Goal: Information Seeking & Learning: Compare options

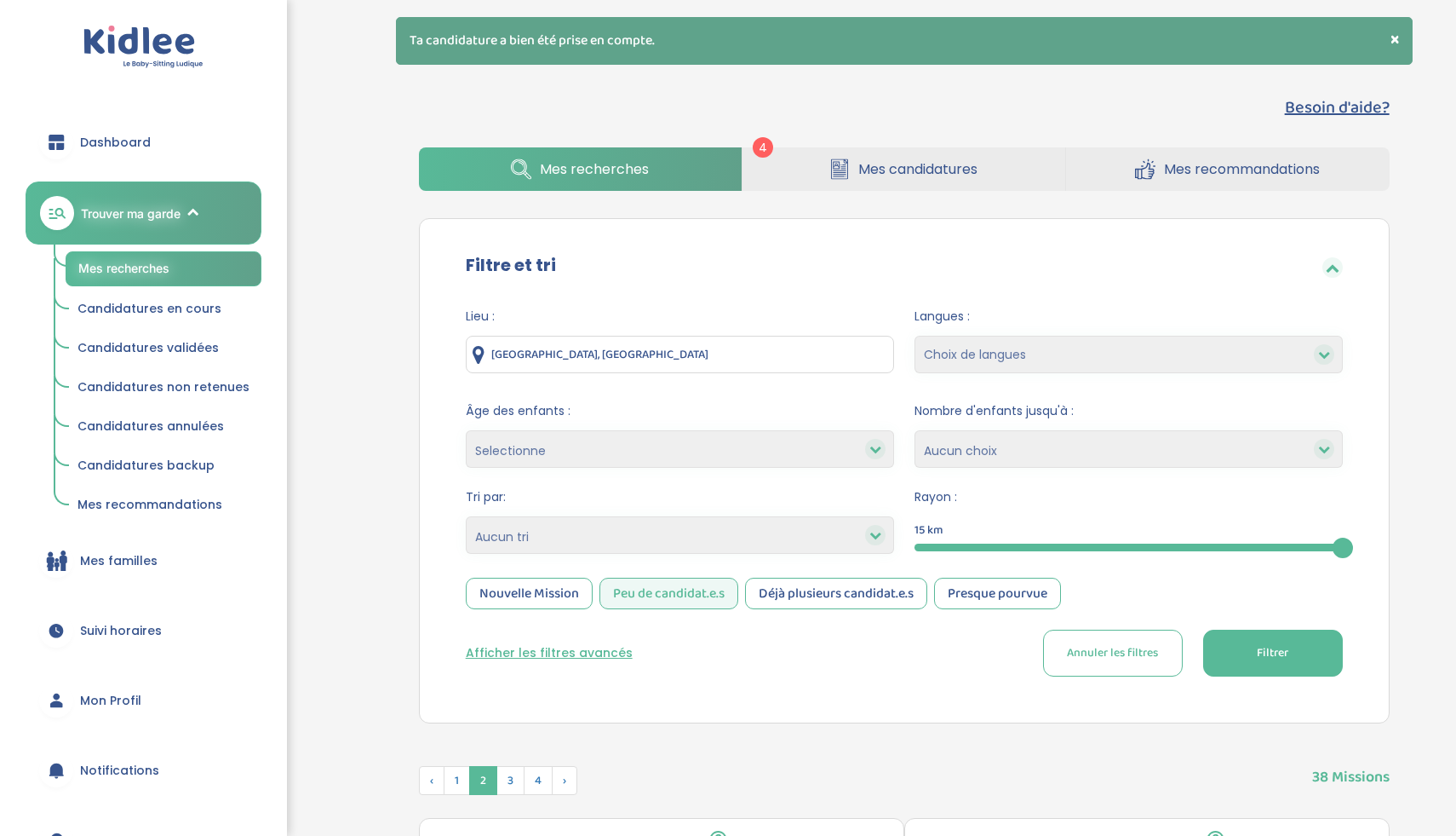
scroll to position [921, 0]
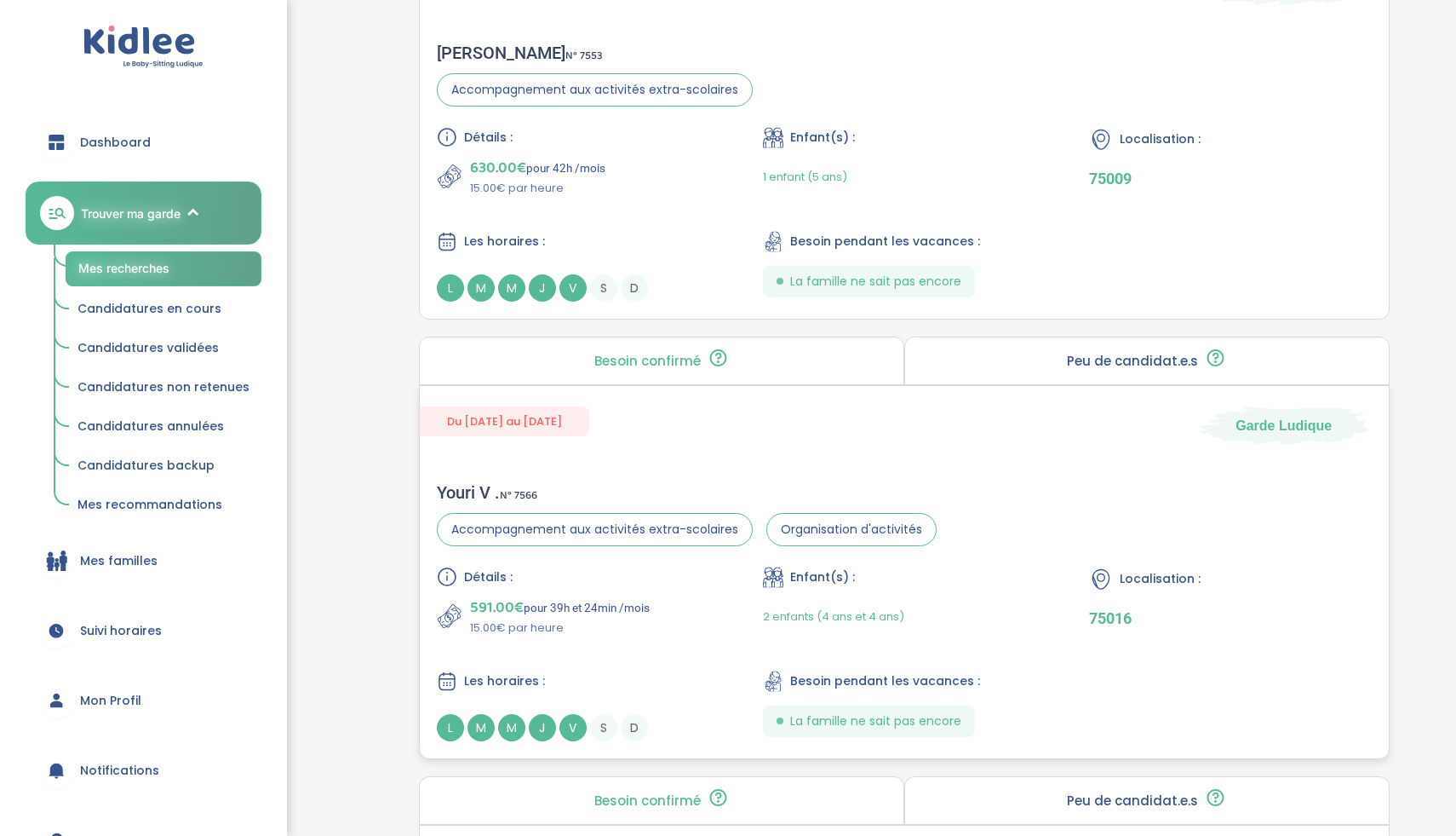
click at [684, 483] on div "Youri V . N° 7566" at bounding box center [687, 493] width 500 height 20
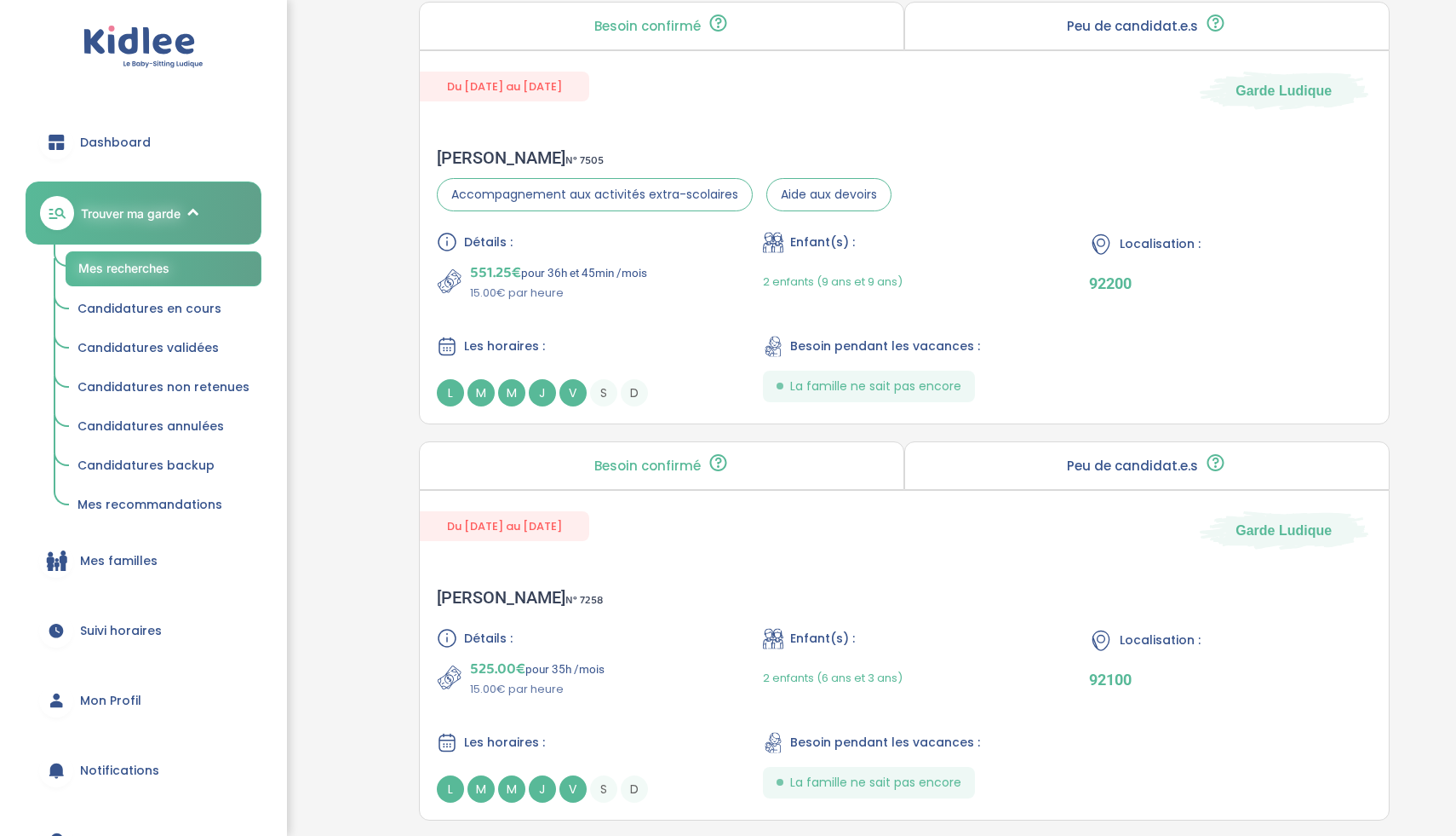
scroll to position [1851, 0]
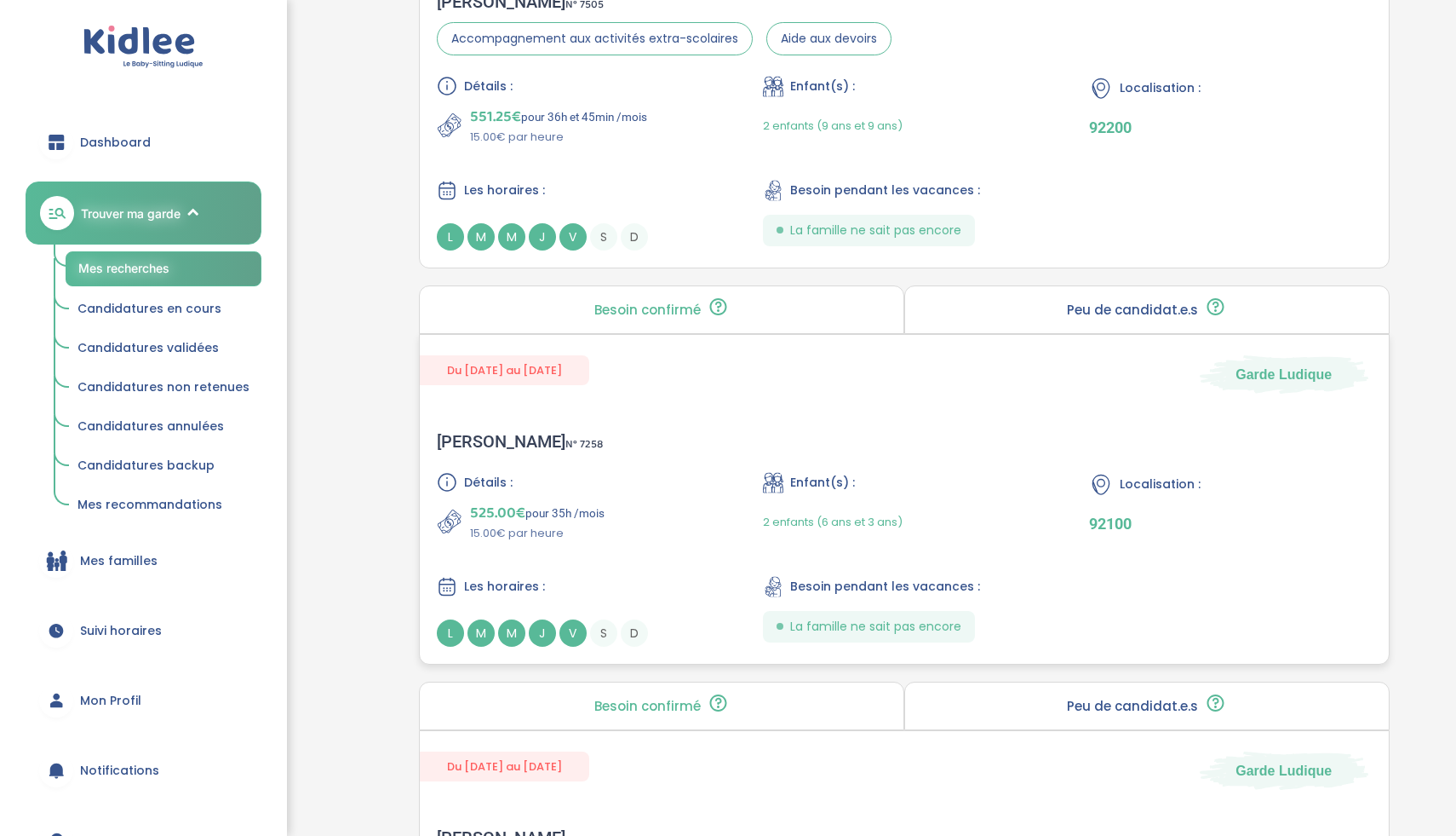
click at [701, 451] on div "Constance Arthur S . N° 7258 Détails : 525.00€ pour 35h /mois 15.00€ par heure …" at bounding box center [905, 539] width 970 height 249
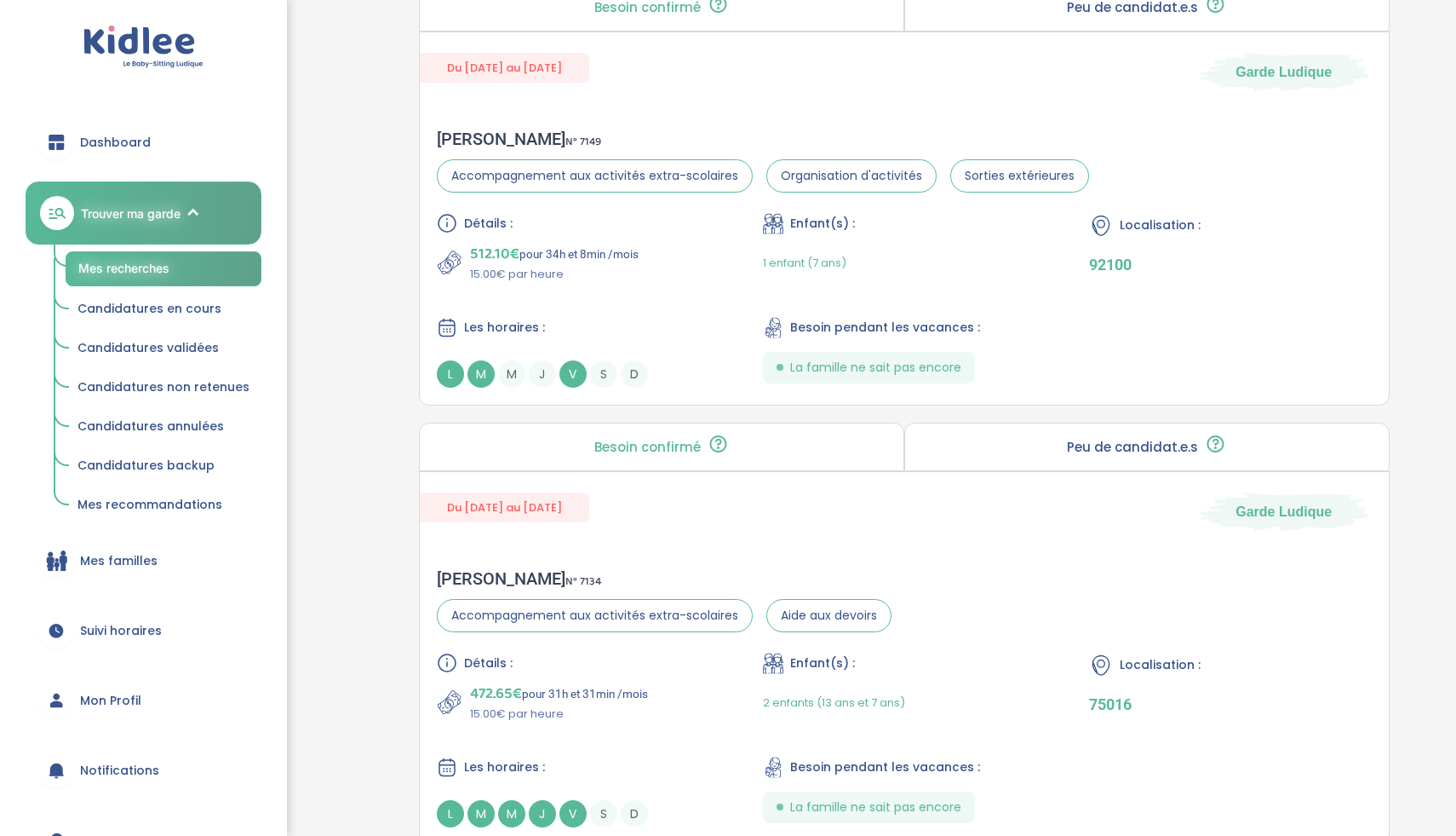
scroll to position [2564, 0]
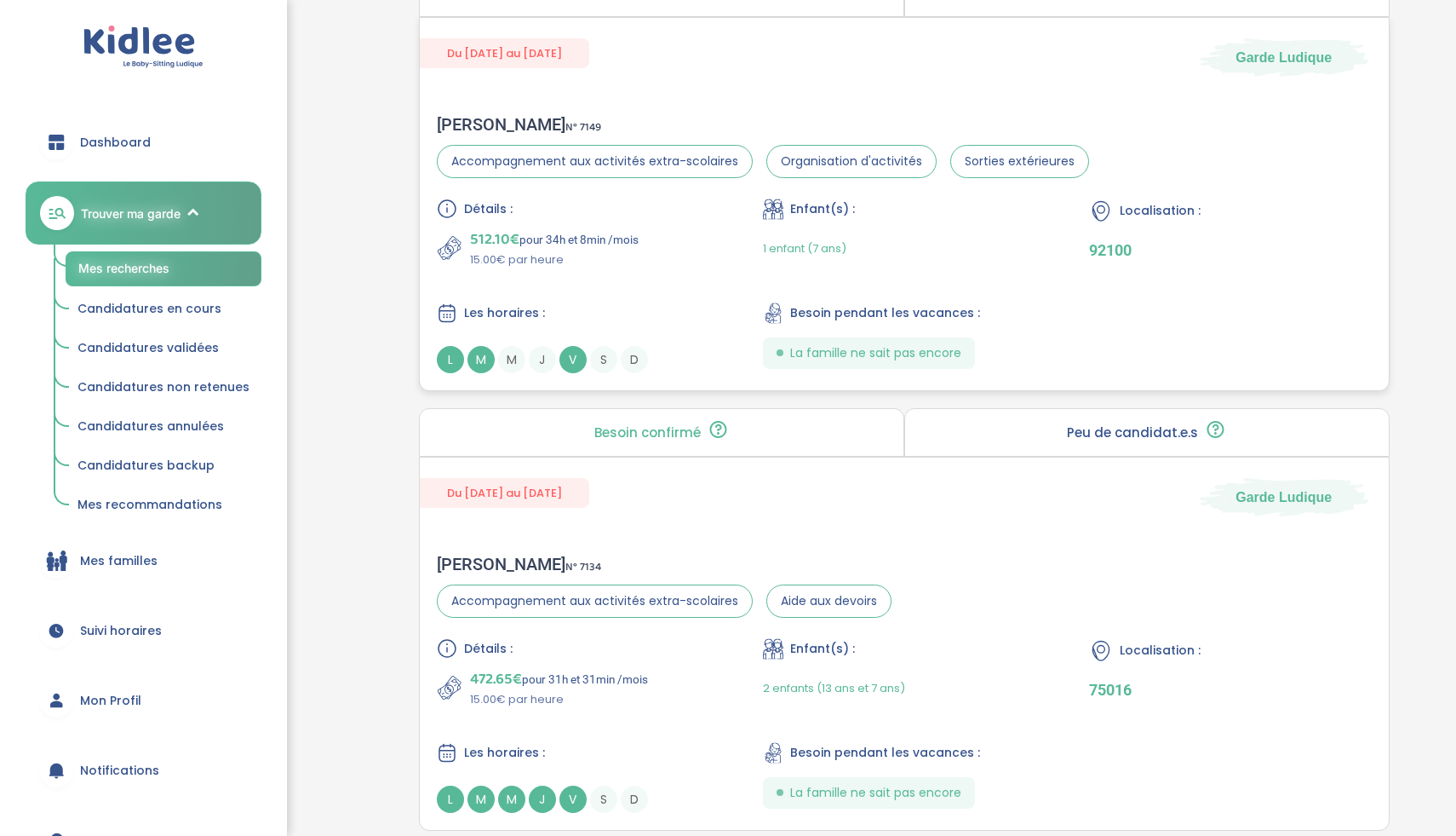
click at [673, 271] on div "Détails : 512.10€ pour 34h et 8min /mois 15.00€ par heure Enfant(s) : 1 enfant …" at bounding box center [905, 285] width 935 height 175
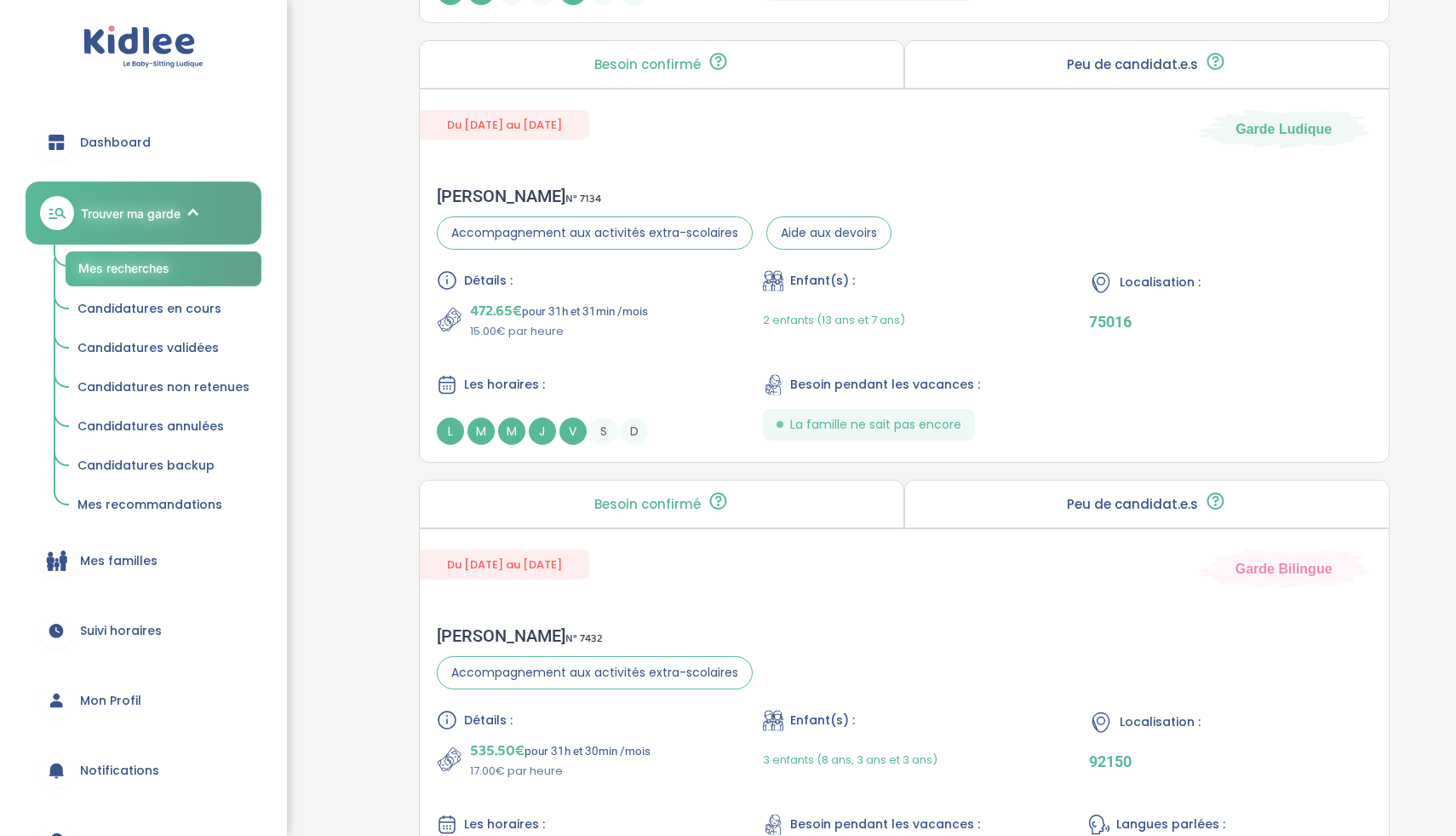
scroll to position [3005, 0]
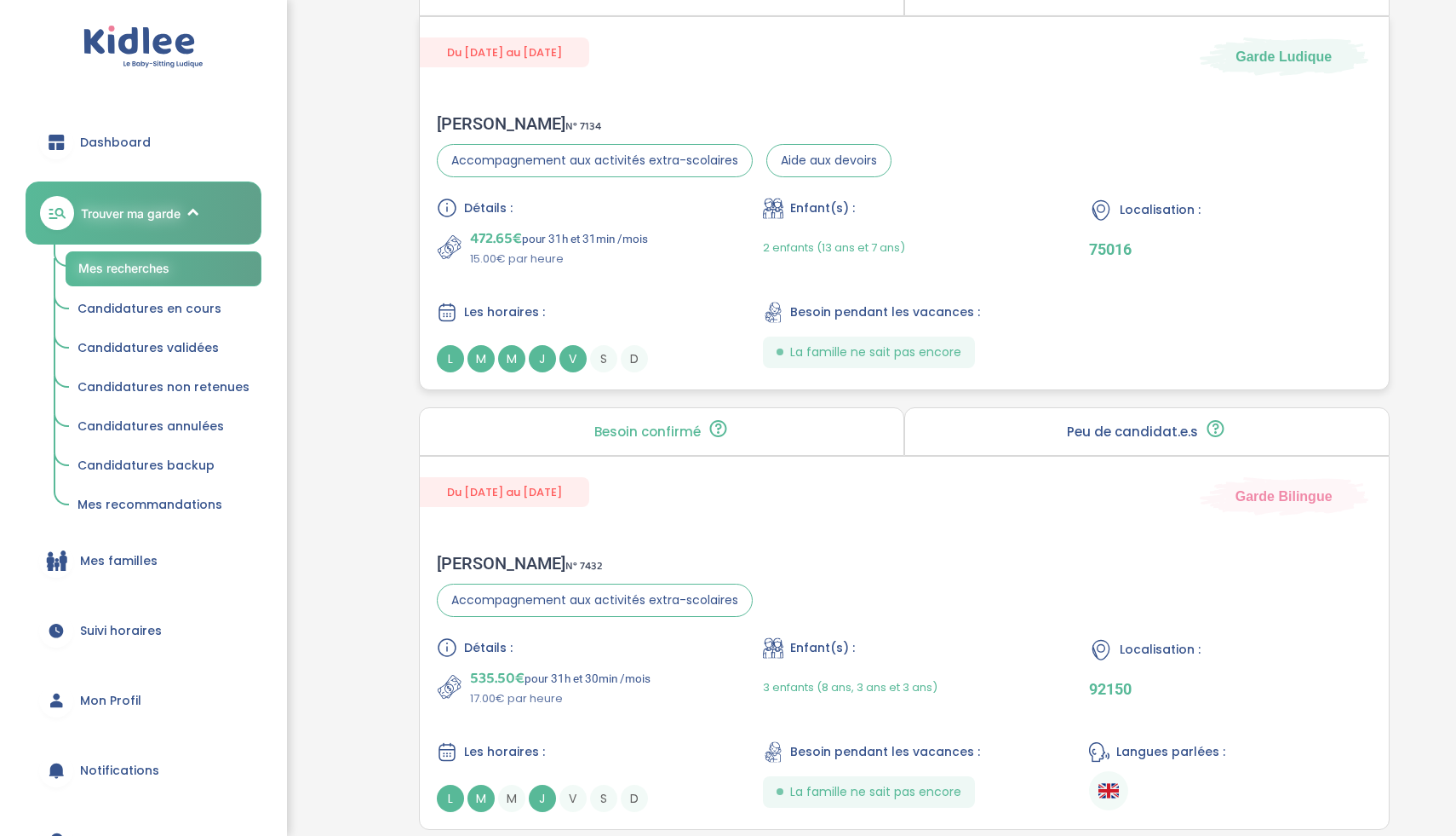
click at [709, 321] on div "Les horaires :" at bounding box center [578, 312] width 282 height 21
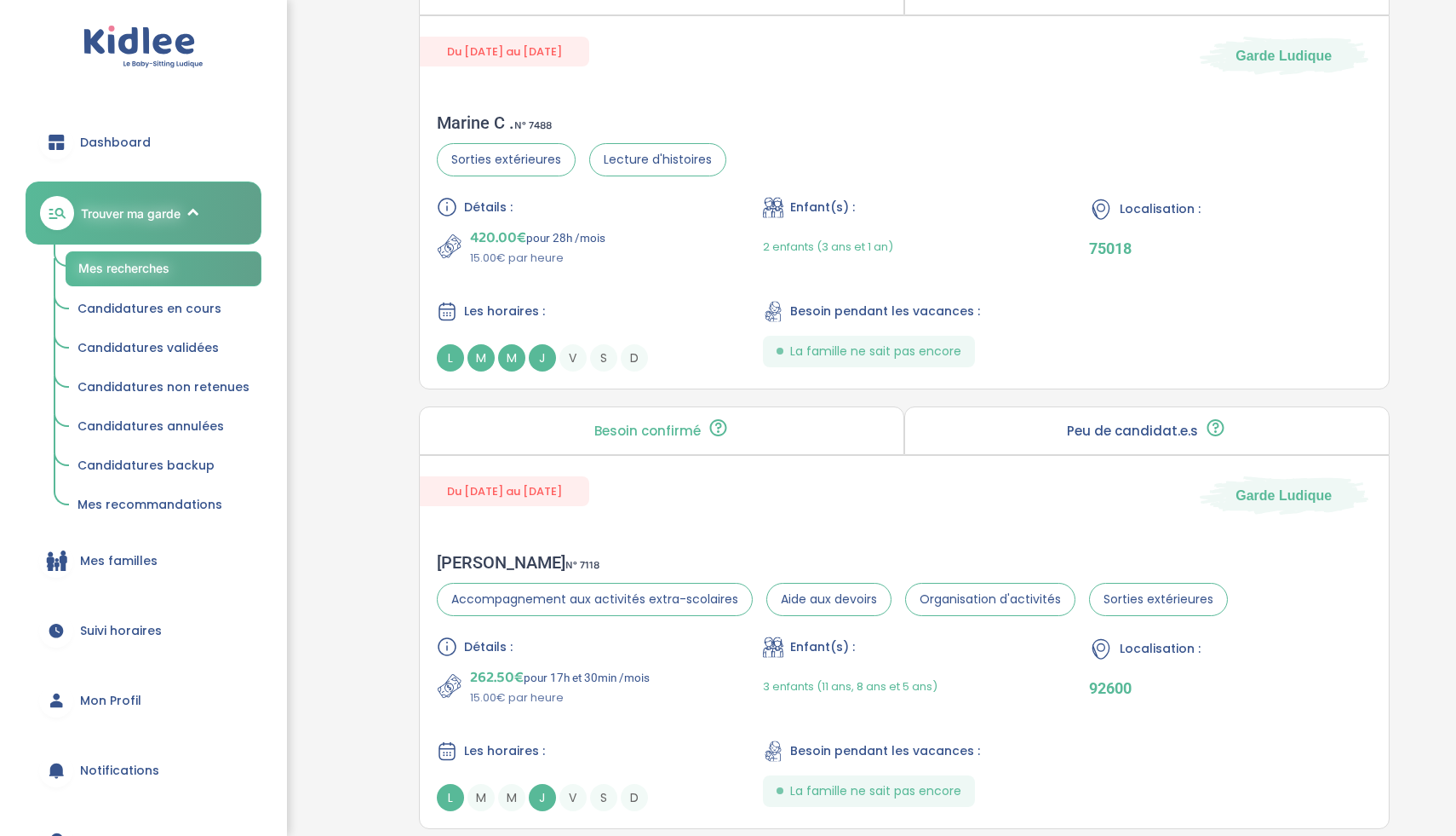
scroll to position [3897, 0]
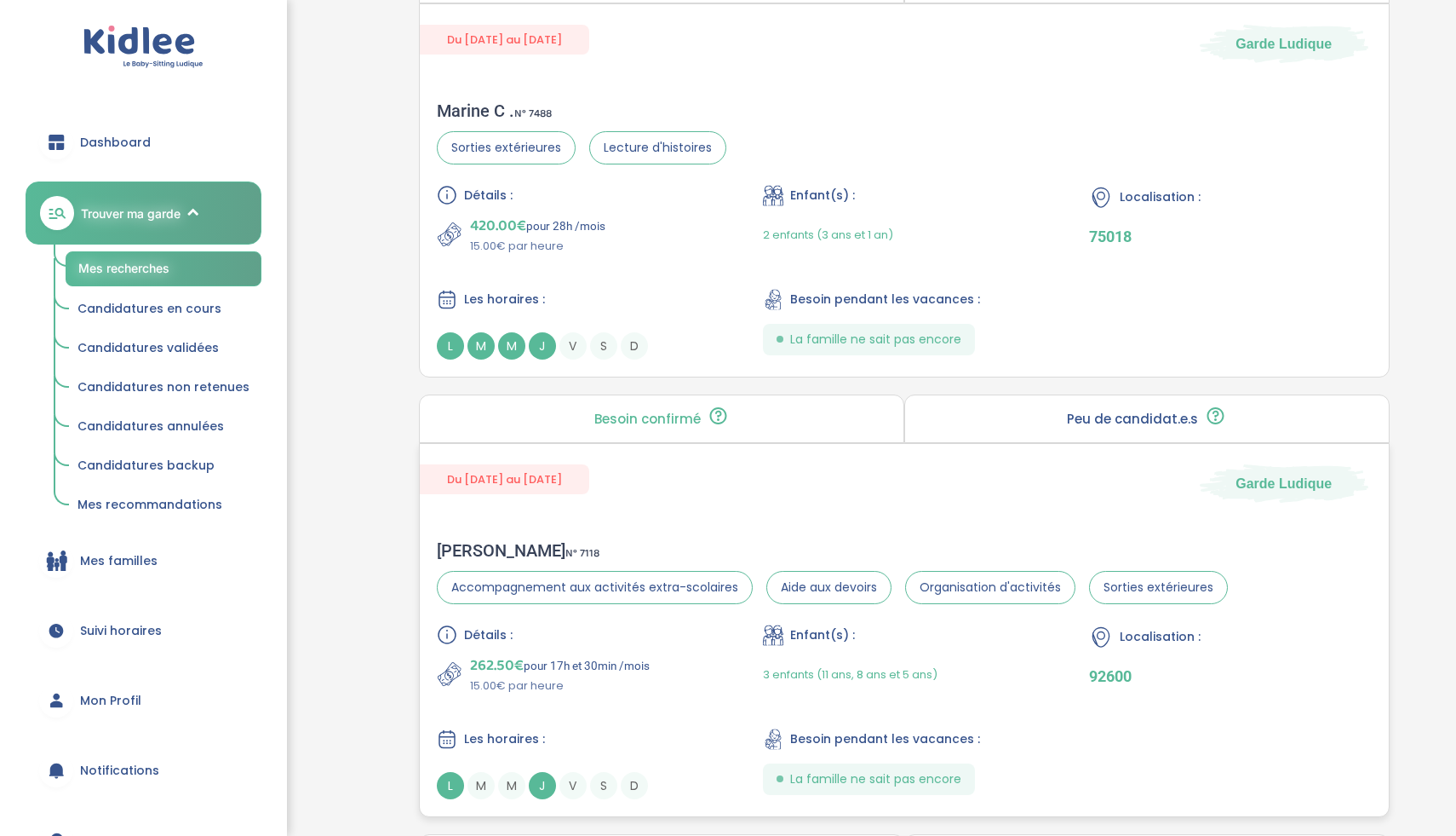
click at [686, 669] on div "262.50€ pour 17h et 30min /mois 15.00€ par heure" at bounding box center [578, 674] width 282 height 41
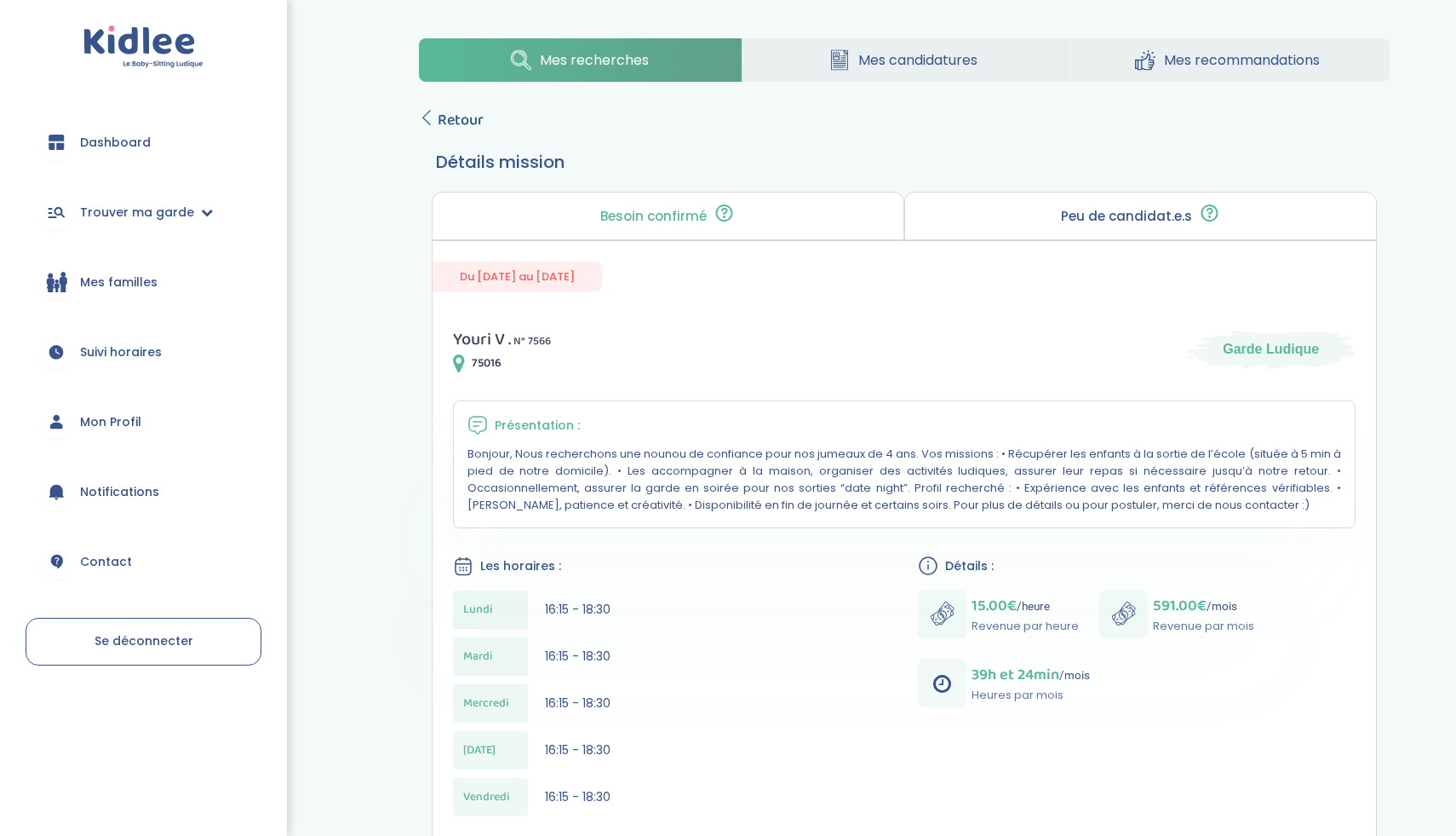
click at [467, 126] on span "Retour" at bounding box center [461, 120] width 46 height 24
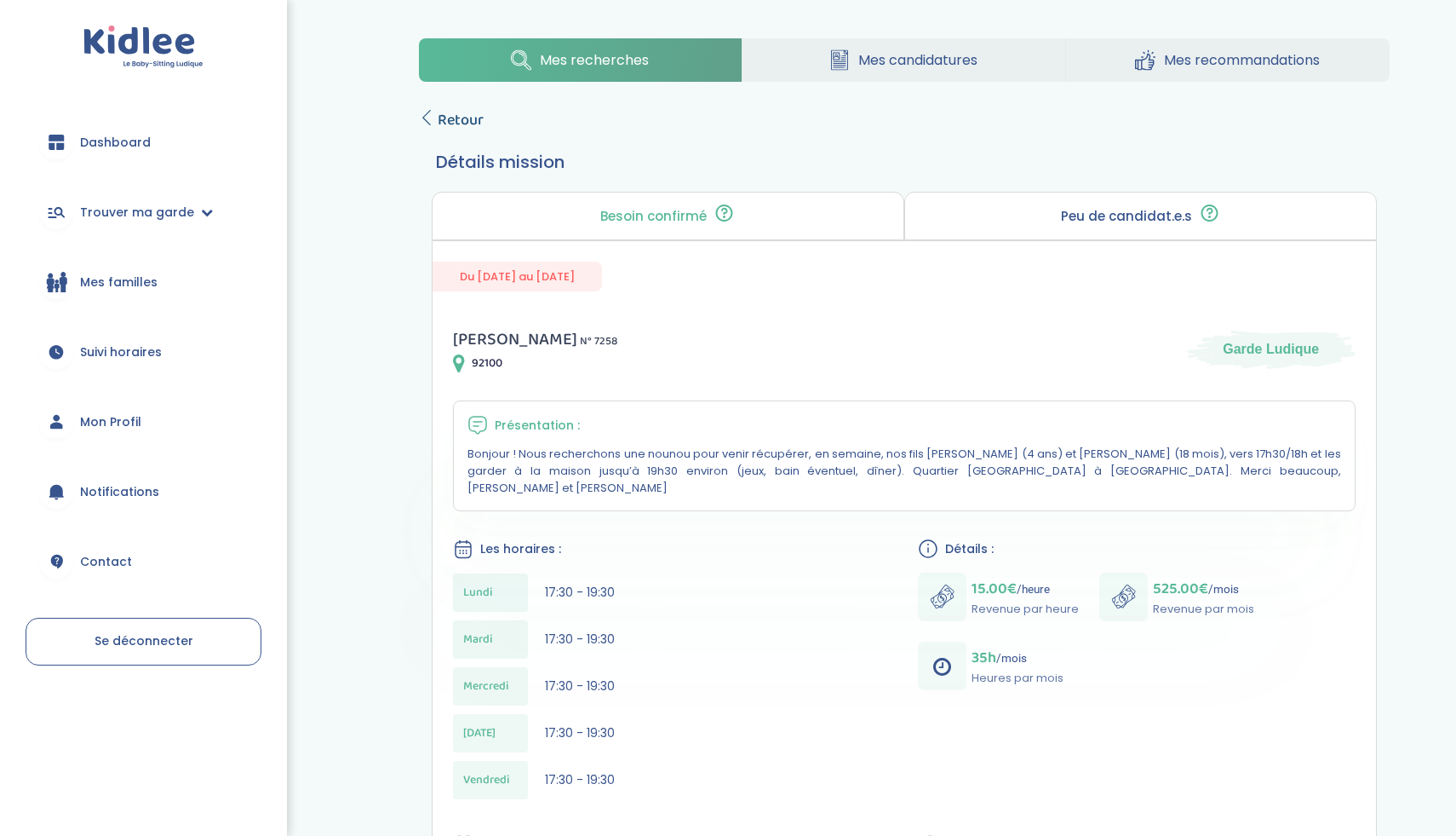
click at [451, 114] on span "Retour" at bounding box center [461, 120] width 46 height 24
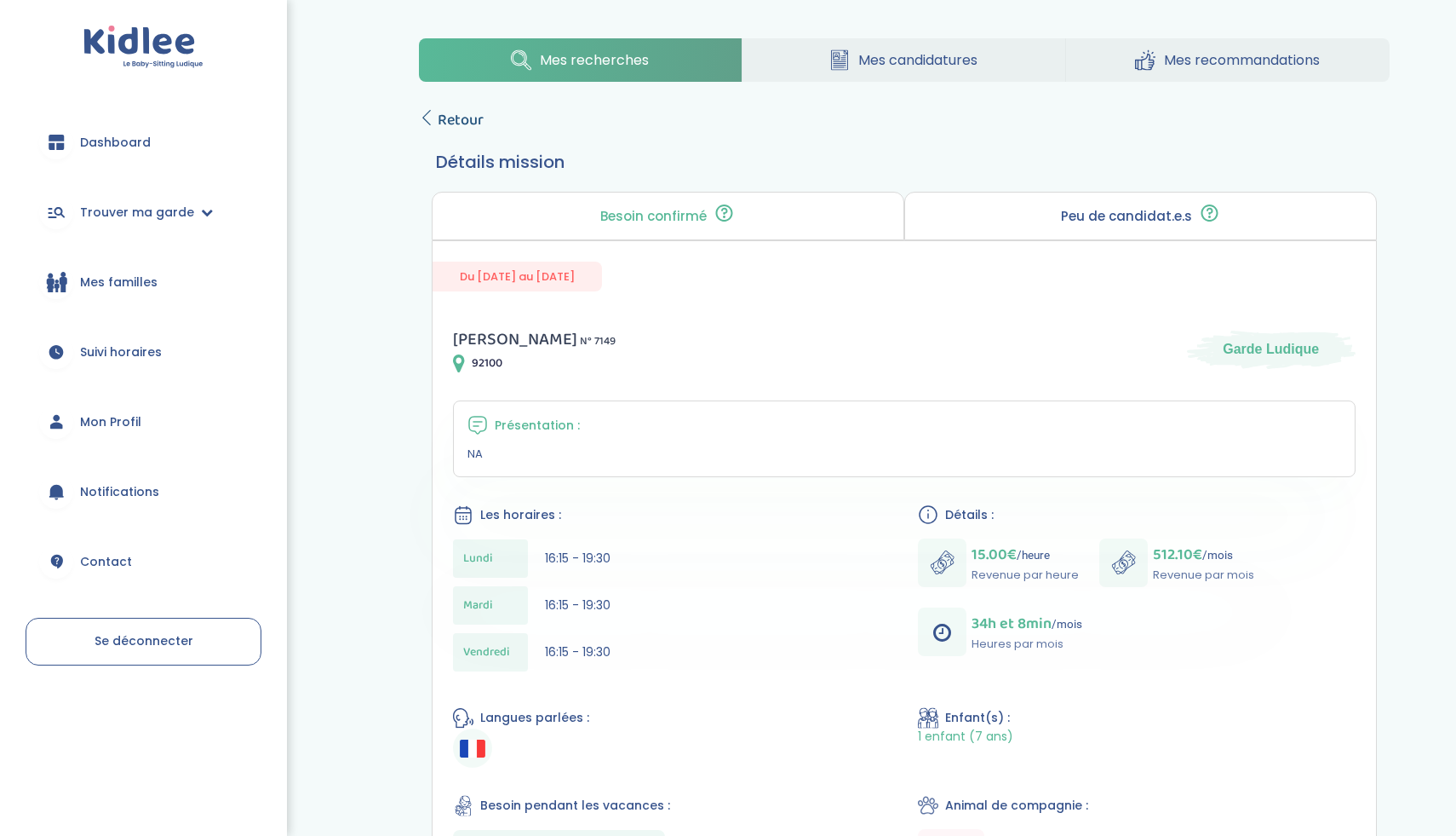
click at [435, 121] on link "Retour" at bounding box center [451, 120] width 65 height 24
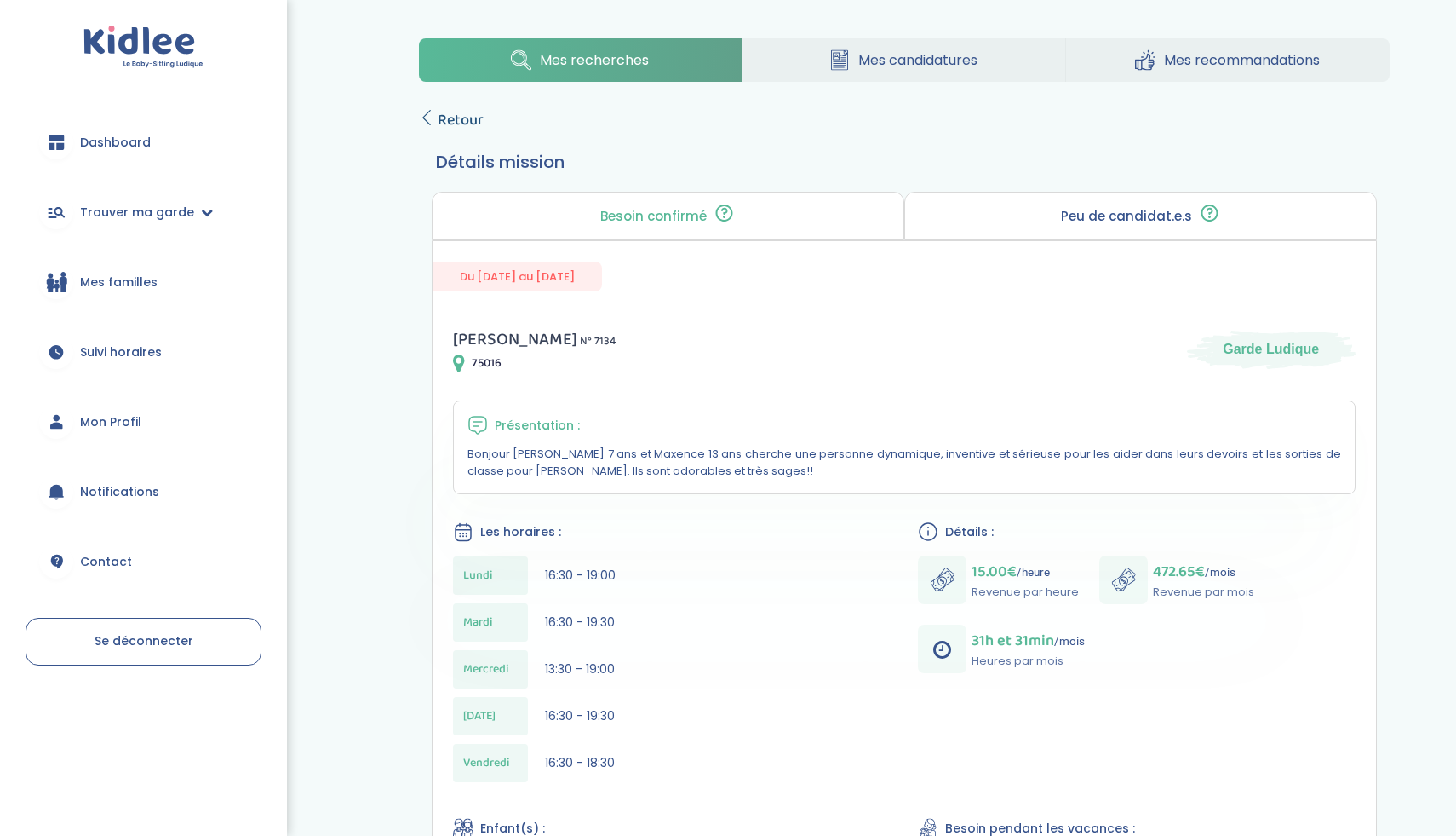
click at [464, 112] on span "Retour" at bounding box center [461, 120] width 46 height 24
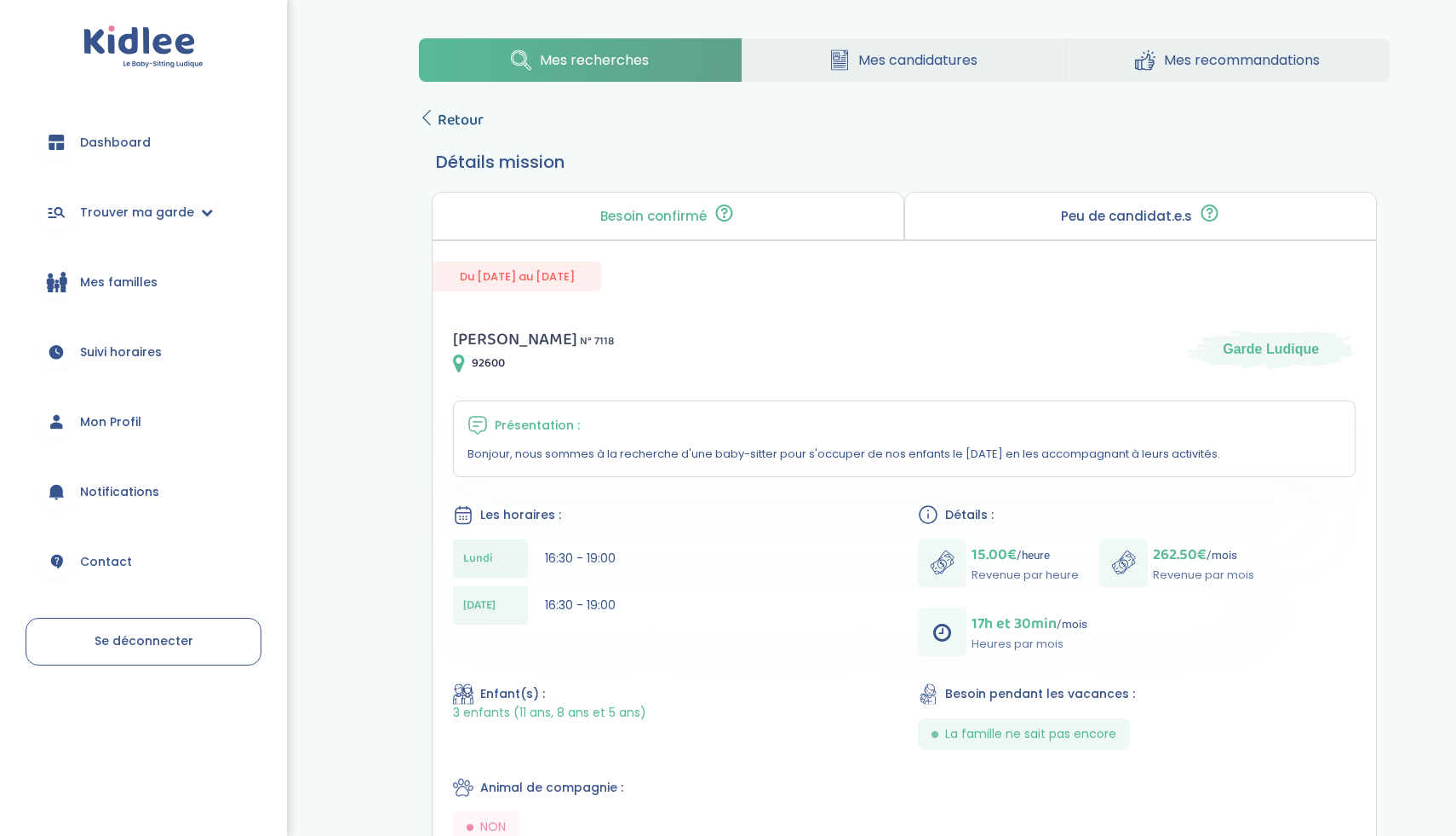
click at [455, 108] on span "Retour" at bounding box center [461, 120] width 46 height 24
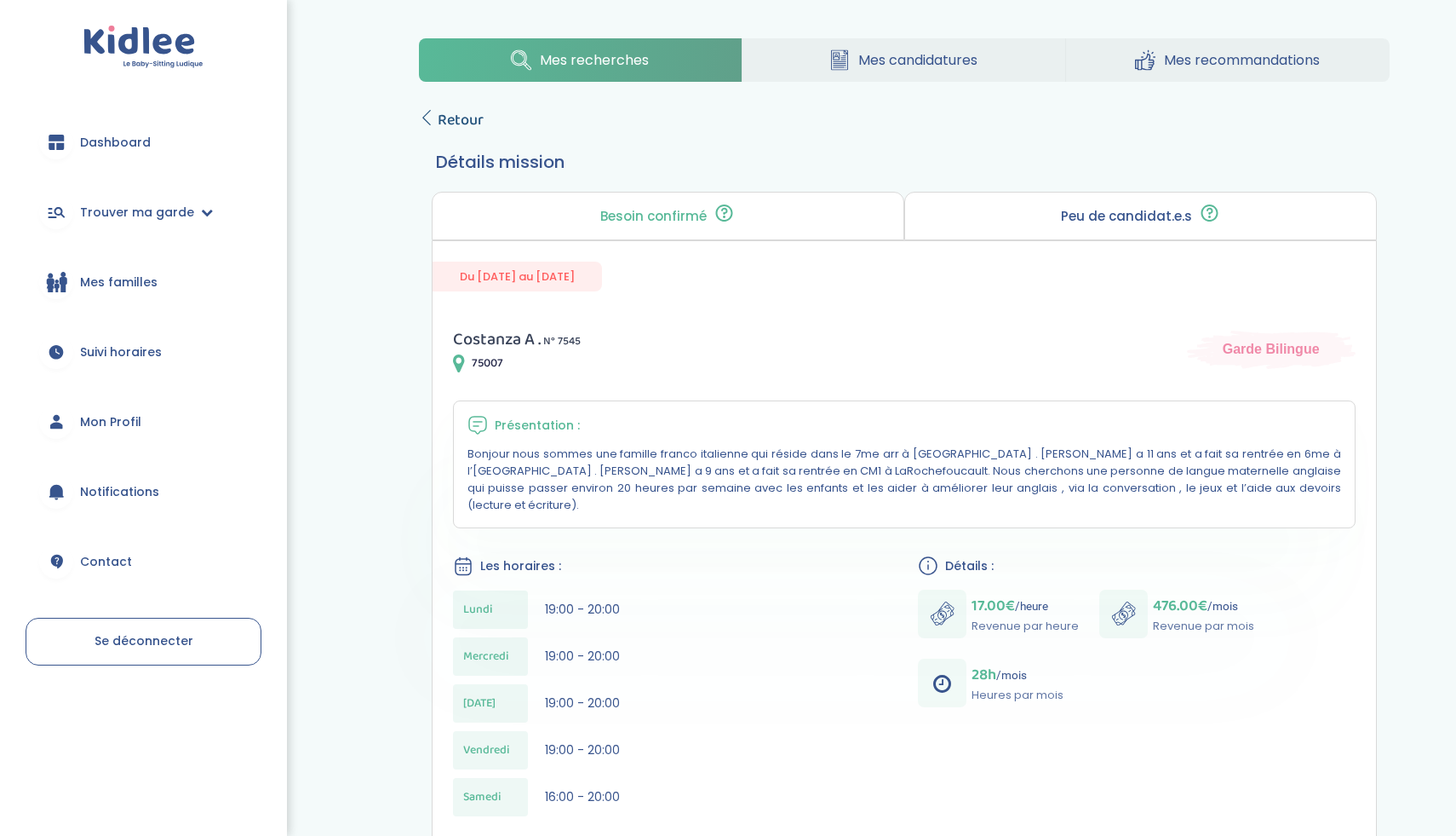
click at [434, 131] on link "Retour" at bounding box center [451, 120] width 65 height 24
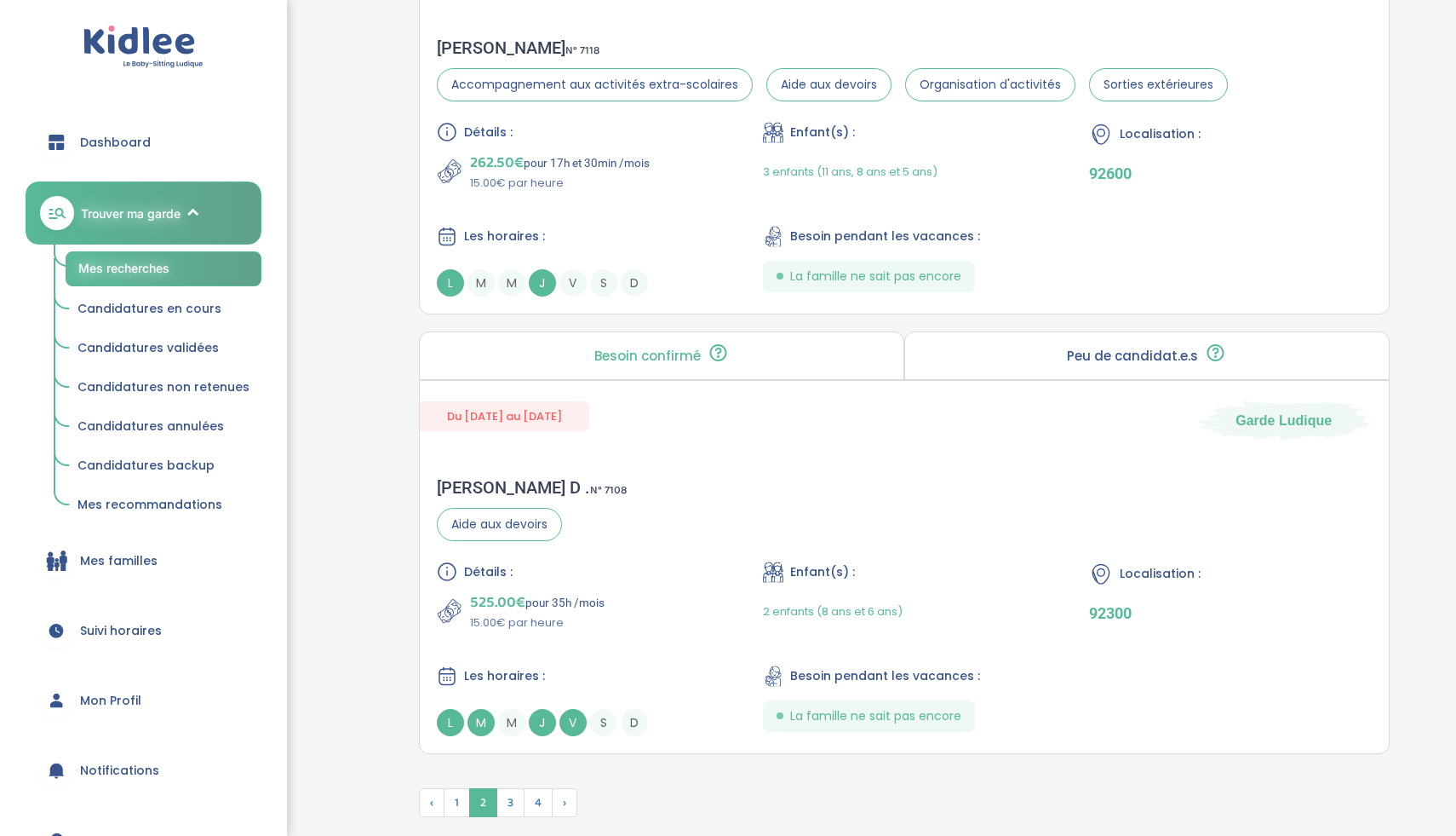
scroll to position [4480, 0]
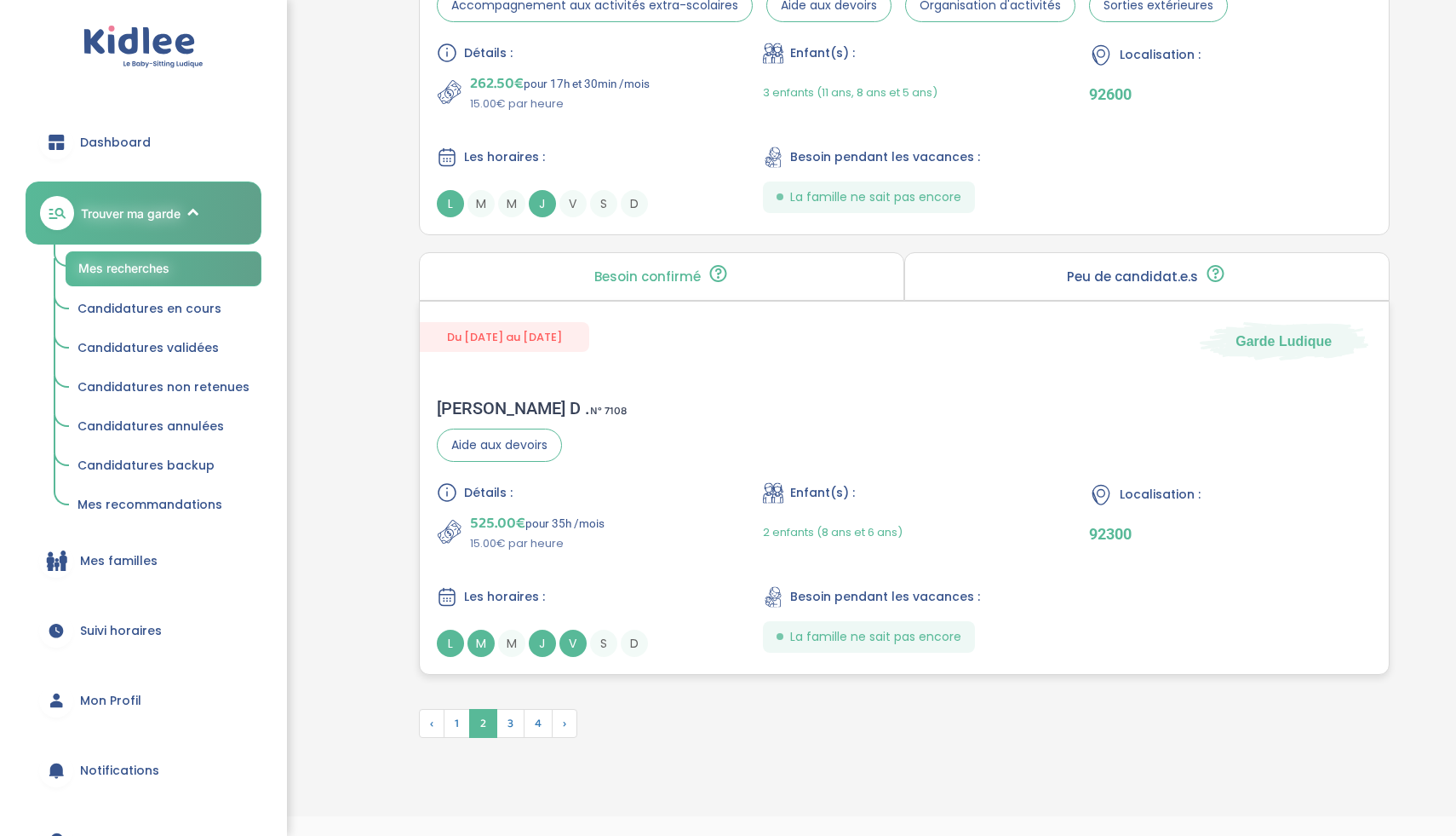
click at [686, 446] on div "Armelle D . N° 7108 Aide aux devoirs Détails : 525.00€ pour 35h /mois 15.00€ pa…" at bounding box center [905, 527] width 970 height 293
click at [504, 732] on span "3" at bounding box center [510, 723] width 28 height 29
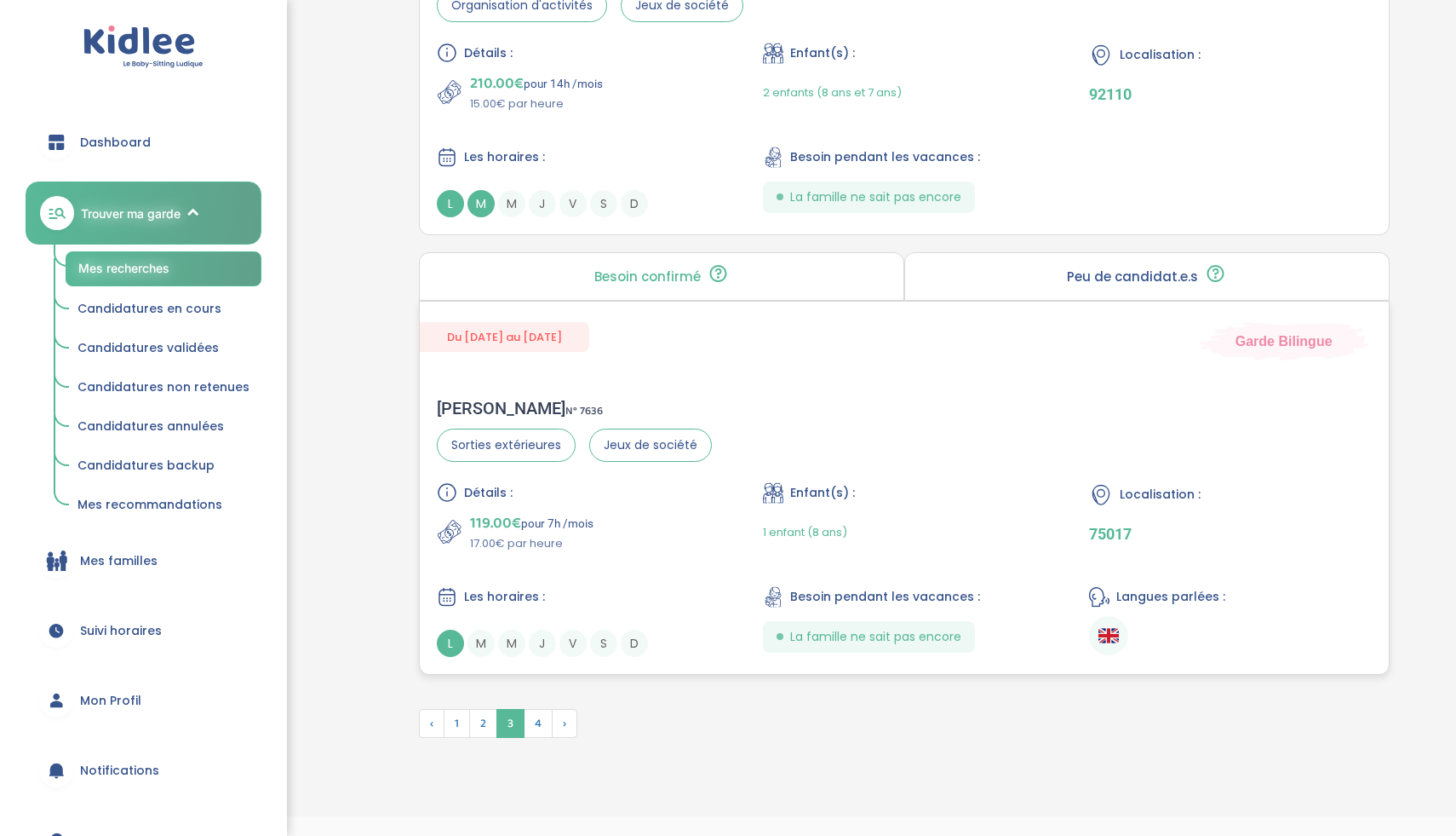
click at [708, 517] on div "119.00€ pour 7h /mois 17.00€ par heure" at bounding box center [578, 532] width 282 height 41
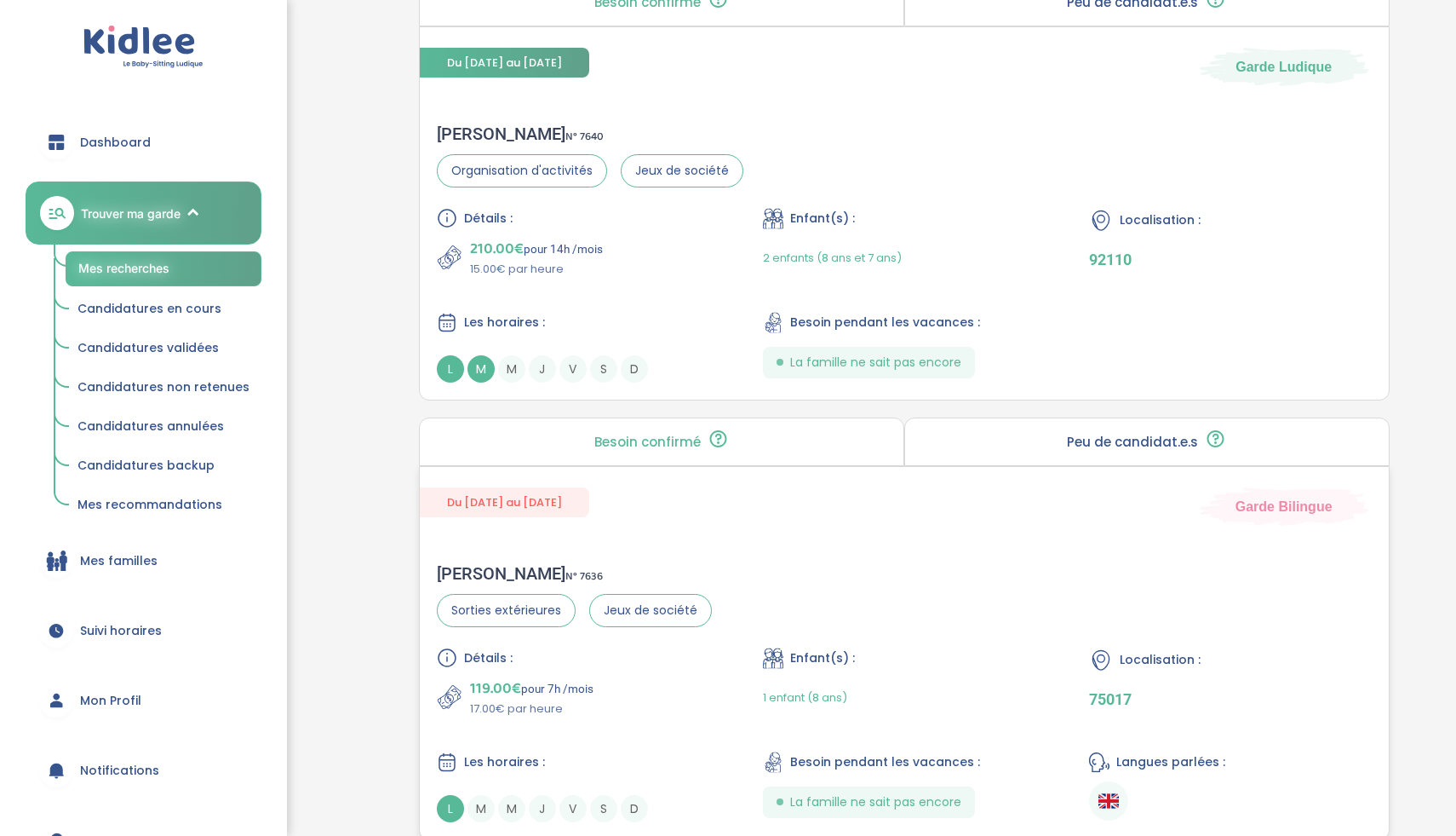
scroll to position [4236, 0]
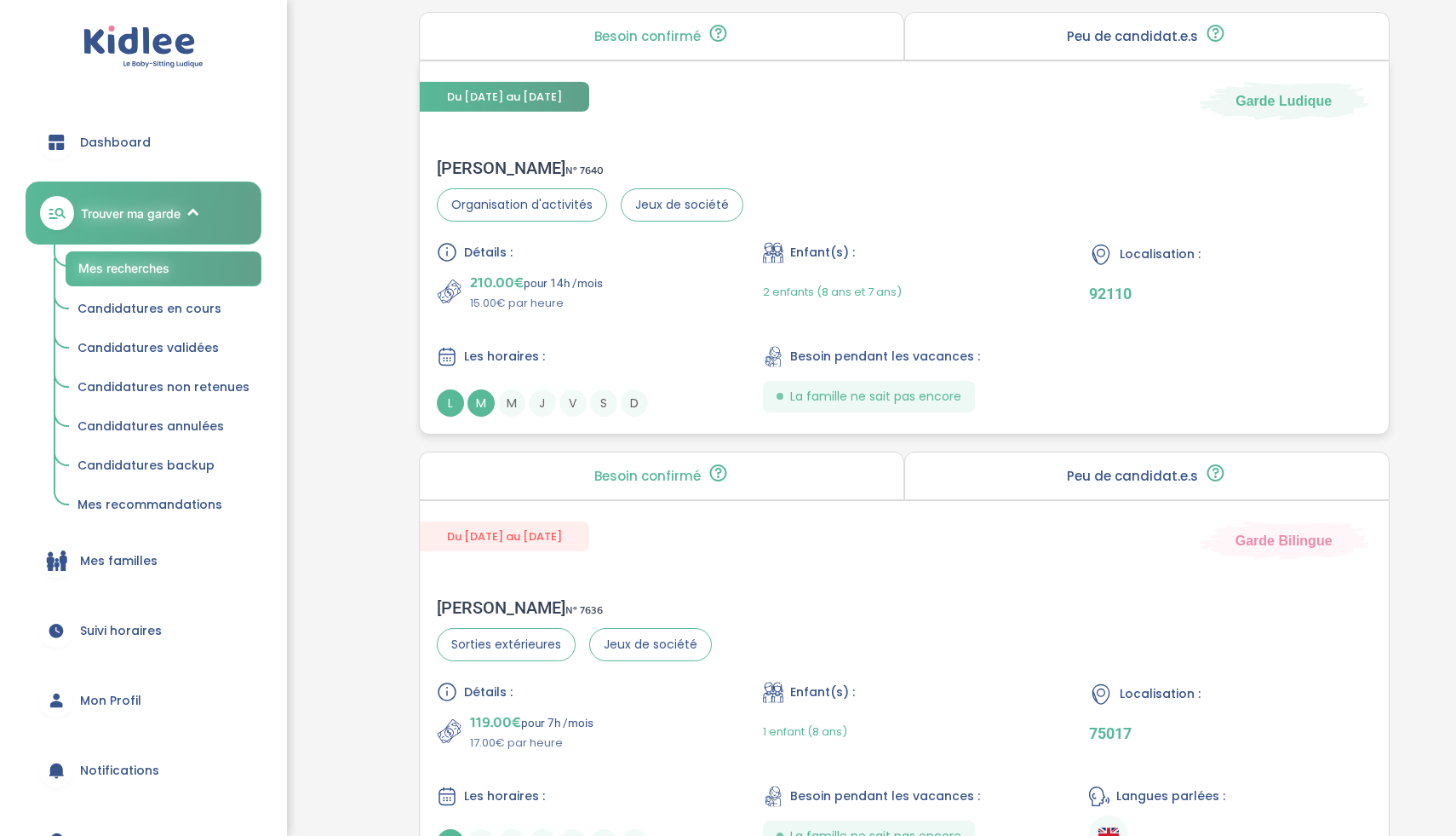
click at [675, 332] on div "Détails : 210.00€ pour 14h /mois 15.00€ par heure Enfant(s) : 2 enfants (8 ans …" at bounding box center [905, 329] width 935 height 175
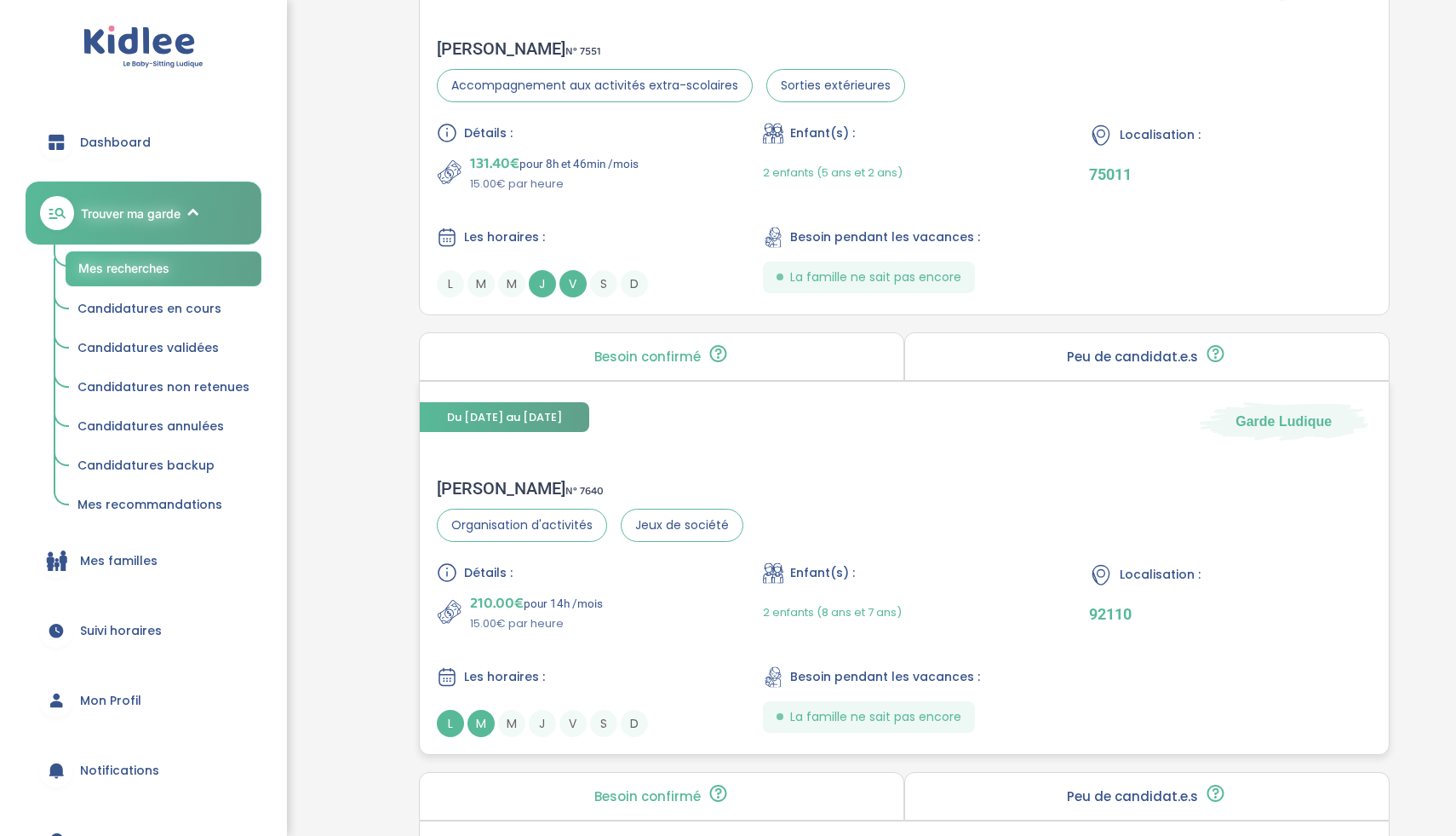
scroll to position [3914, 0]
click at [647, 198] on div "Détails : 131.40€ pour 8h et 46min /mois 15.00€ par heure Enfant(s) : 2 enfants…" at bounding box center [905, 213] width 935 height 175
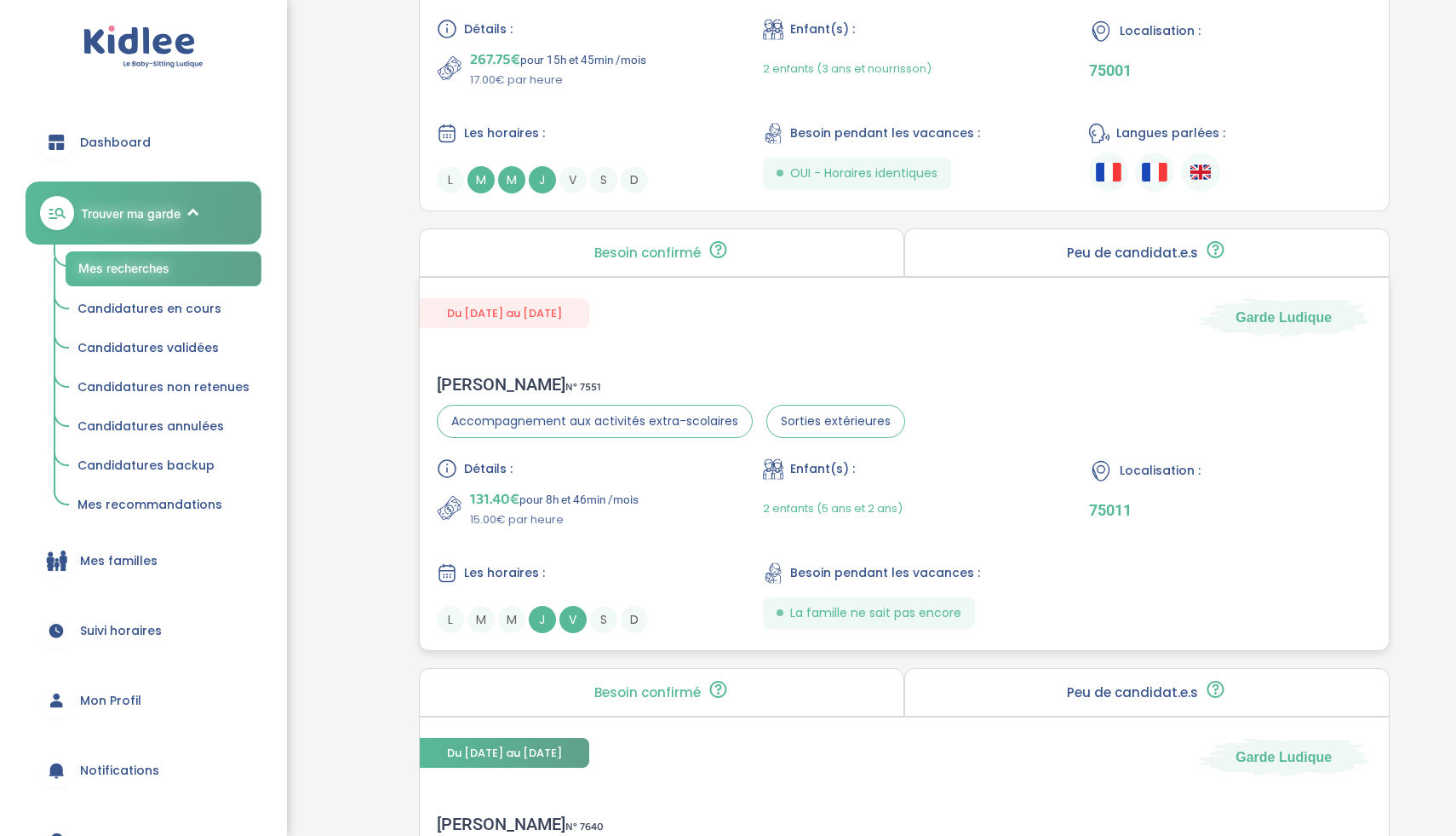
scroll to position [3450, 0]
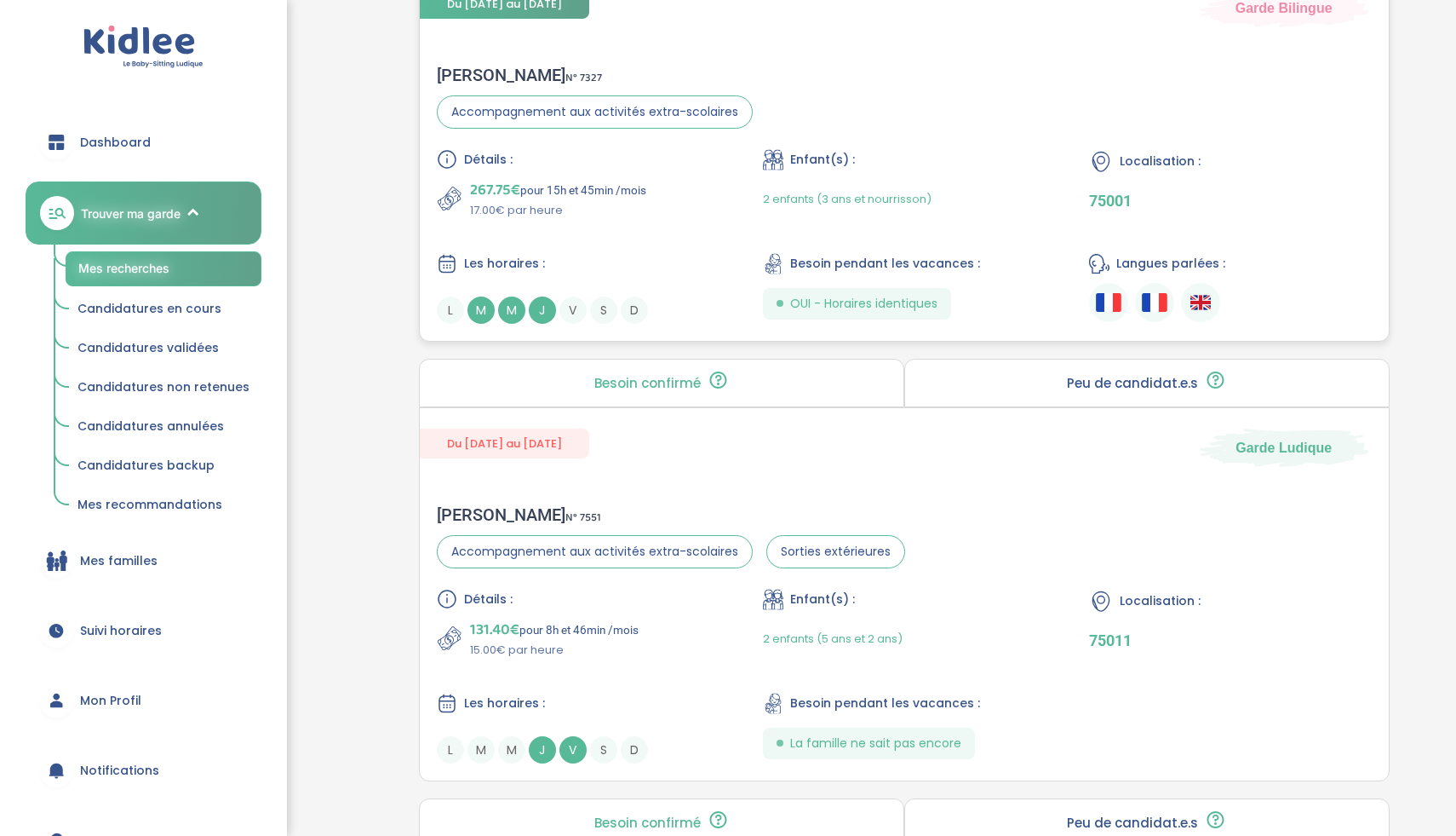
click at [692, 184] on div "267.75€ pour 15h et 45min /mois 17.00€ par heure" at bounding box center [578, 199] width 282 height 41
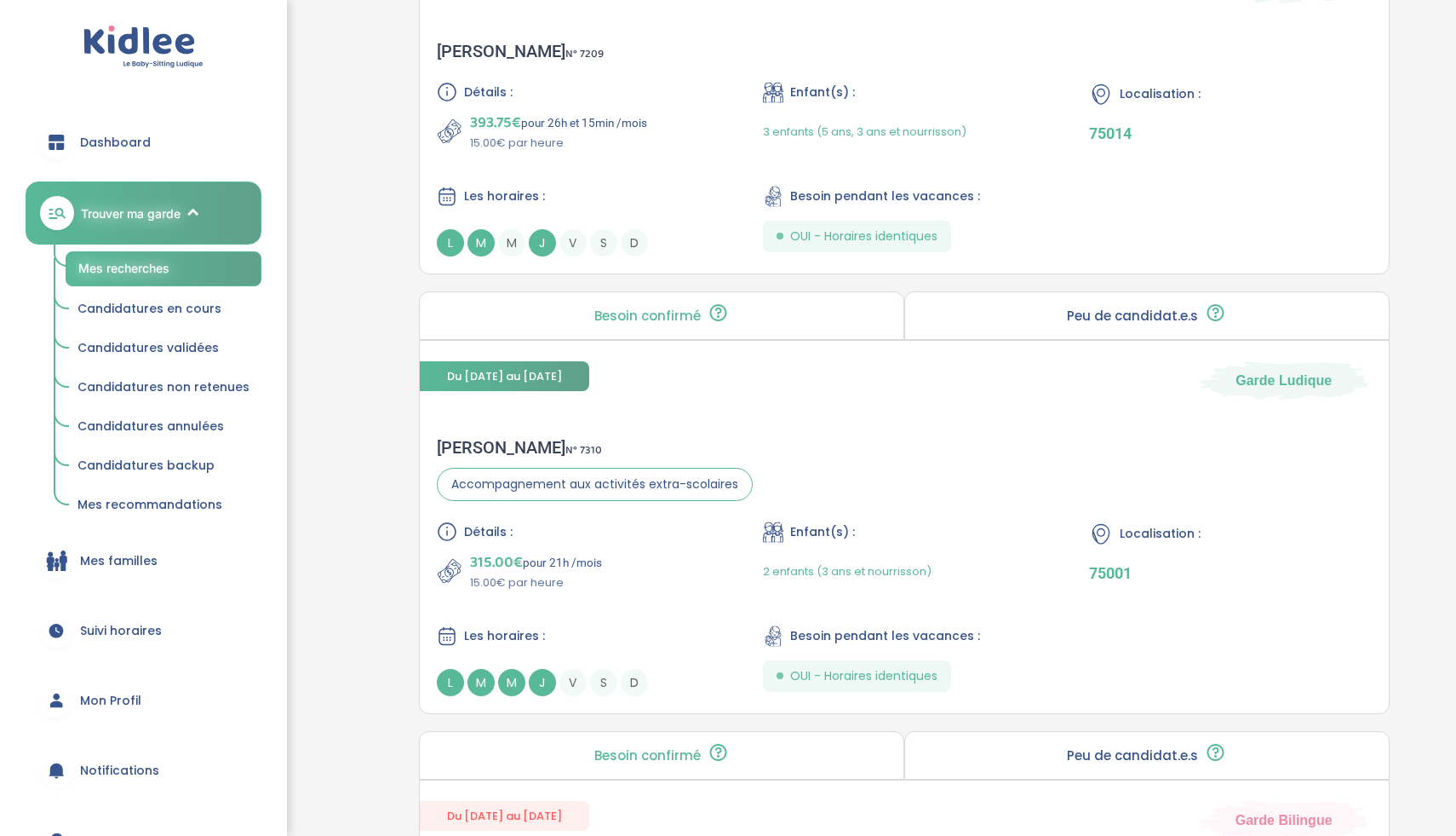
scroll to position [1751, 0]
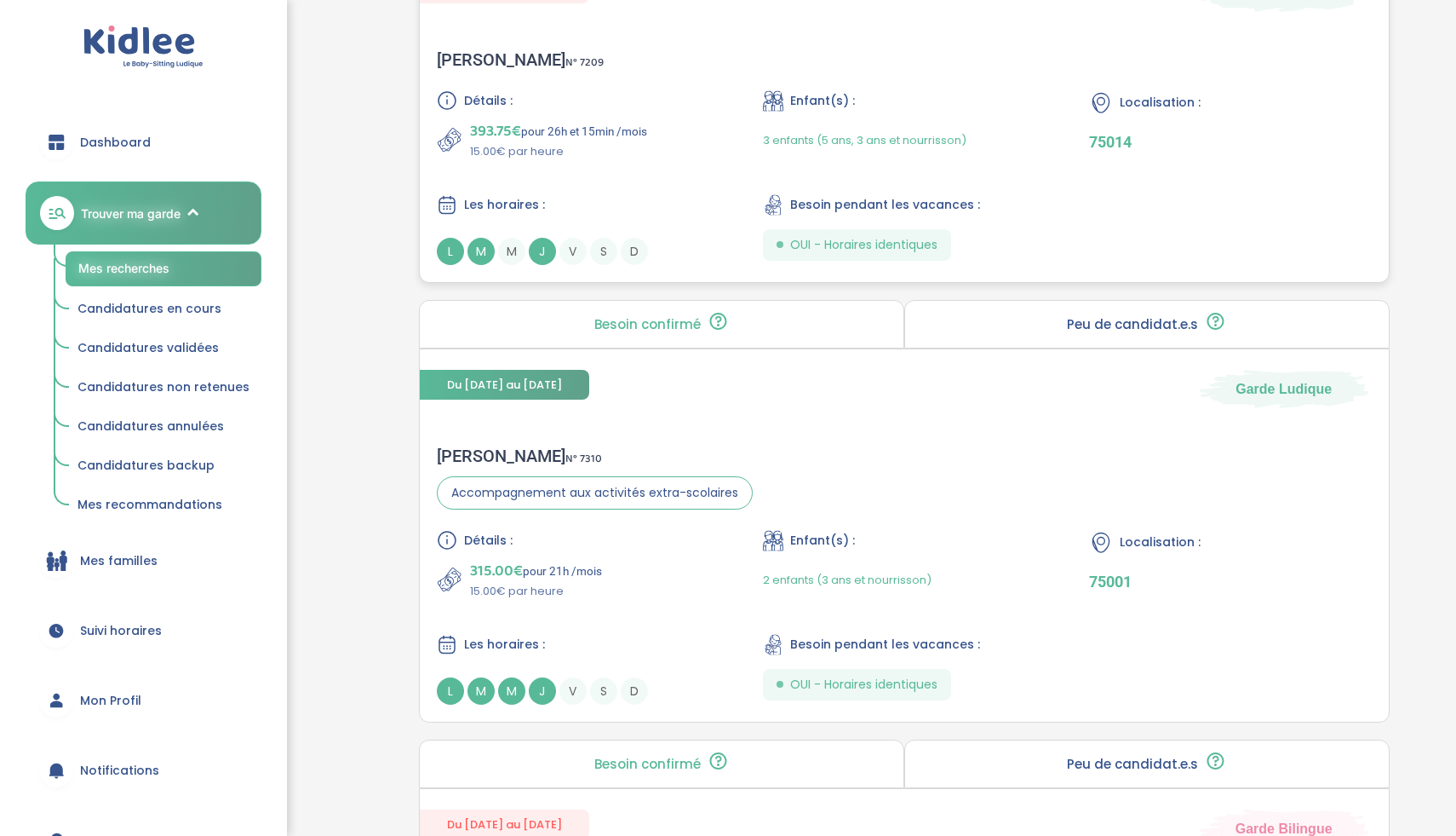
click at [674, 101] on div "Détails :" at bounding box center [578, 101] width 282 height 20
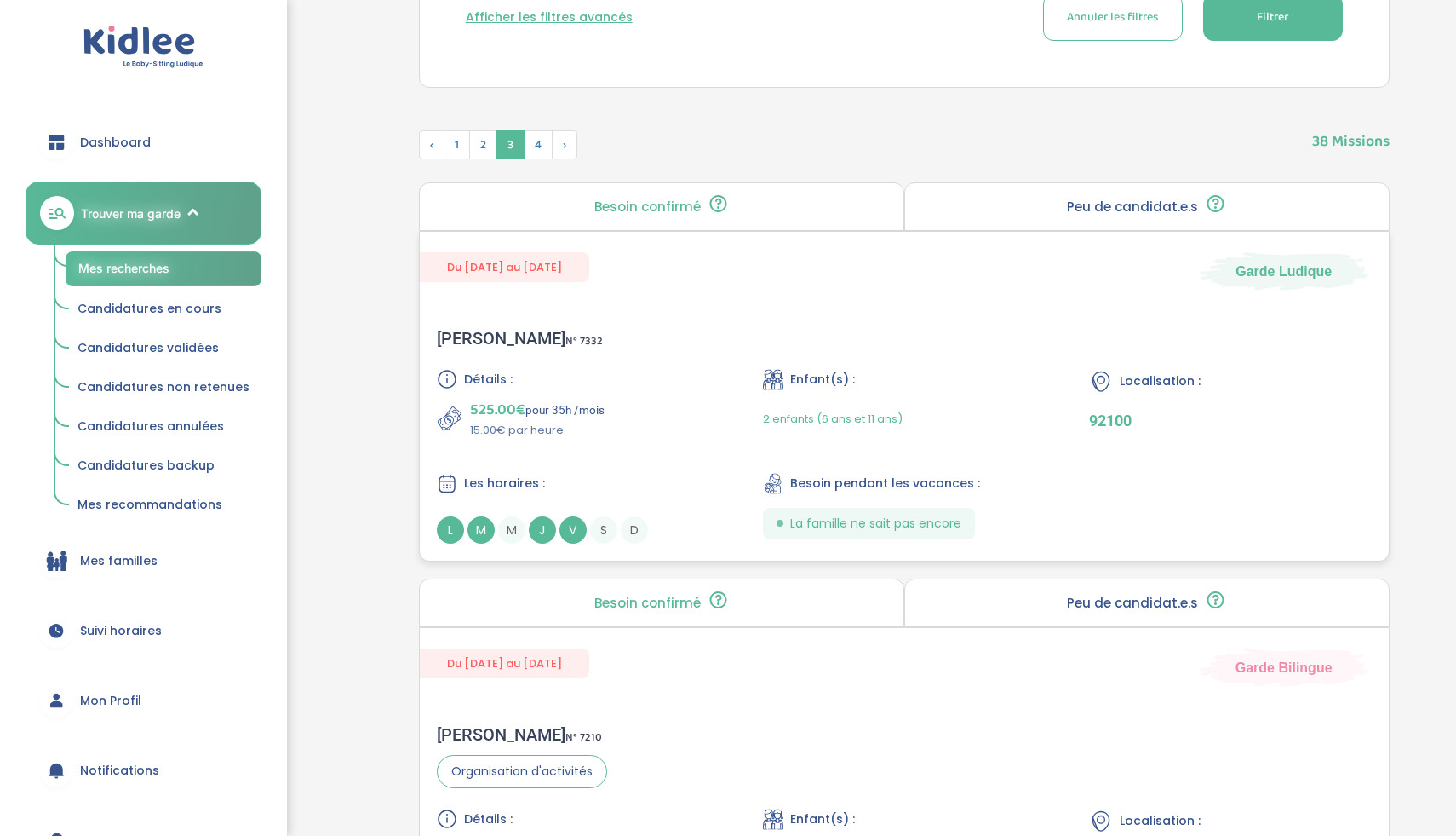
scroll to position [576, 0]
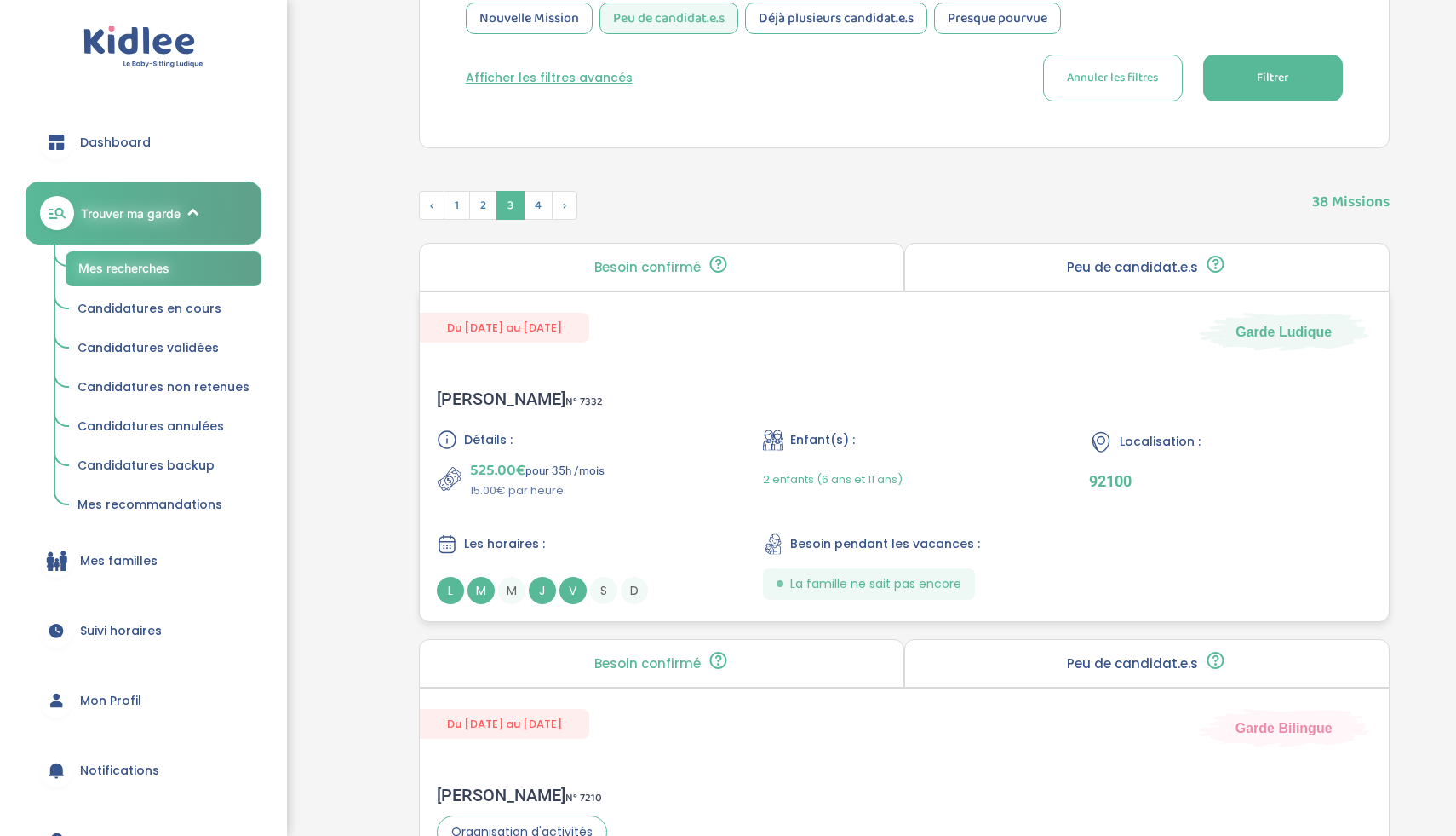
click at [624, 436] on div "Détails :" at bounding box center [578, 440] width 282 height 20
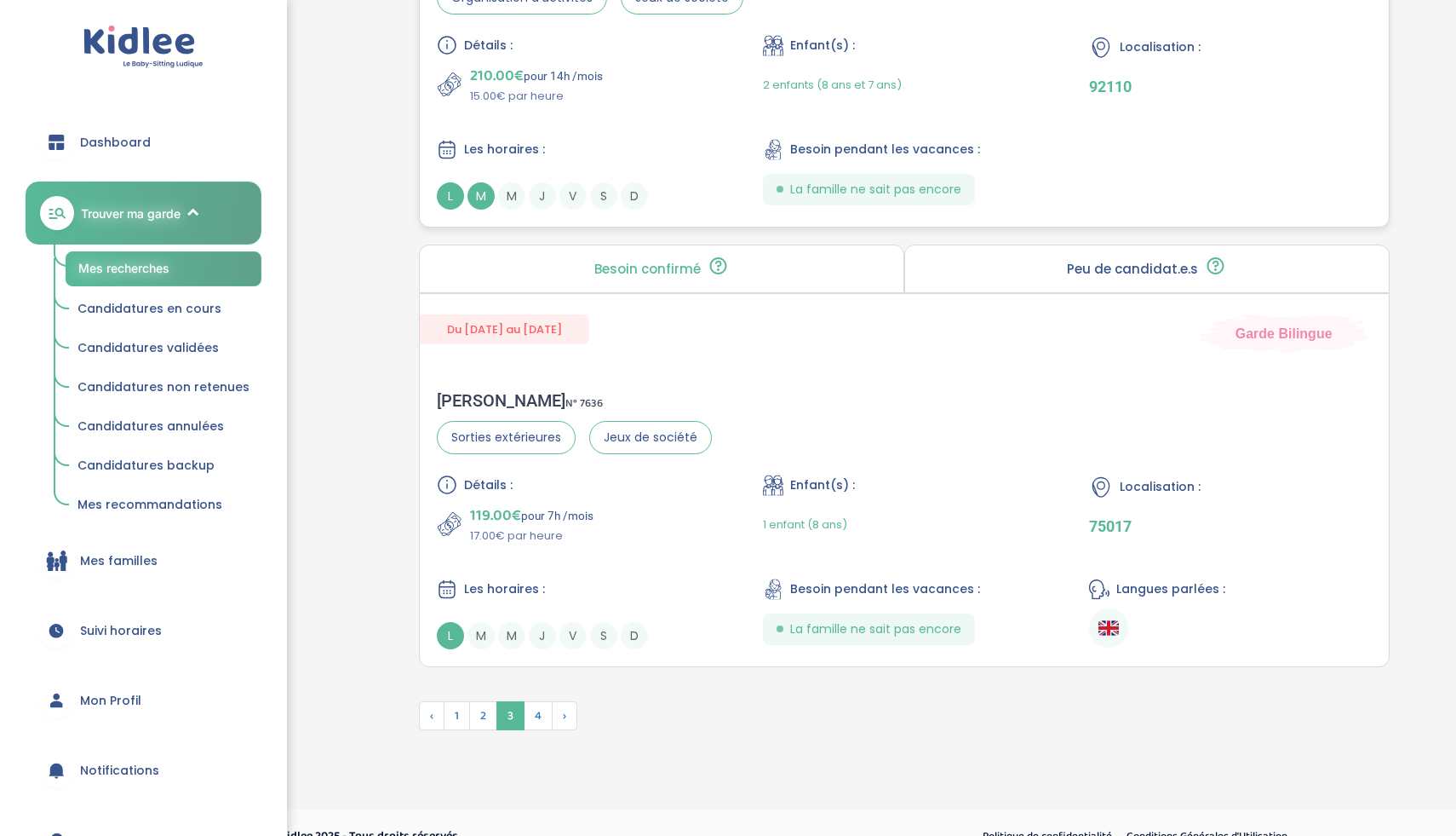
scroll to position [4472, 0]
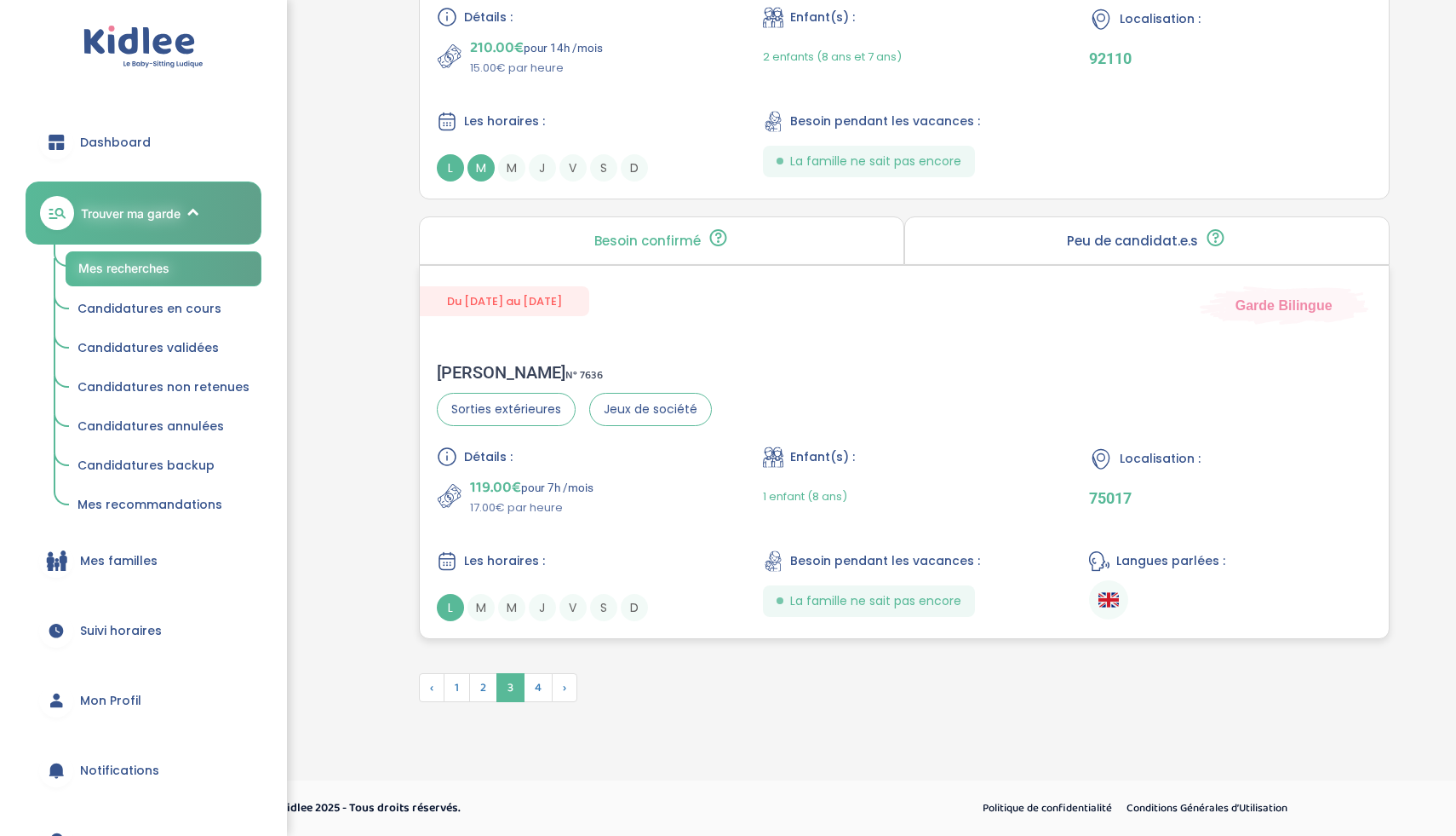
click at [702, 574] on div "Les horaires : L M M J V S D" at bounding box center [578, 586] width 282 height 71
click at [539, 693] on span "4" at bounding box center [539, 687] width 29 height 29
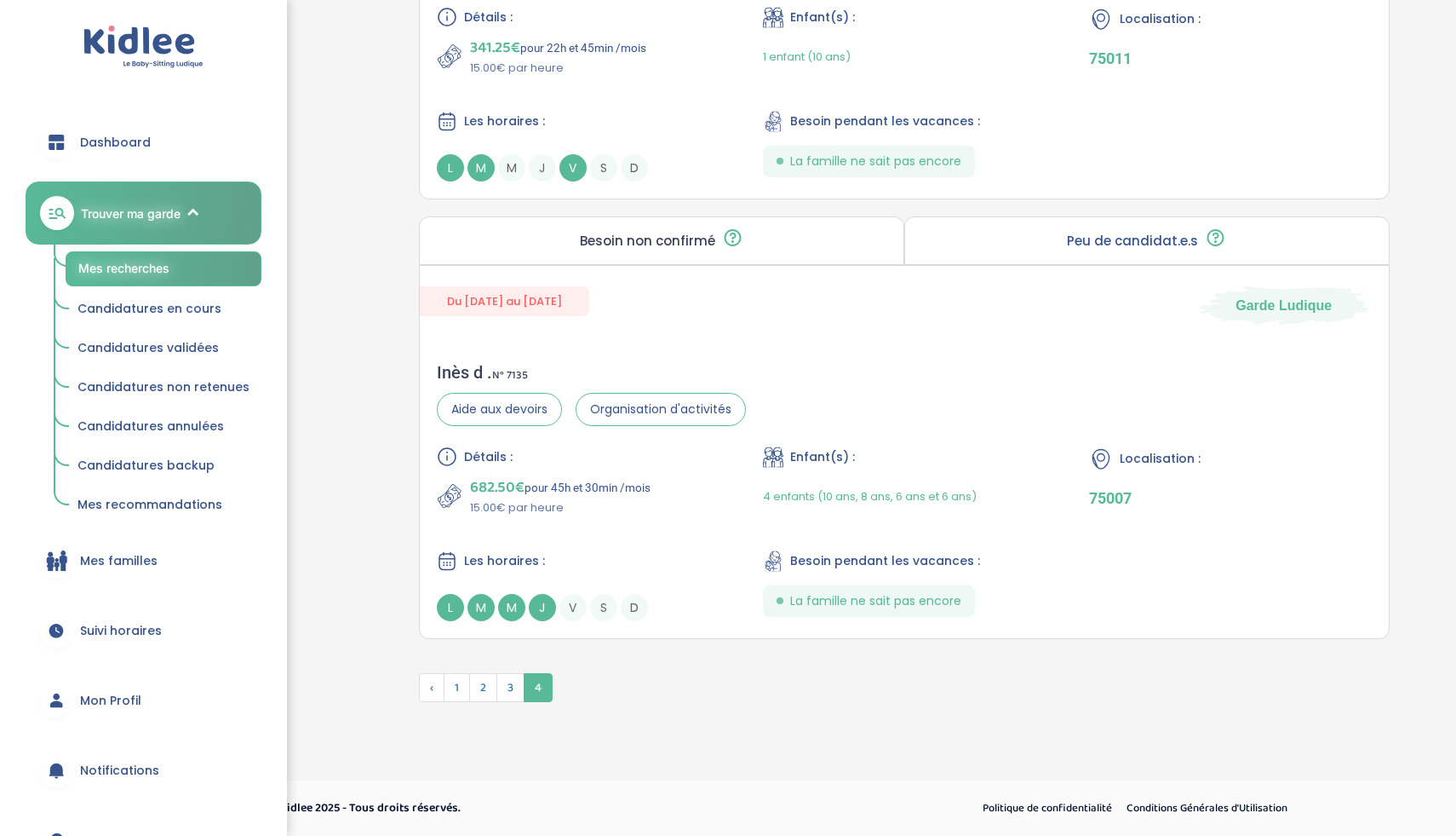
scroll to position [3680, 0]
click at [661, 504] on div "682.50€ pour 45h et 30min /mois 15.00€ par heure" at bounding box center [578, 496] width 282 height 41
click at [631, 113] on div "Les horaires :" at bounding box center [578, 121] width 282 height 21
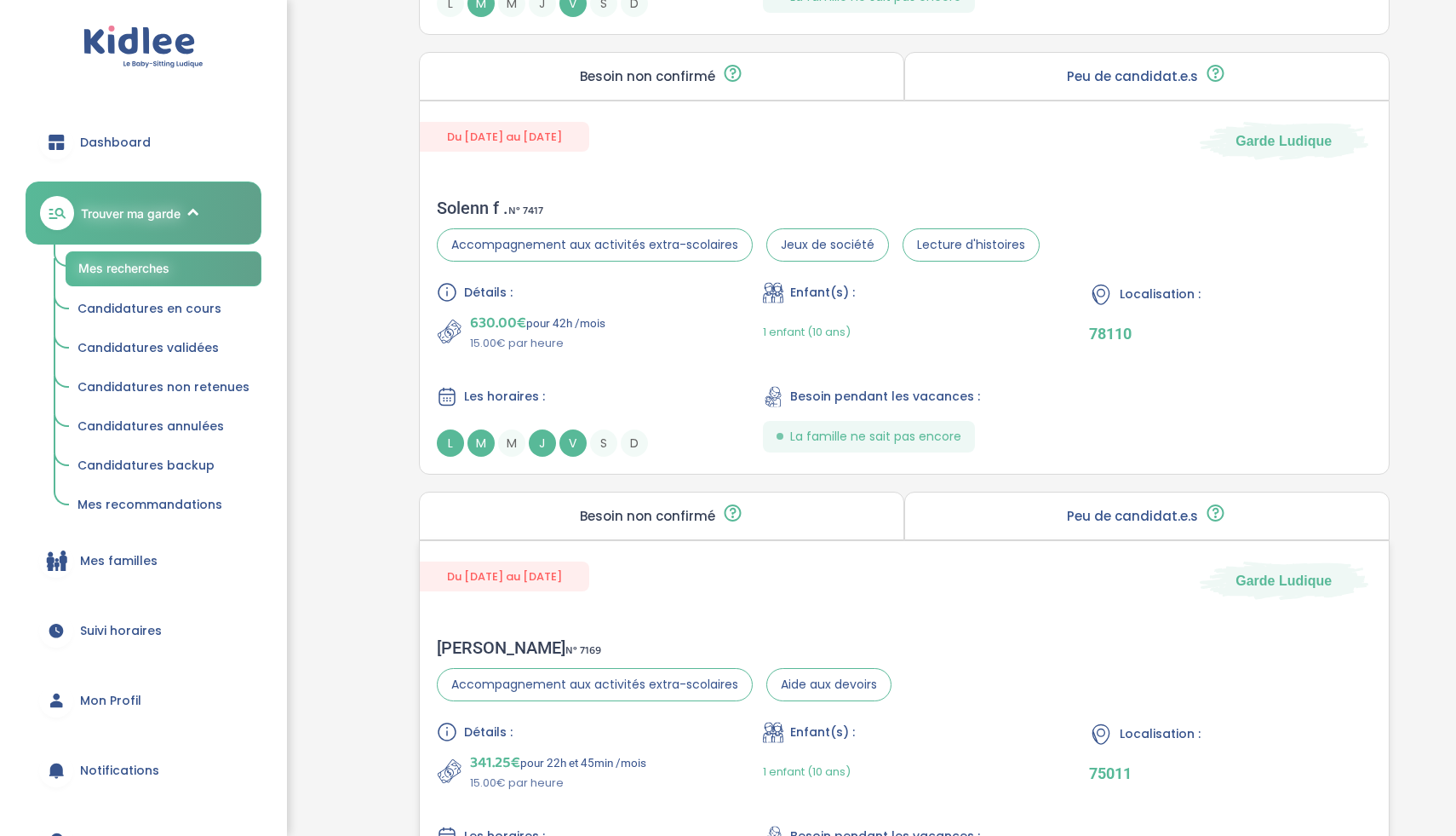
scroll to position [2926, 0]
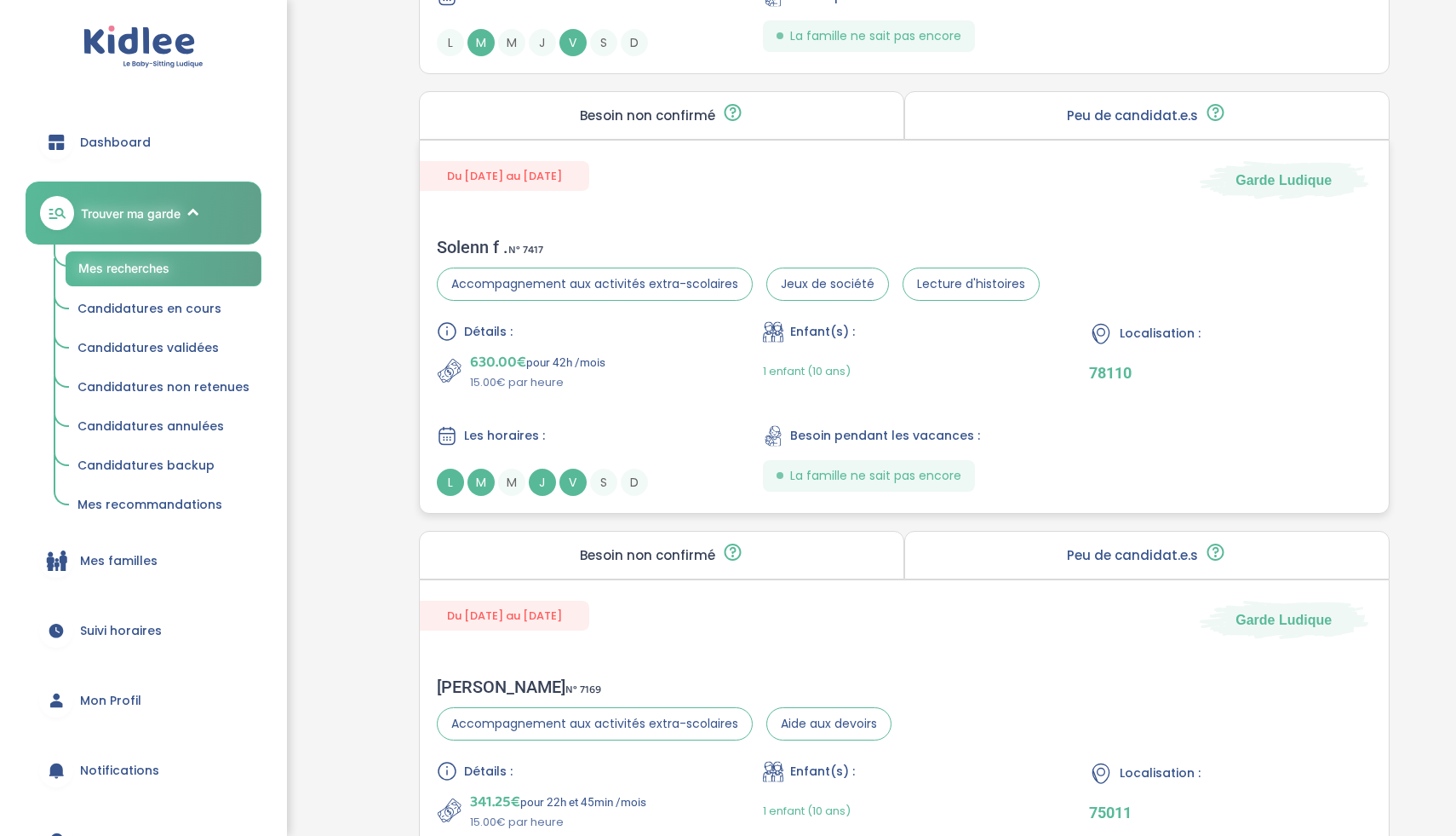
click at [700, 416] on div "Détails : 630.00€ pour 42h /mois 15.00€ par heure Enfant(s) : 1 enfant (10 ans)…" at bounding box center [905, 408] width 935 height 175
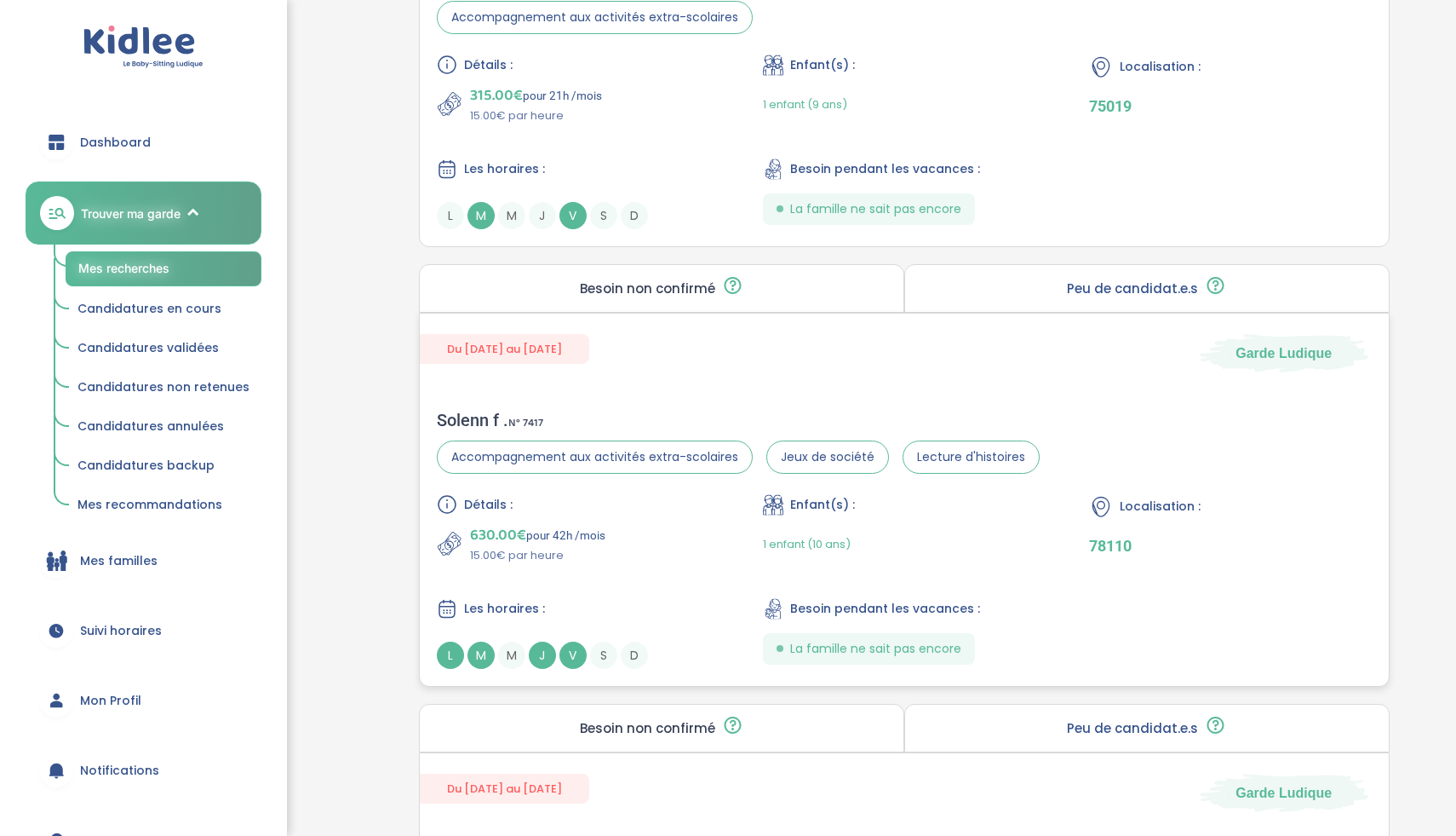
scroll to position [2744, 0]
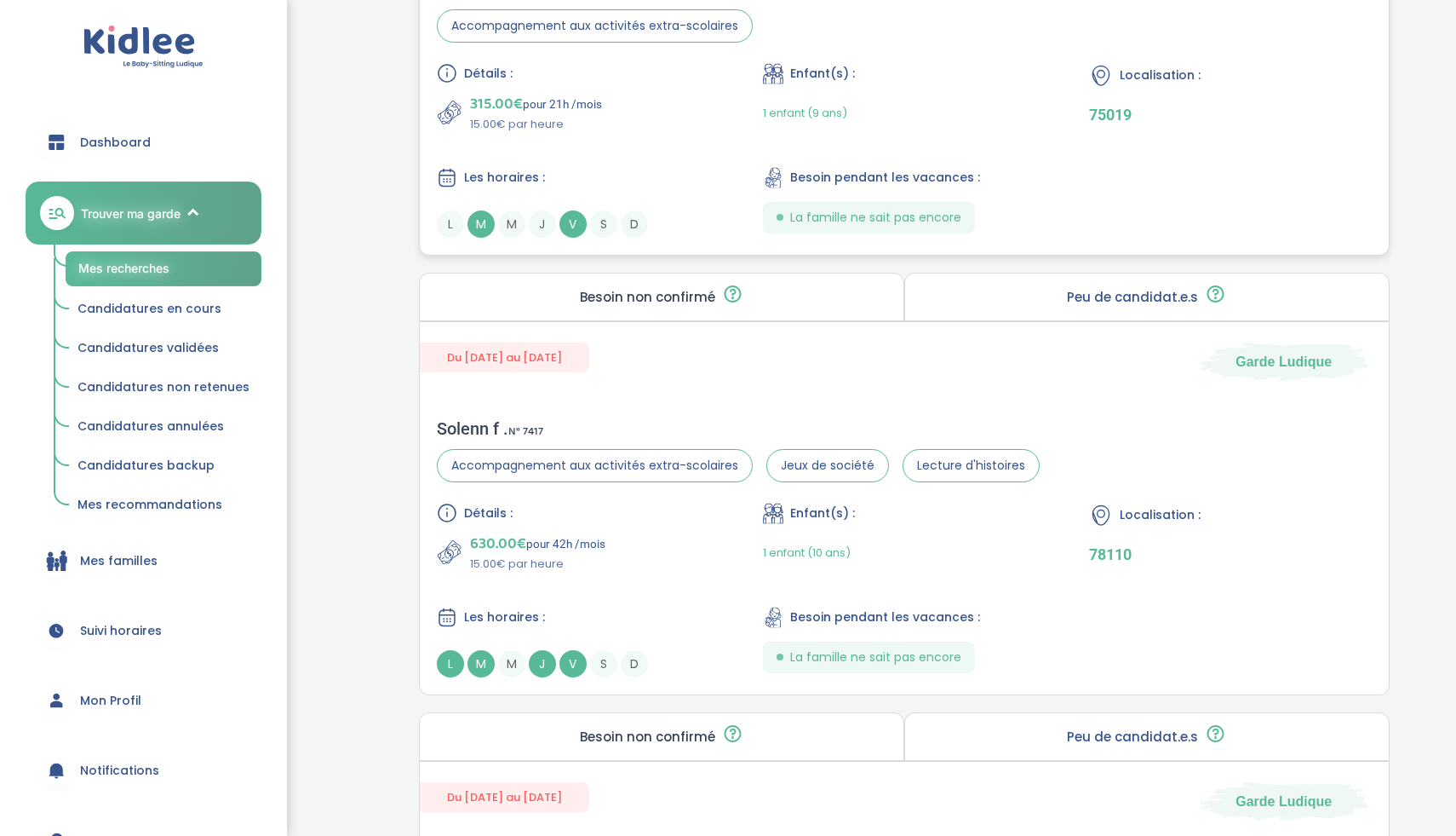
click at [603, 176] on div "Les horaires :" at bounding box center [578, 178] width 282 height 21
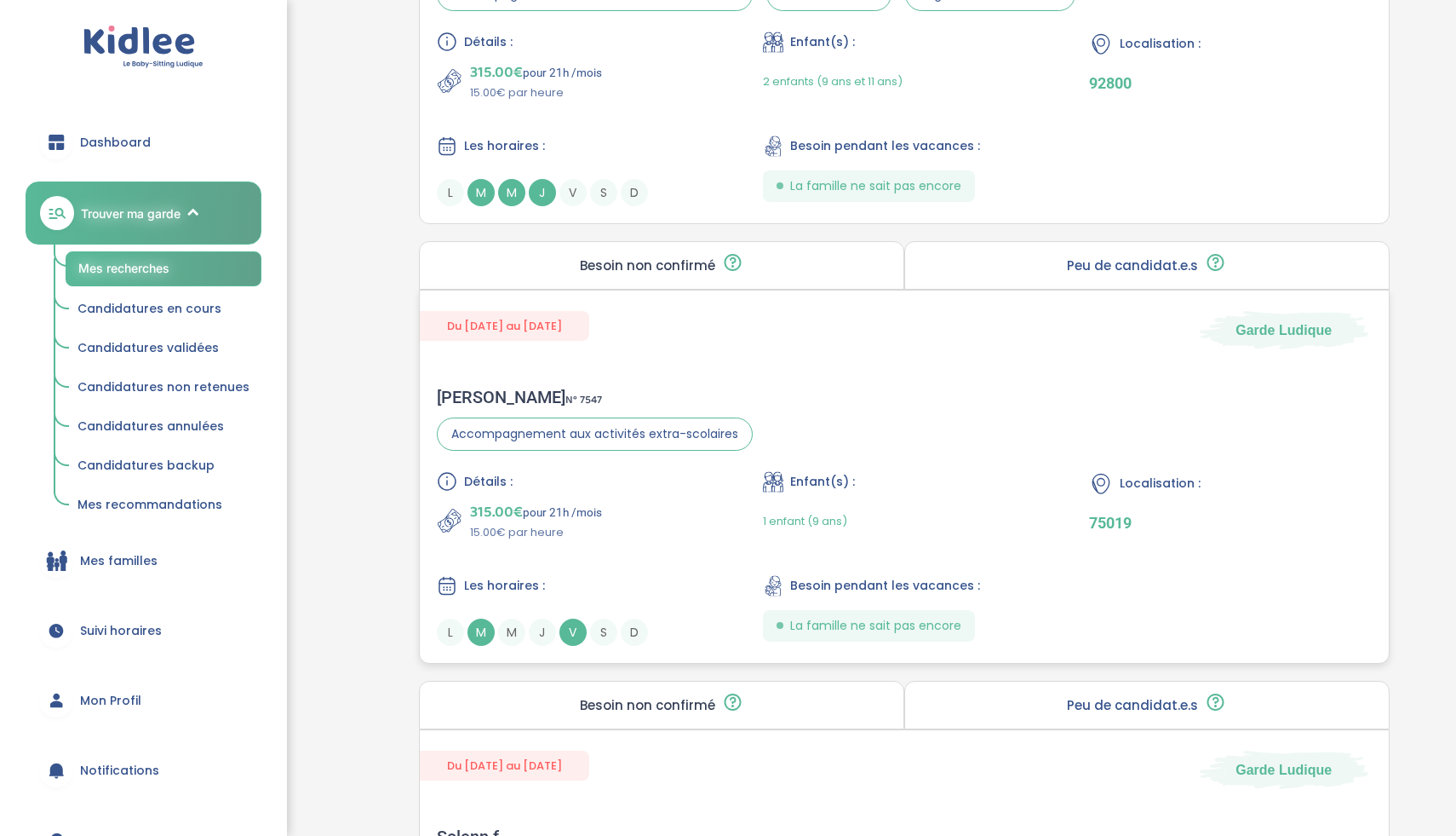
scroll to position [2128, 0]
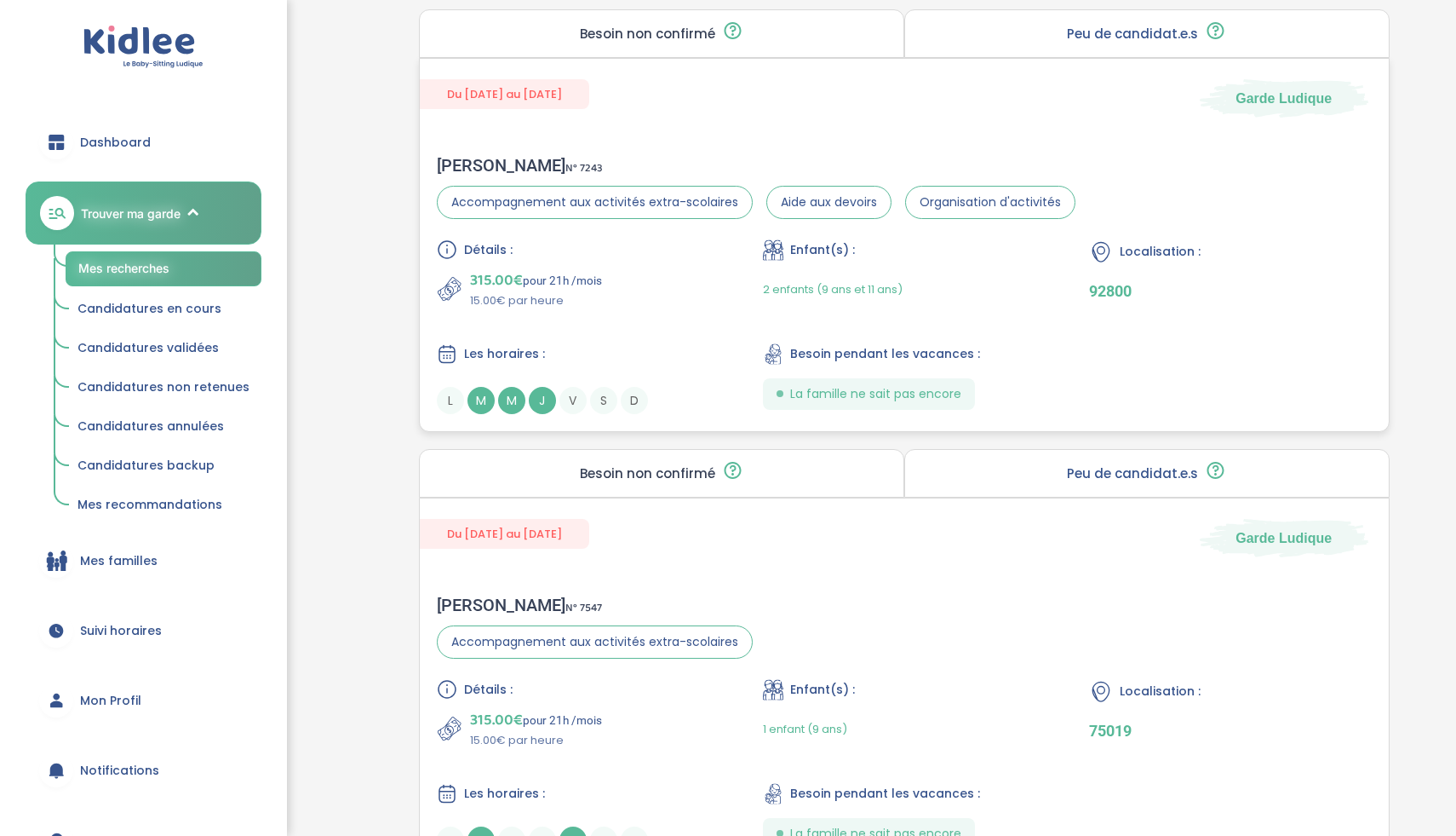
click at [660, 339] on div "Détails : 315.00€ pour 21h /mois 15.00€ par heure Enfant(s) : 2 enfants (9 ans …" at bounding box center [905, 326] width 935 height 175
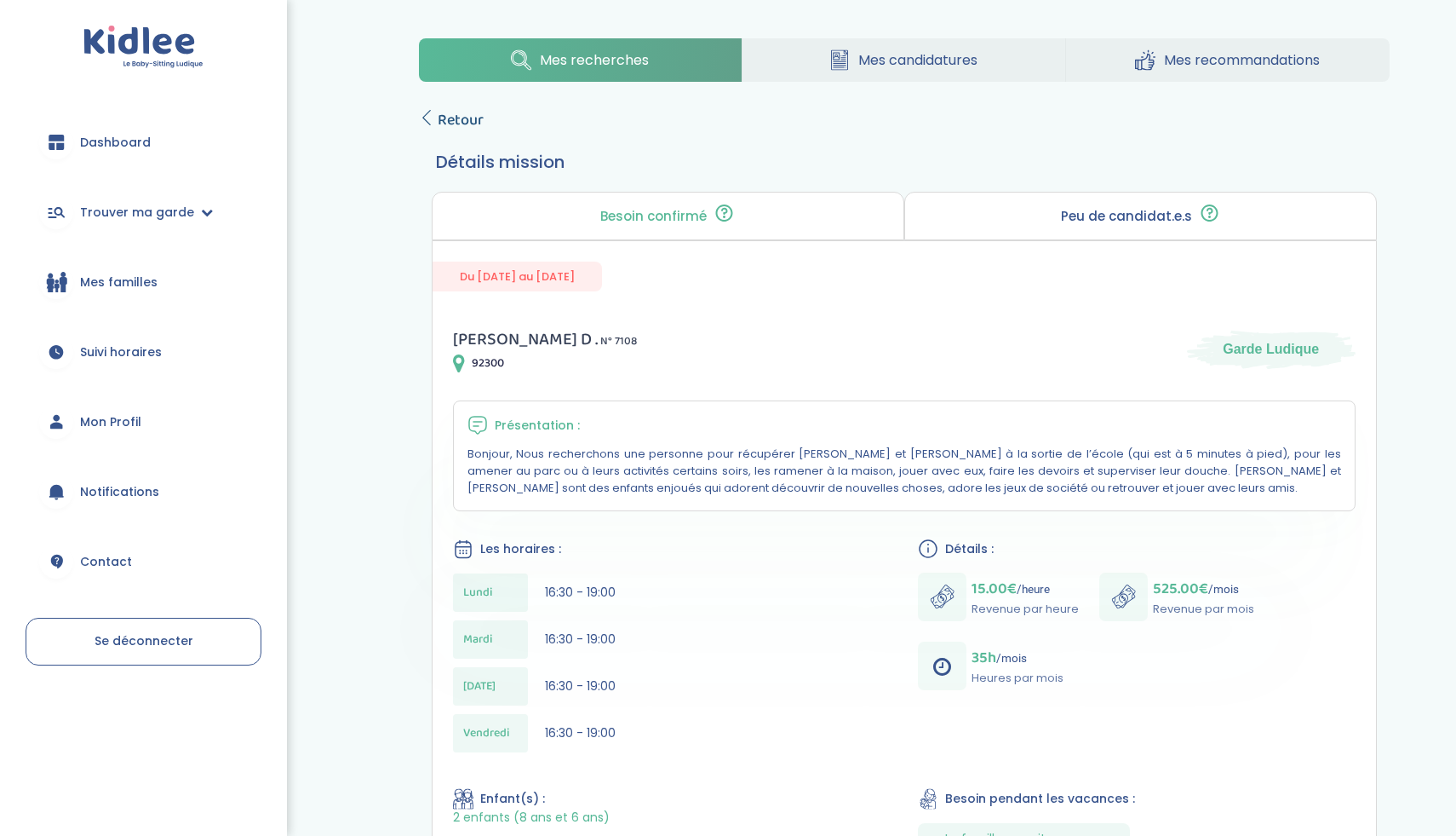
click at [433, 126] on link "Retour" at bounding box center [451, 120] width 65 height 24
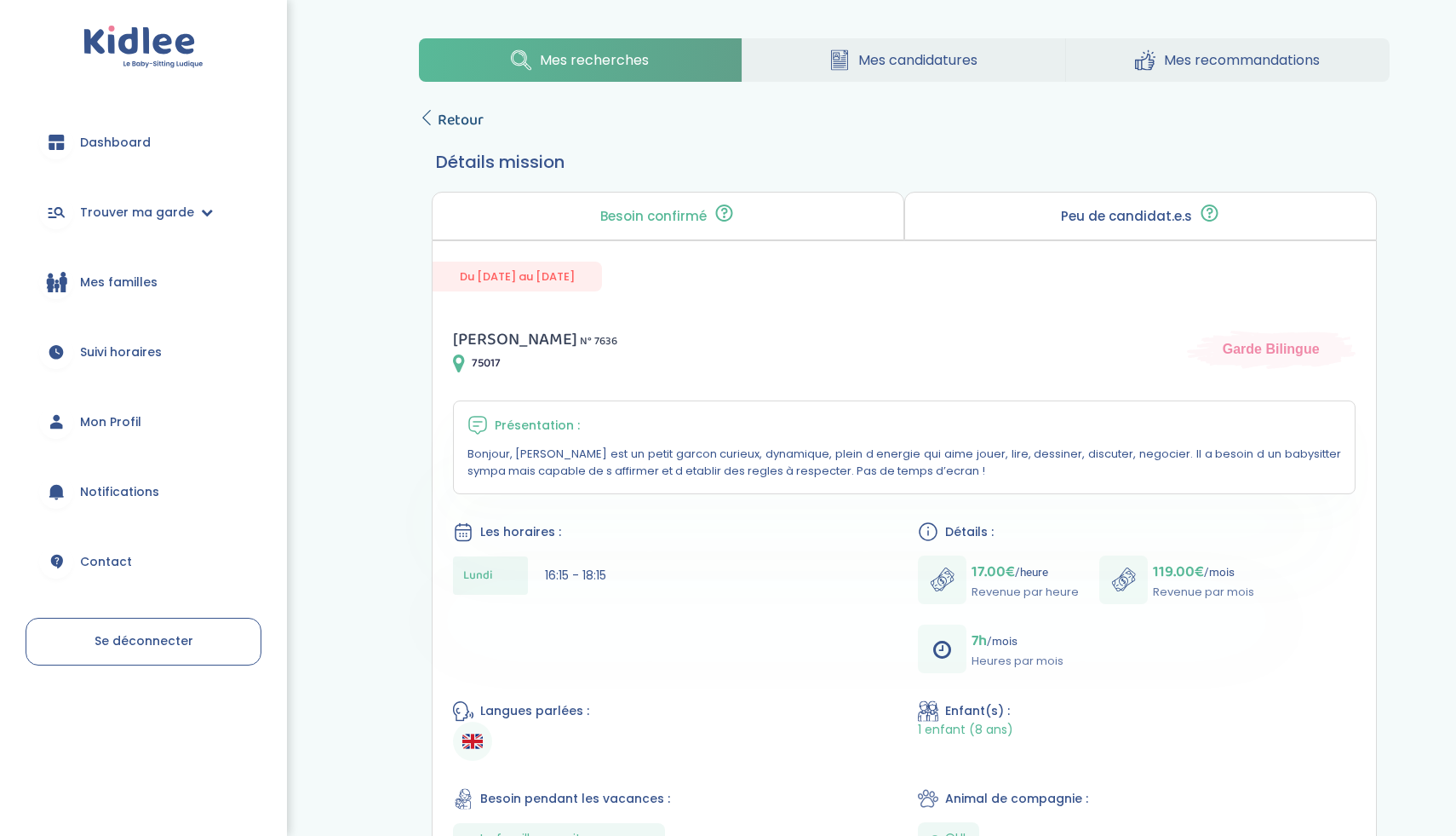
click at [465, 132] on span "Retour" at bounding box center [461, 120] width 46 height 24
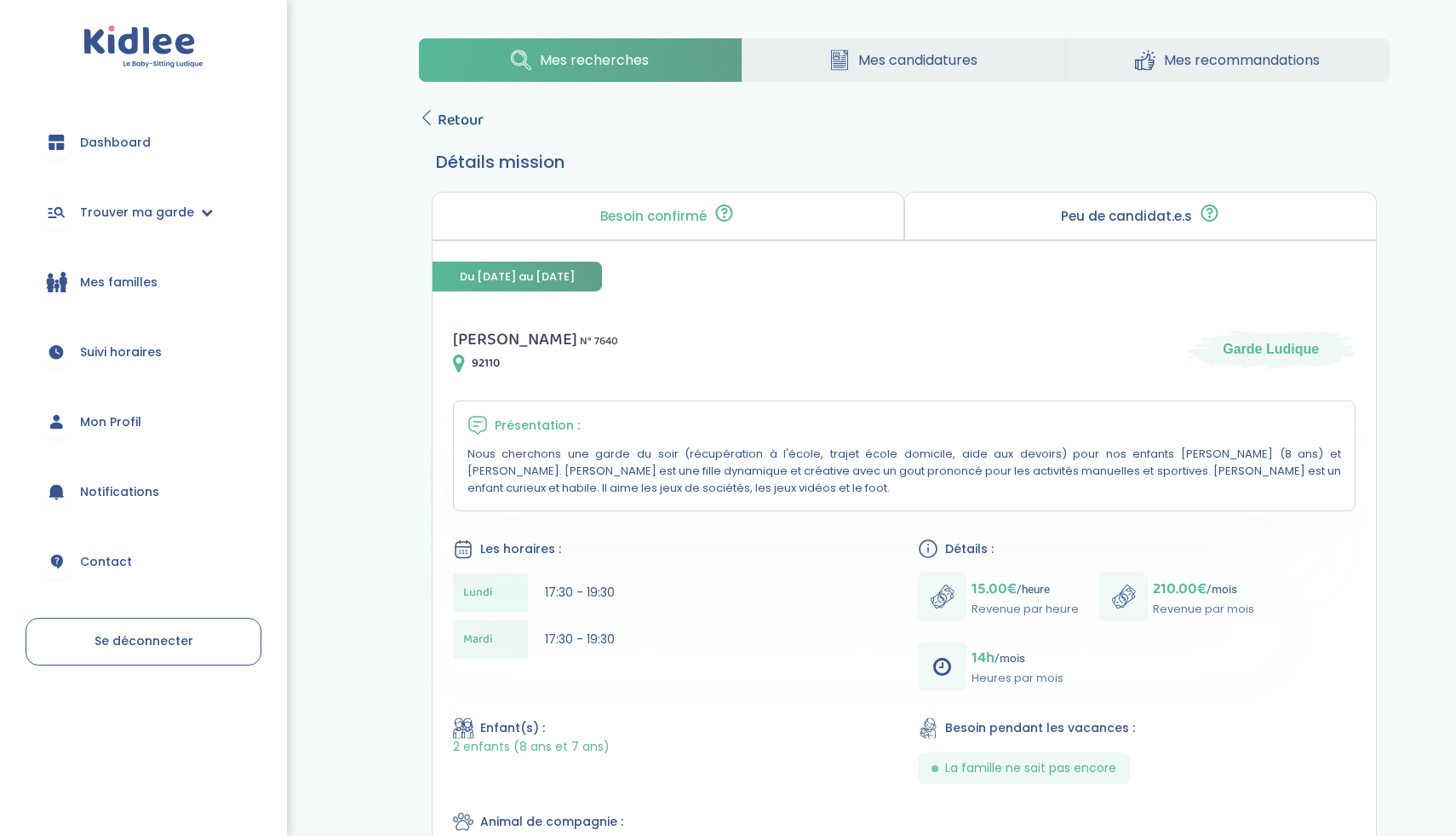
click at [469, 126] on span "Retour" at bounding box center [461, 120] width 46 height 24
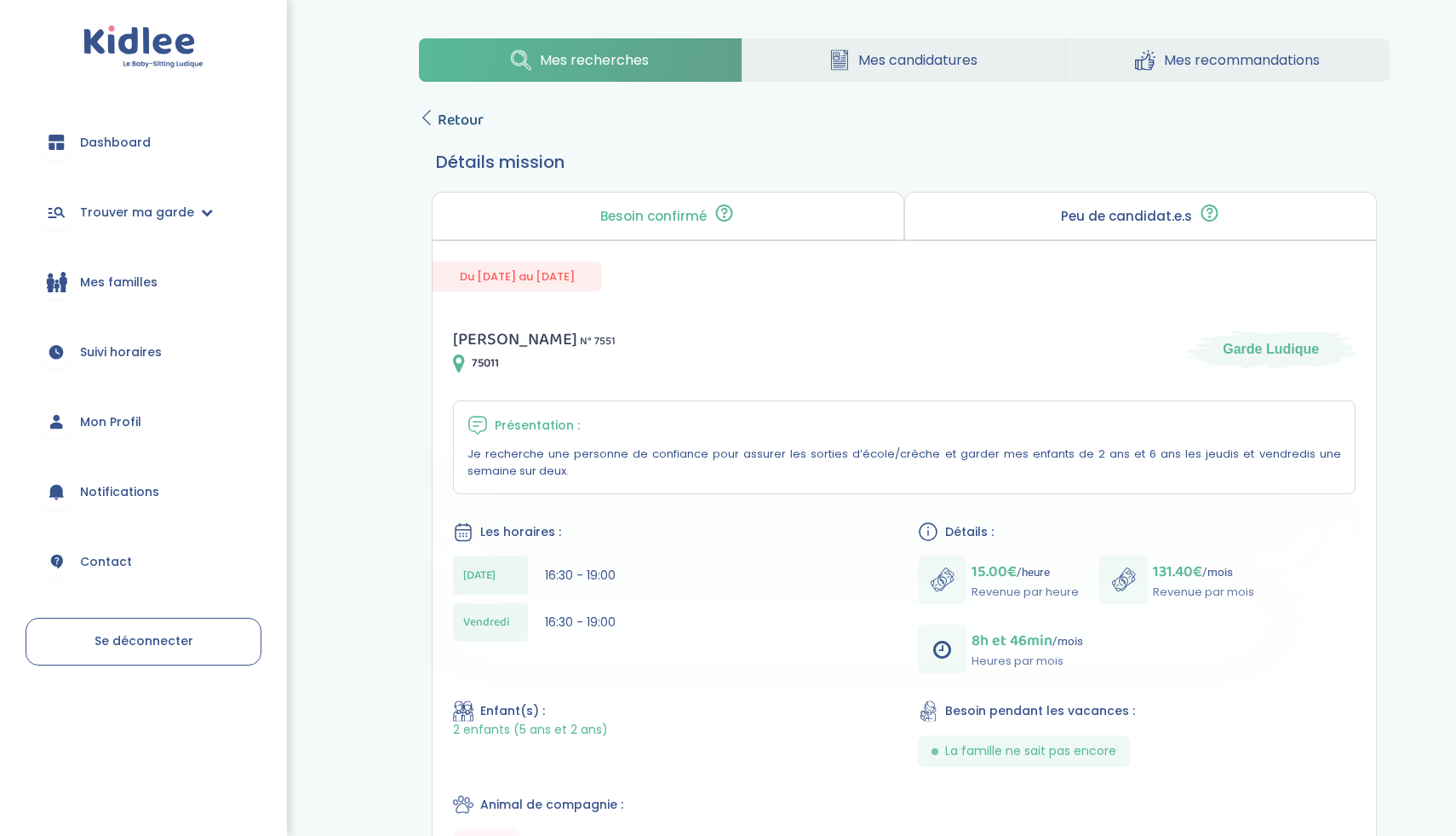
click at [451, 132] on span "Retour" at bounding box center [461, 120] width 46 height 24
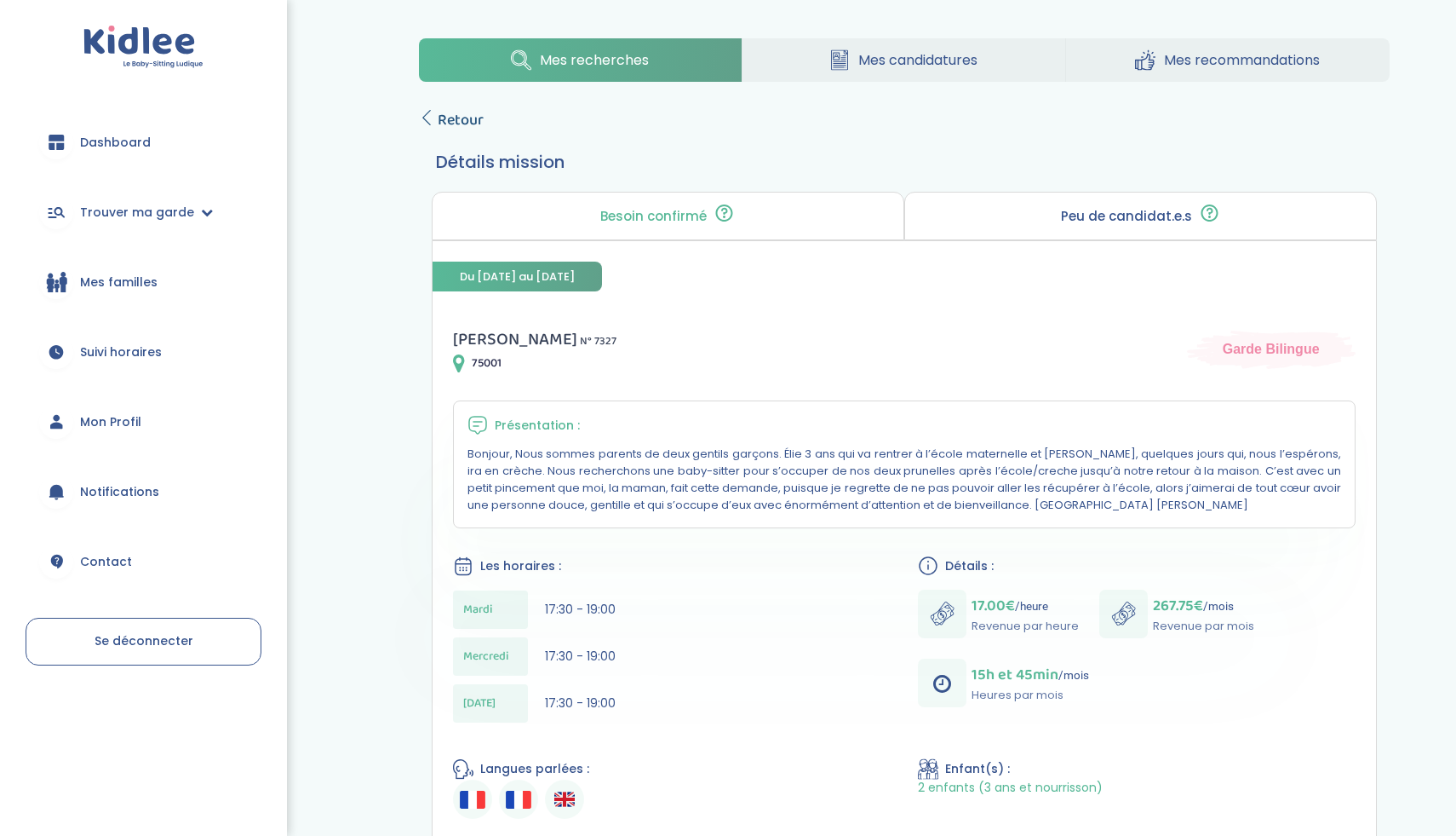
click at [448, 116] on span "Retour" at bounding box center [461, 120] width 46 height 24
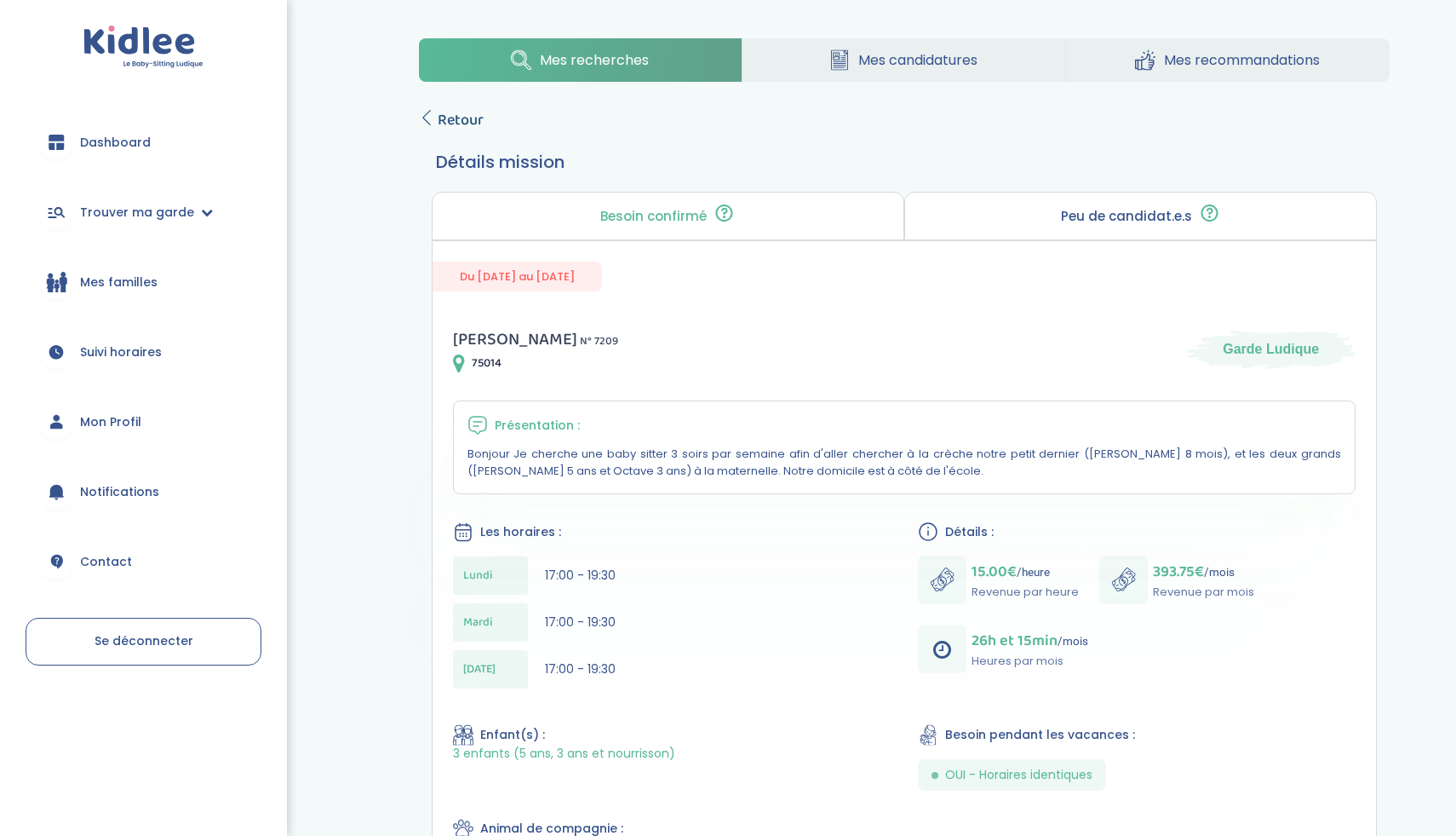
click at [466, 126] on span "Retour" at bounding box center [461, 120] width 46 height 24
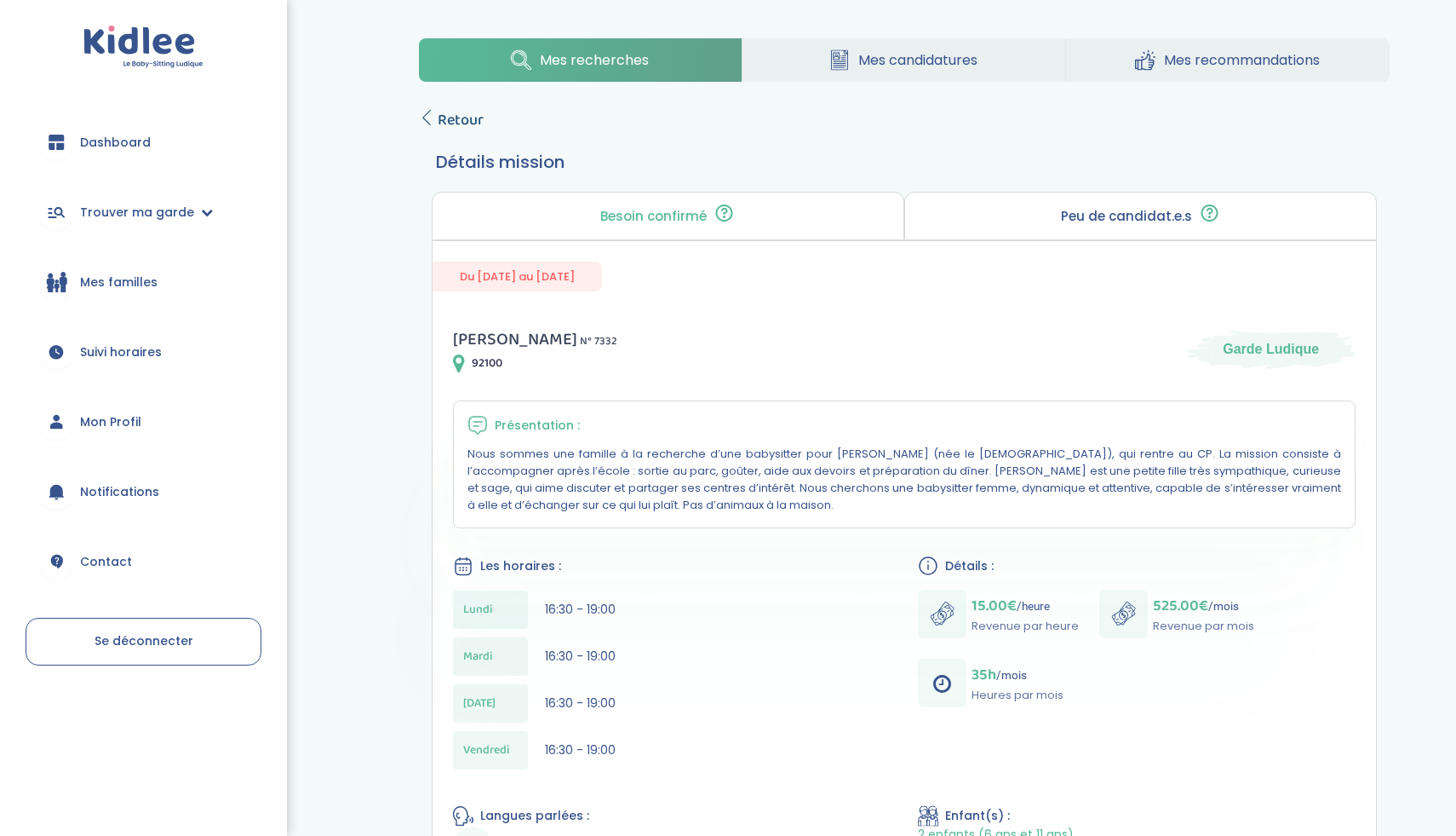
click at [469, 112] on span "Retour" at bounding box center [461, 120] width 46 height 24
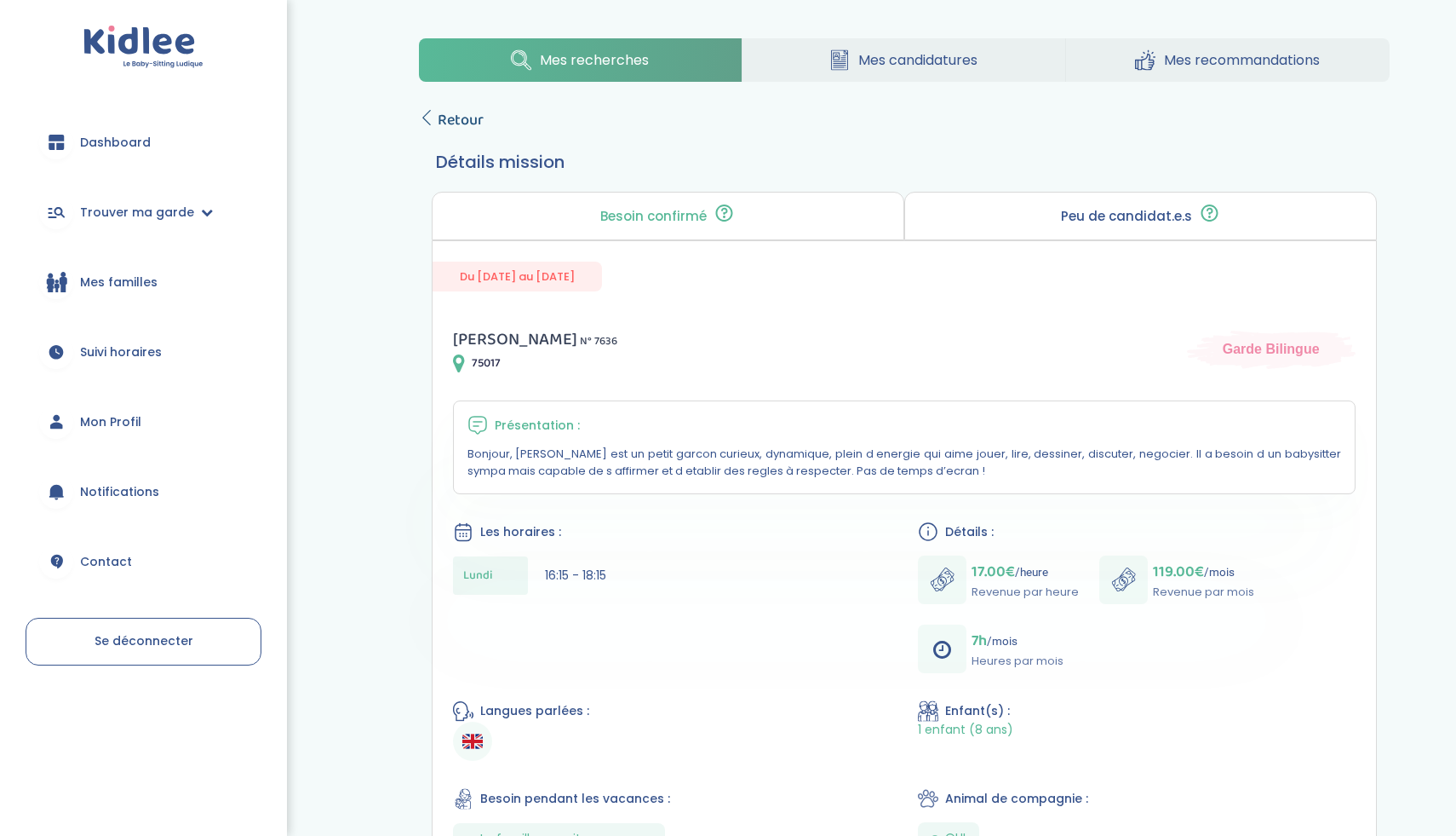
click at [469, 115] on span "Retour" at bounding box center [461, 120] width 46 height 24
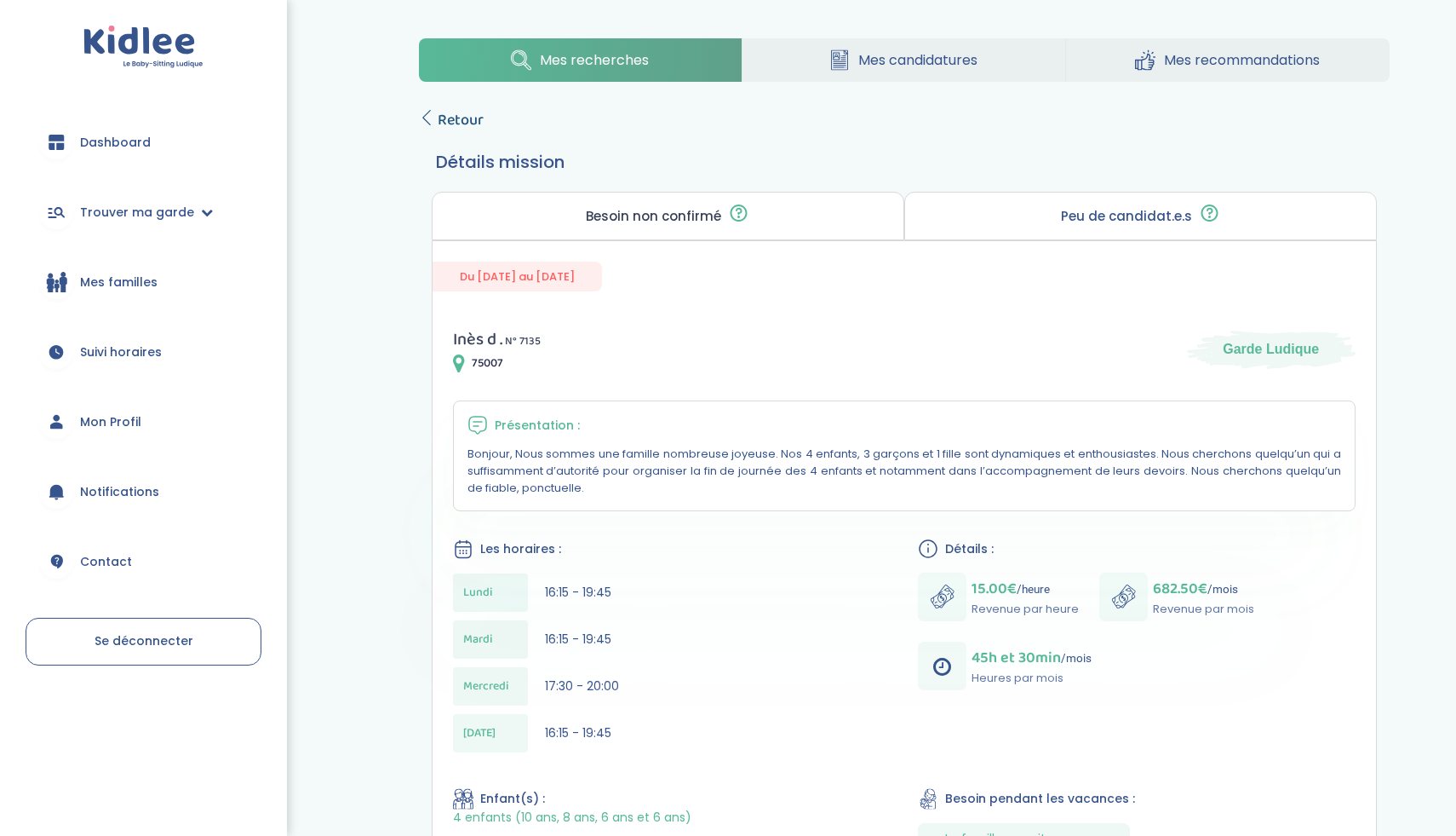
click at [472, 108] on span "Retour" at bounding box center [461, 120] width 46 height 24
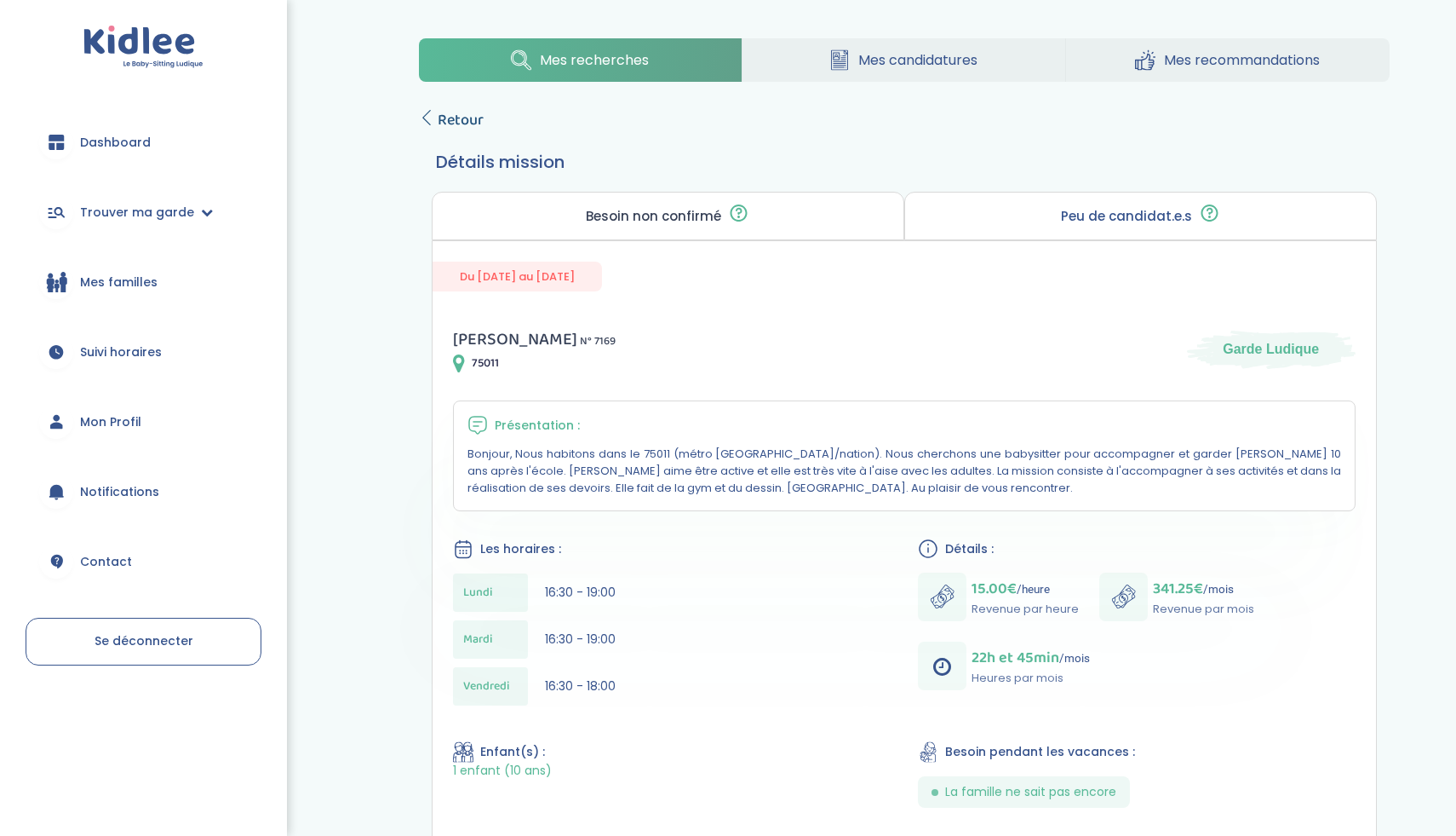
click at [467, 113] on span "Retour" at bounding box center [461, 120] width 46 height 24
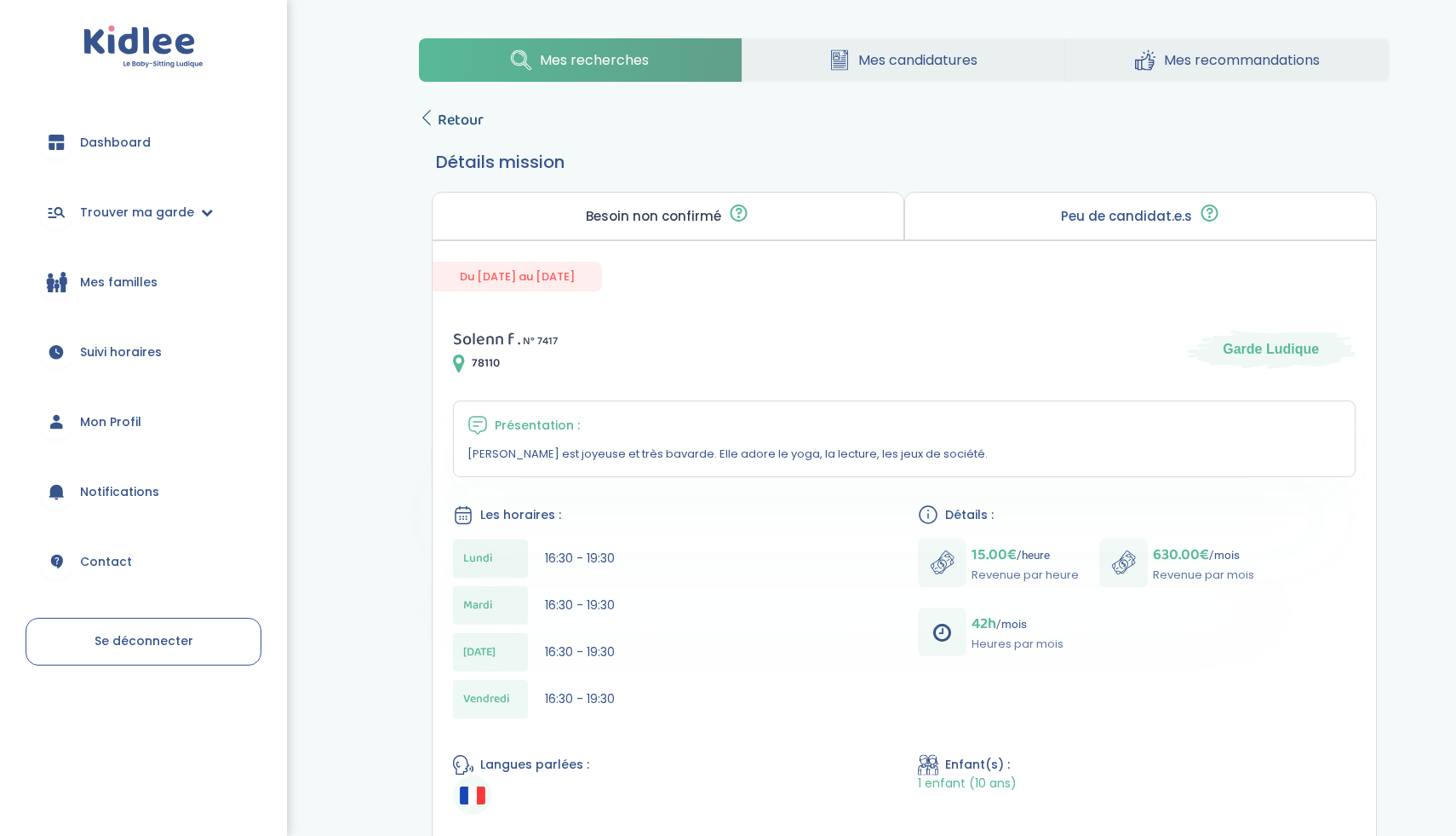
click at [479, 128] on span "Retour" at bounding box center [461, 120] width 46 height 24
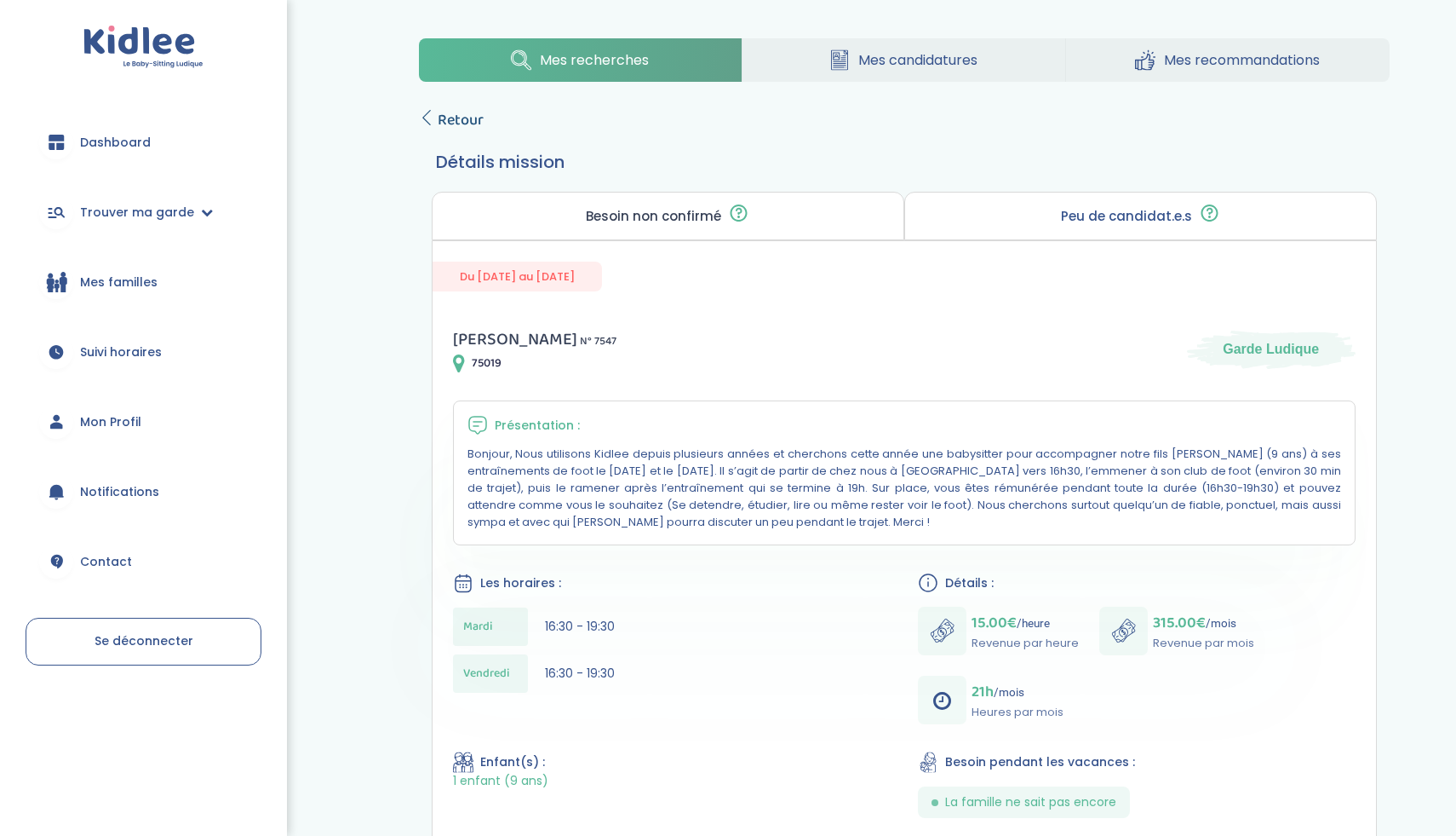
click at [467, 125] on span "Retour" at bounding box center [461, 120] width 46 height 24
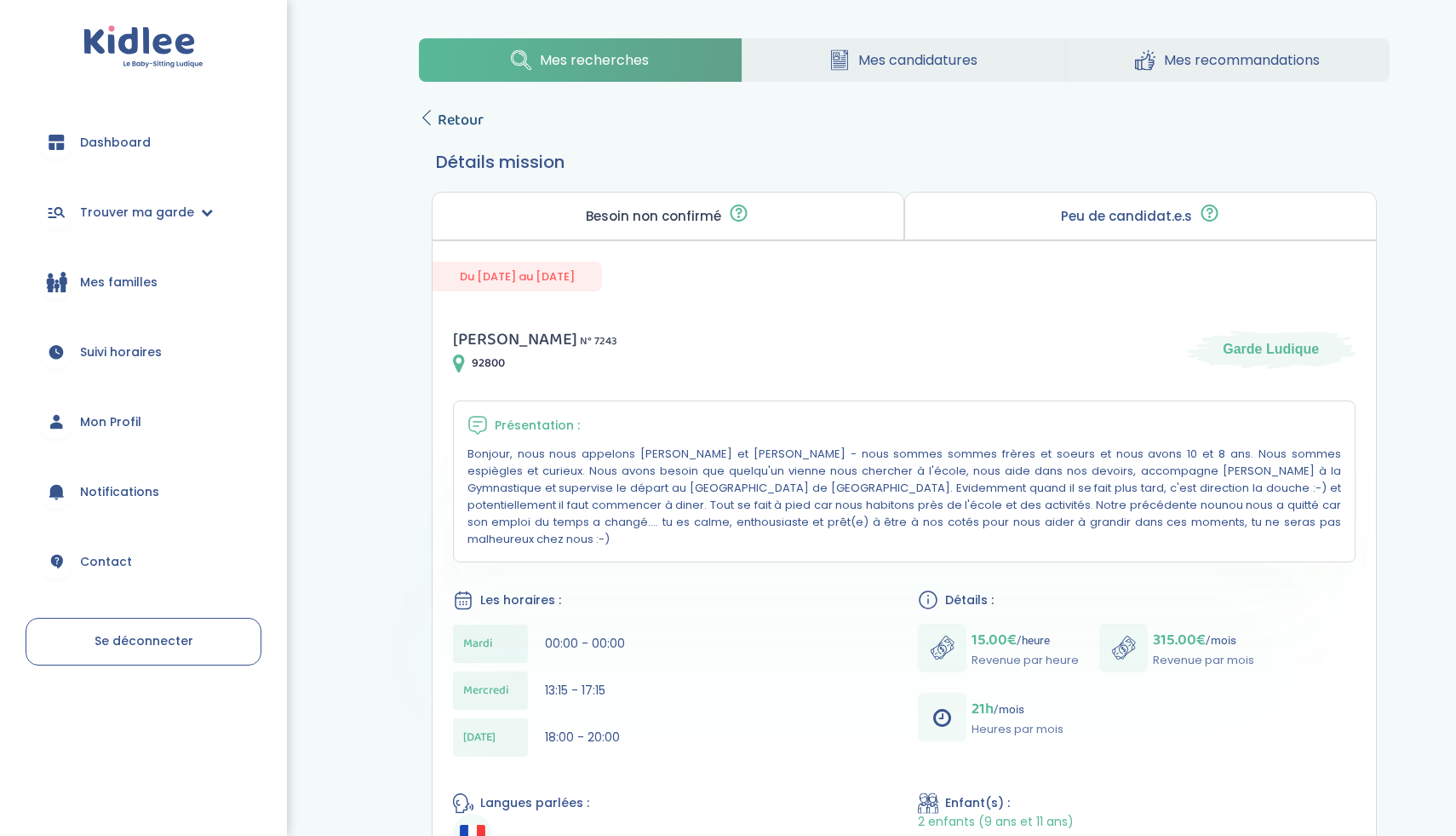
click at [438, 116] on span "Retour" at bounding box center [461, 120] width 46 height 24
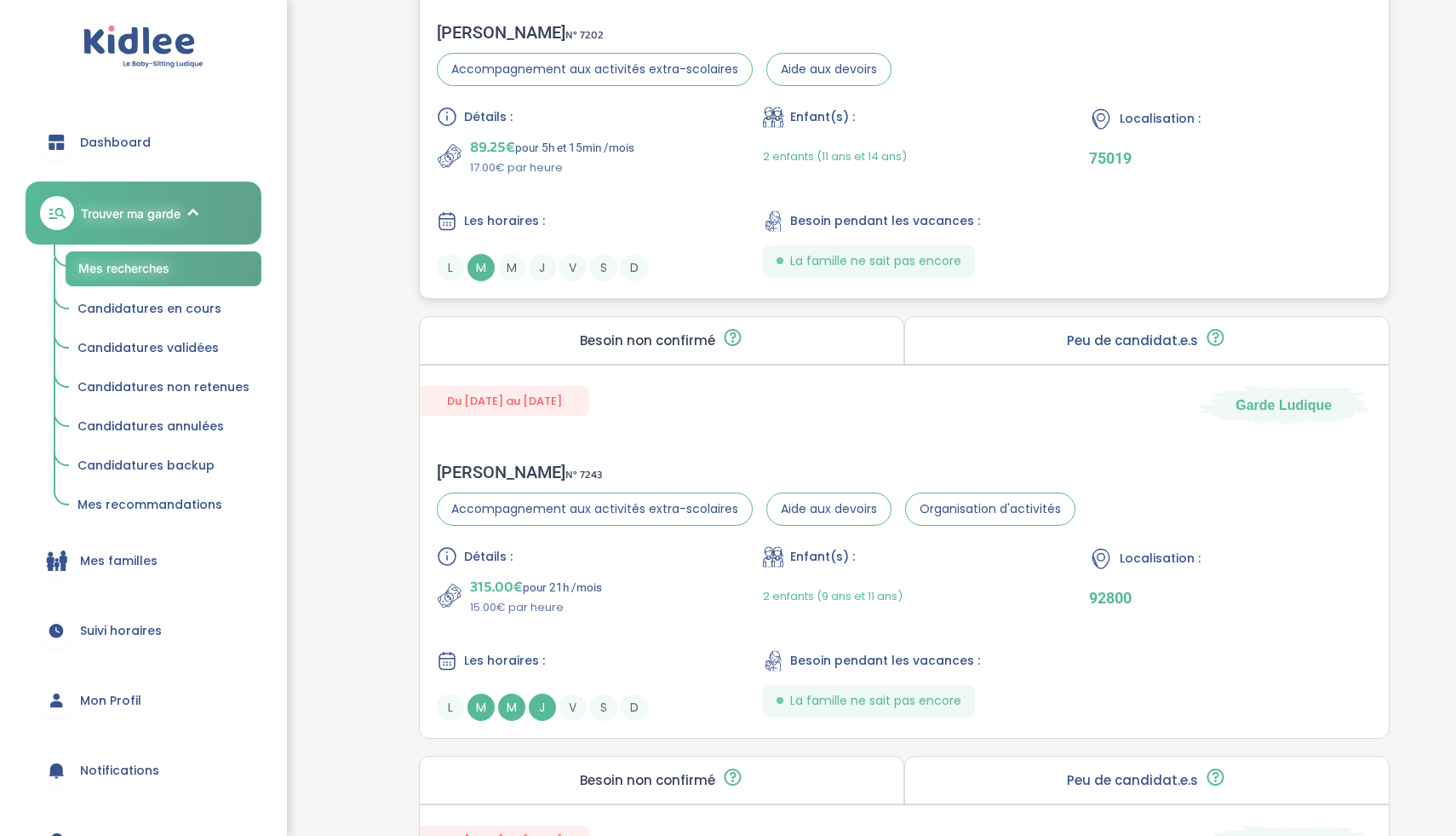
scroll to position [1782, 0]
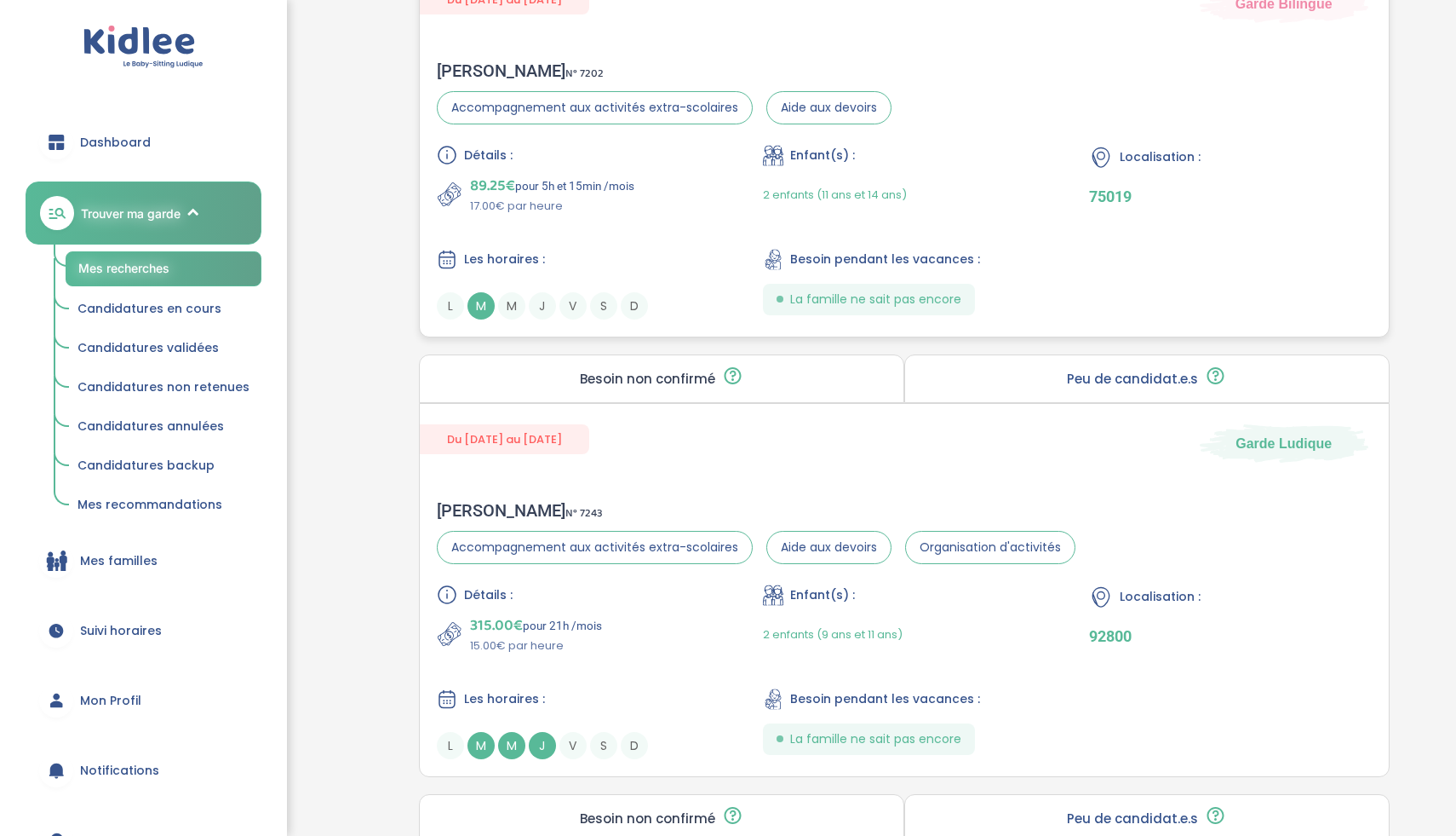
click at [667, 288] on div "Les horaires : L M M J V S D" at bounding box center [578, 284] width 282 height 71
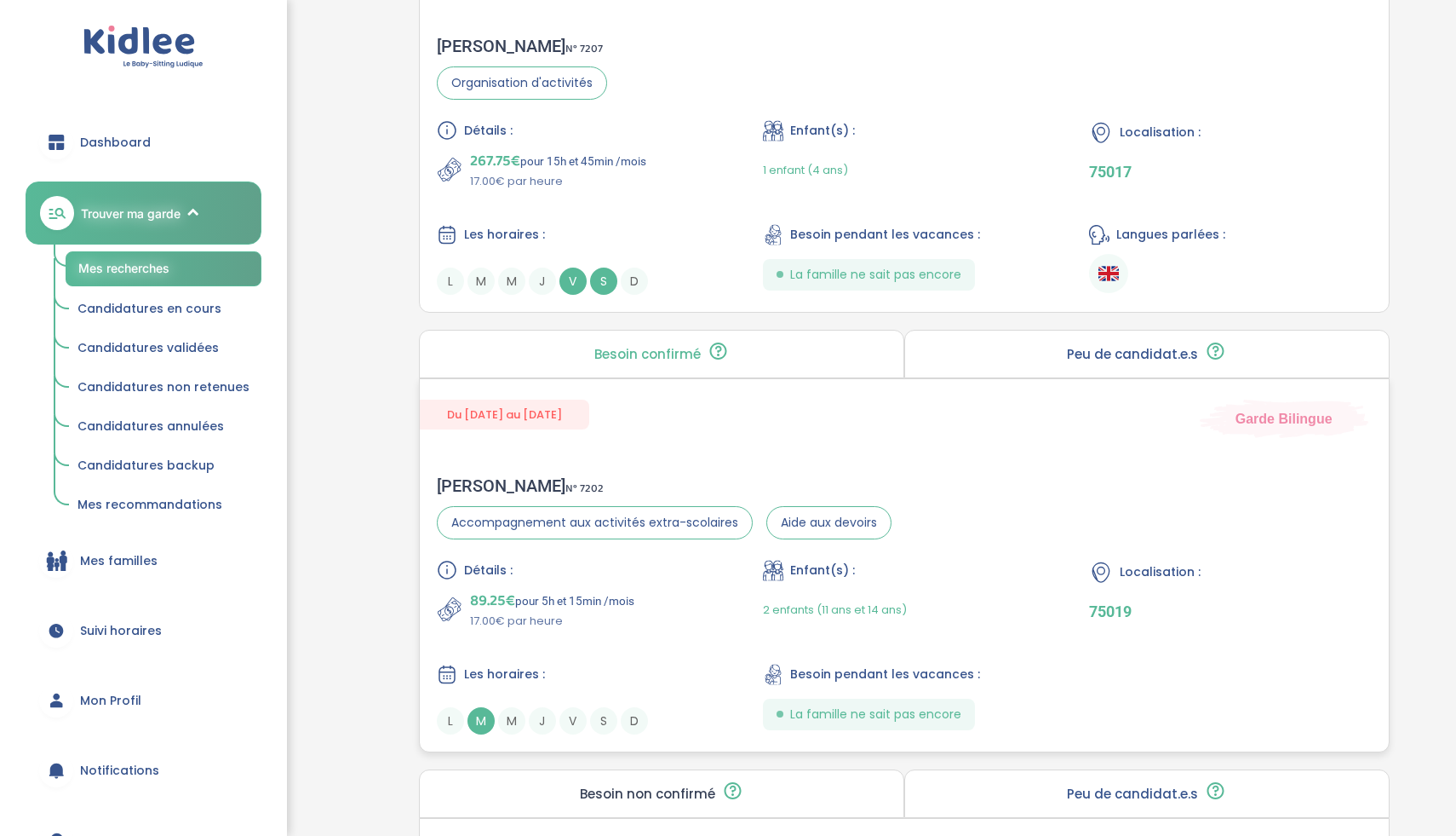
scroll to position [1367, 0]
click at [597, 231] on div "Les horaires :" at bounding box center [578, 235] width 282 height 21
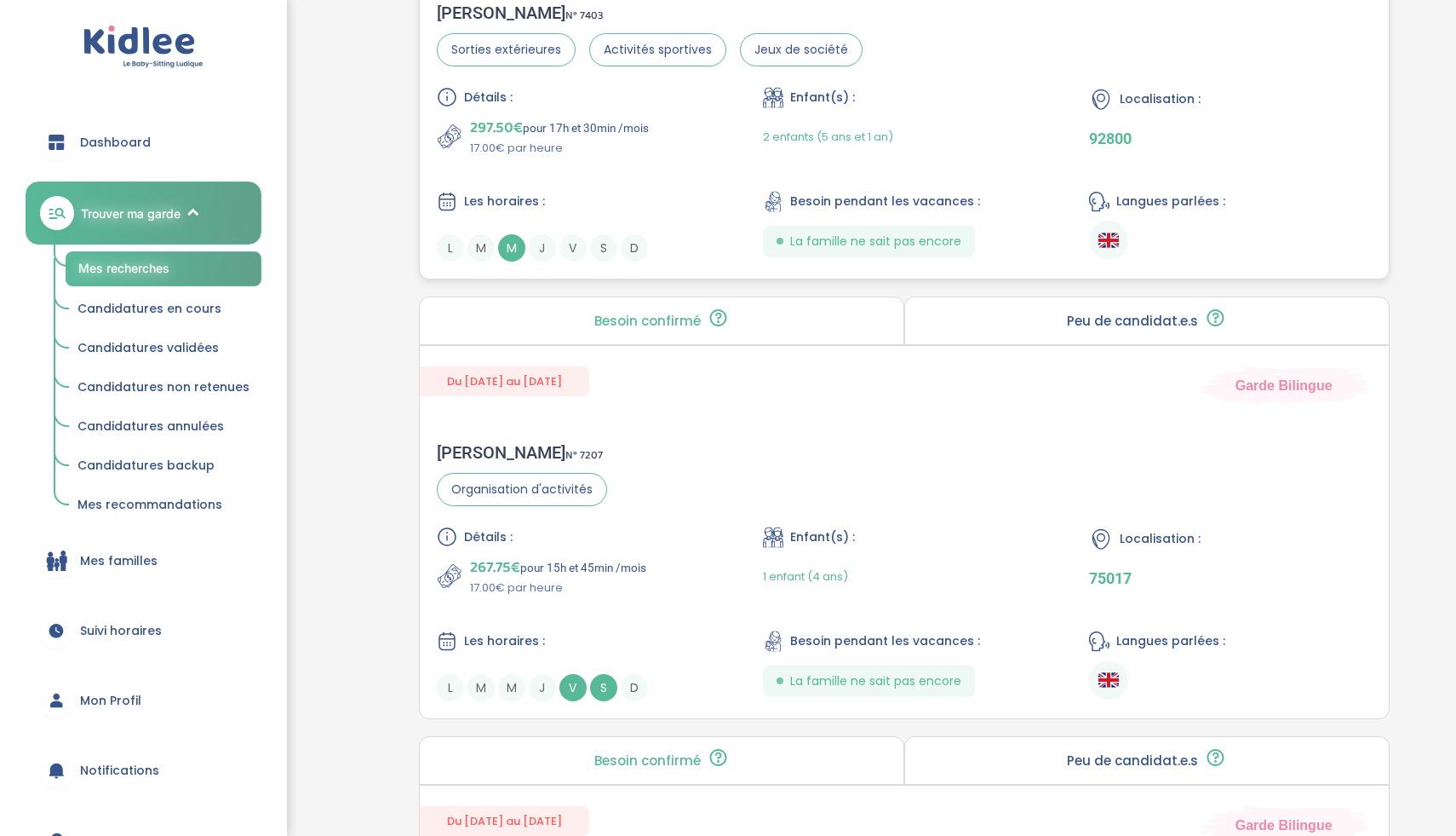
scroll to position [952, 0]
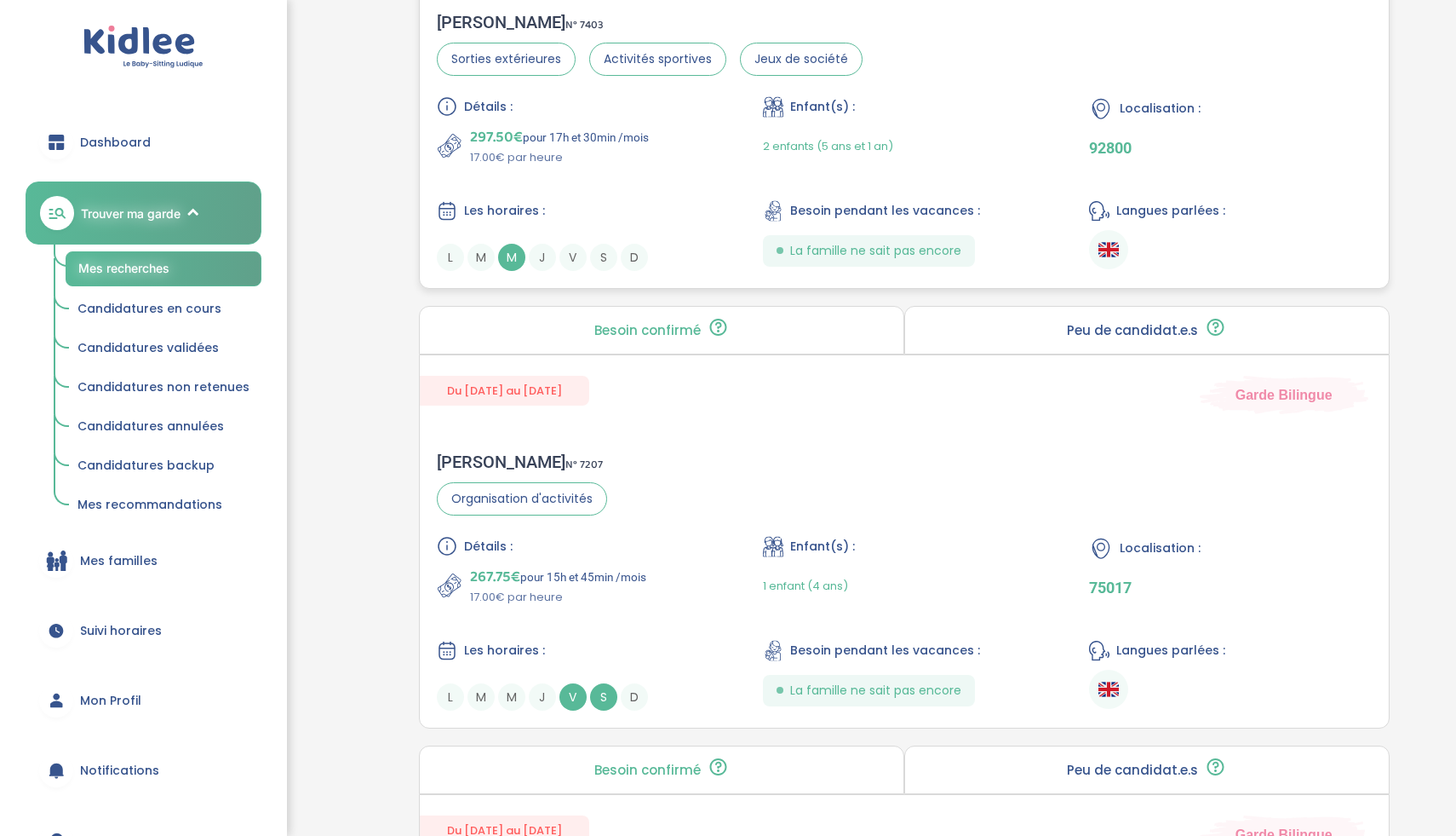
click at [671, 178] on div "Détails : 297.50€ pour 17h et 30min /mois 17.00€ par heure Enfant(s) : 2 enfant…" at bounding box center [905, 184] width 935 height 175
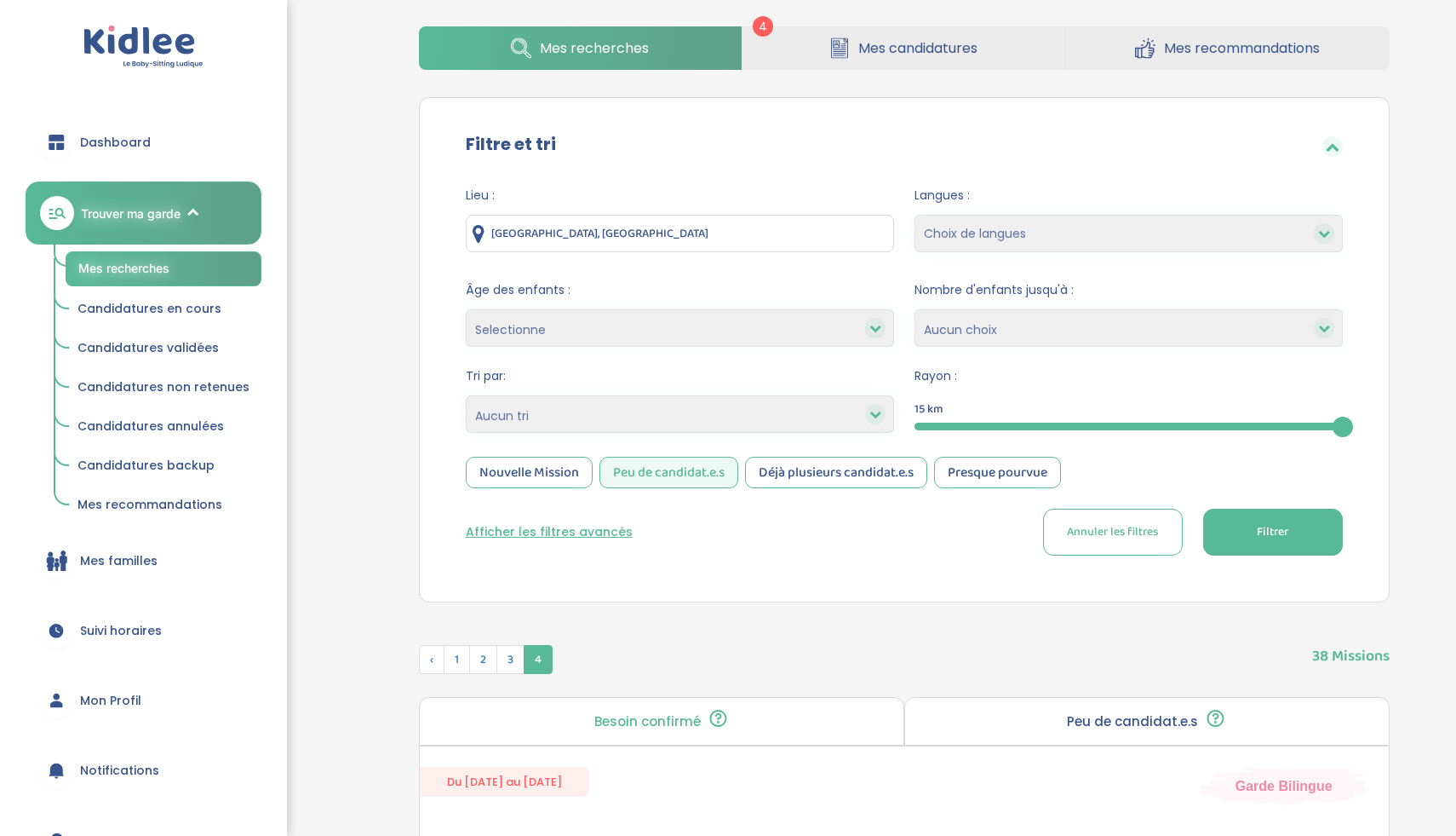
scroll to position [0, 0]
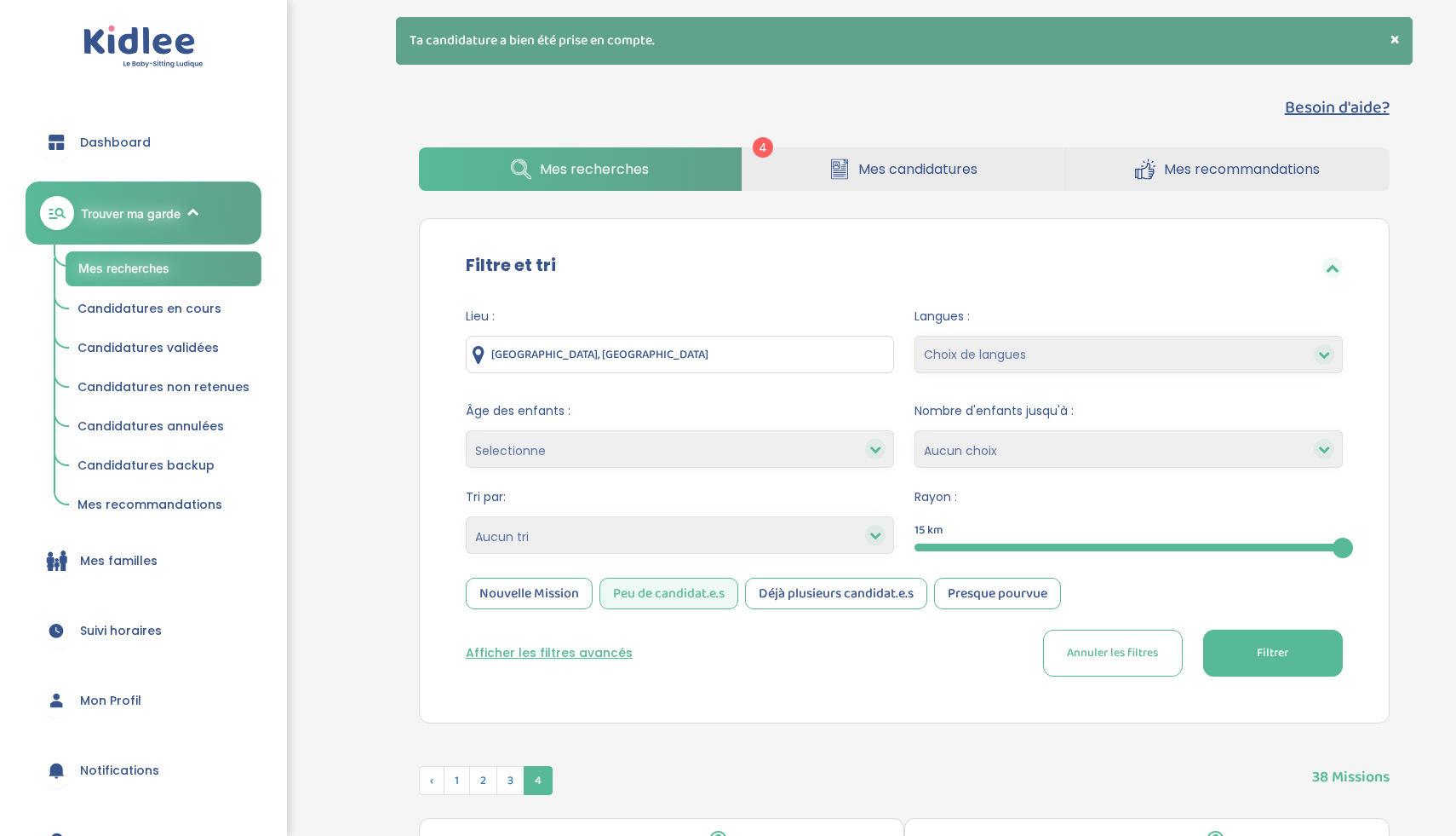
click at [816, 340] on input "Argenteuil, France" at bounding box center [680, 354] width 428 height 38
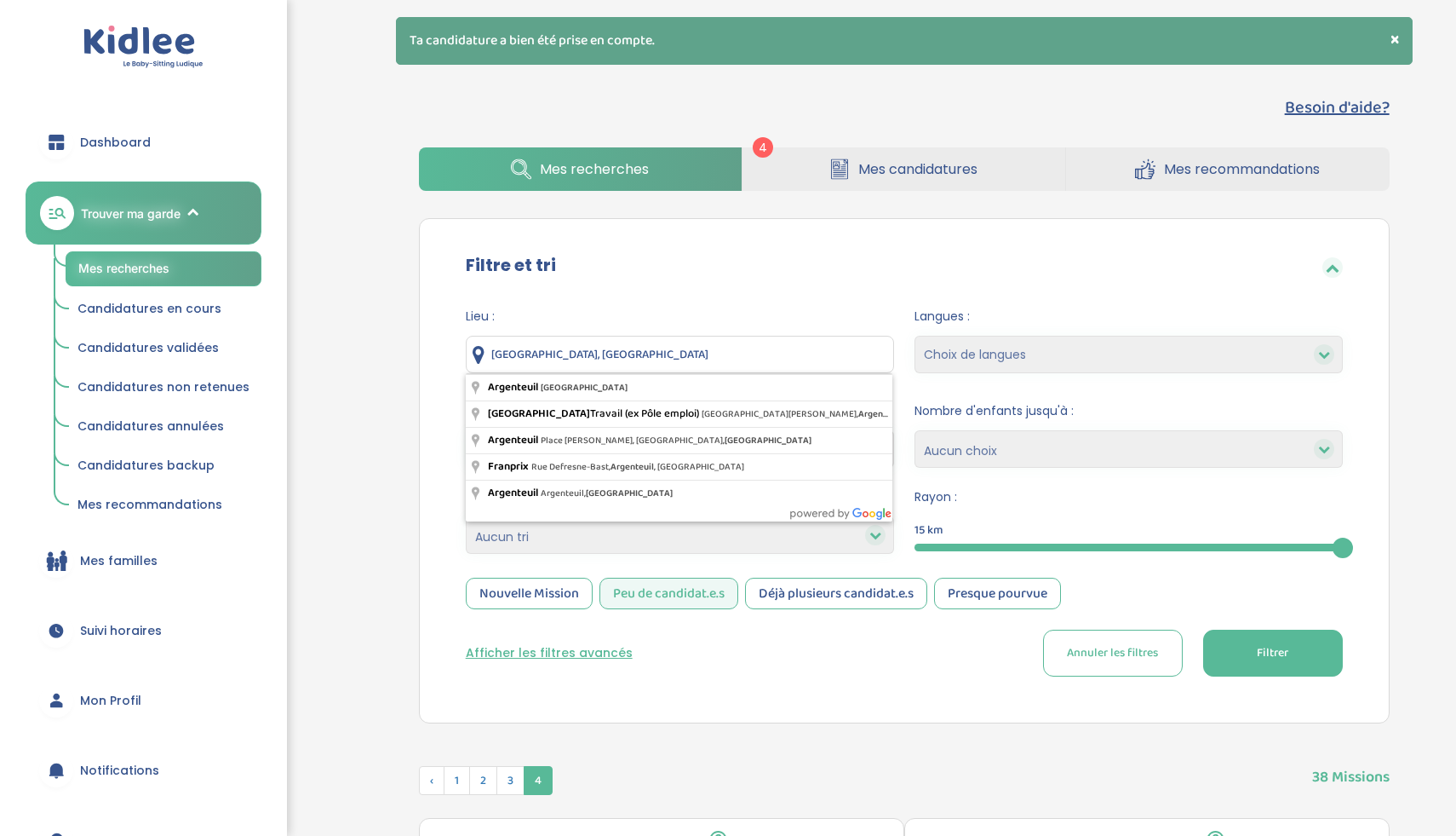
click at [816, 340] on input "Argenteuil, France" at bounding box center [680, 354] width 428 height 38
click at [807, 358] on input "Argenteuil, France" at bounding box center [680, 354] width 428 height 38
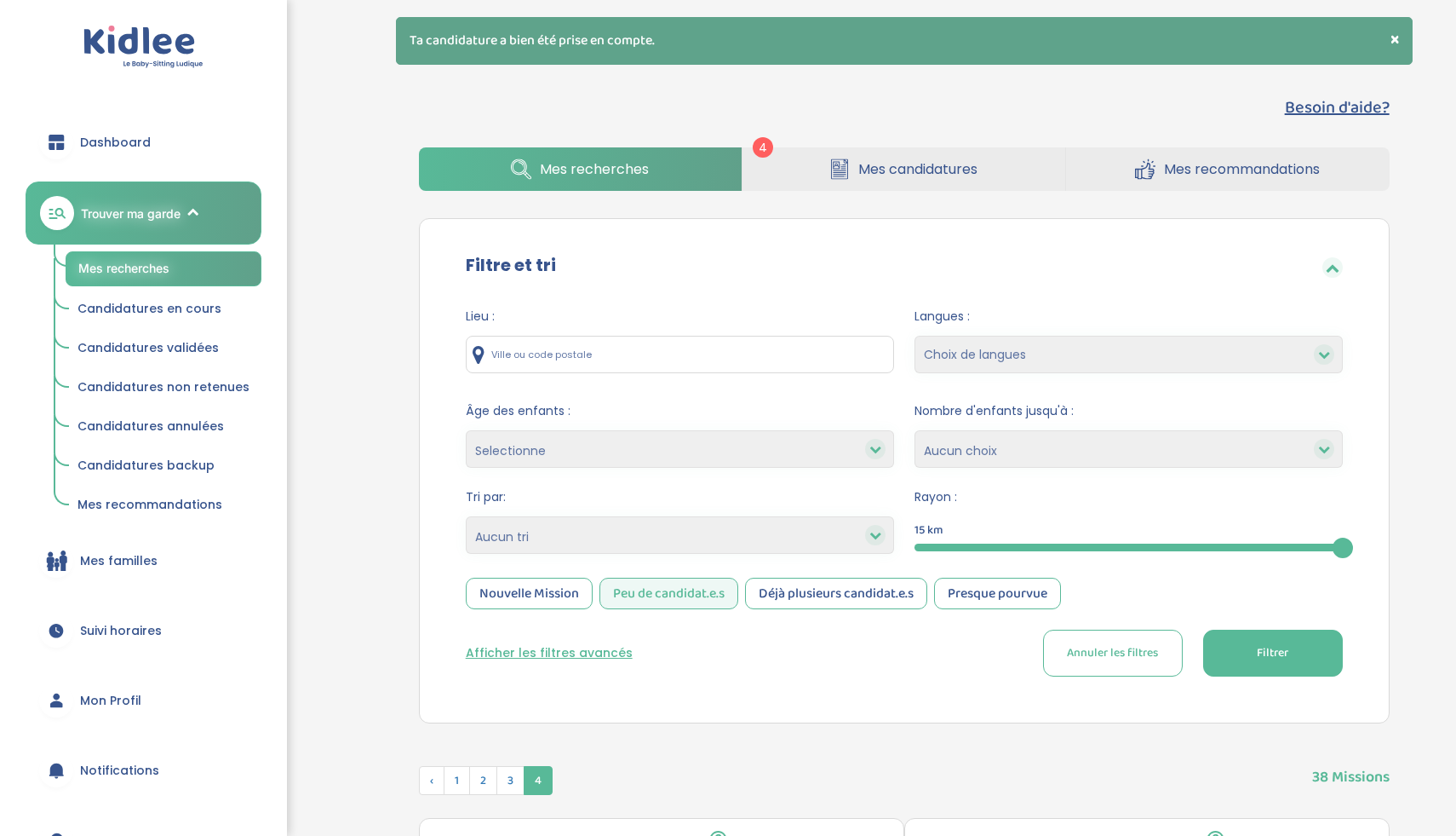
click at [607, 649] on button "Afficher les filtres avancés" at bounding box center [550, 652] width 167 height 18
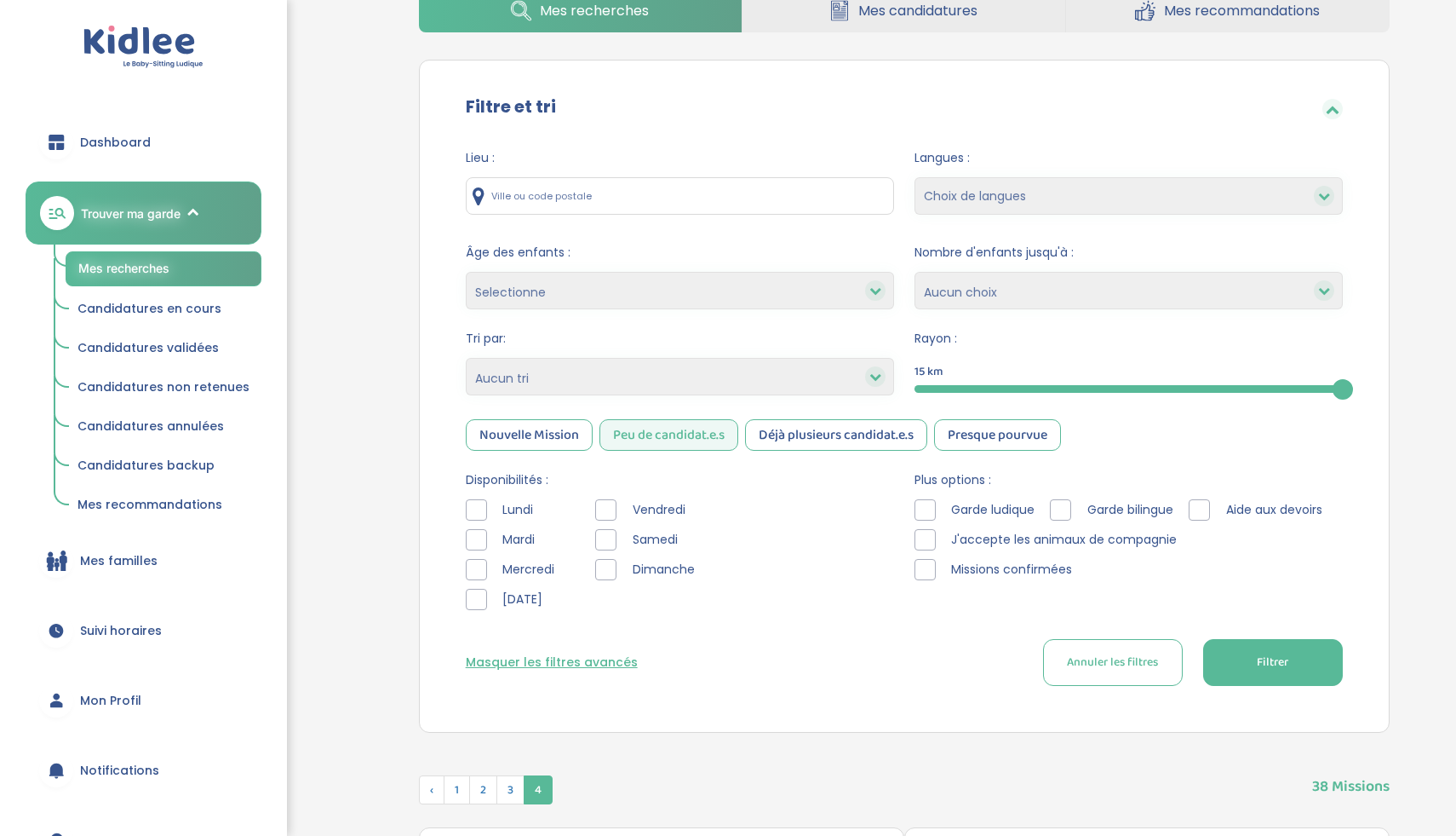
scroll to position [208, 0]
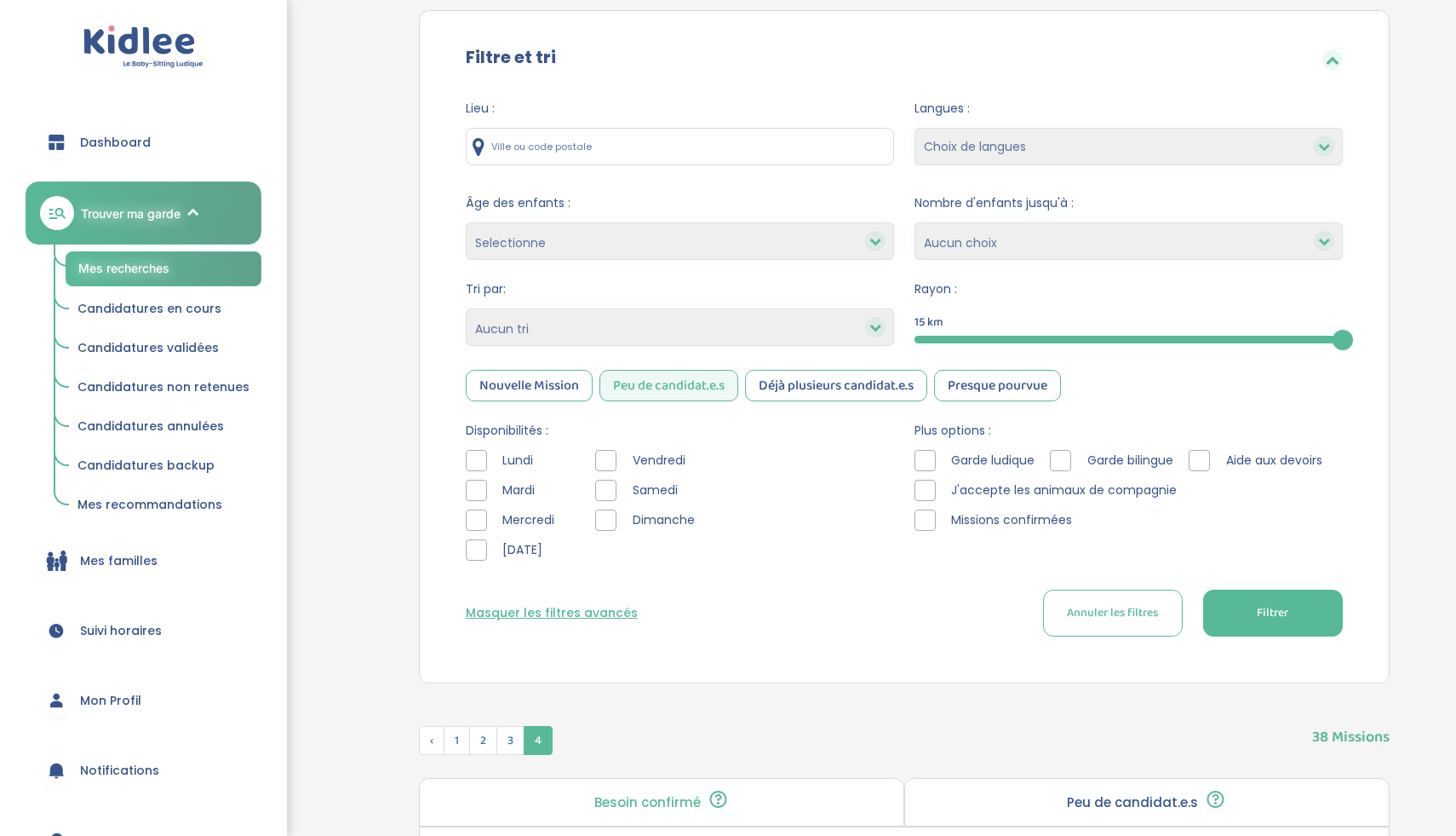
click at [726, 393] on div "Peu de candidat.e.s" at bounding box center [668, 385] width 139 height 32
click at [1298, 599] on button "Filtrer" at bounding box center [1273, 613] width 140 height 47
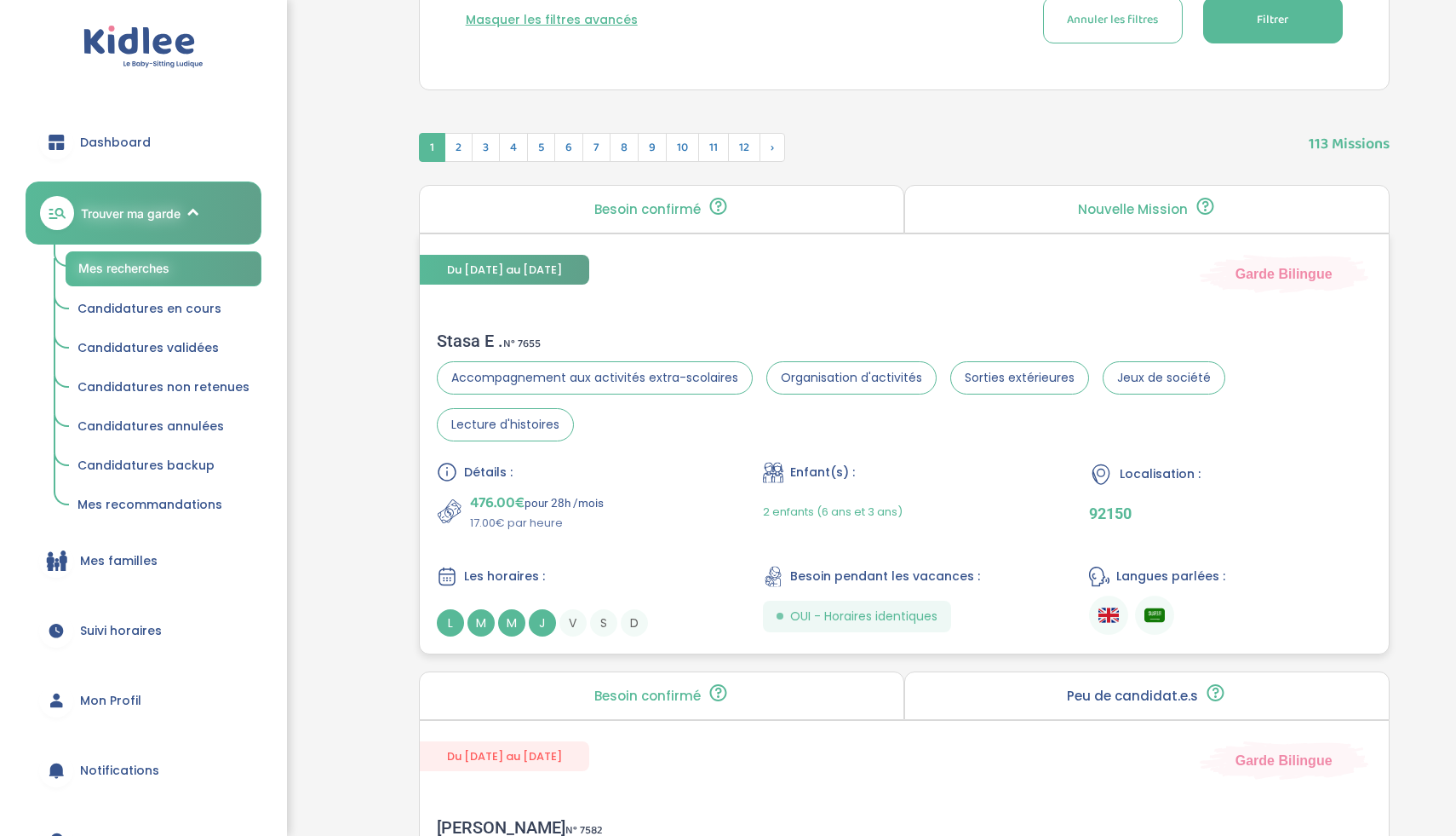
scroll to position [803, 0]
click at [657, 485] on div "Détails : 476.00€ pour 28h /mois 17.00€ par heure Enfant(s) : 2 enfants (6 ans …" at bounding box center [905, 547] width 935 height 175
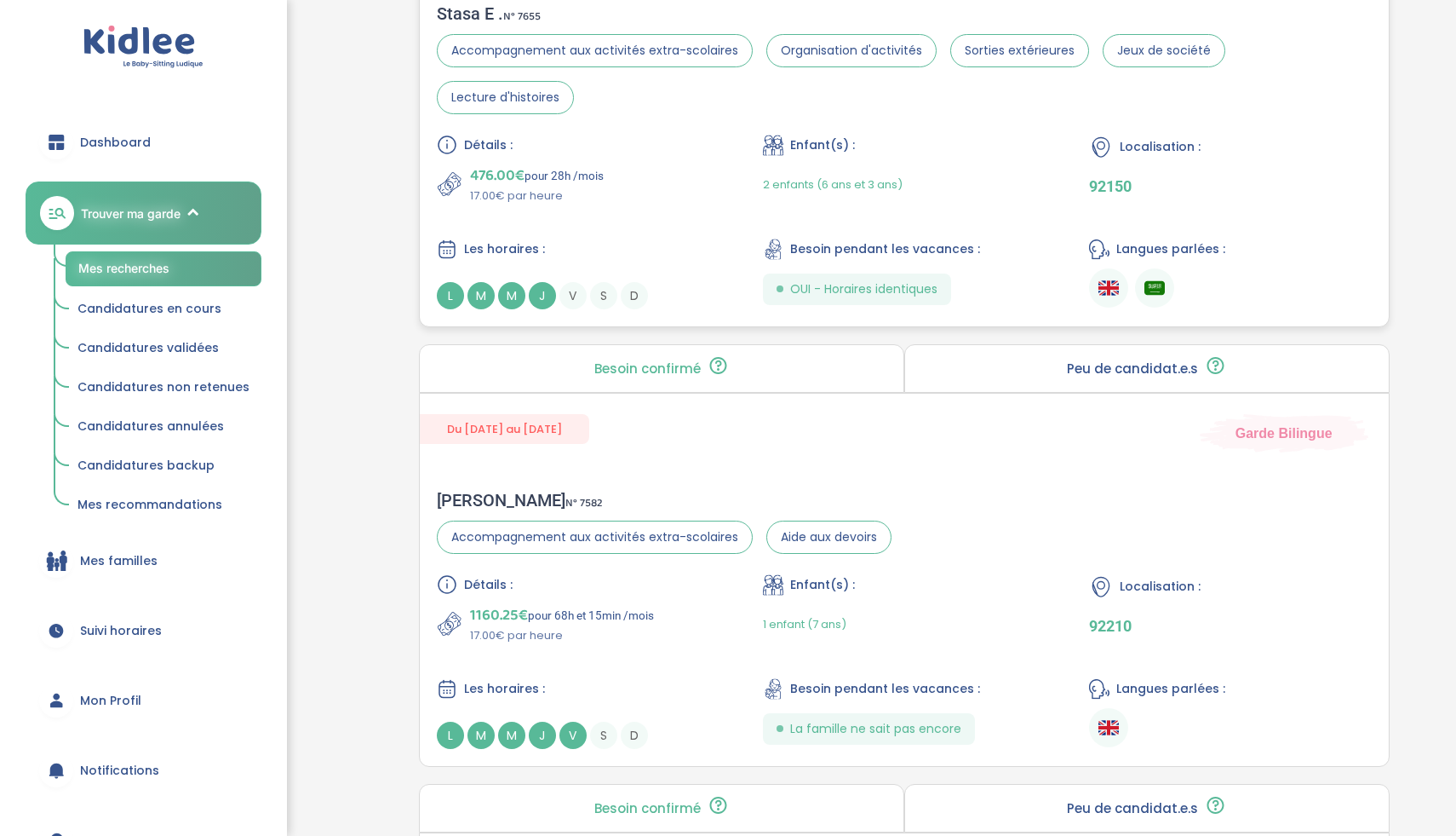
scroll to position [1203, 0]
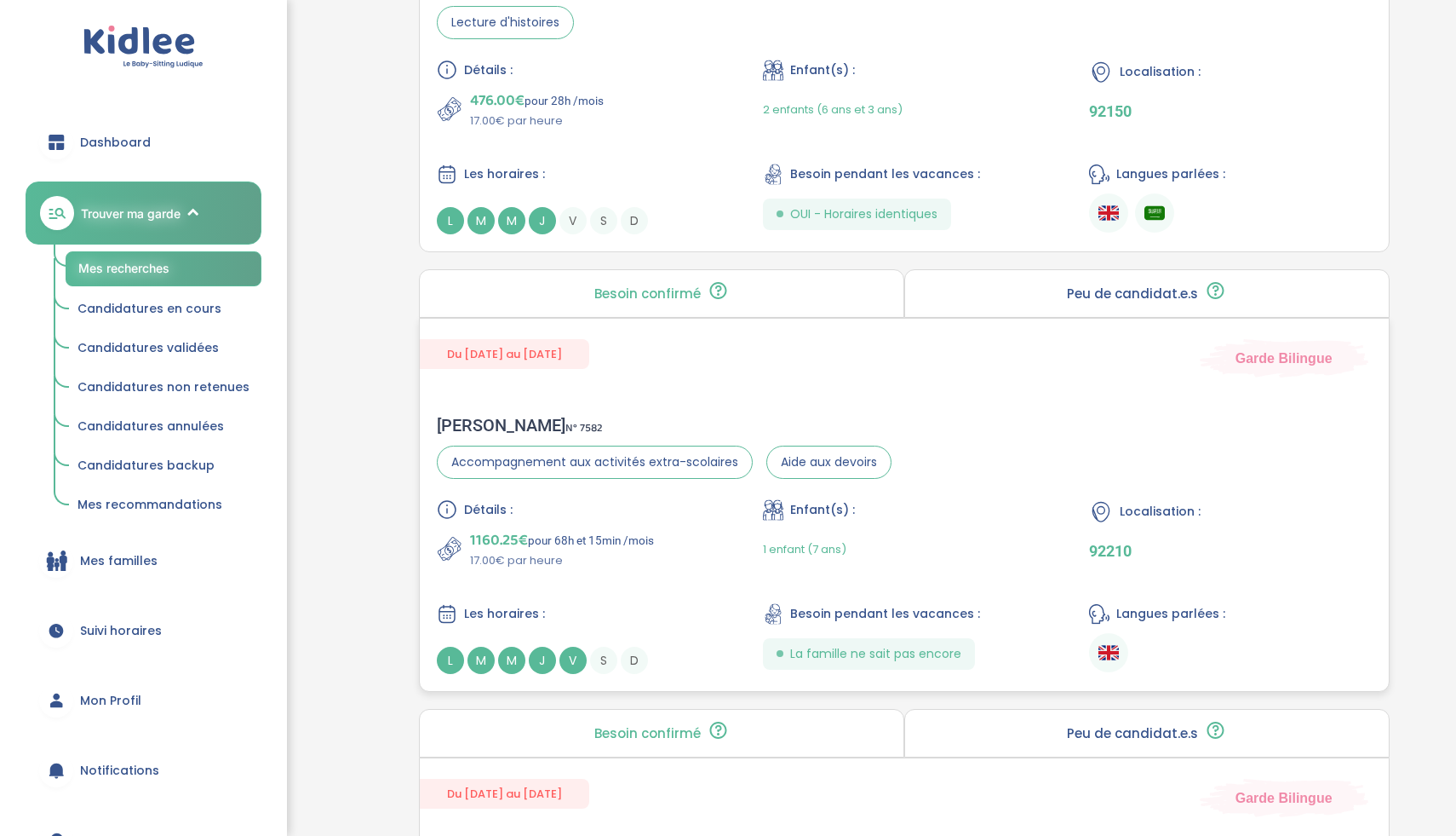
click at [708, 529] on div "1160.25€ pour 68h et 15min /mois 17.00€ par heure" at bounding box center [578, 549] width 282 height 41
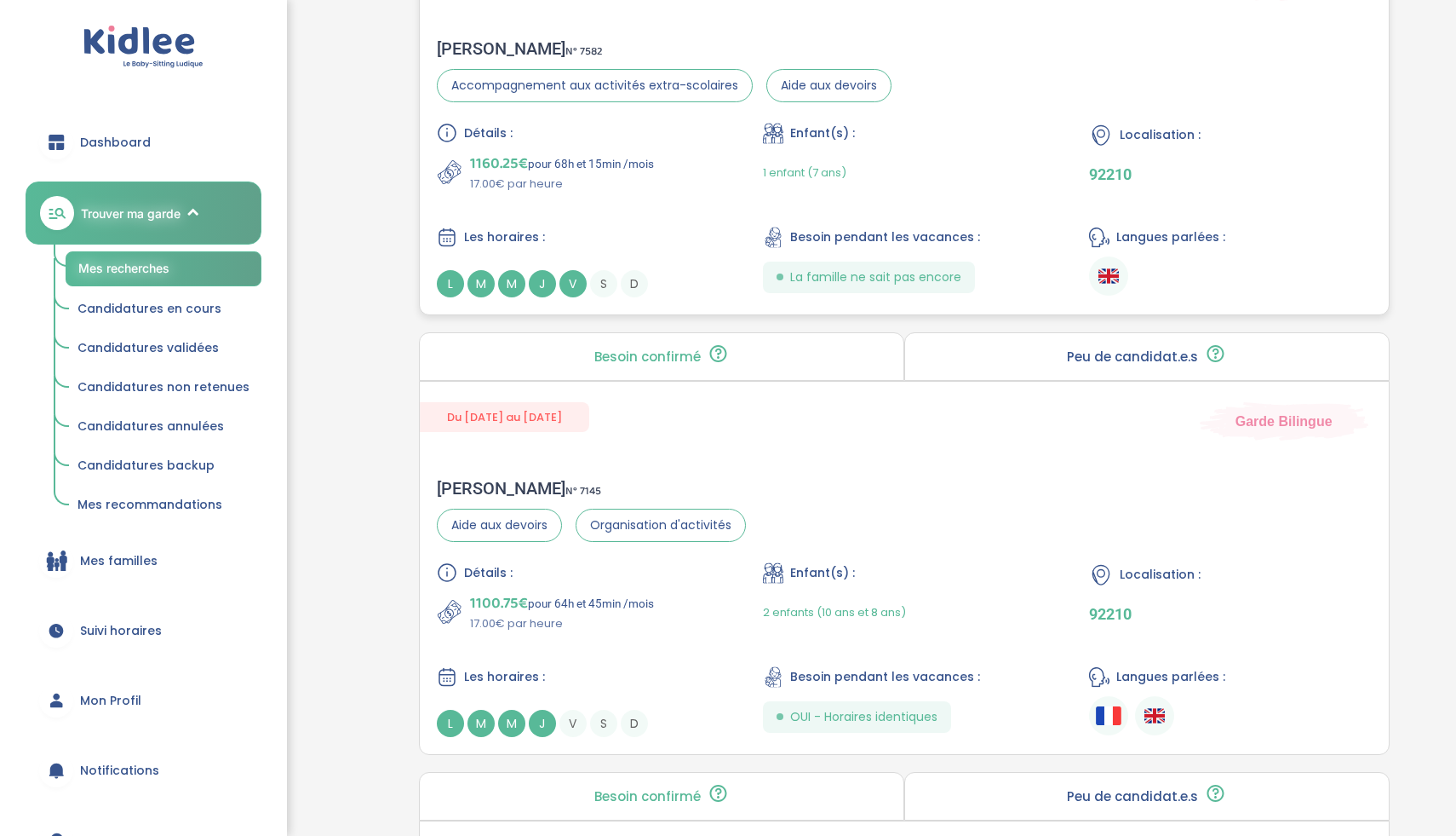
scroll to position [1582, 0]
click at [689, 589] on div "1100.75€ pour 64h et 45min /mois 17.00€ par heure" at bounding box center [578, 610] width 282 height 41
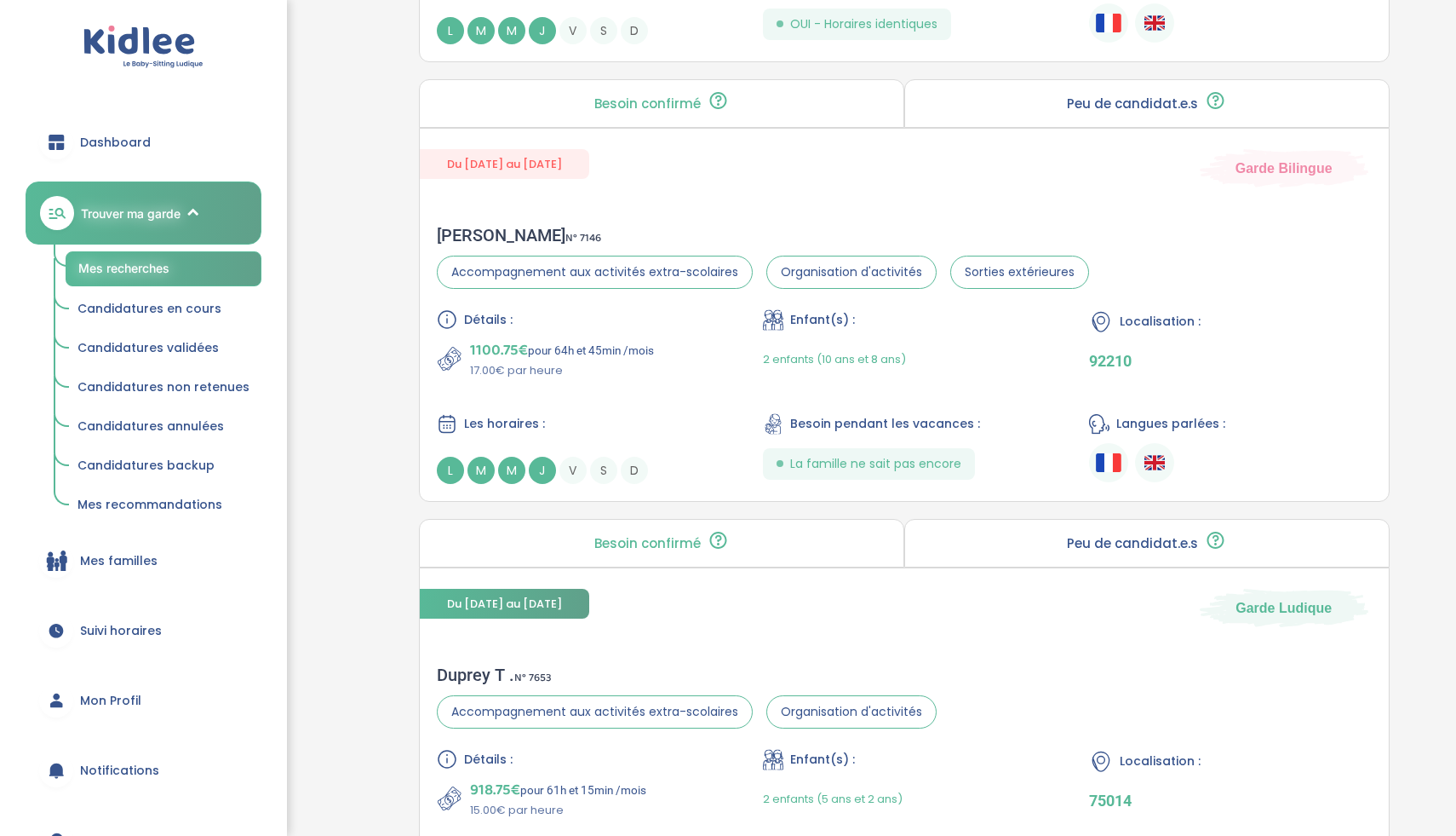
scroll to position [2328, 0]
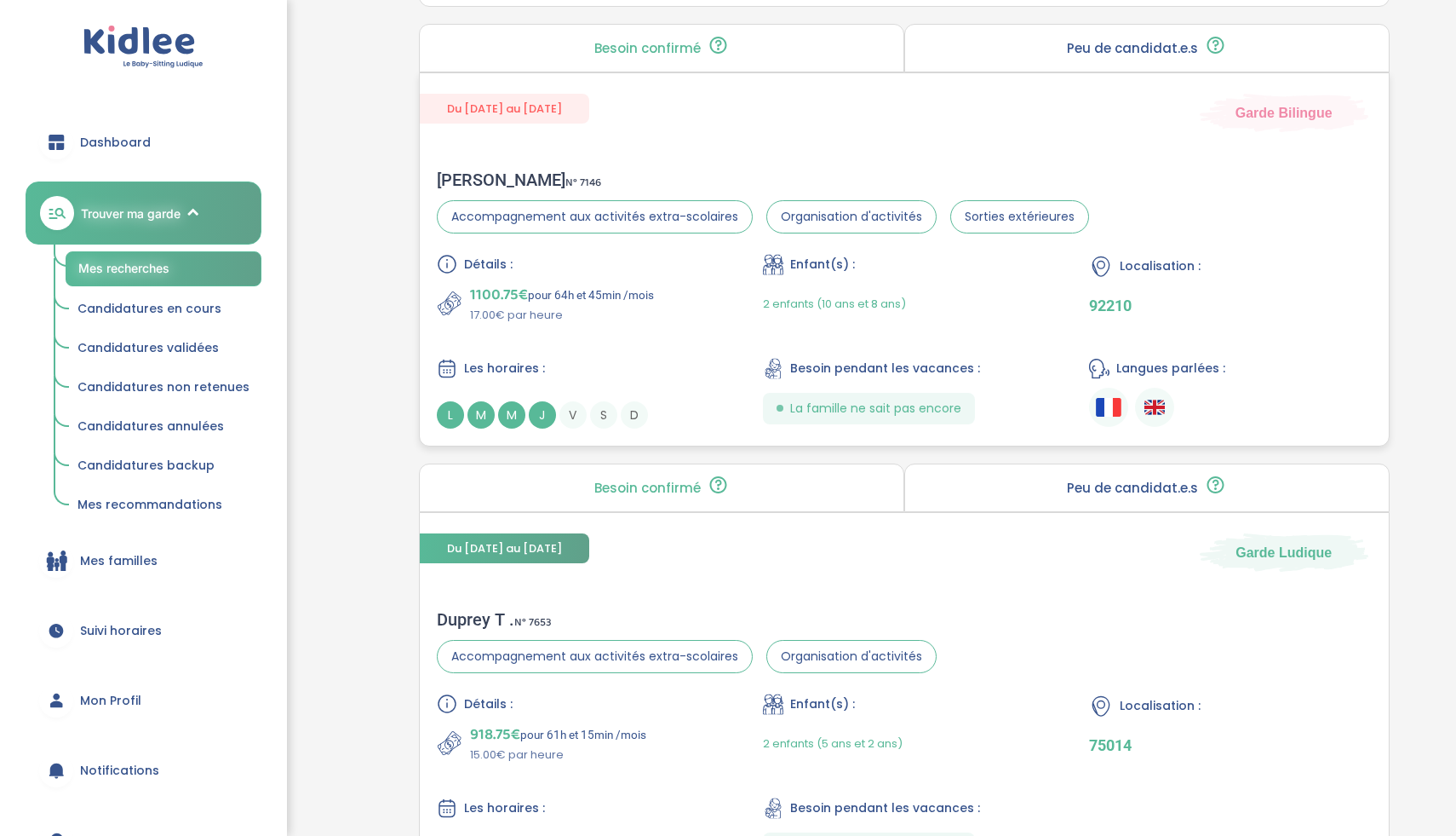
click at [714, 283] on div "1100.75€ pour 64h et 45min /mois 17.00€ par heure" at bounding box center [578, 303] width 282 height 41
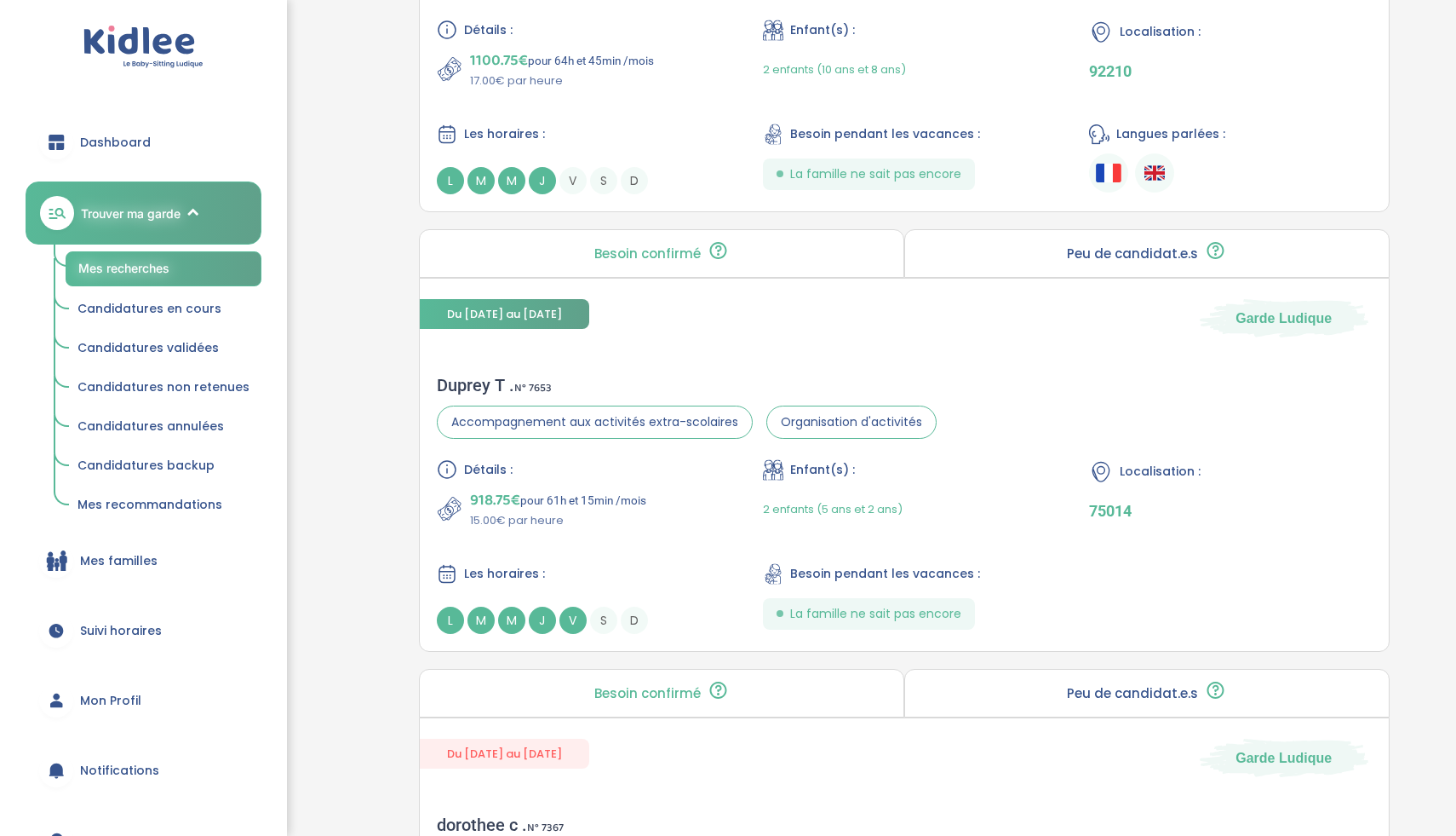
scroll to position [2595, 0]
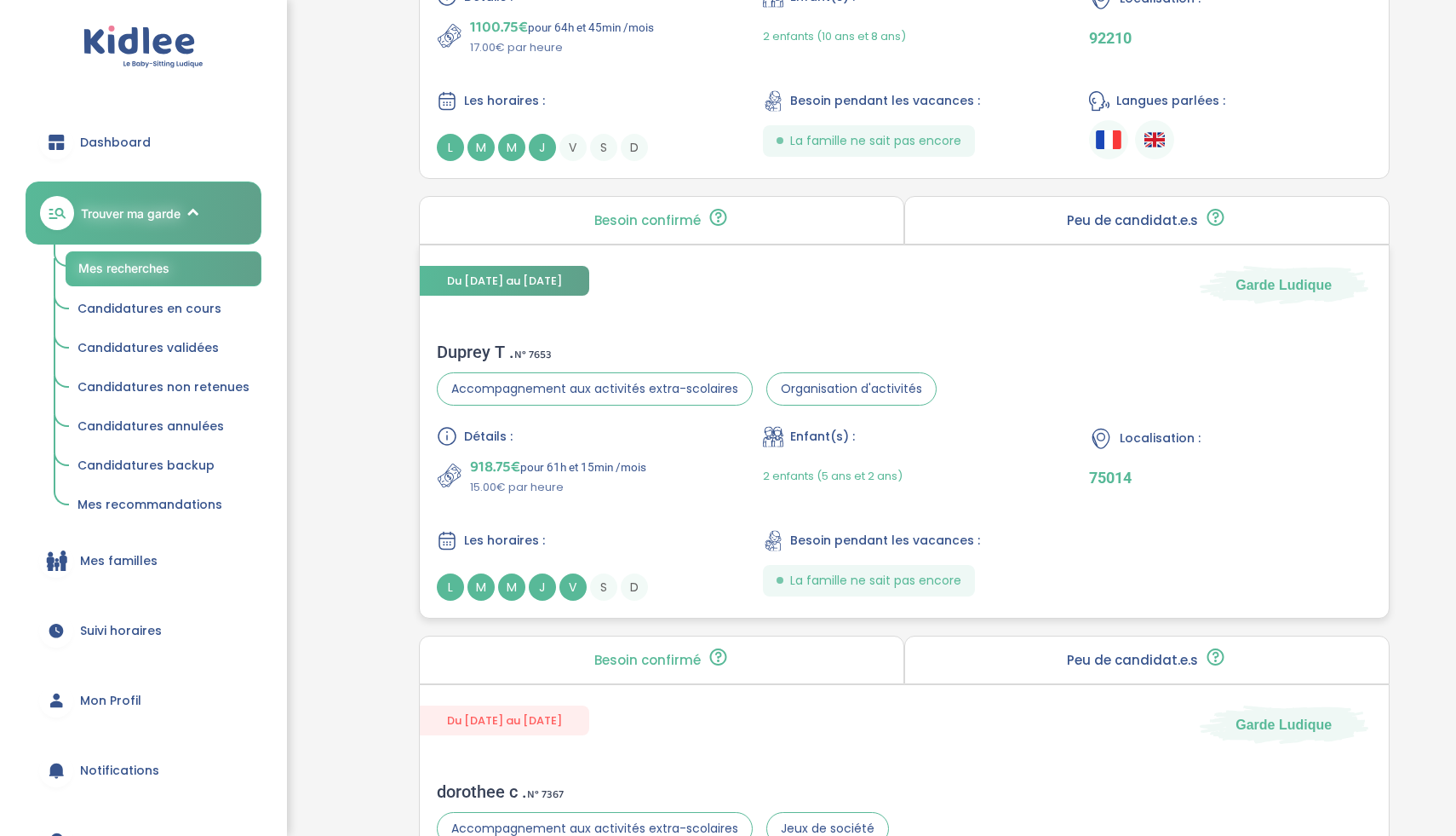
click at [685, 461] on div "Détails : 918.75€ pour 61h et 15min /mois 15.00€ par heure Enfant(s) : 2 enfant…" at bounding box center [905, 513] width 935 height 175
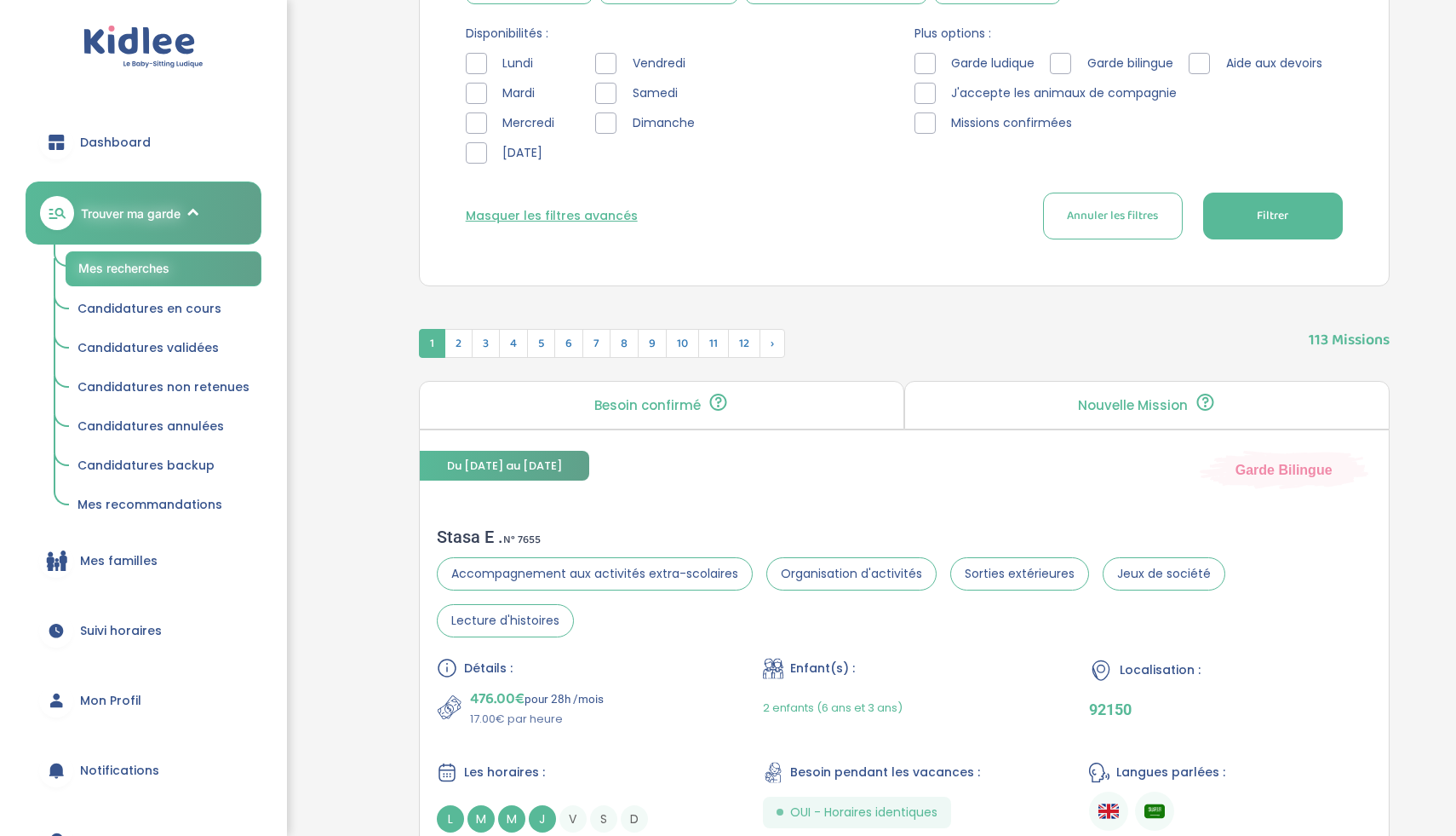
scroll to position [552, 0]
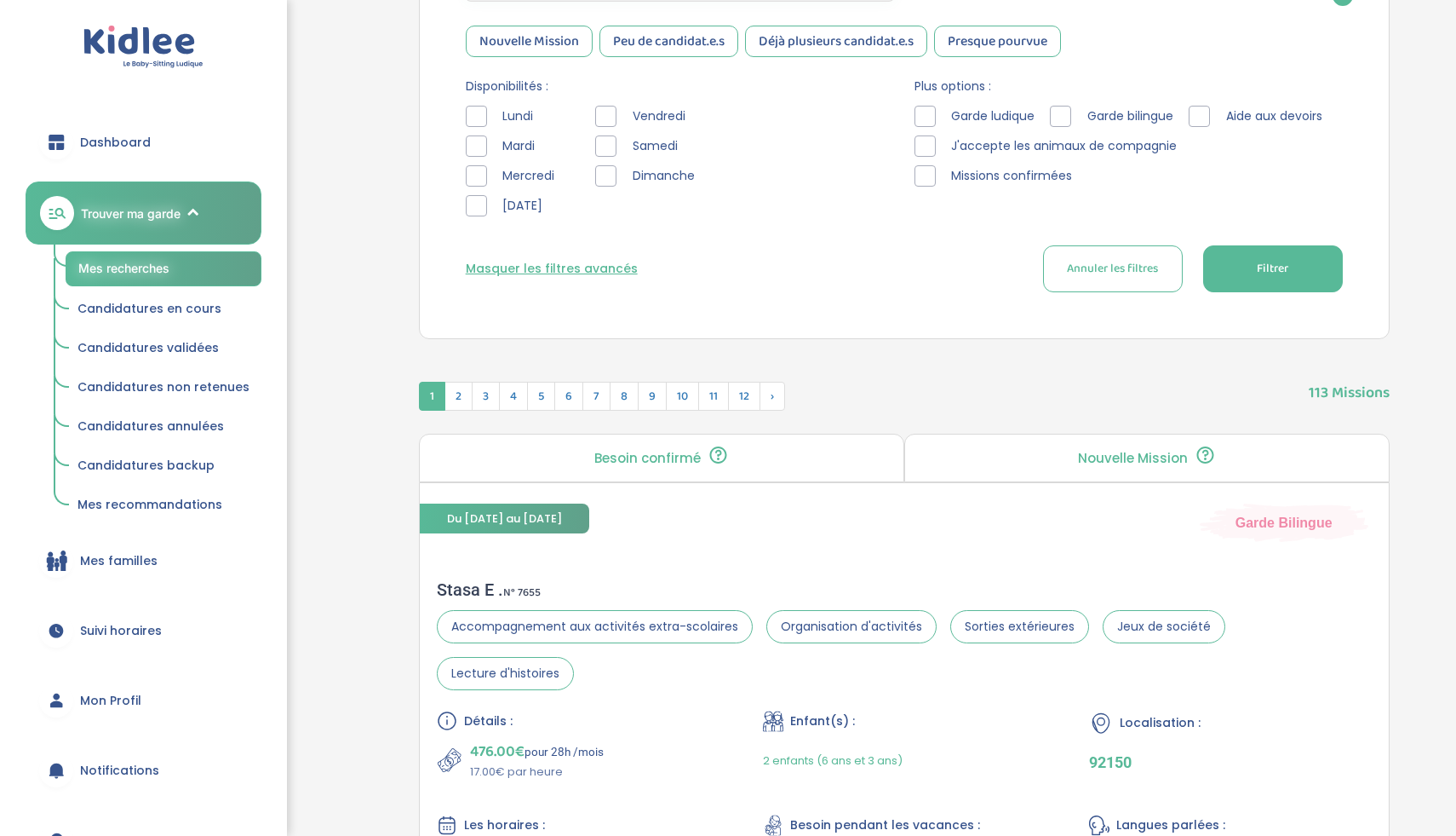
click at [524, 146] on span "Mardi" at bounding box center [519, 146] width 47 height 18
click at [475, 147] on div at bounding box center [476, 146] width 21 height 21
click at [599, 146] on div at bounding box center [605, 146] width 21 height 21
click at [614, 177] on div at bounding box center [605, 176] width 21 height 21
click at [1299, 271] on button "Filtrer" at bounding box center [1273, 268] width 140 height 47
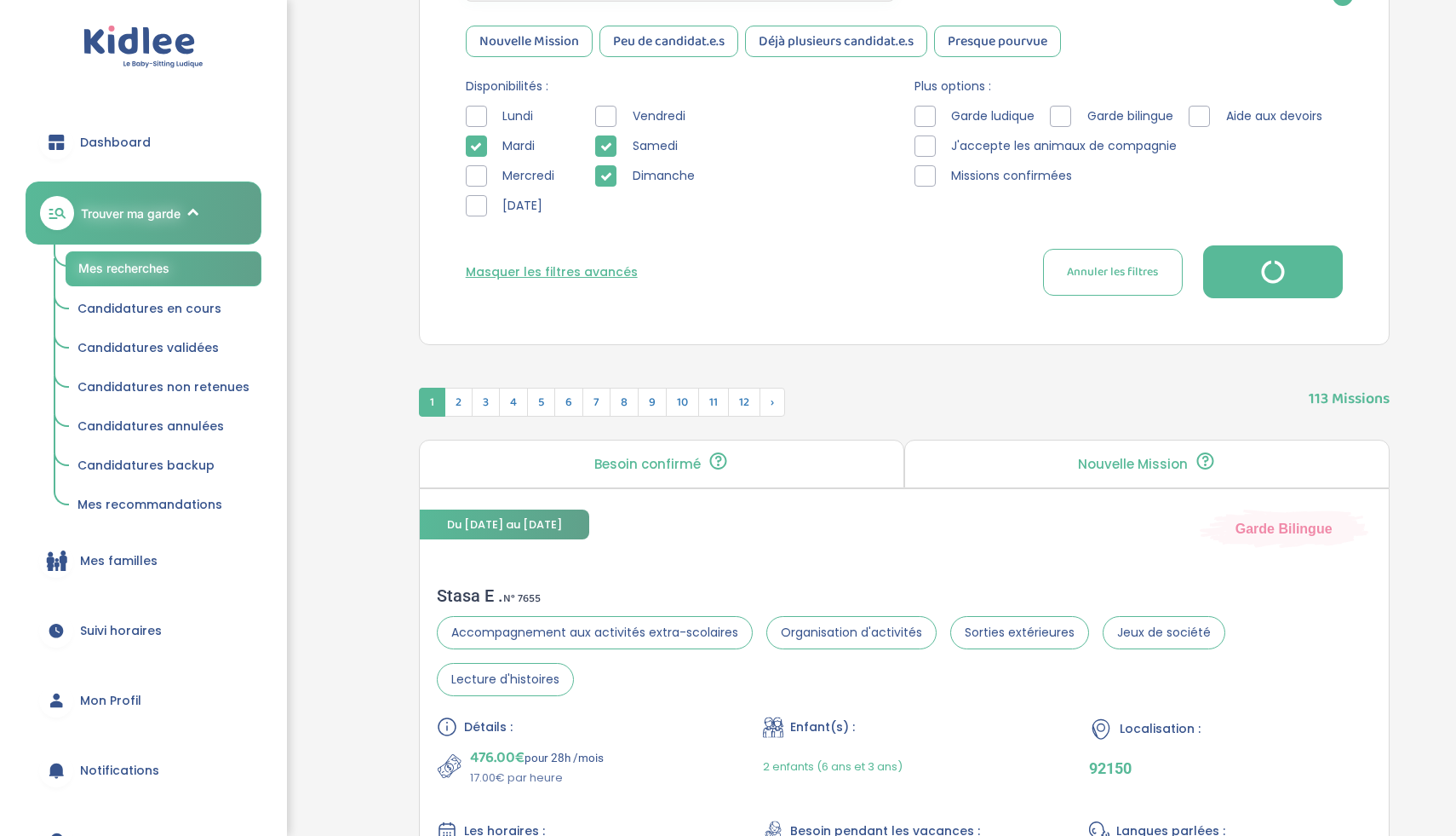
scroll to position [360, 0]
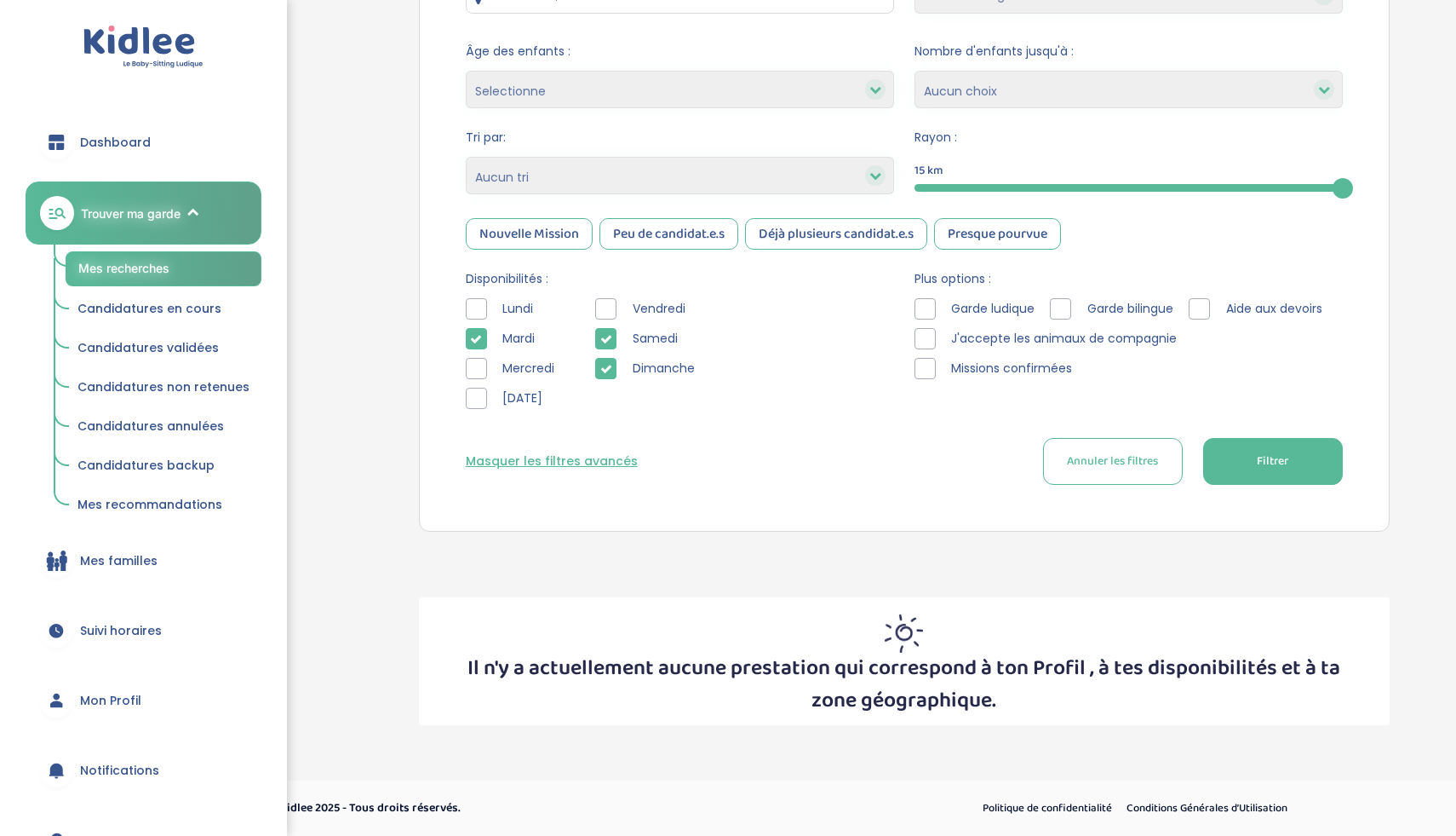
click at [604, 337] on icon at bounding box center [606, 339] width 12 height 12
click at [603, 375] on div at bounding box center [605, 368] width 21 height 21
click at [1261, 473] on button "Filtrer" at bounding box center [1273, 461] width 140 height 47
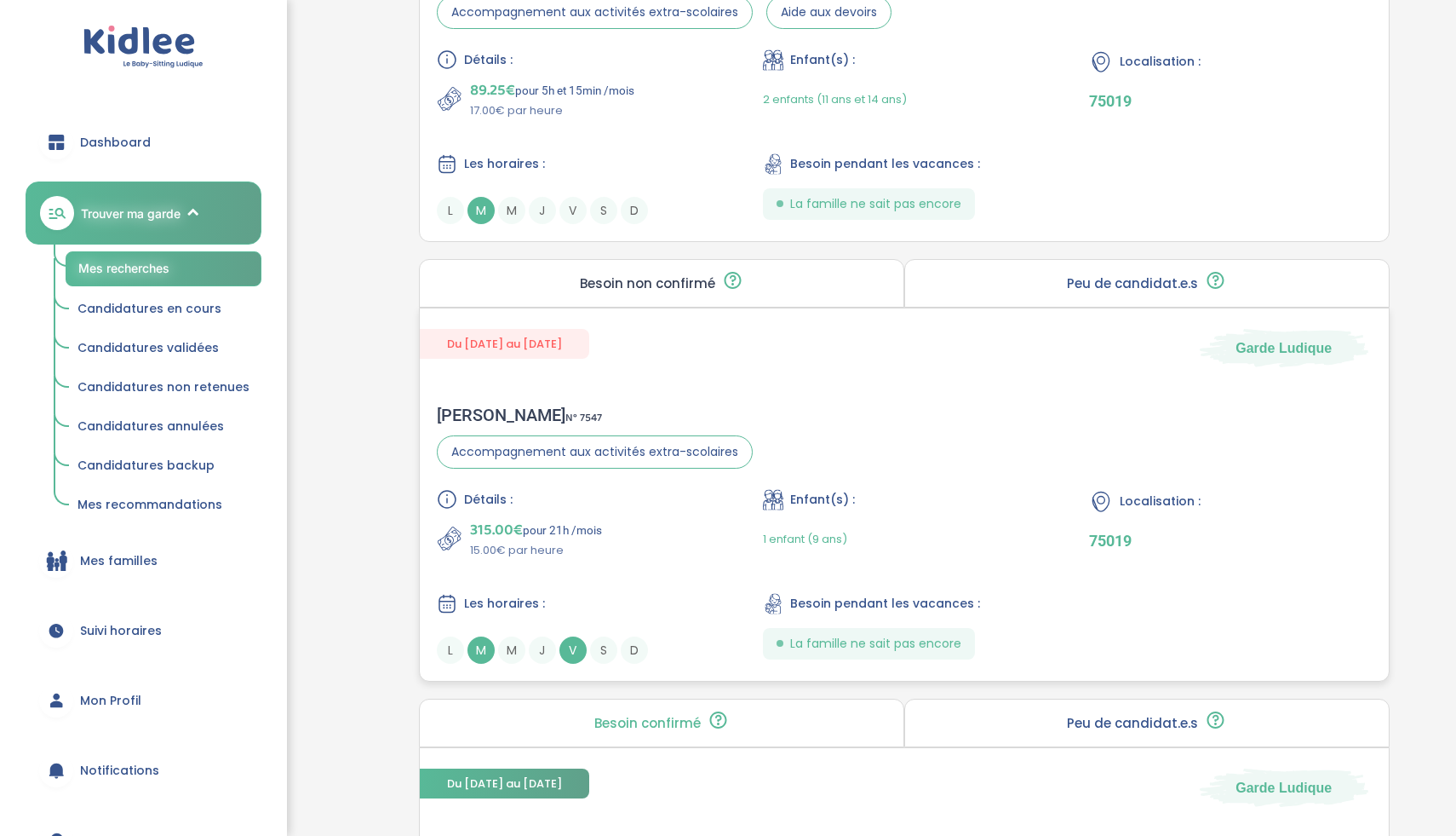
scroll to position [1291, 0]
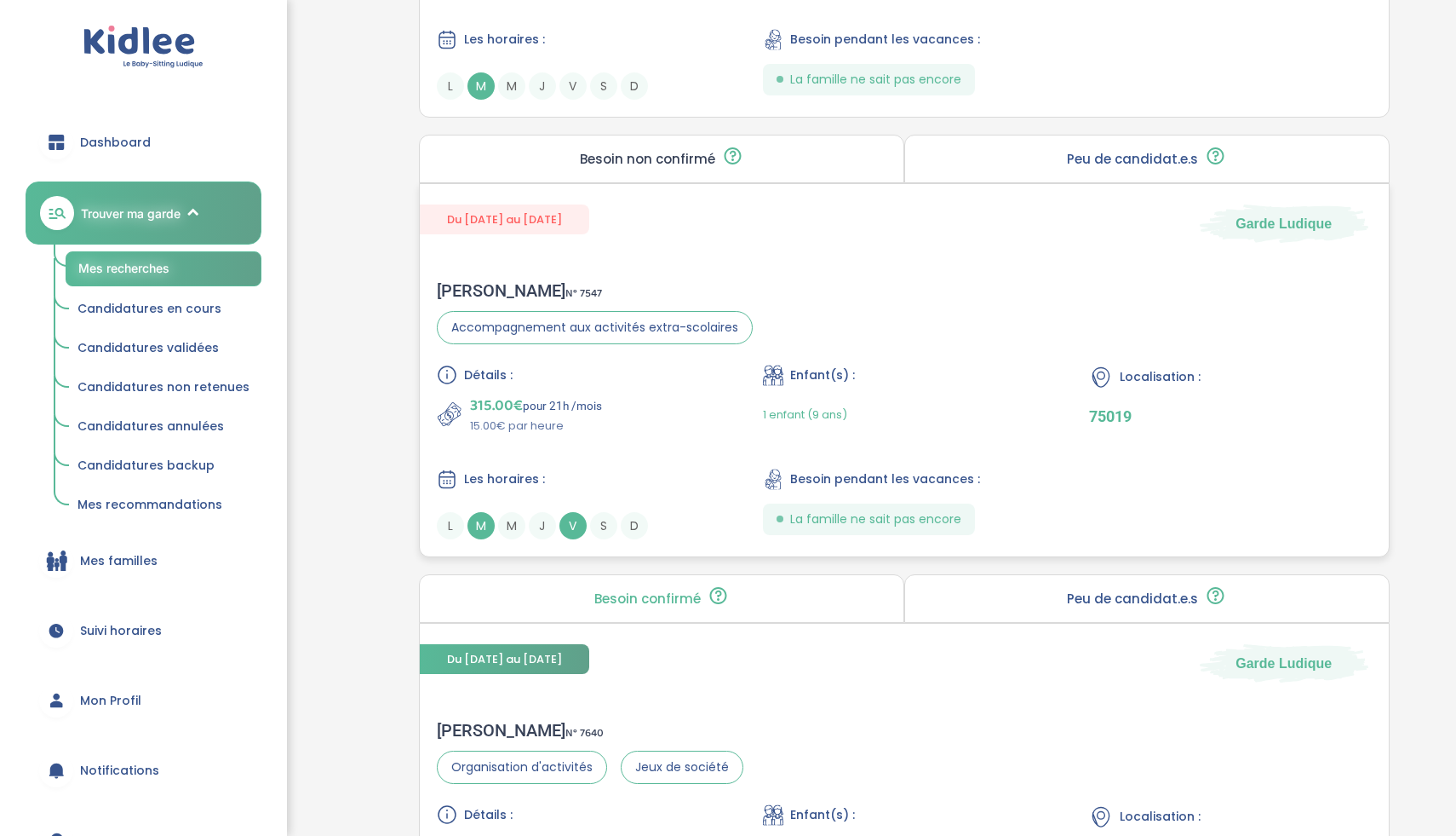
click at [766, 482] on icon at bounding box center [773, 480] width 16 height 20
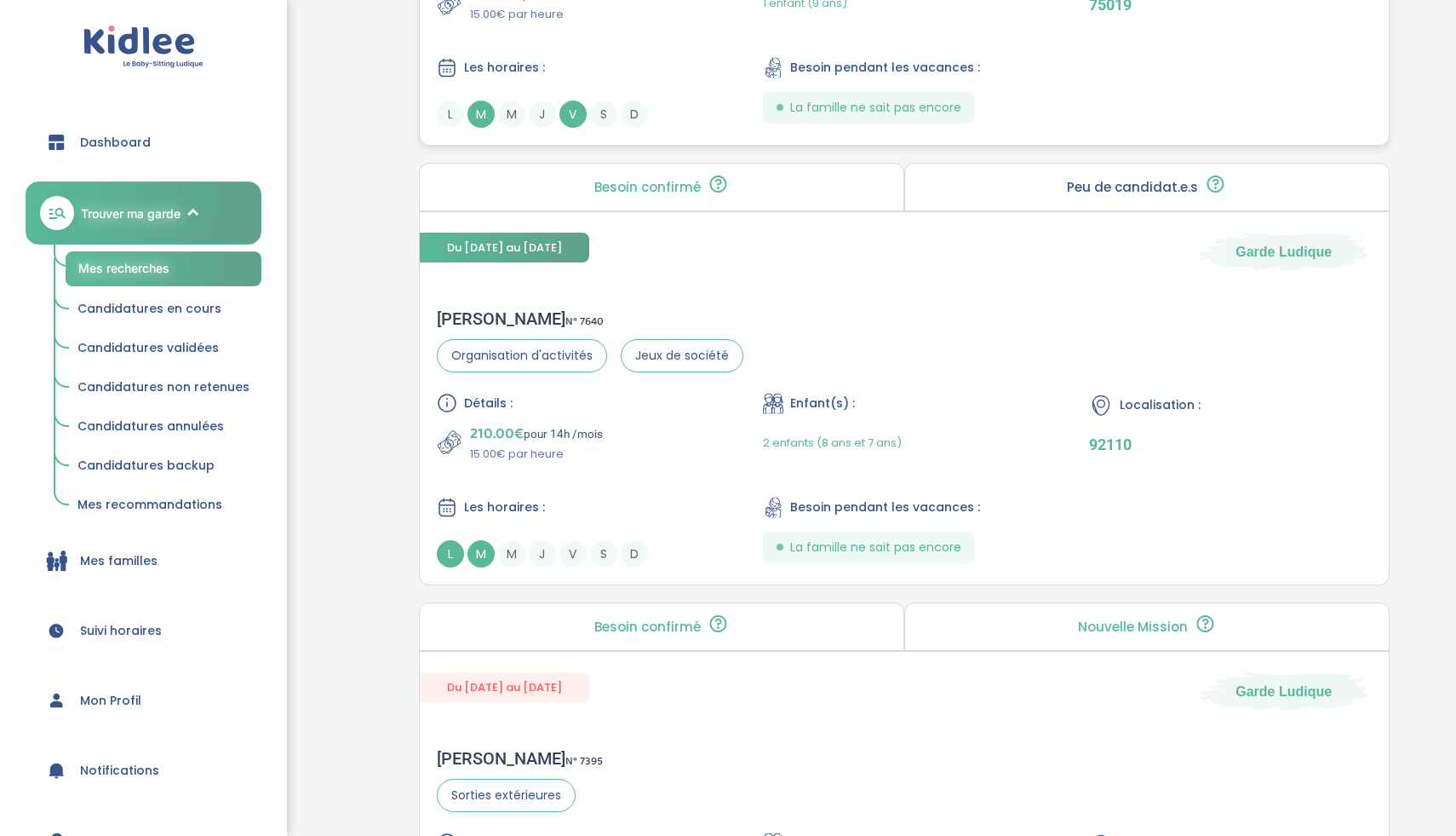
scroll to position [1788, 0]
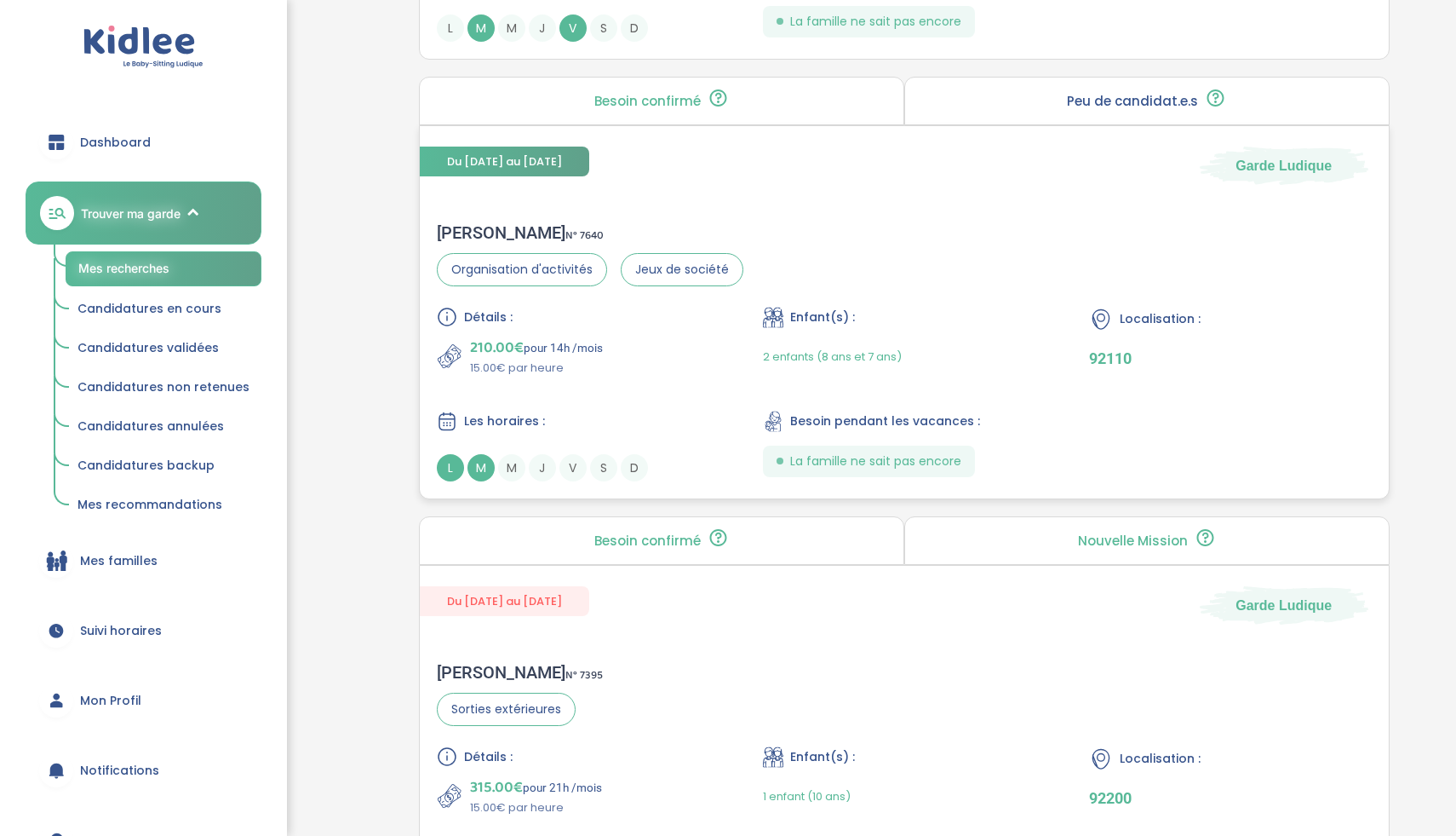
click at [673, 352] on div "210.00€ pour 14h /mois 15.00€ par heure" at bounding box center [578, 356] width 282 height 41
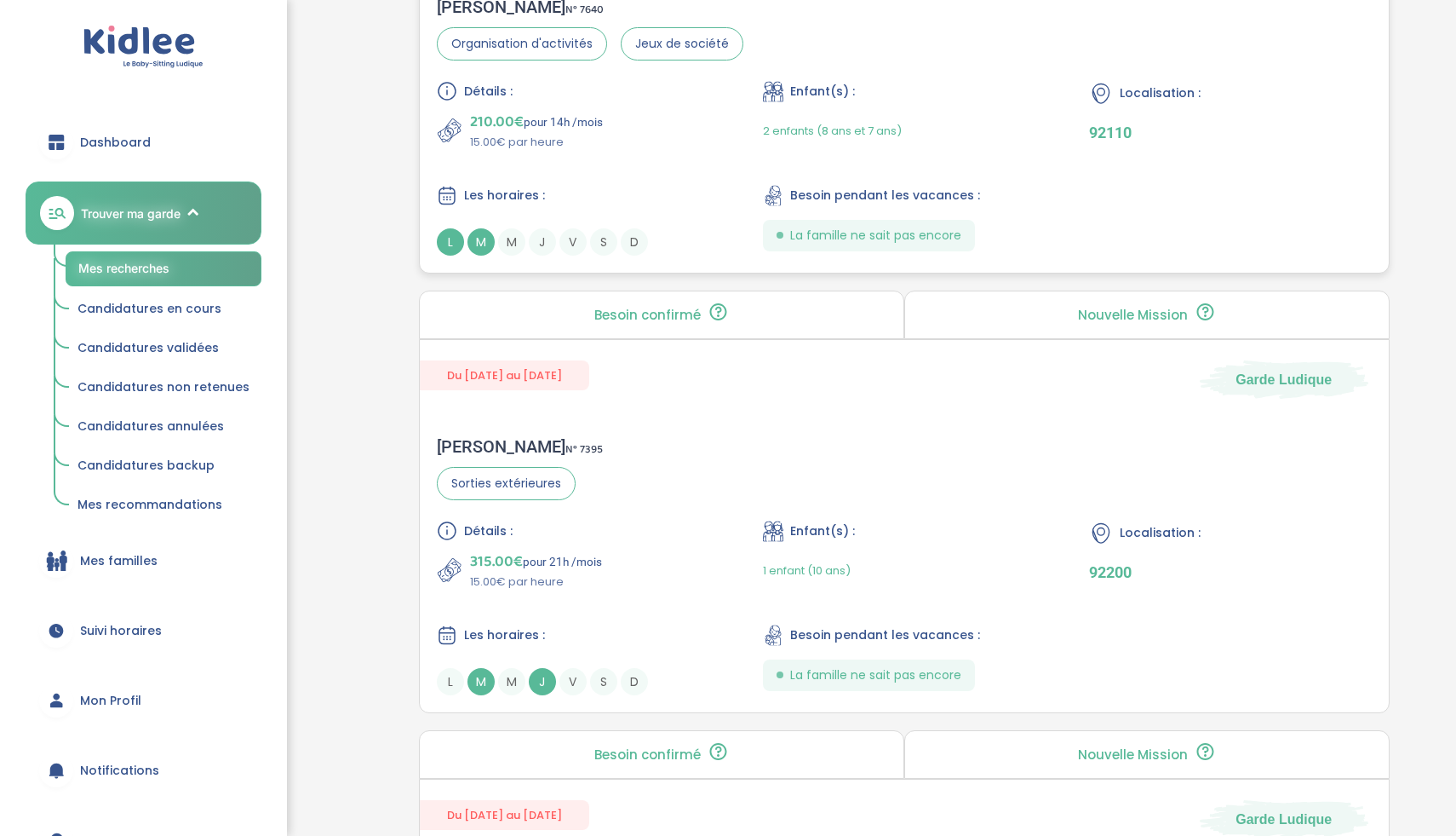
scroll to position [2167, 0]
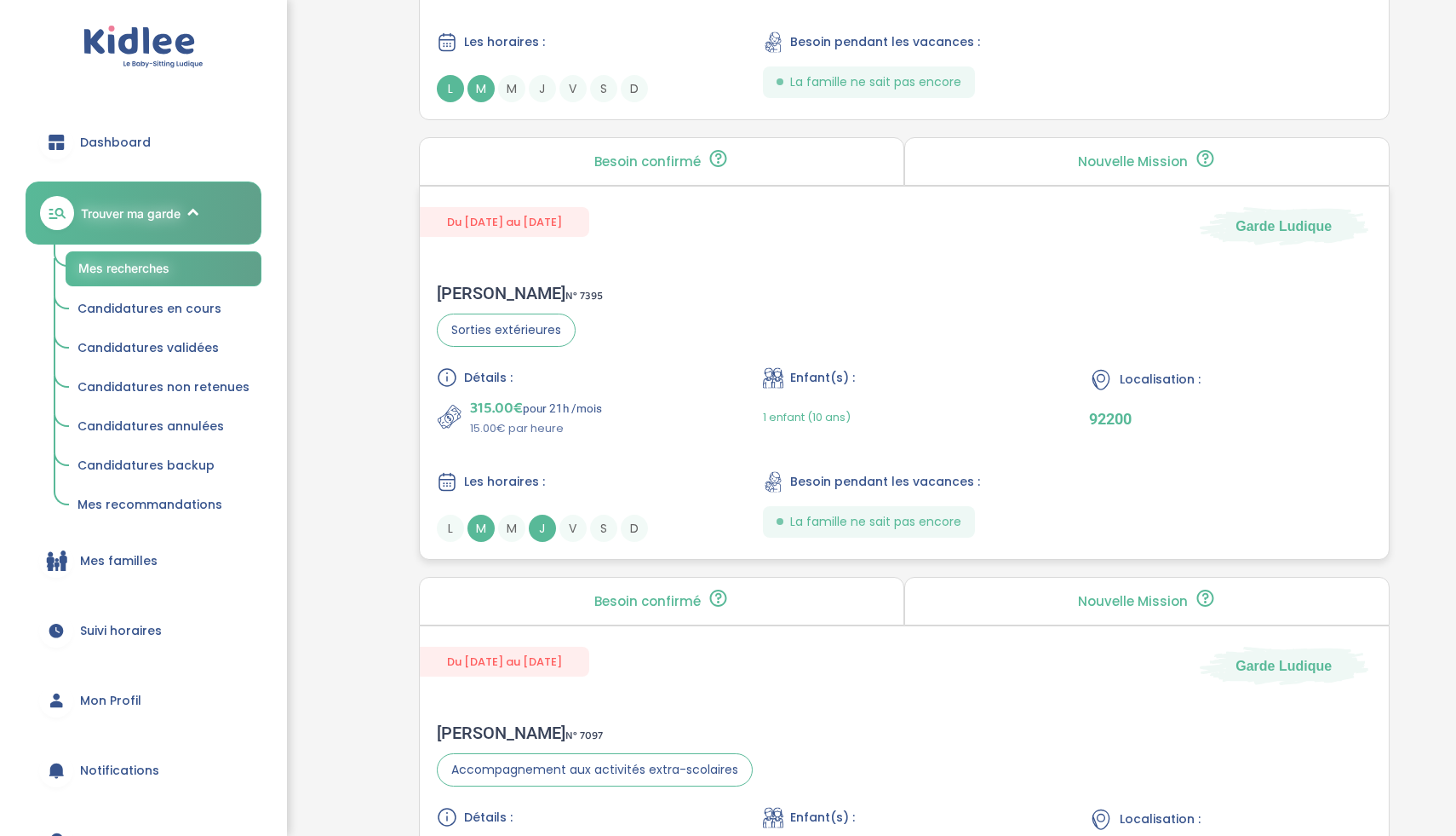
click at [641, 424] on div "315.00€ pour 21h /mois 15.00€ par heure" at bounding box center [578, 417] width 282 height 41
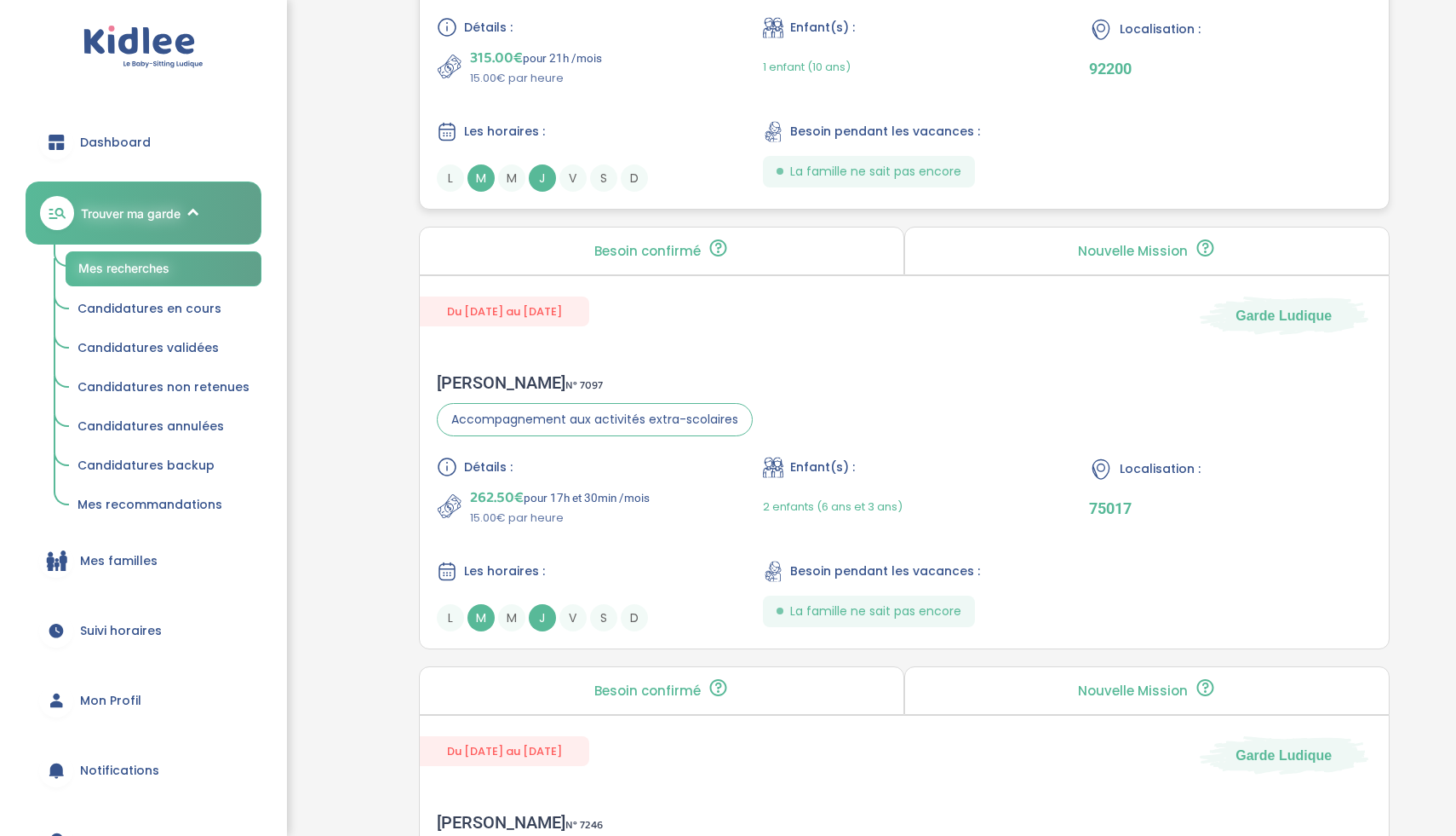
scroll to position [2554, 0]
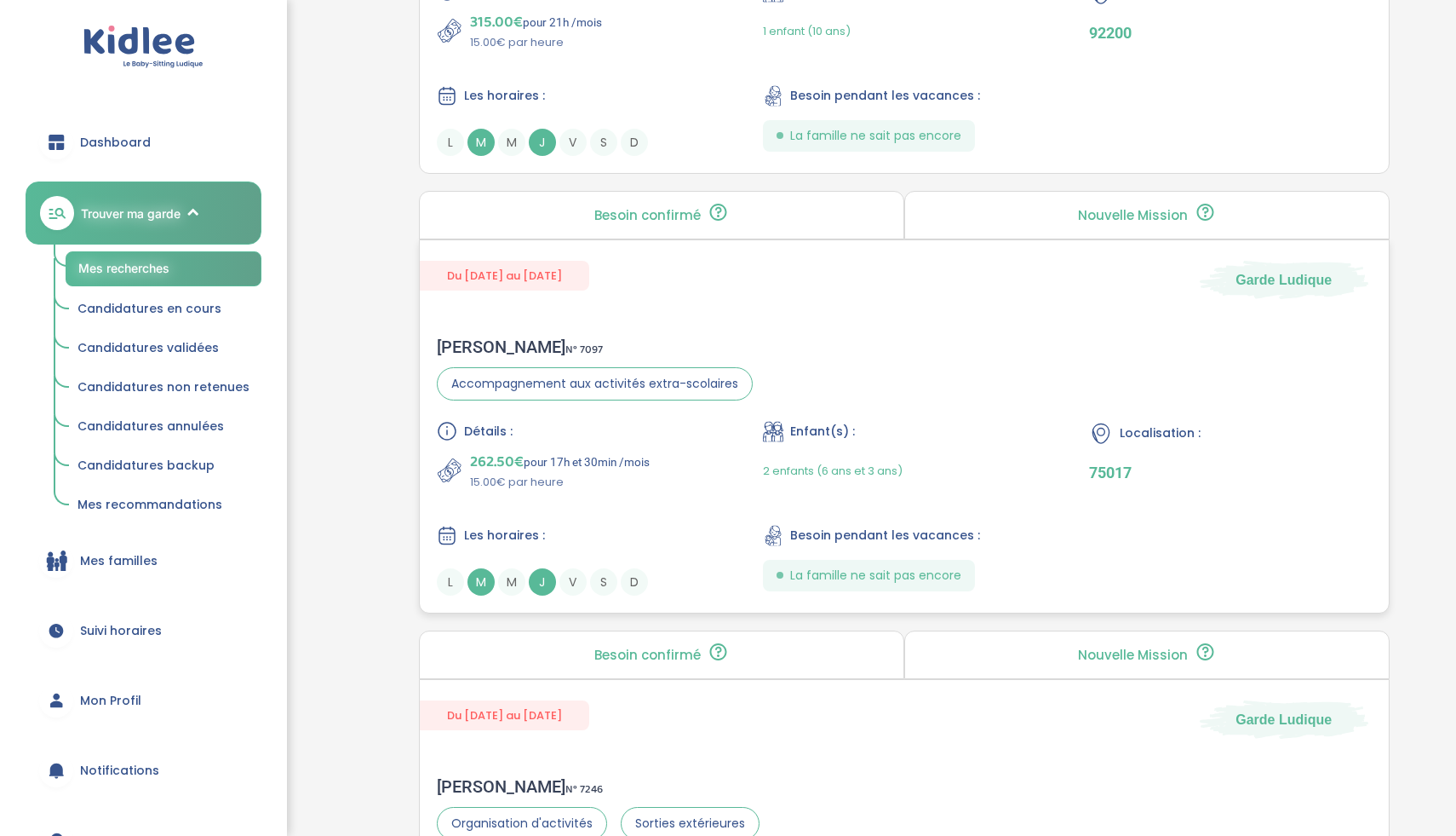
click at [700, 445] on div "Détails : 262.50€ pour 17h et 30min /mois 15.00€ par heure" at bounding box center [578, 456] width 282 height 70
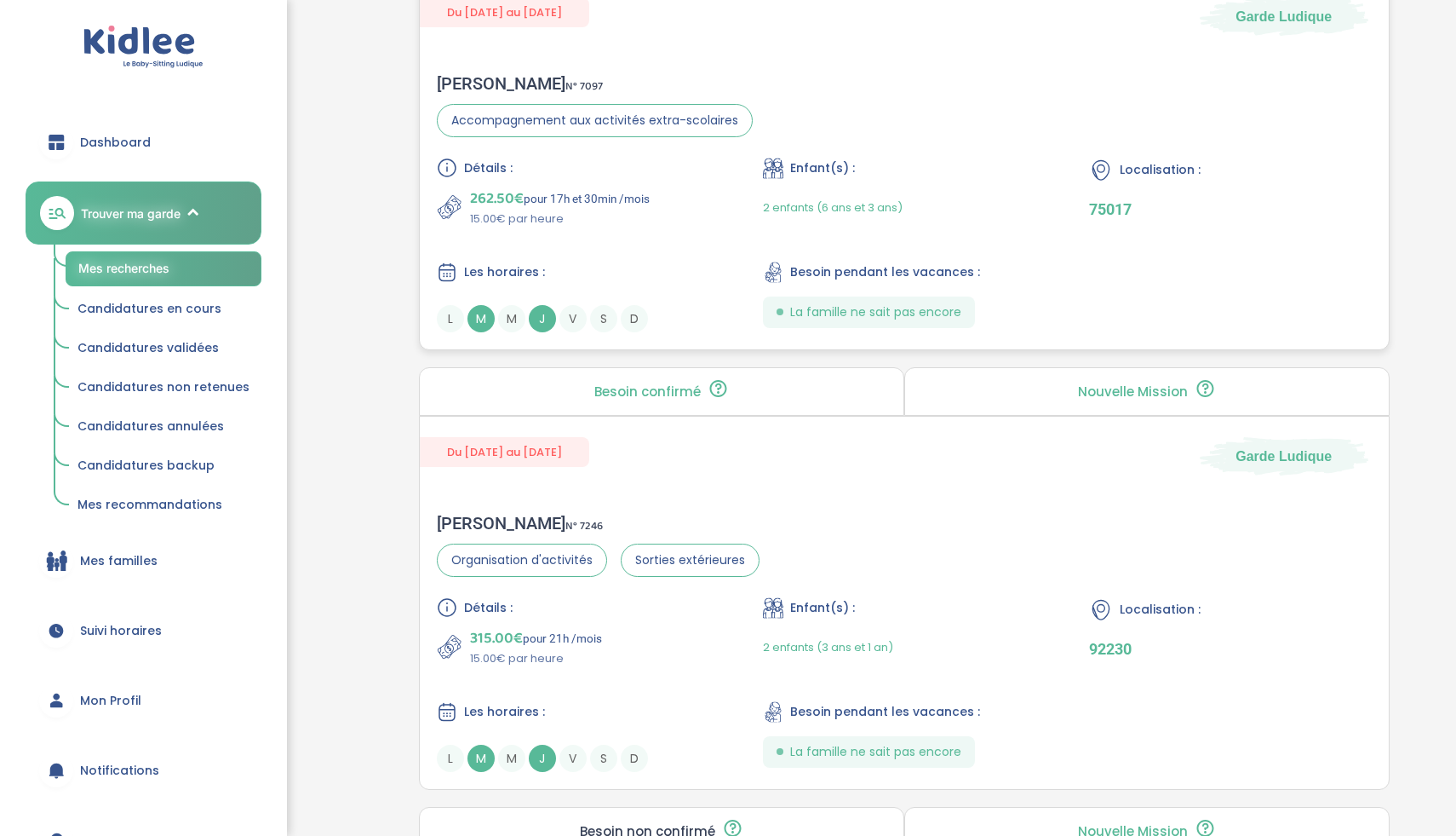
scroll to position [2922, 0]
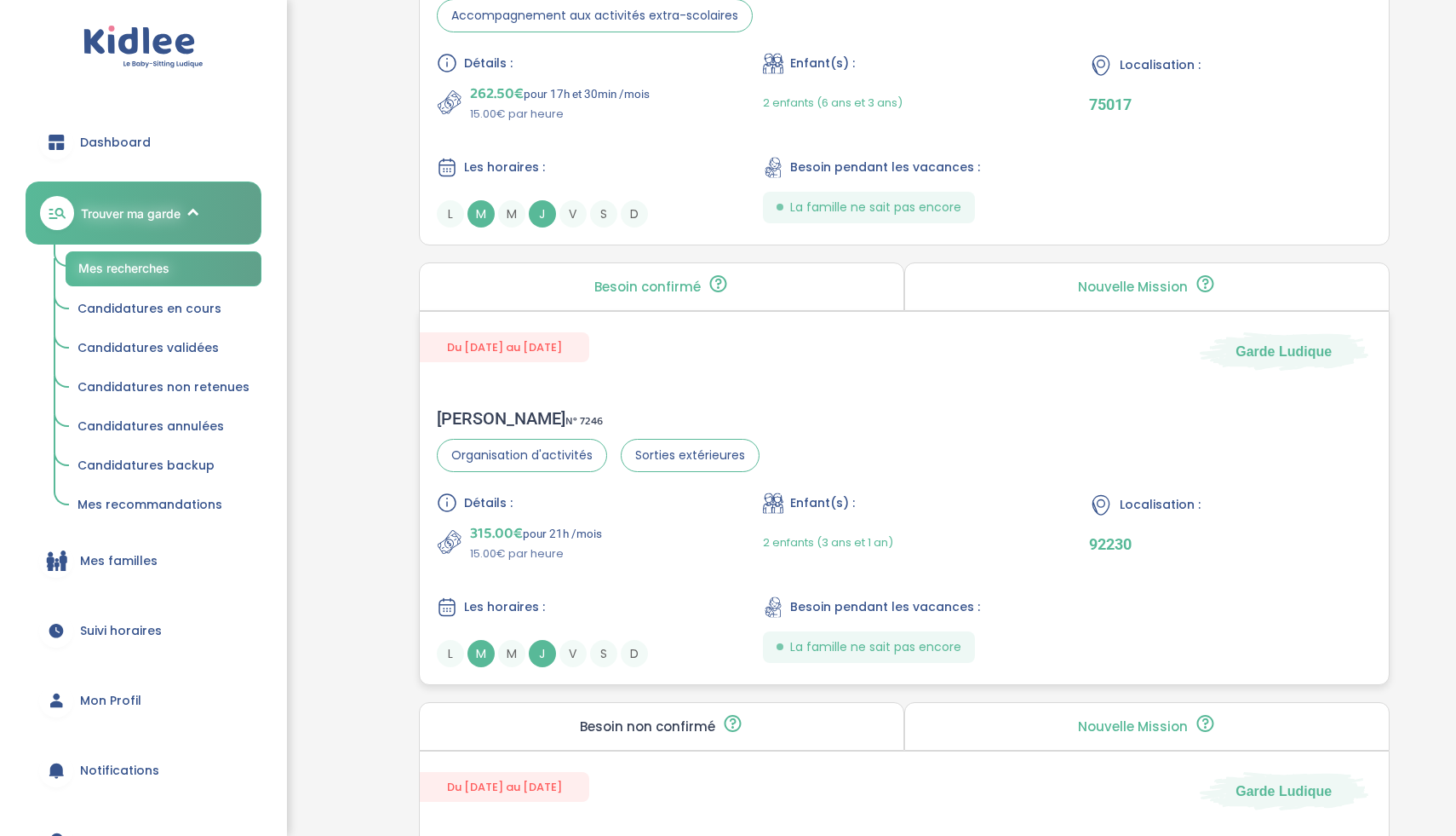
click at [654, 553] on div "315.00€ pour 21h /mois 15.00€ par heure" at bounding box center [578, 542] width 282 height 41
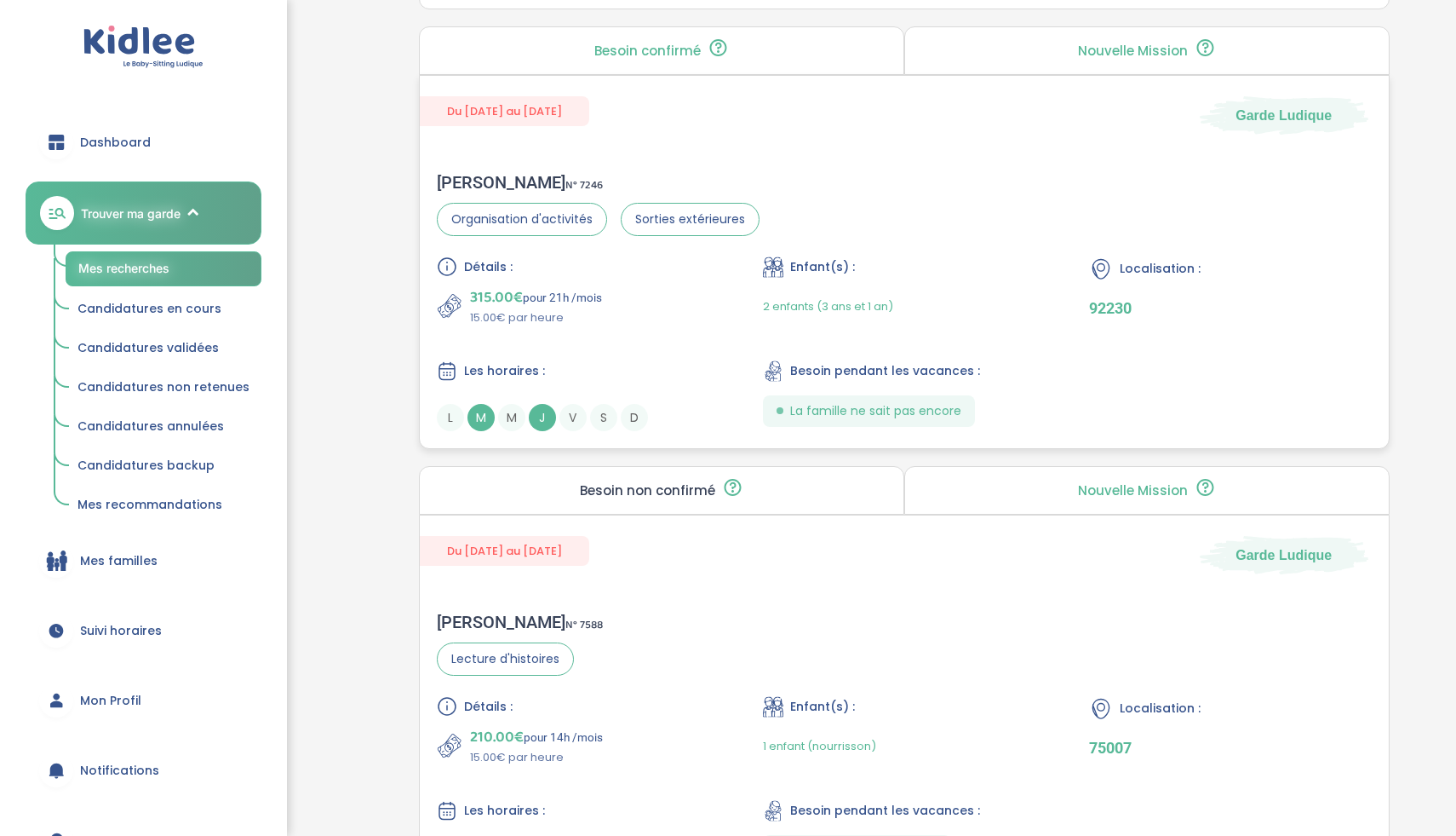
scroll to position [3328, 0]
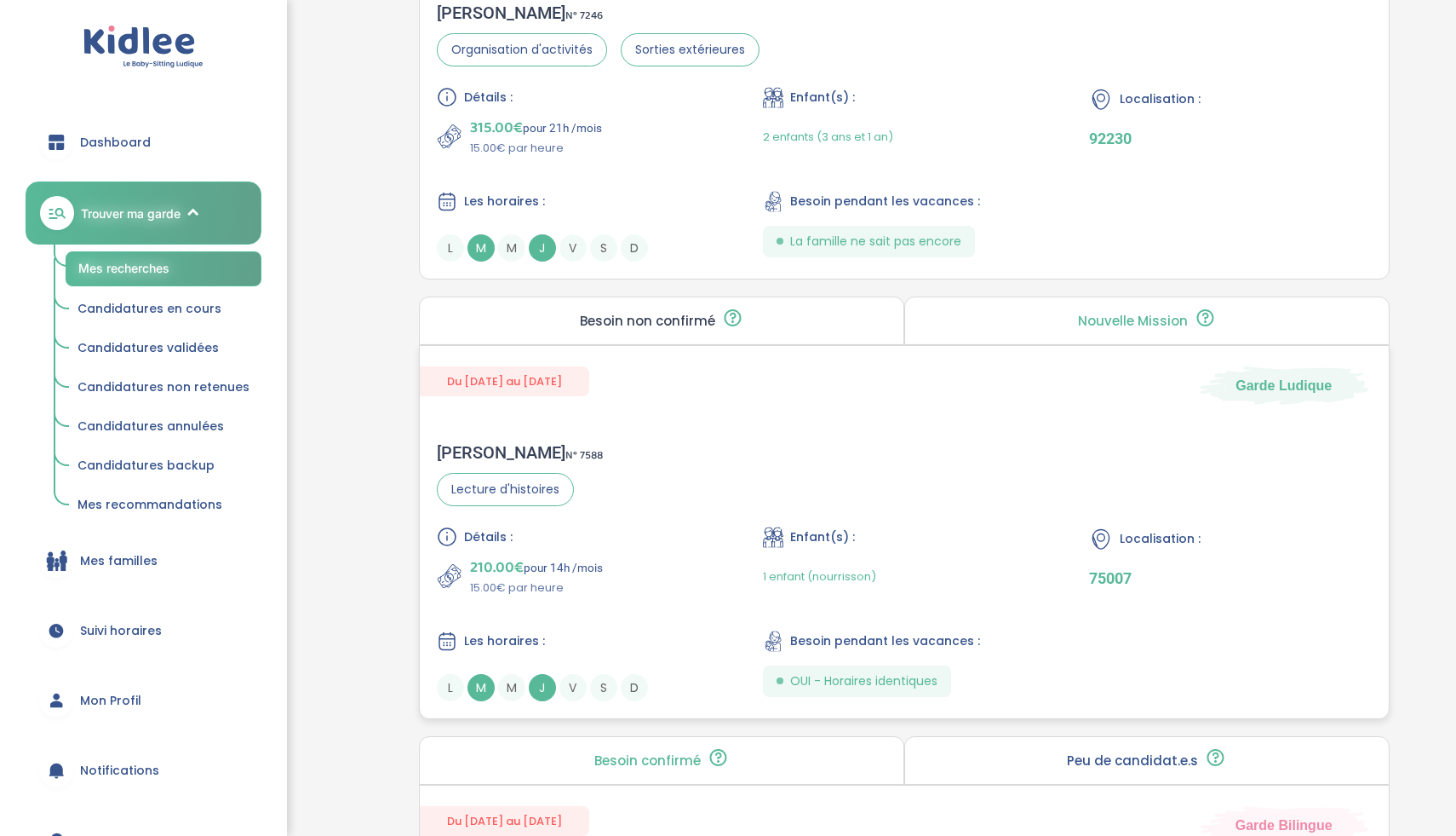
click at [672, 534] on div "Détails :" at bounding box center [578, 537] width 282 height 20
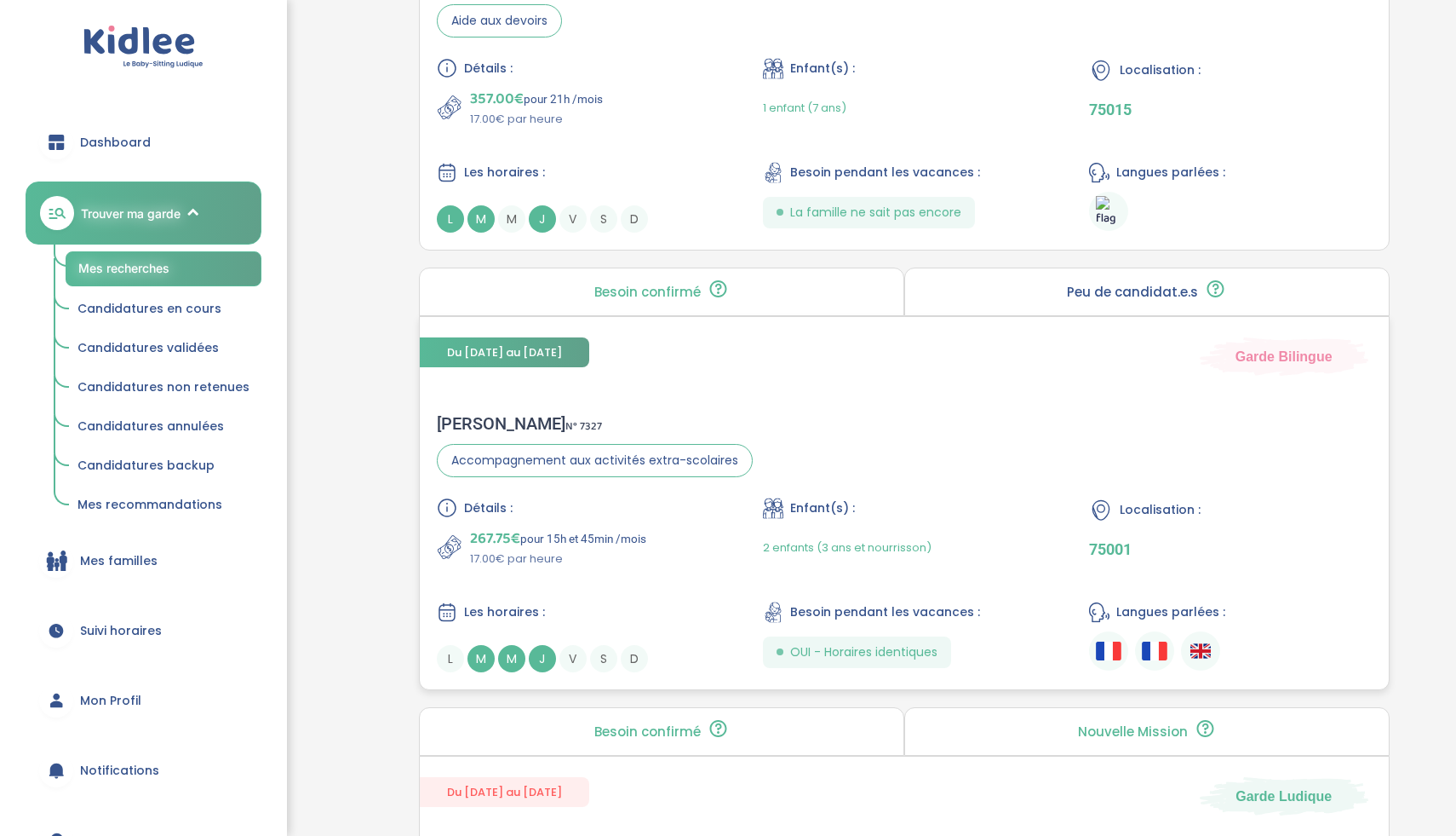
scroll to position [4265, 0]
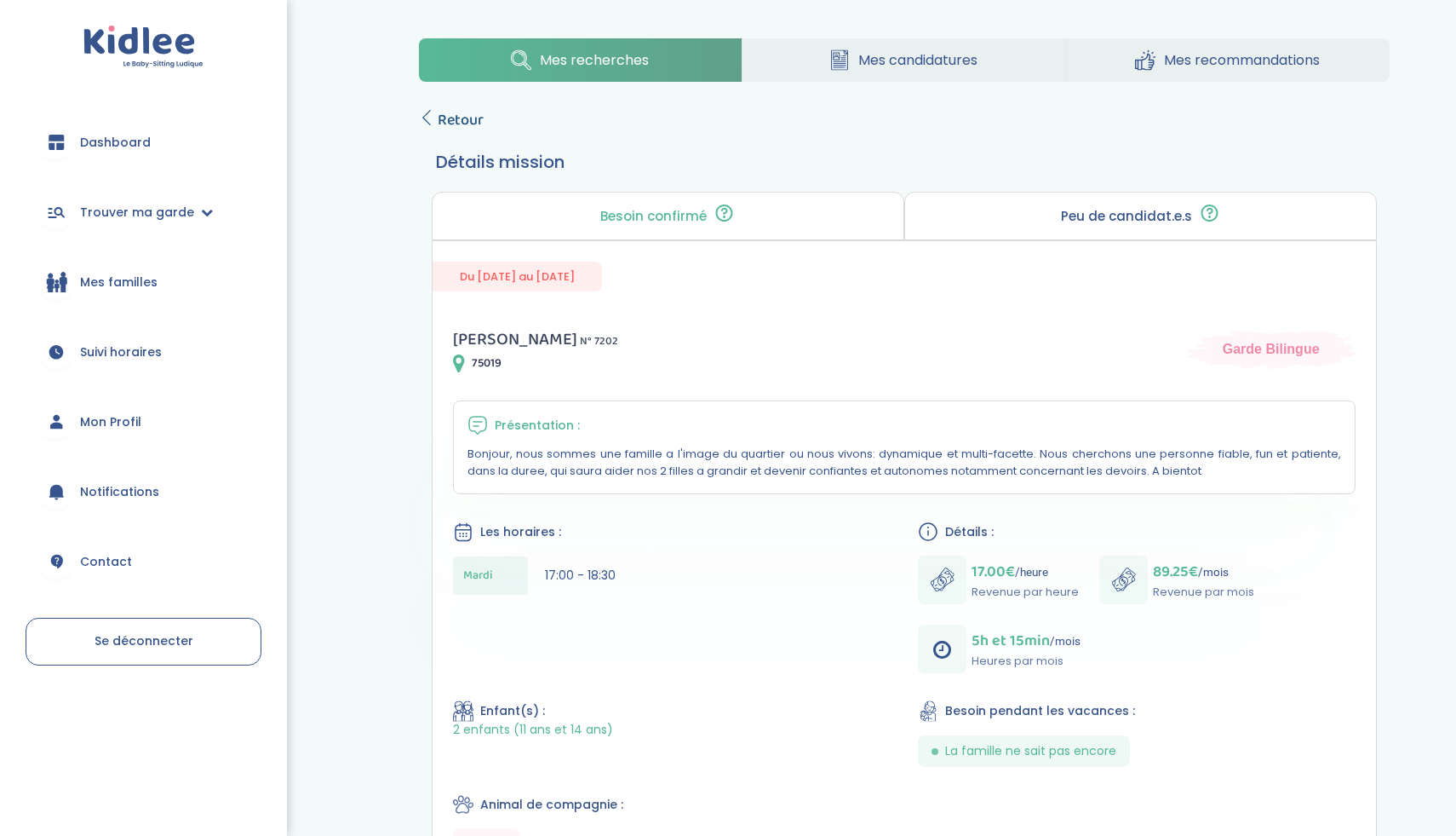
click at [469, 126] on span "Retour" at bounding box center [461, 120] width 46 height 24
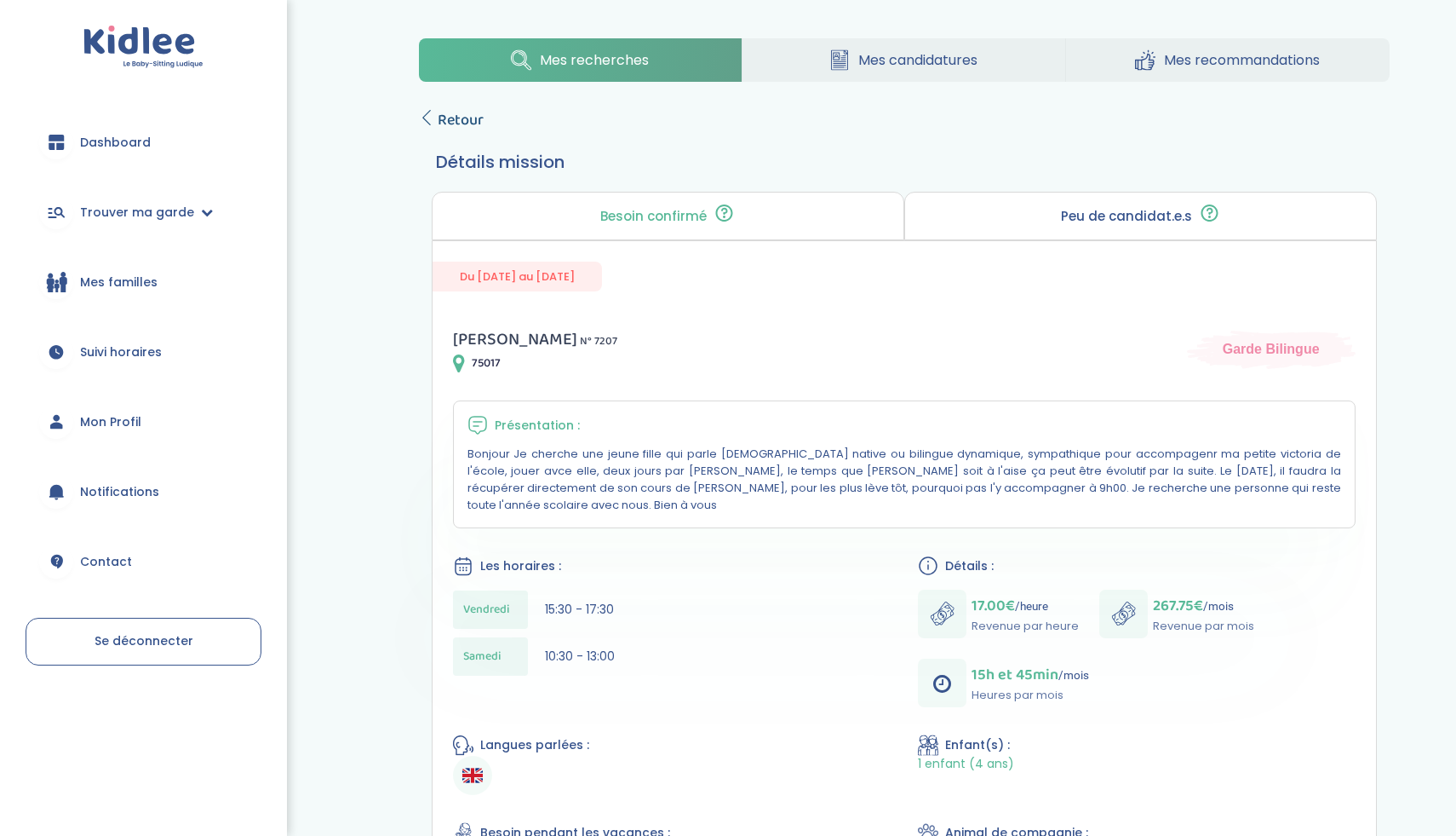
click at [457, 110] on span "Retour" at bounding box center [461, 120] width 46 height 24
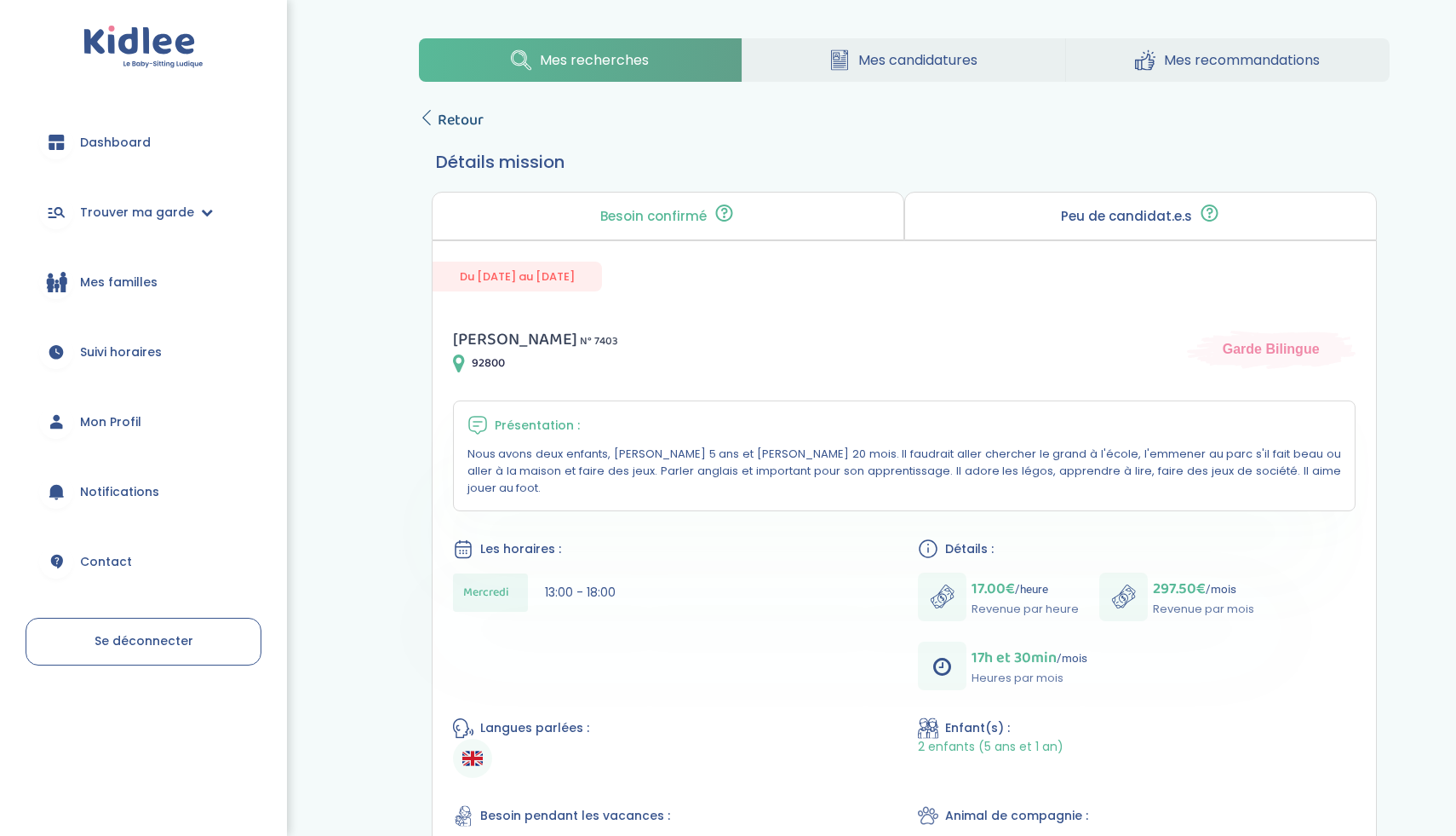
click at [431, 119] on icon at bounding box center [427, 118] width 15 height 15
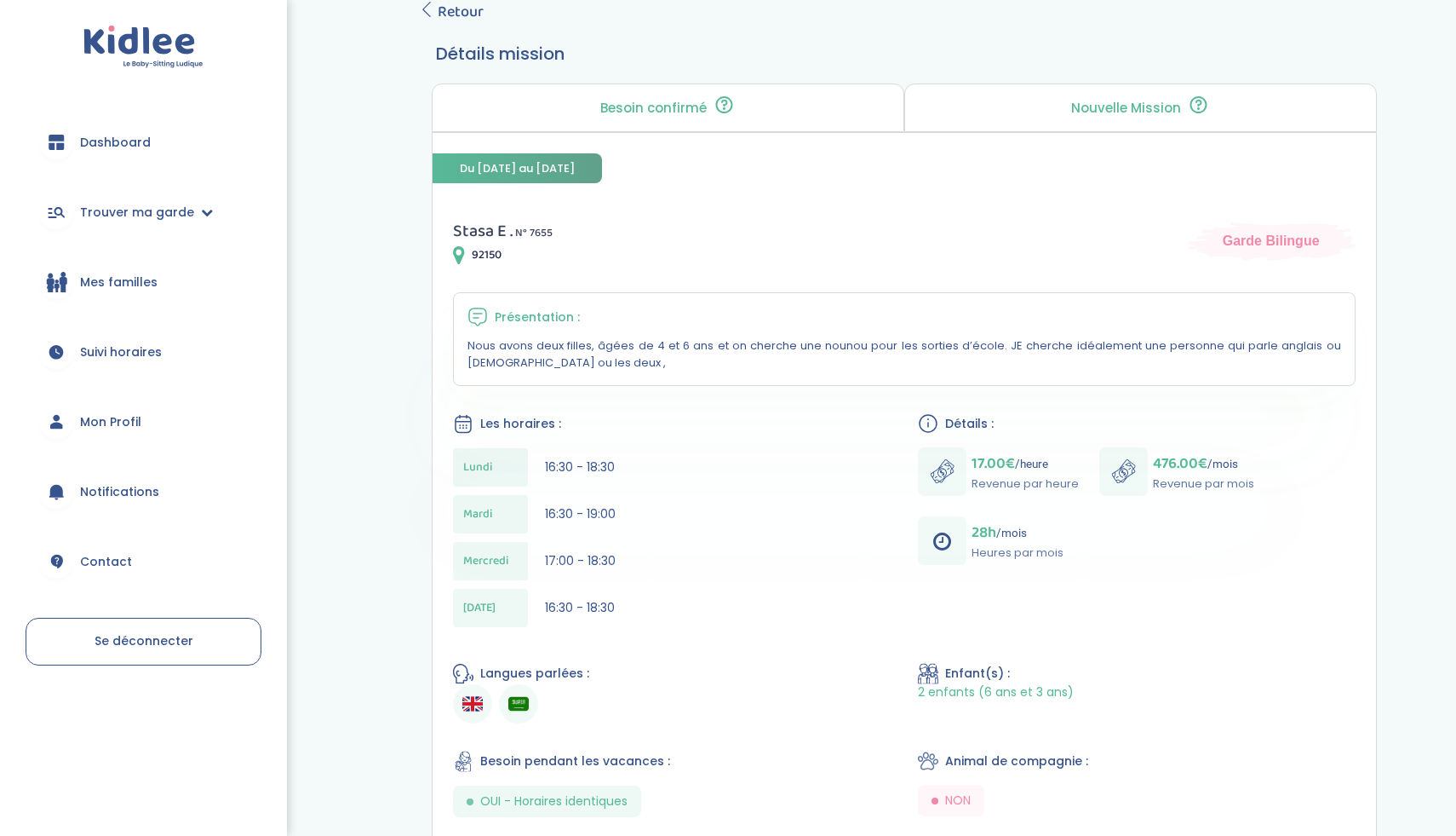
scroll to position [107, 0]
click at [461, 25] on span "Retour" at bounding box center [461, 14] width 46 height 24
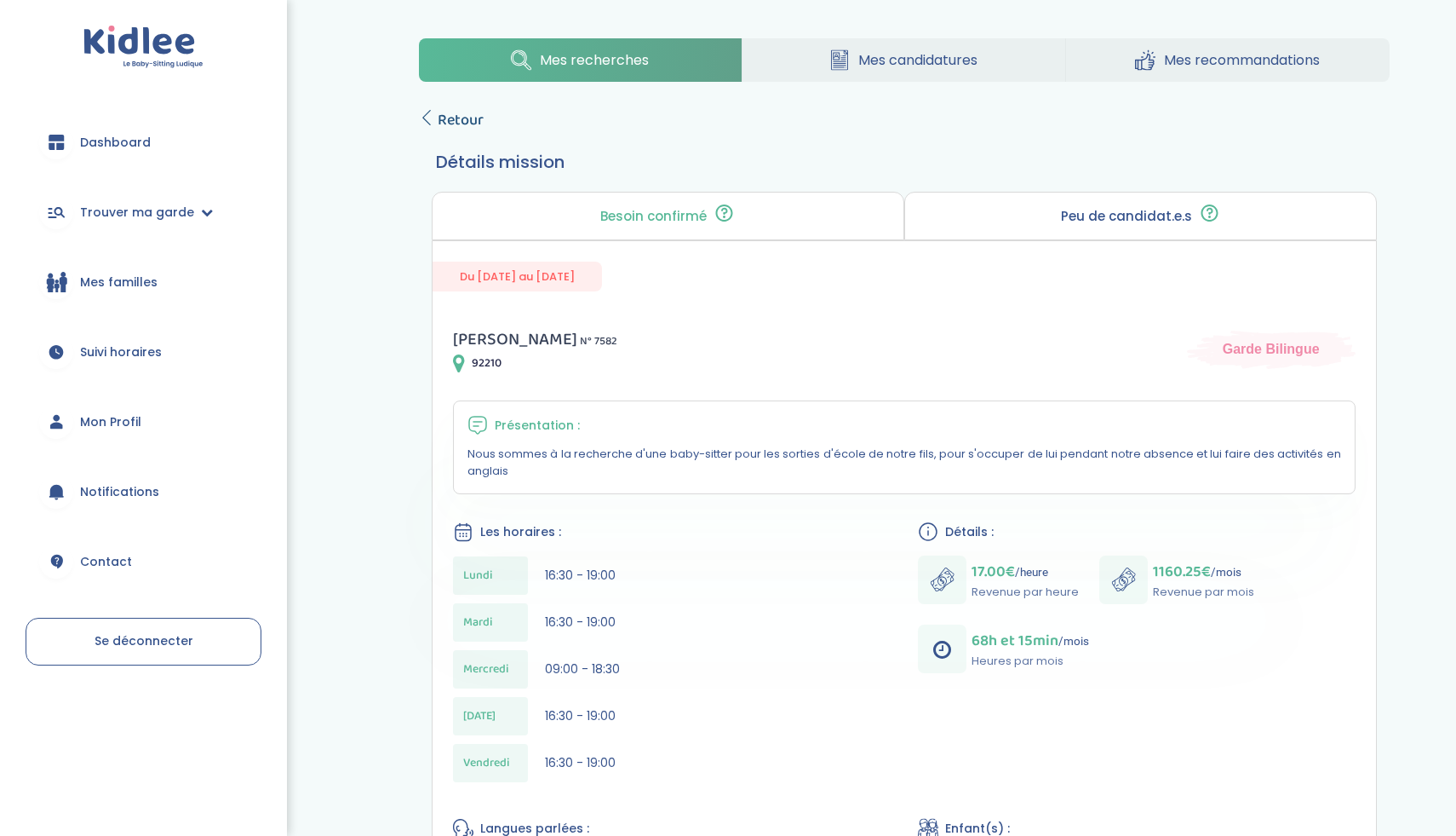
click at [446, 125] on span "Retour" at bounding box center [461, 120] width 46 height 24
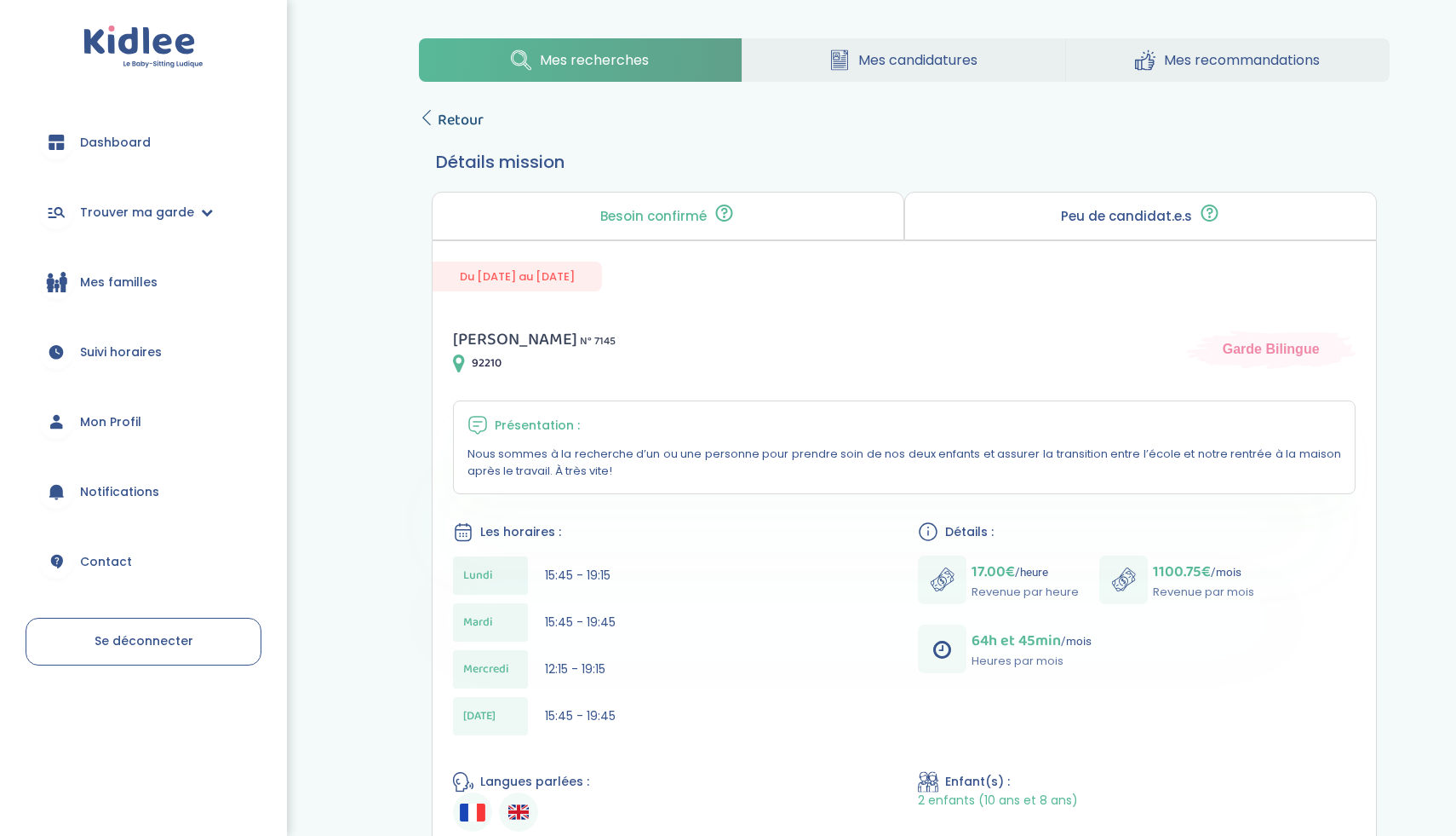
click at [431, 119] on icon at bounding box center [427, 118] width 15 height 15
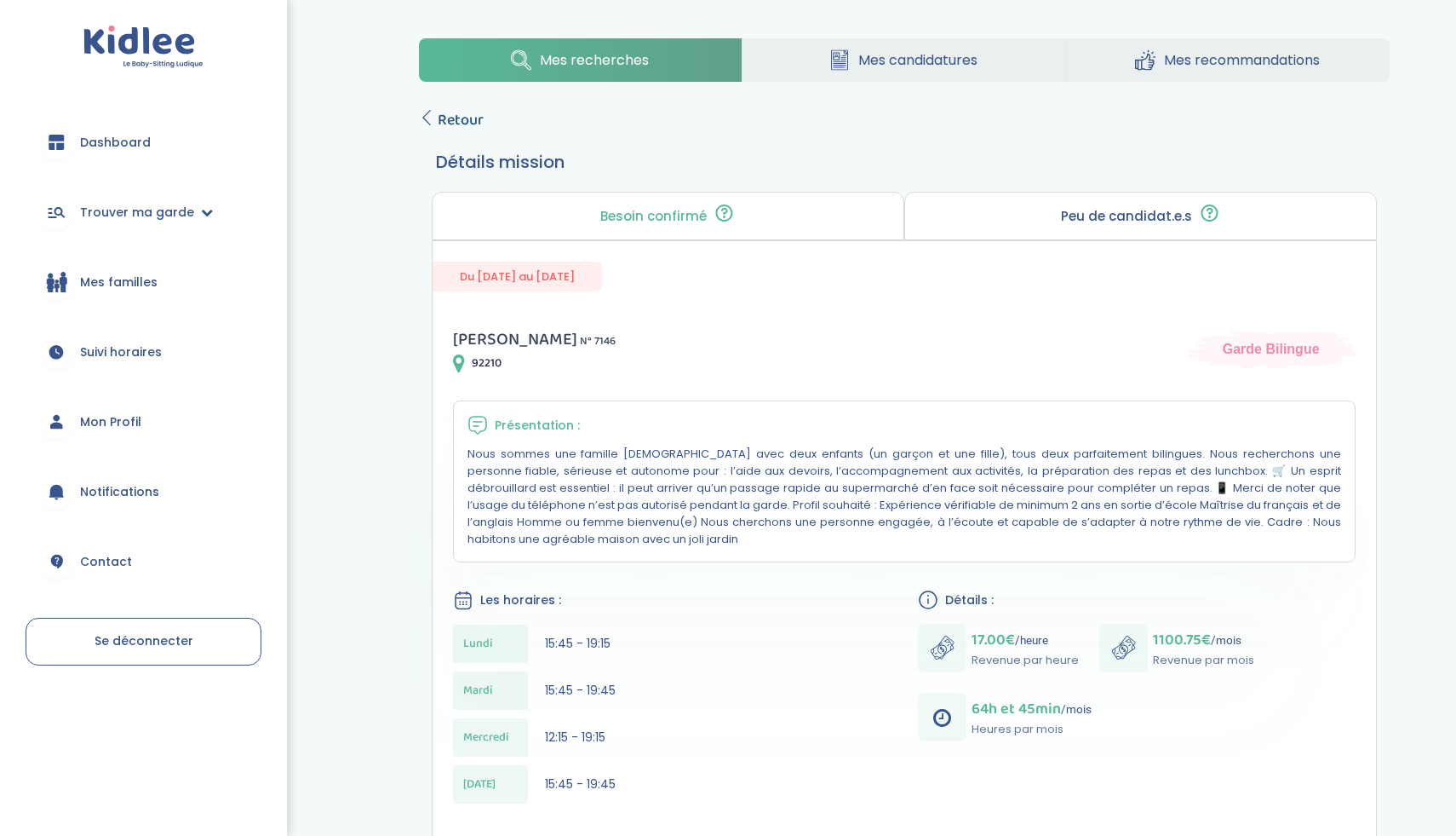
click at [475, 126] on span "Retour" at bounding box center [461, 120] width 46 height 24
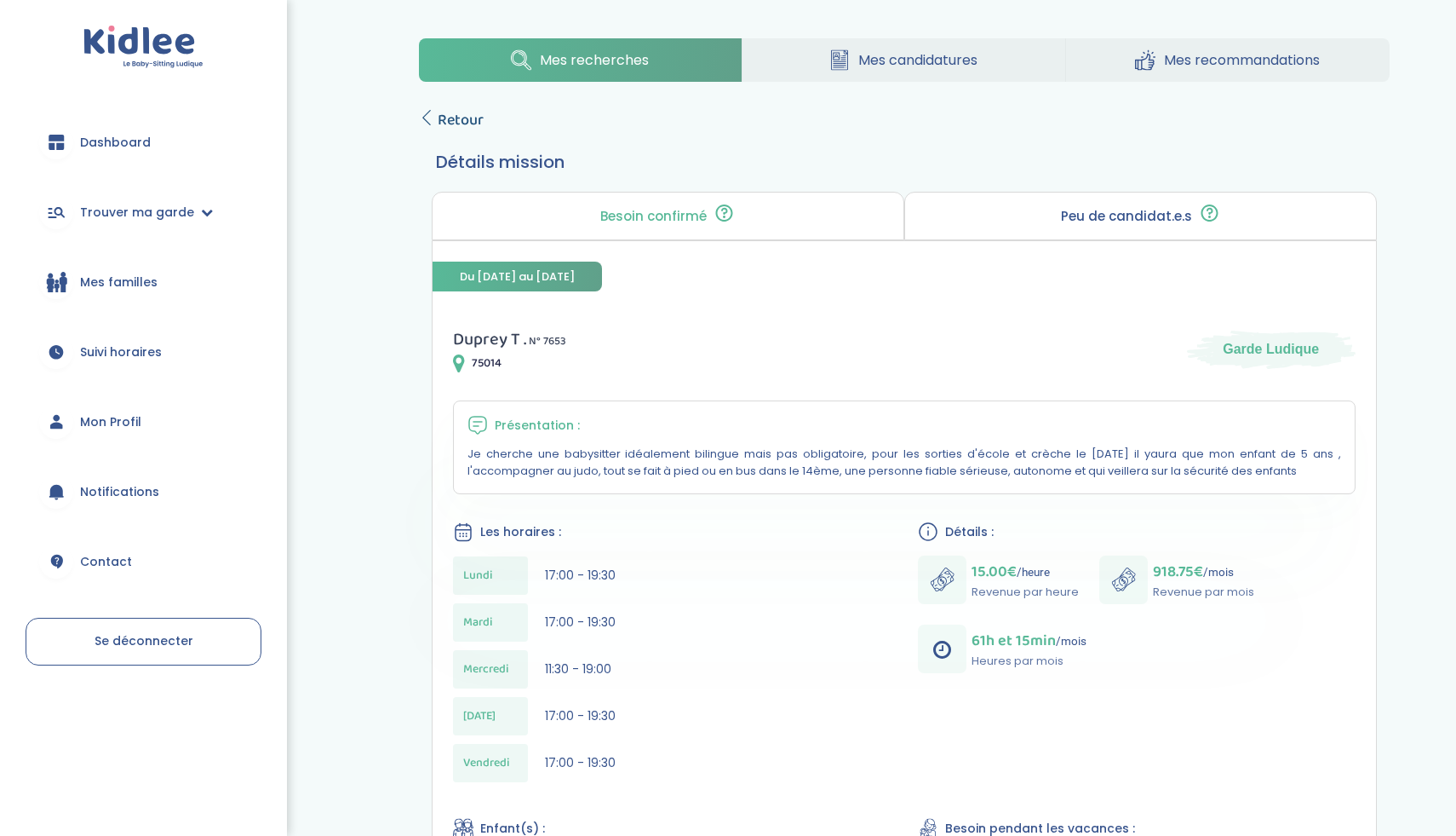
click at [440, 119] on span "Retour" at bounding box center [461, 120] width 46 height 24
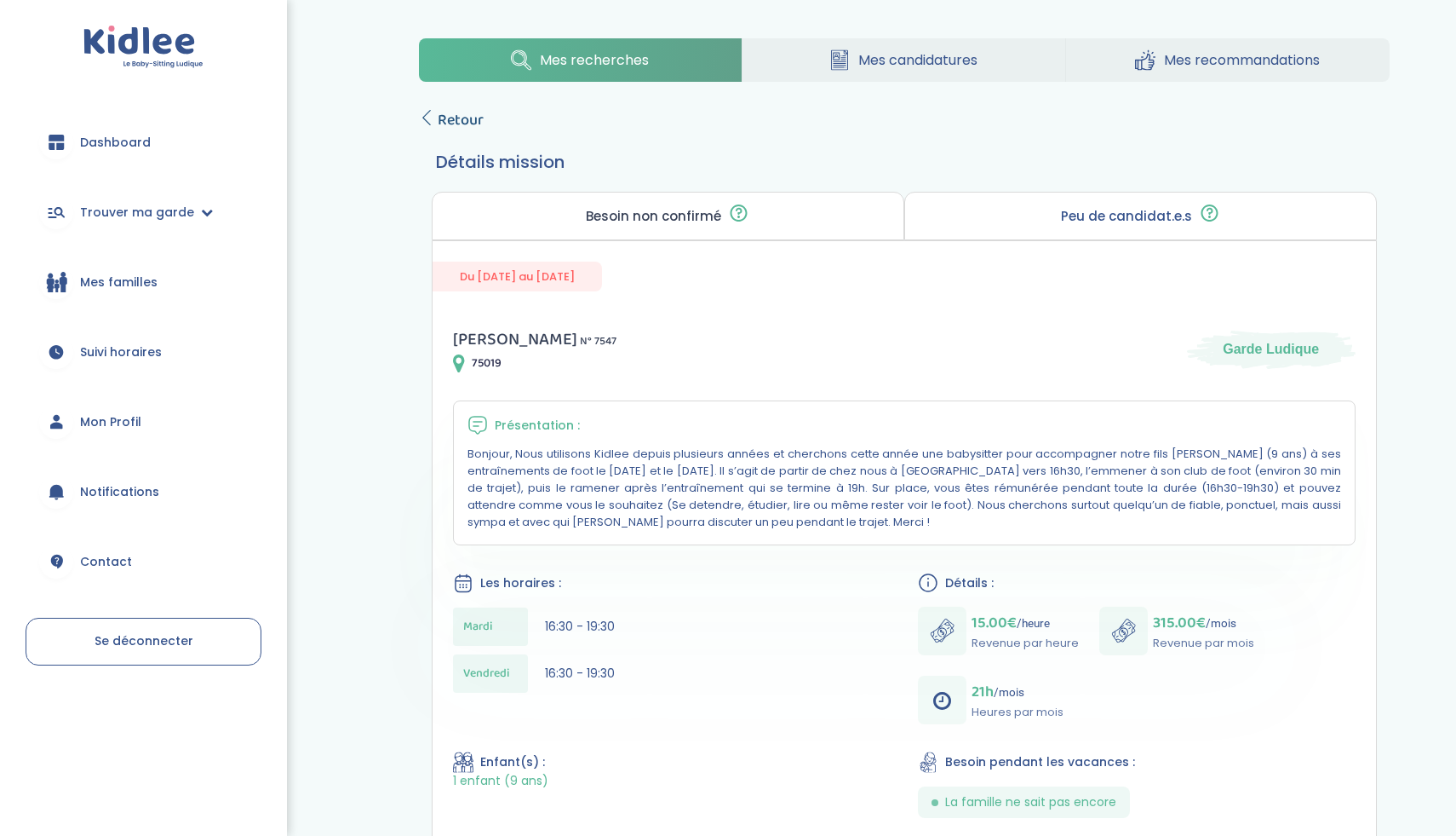
click at [472, 126] on span "Retour" at bounding box center [461, 120] width 46 height 24
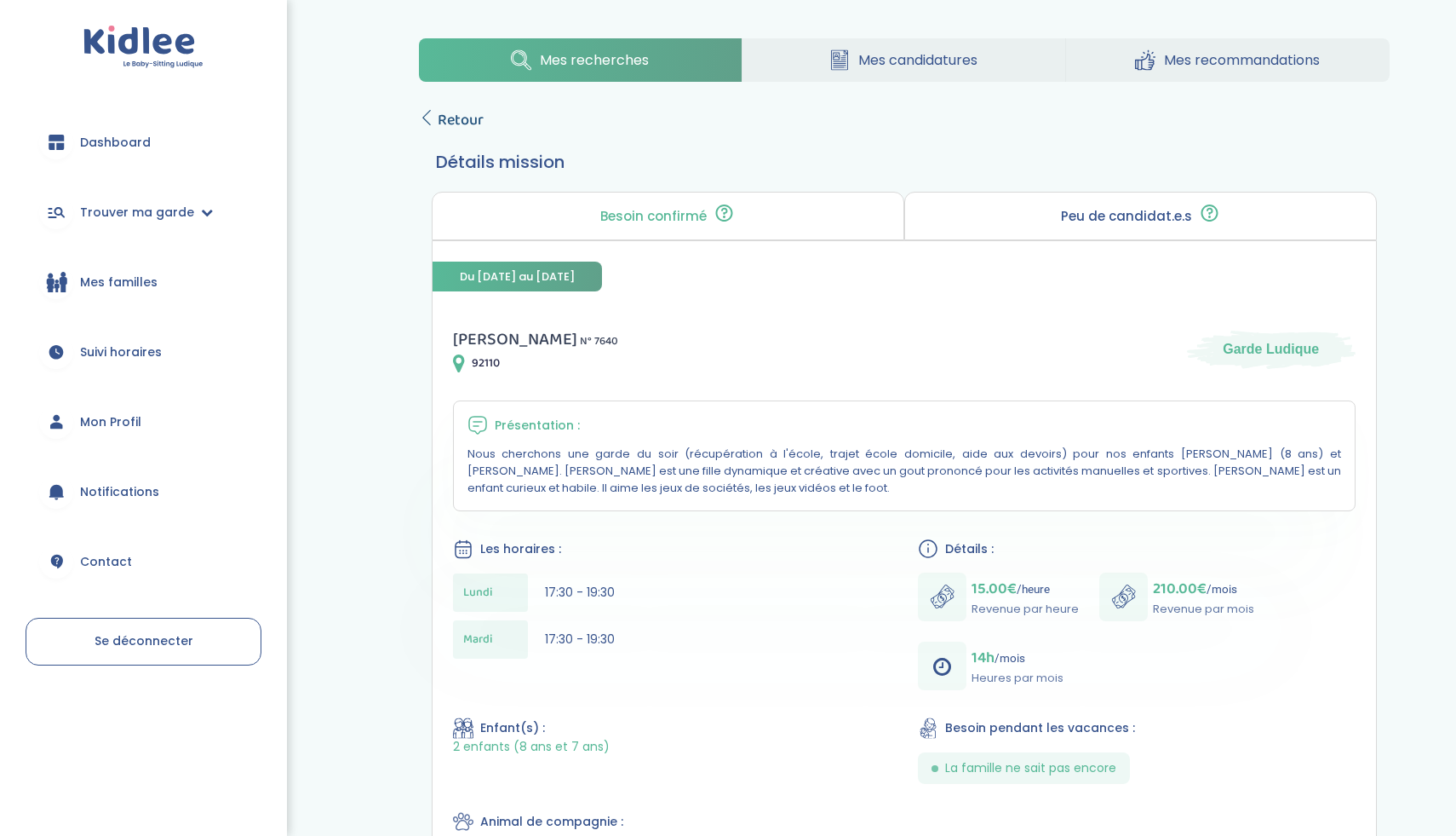
click at [448, 112] on span "Retour" at bounding box center [461, 120] width 46 height 24
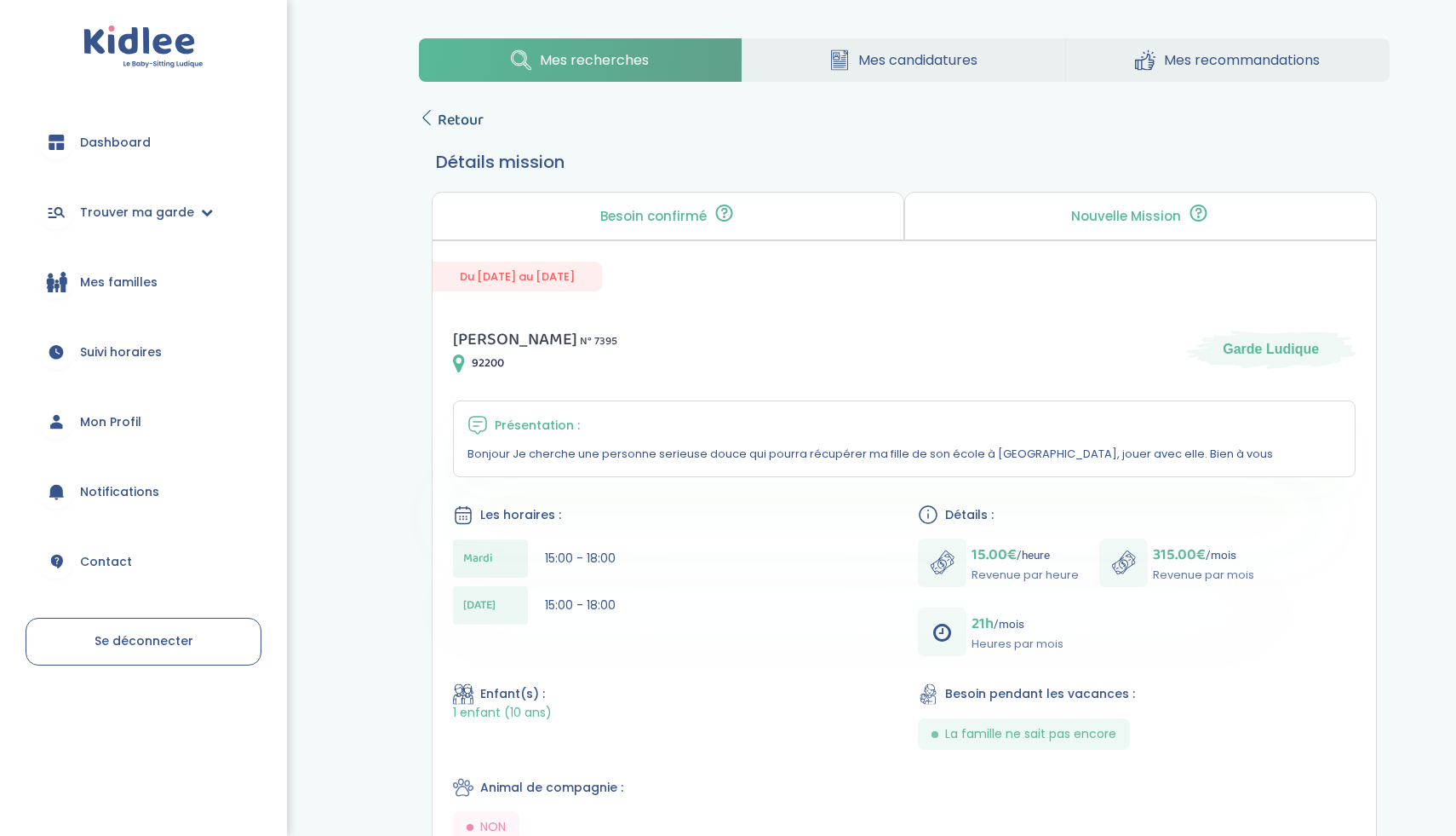
click at [471, 126] on span "Retour" at bounding box center [461, 120] width 46 height 24
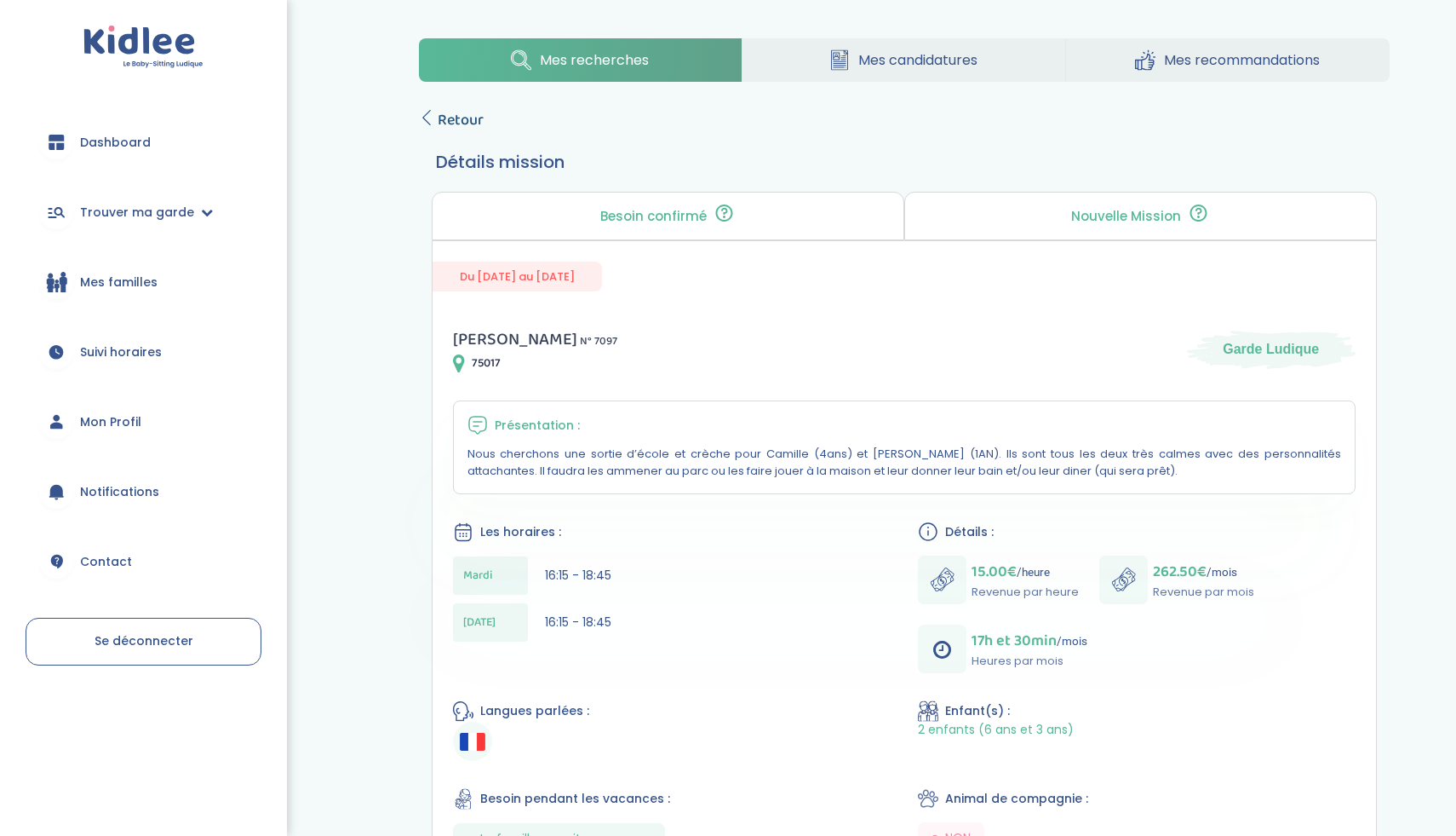
click at [465, 126] on span "Retour" at bounding box center [461, 120] width 46 height 24
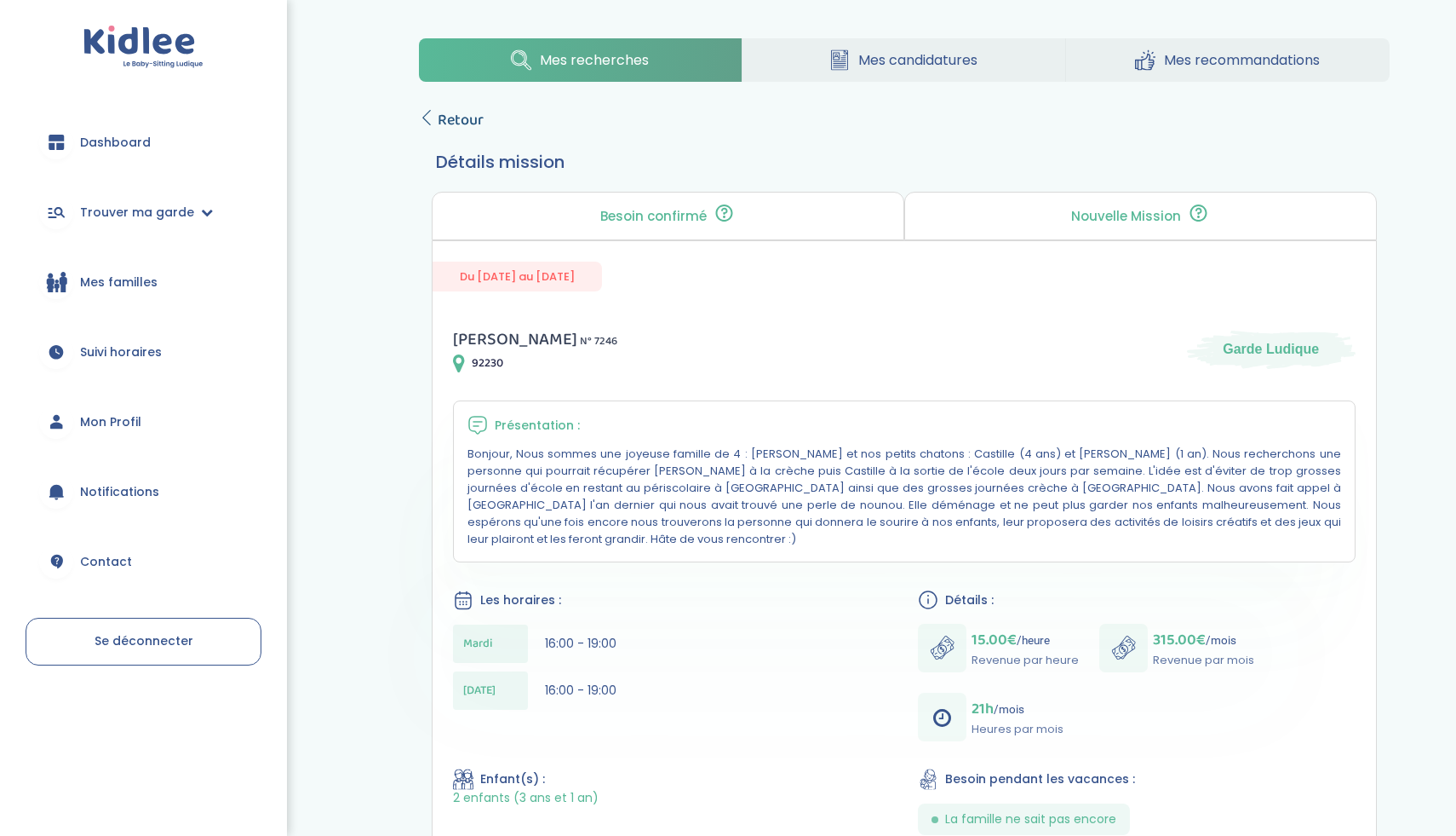
click at [472, 130] on span "Retour" at bounding box center [461, 120] width 46 height 24
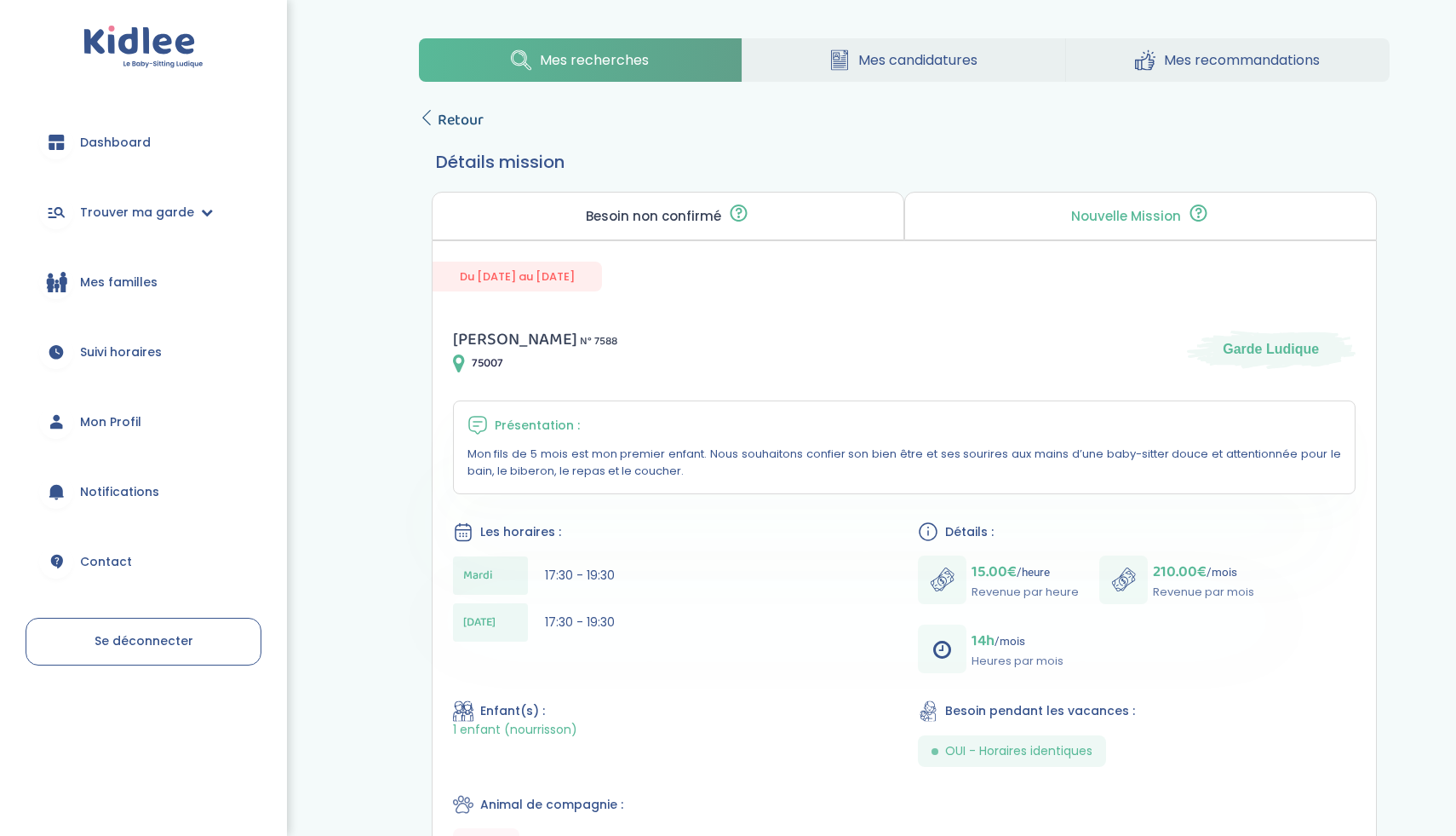
click at [457, 114] on span "Retour" at bounding box center [461, 120] width 46 height 24
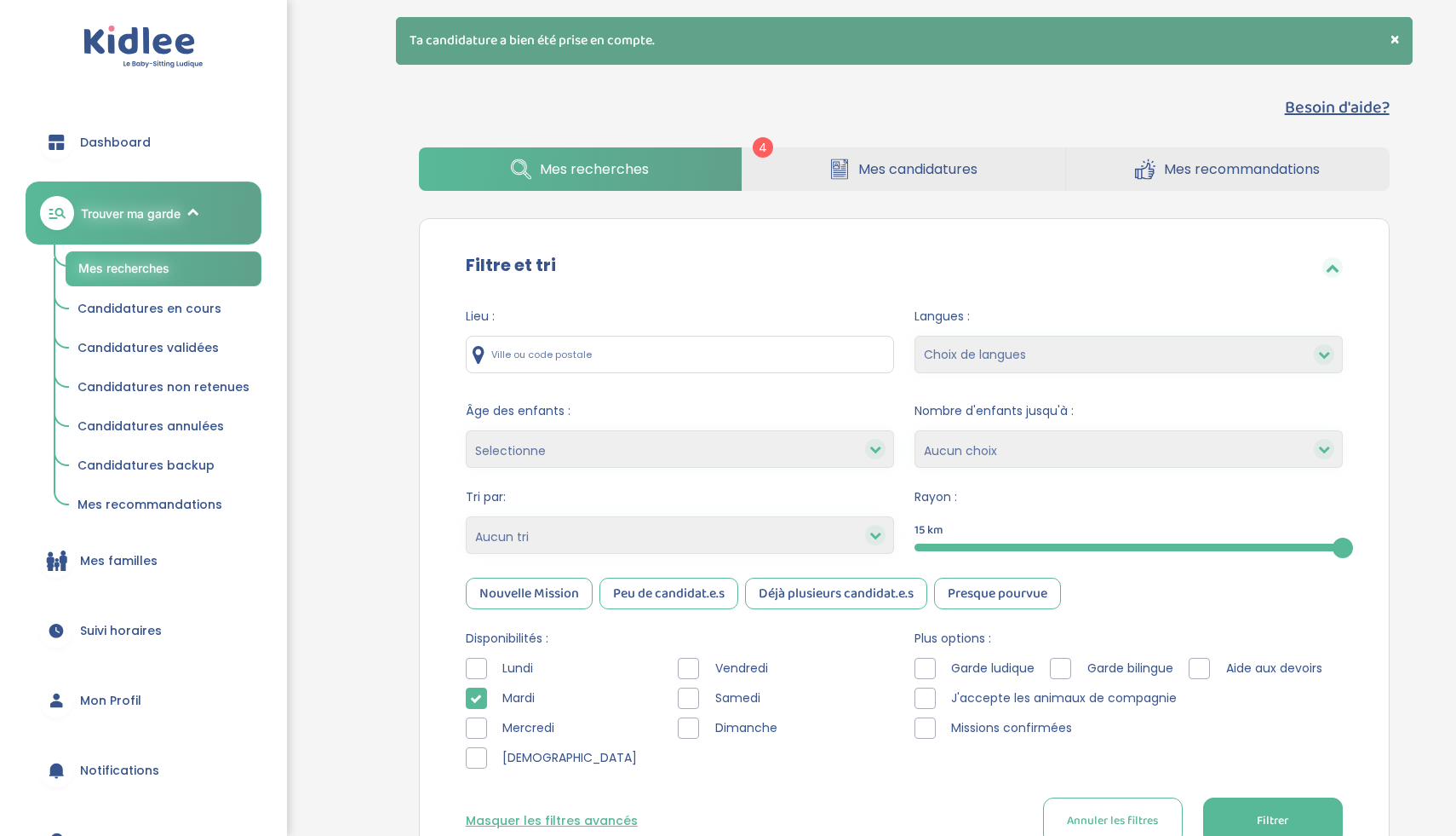
scroll to position [4265, 0]
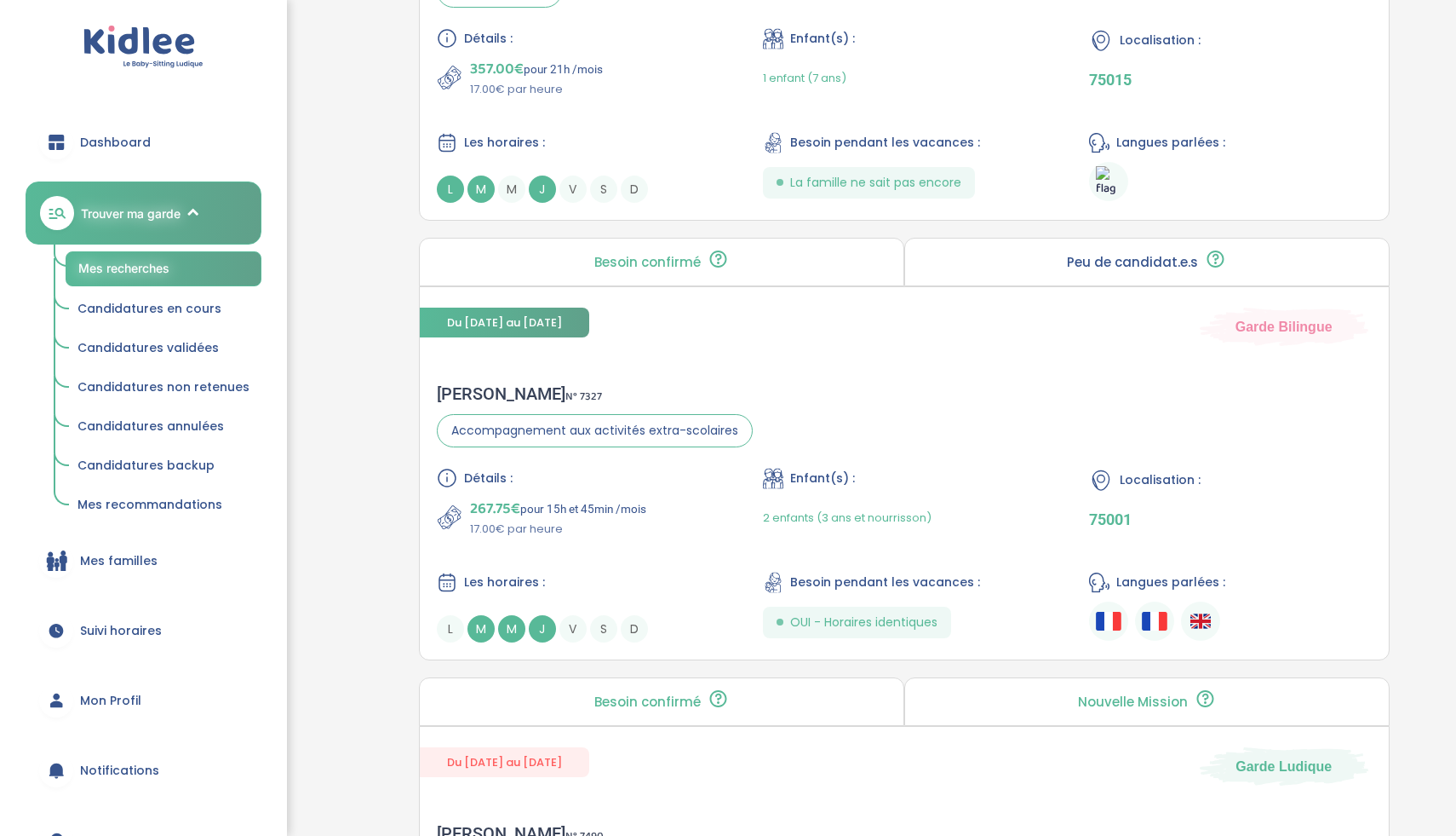
click at [691, 499] on div "267.75€ pour 15h et 45min /mois 17.00€ par heure" at bounding box center [578, 517] width 282 height 41
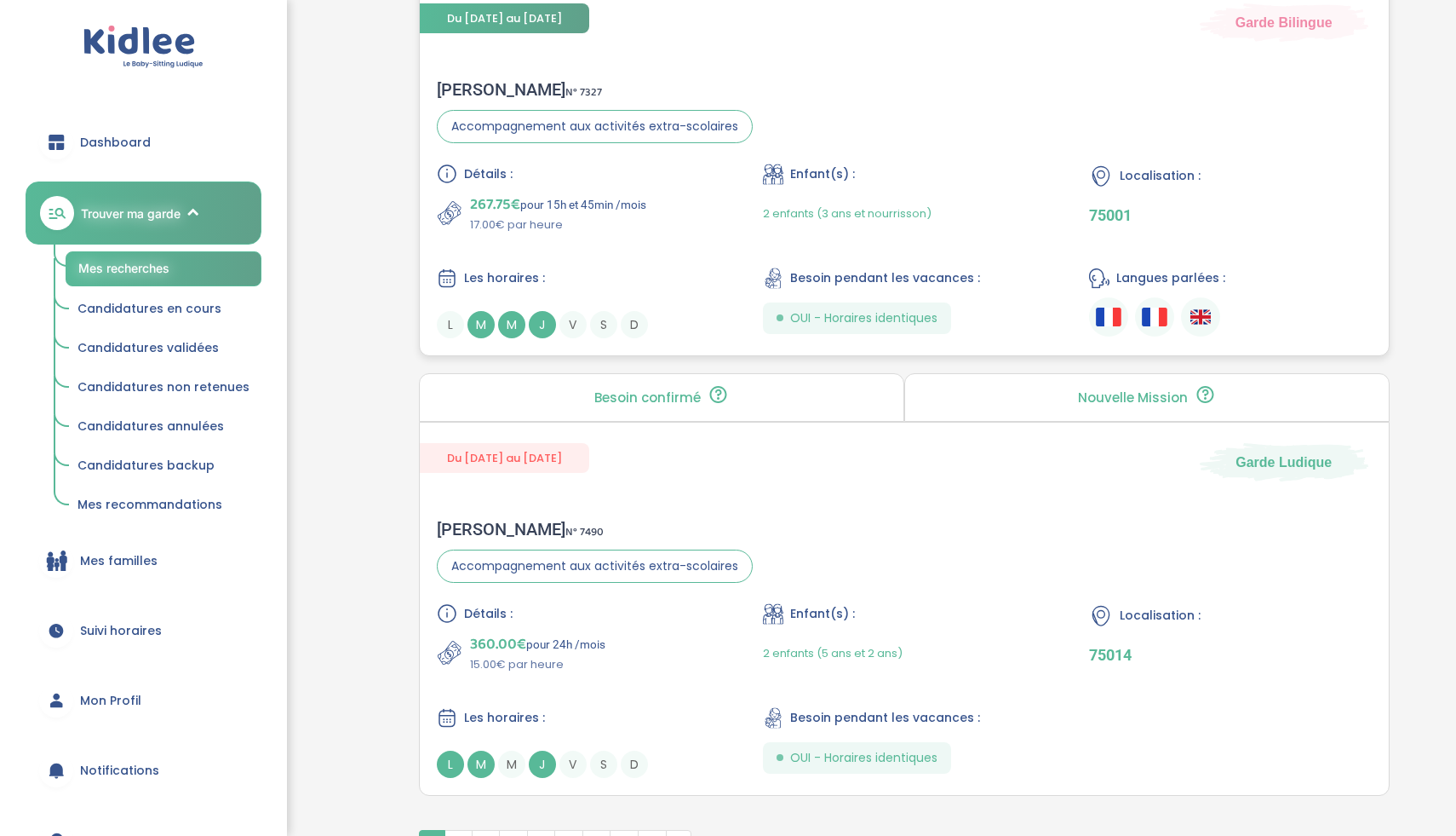
scroll to position [4656, 0]
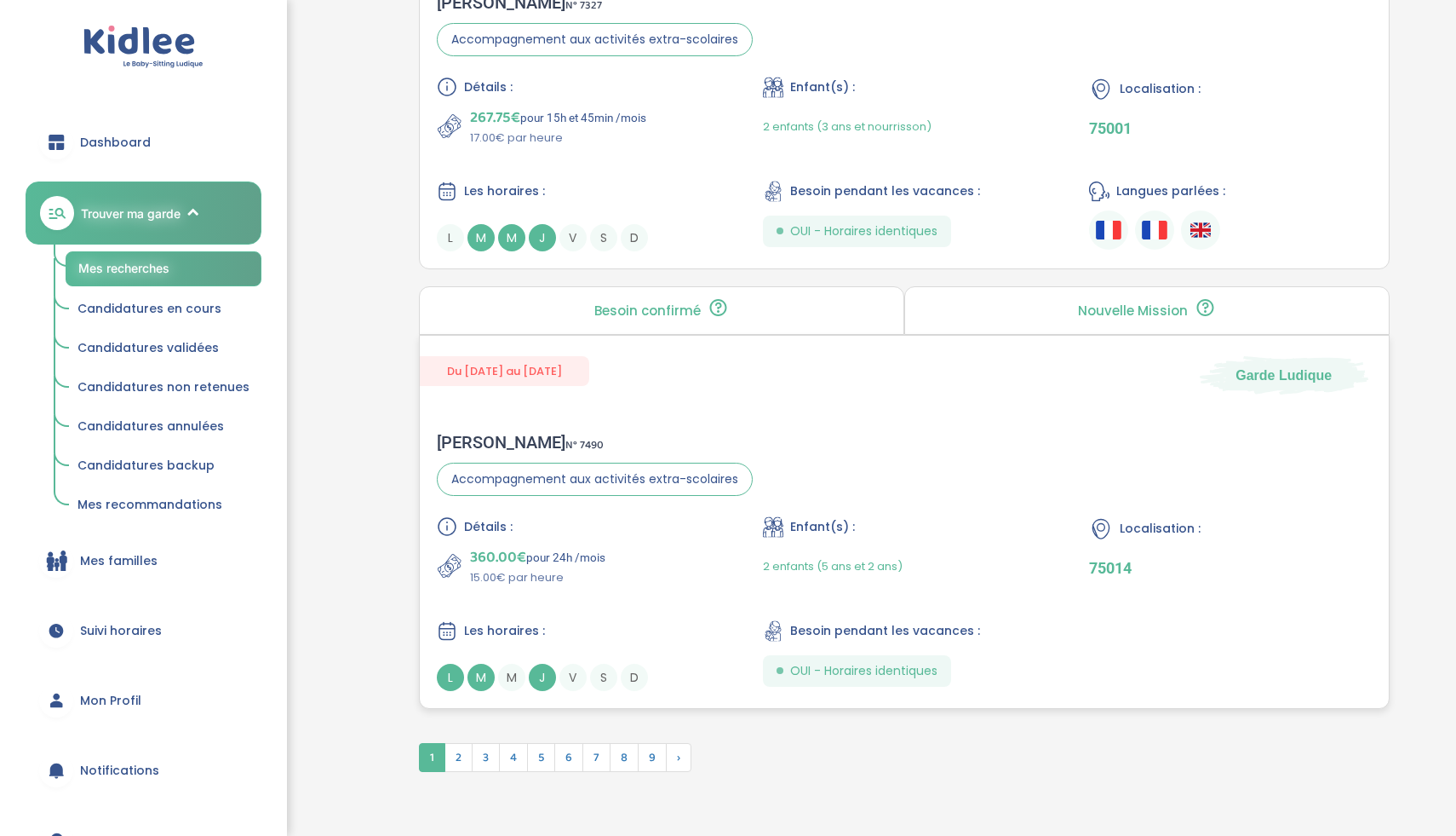
click at [647, 546] on div "360.00€ pour 24h /mois 15.00€ par heure" at bounding box center [578, 566] width 282 height 41
click at [468, 752] on span "2" at bounding box center [458, 757] width 28 height 29
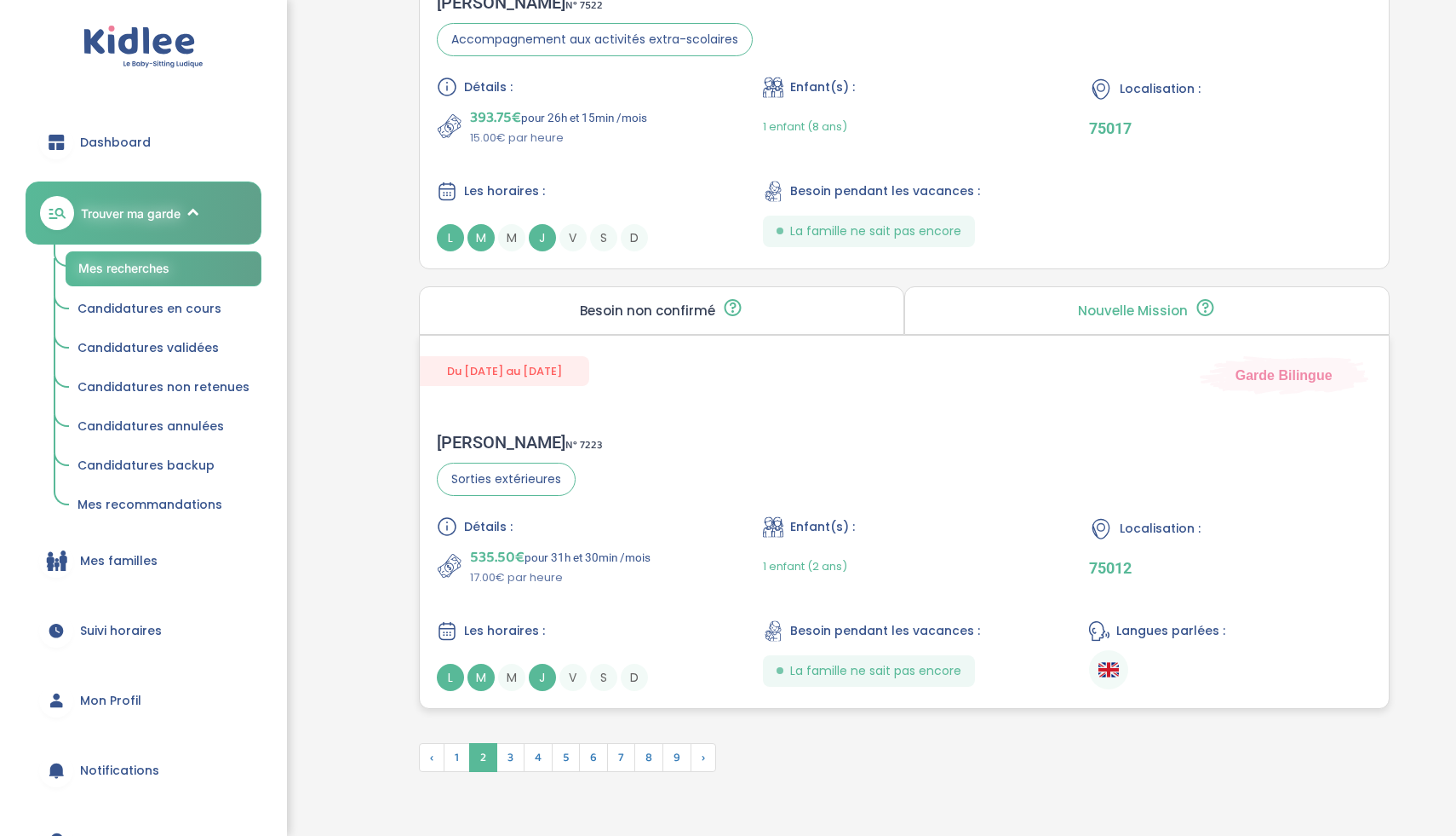
click at [661, 561] on div "535.50€ pour 31h et 30min /mois 17.00€ par heure" at bounding box center [578, 566] width 282 height 41
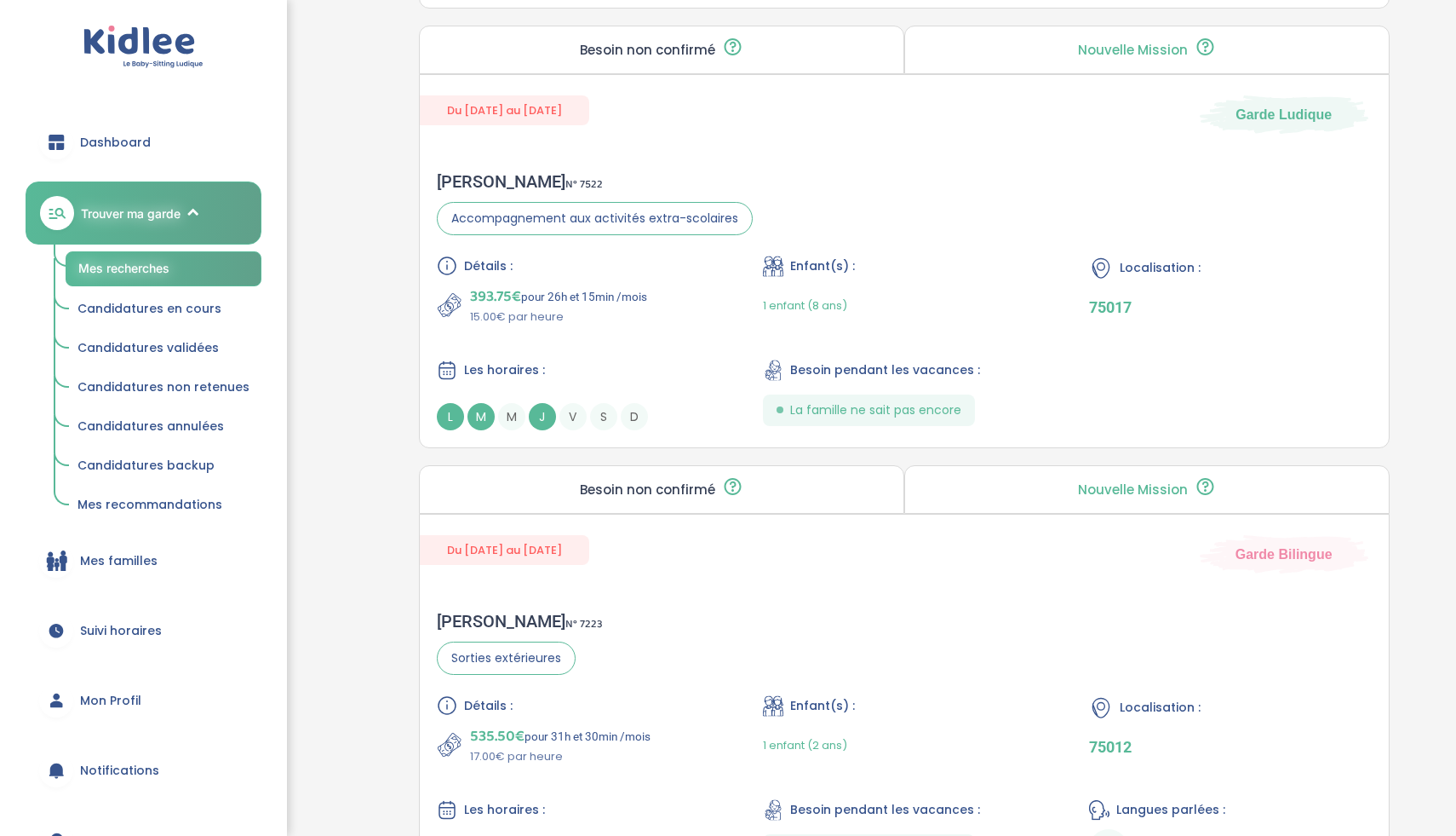
scroll to position [4727, 0]
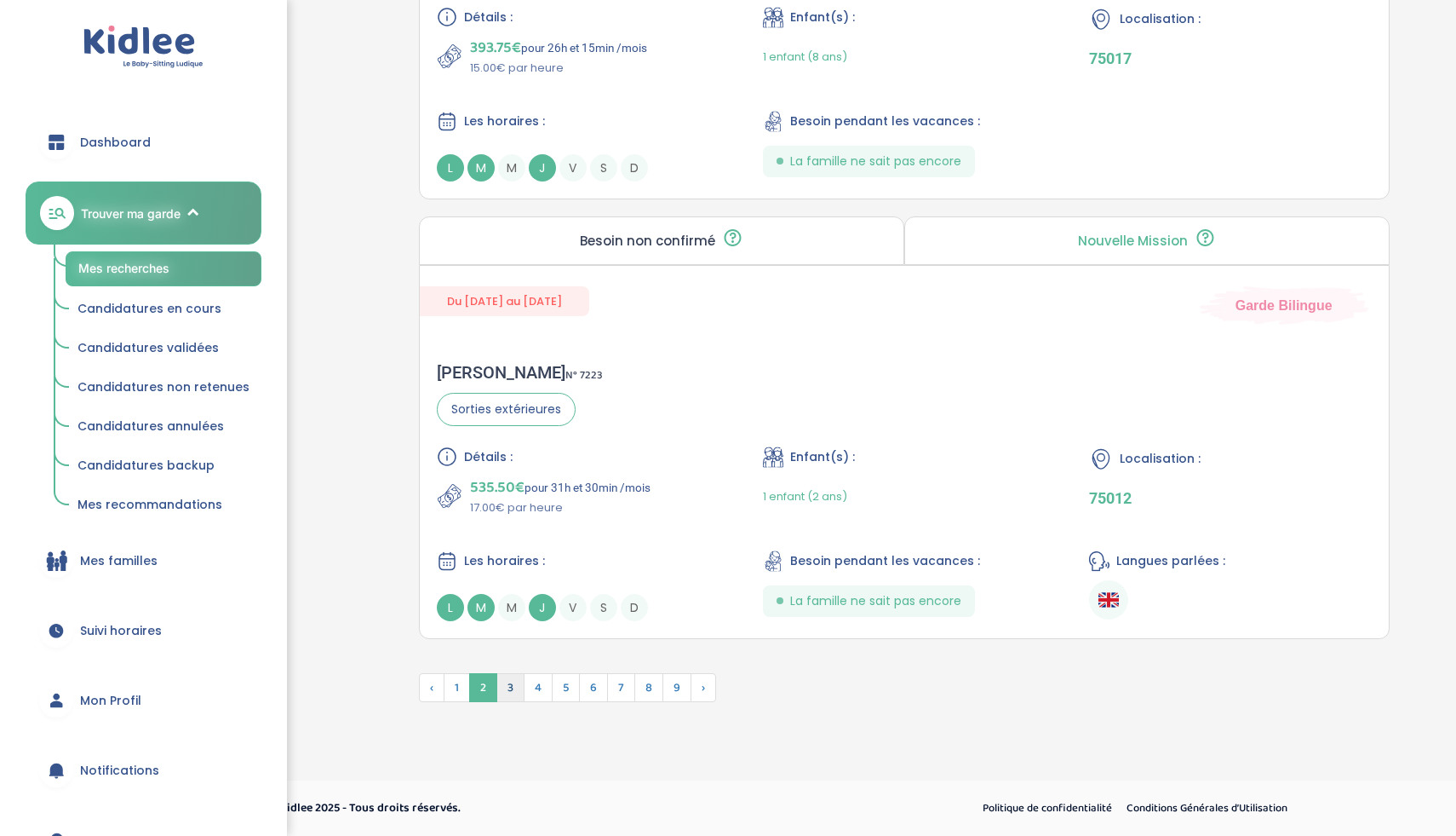
click at [515, 687] on span "3" at bounding box center [510, 687] width 28 height 29
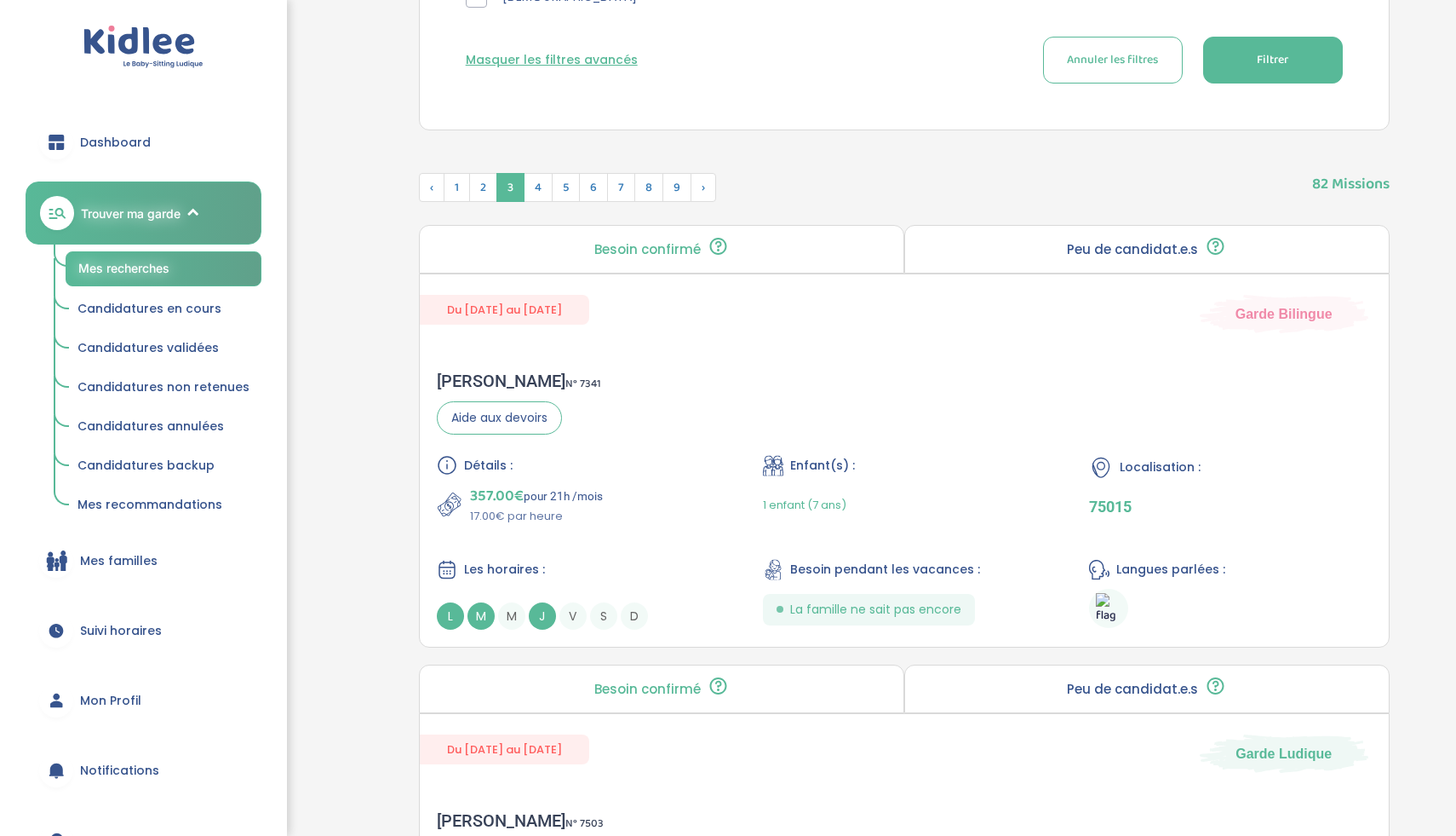
scroll to position [1049, 0]
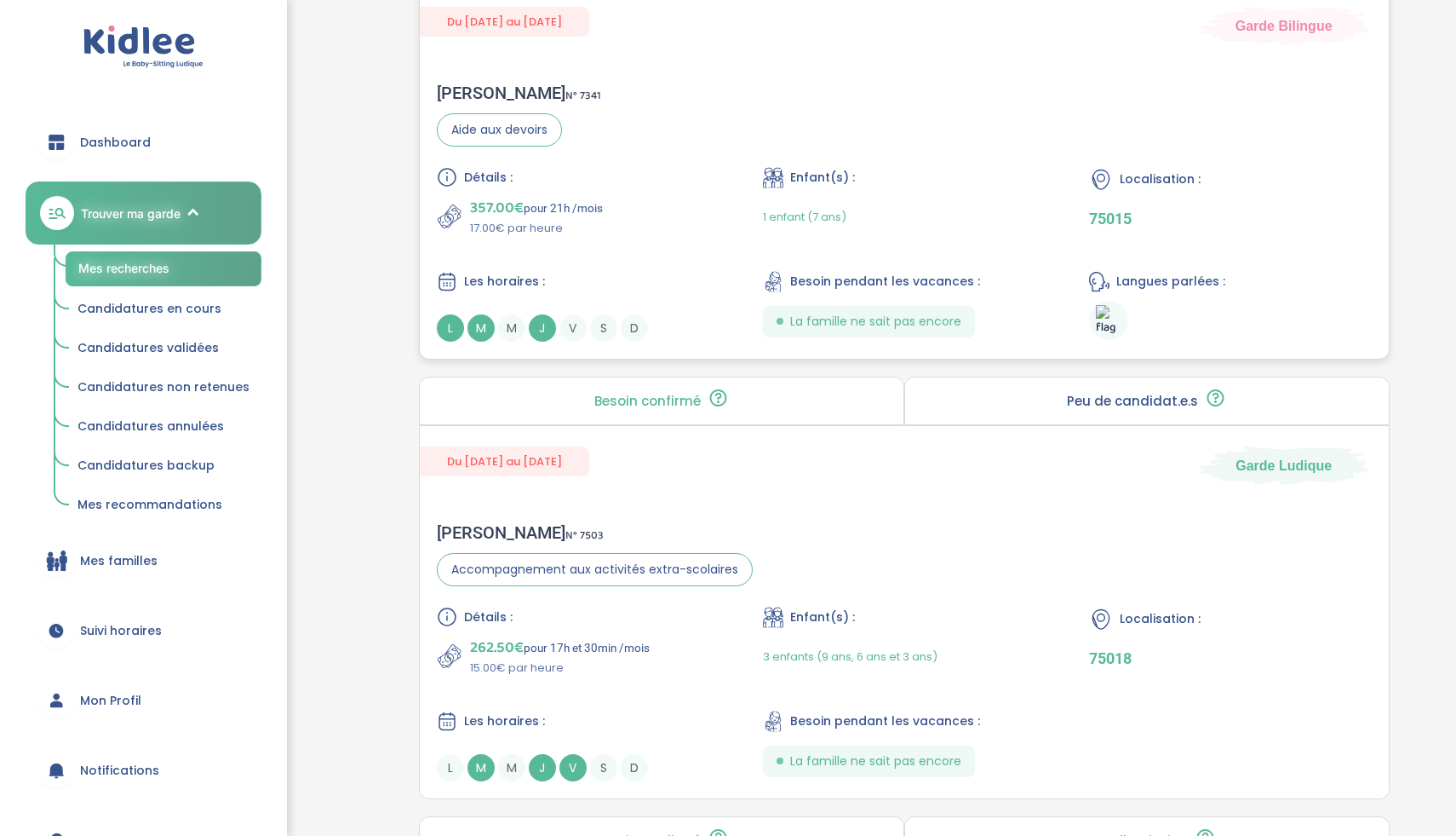
click at [708, 254] on div "Détails : 357.00€ pour 21h /mois 17.00€ par heure Enfant(s) : 1 enfant (7 ans) …" at bounding box center [905, 254] width 935 height 175
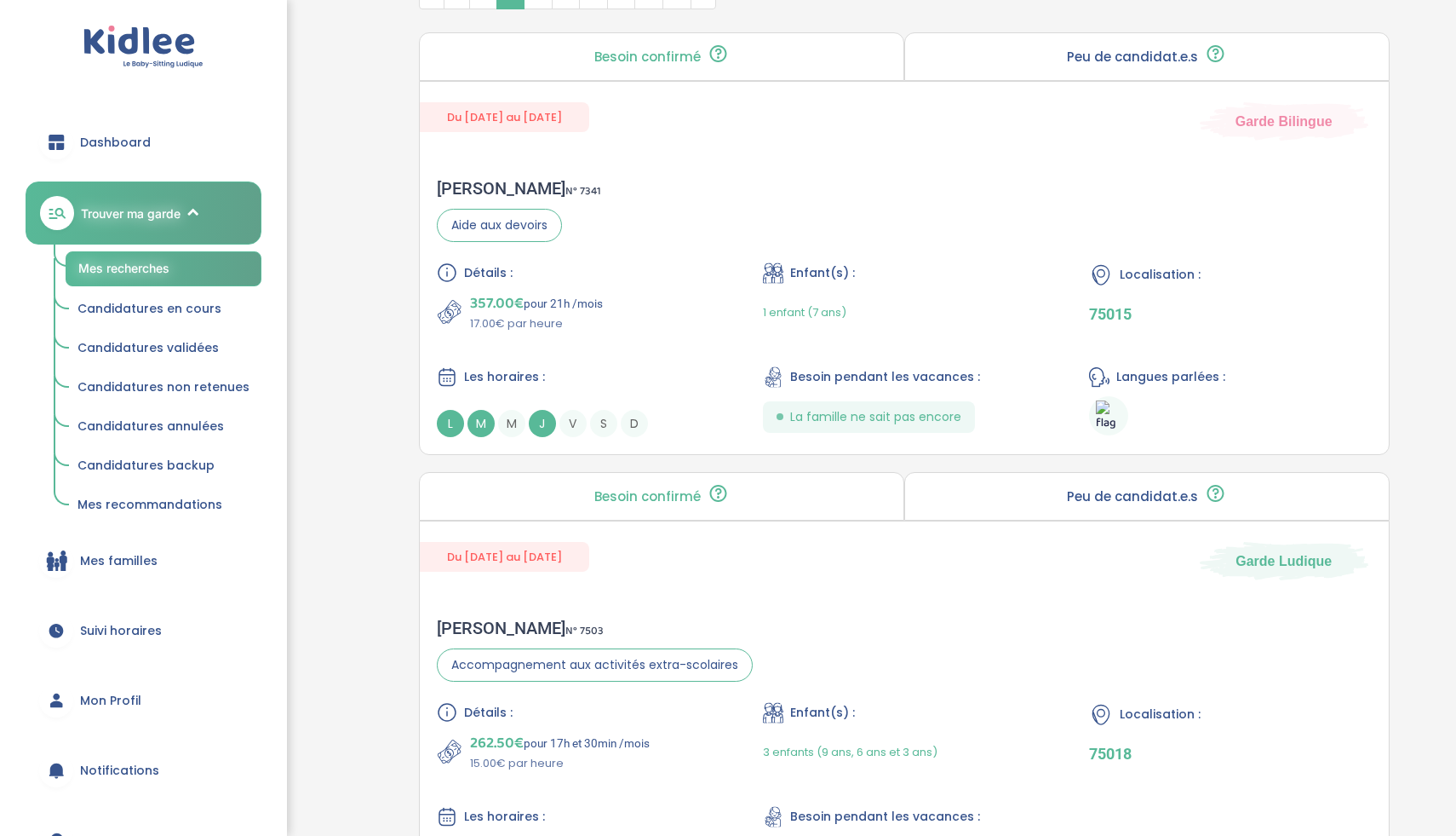
scroll to position [924, 0]
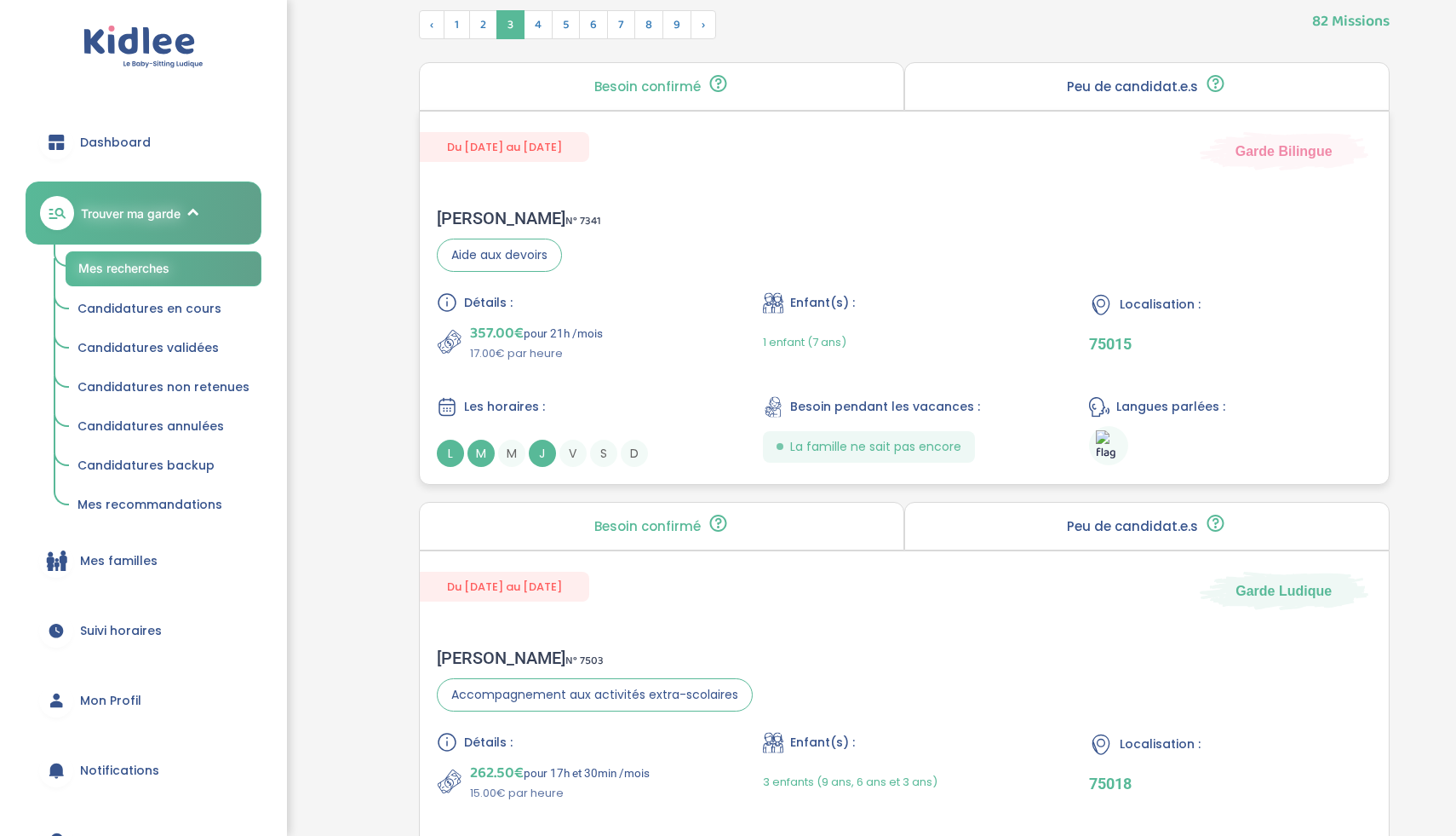
click at [649, 281] on div "Rachel S . N° 7341 Aide aux devoirs Détails : 357.00€ pour 21h /mois 17.00€ par…" at bounding box center [905, 337] width 970 height 293
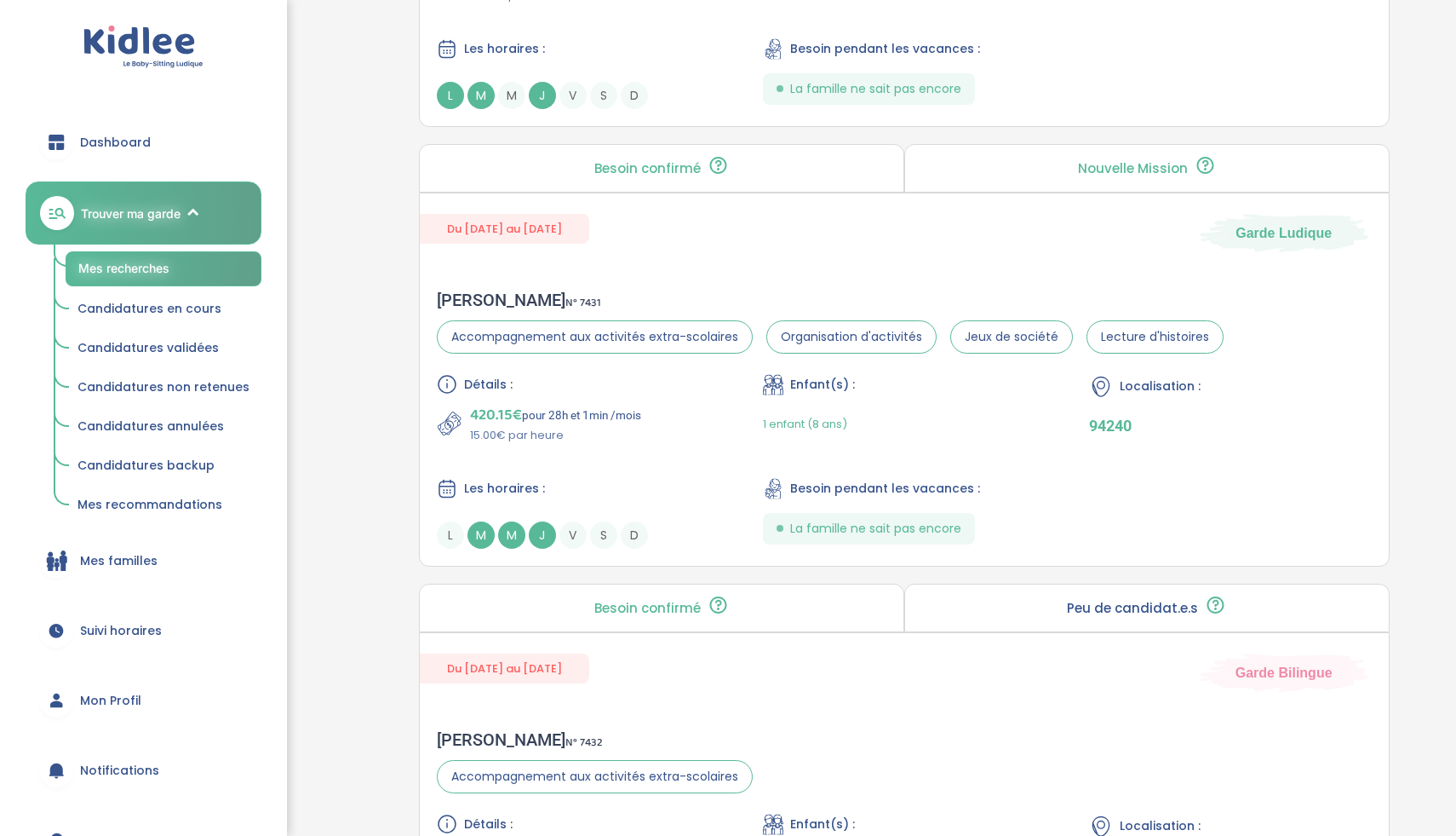
scroll to position [3487, 0]
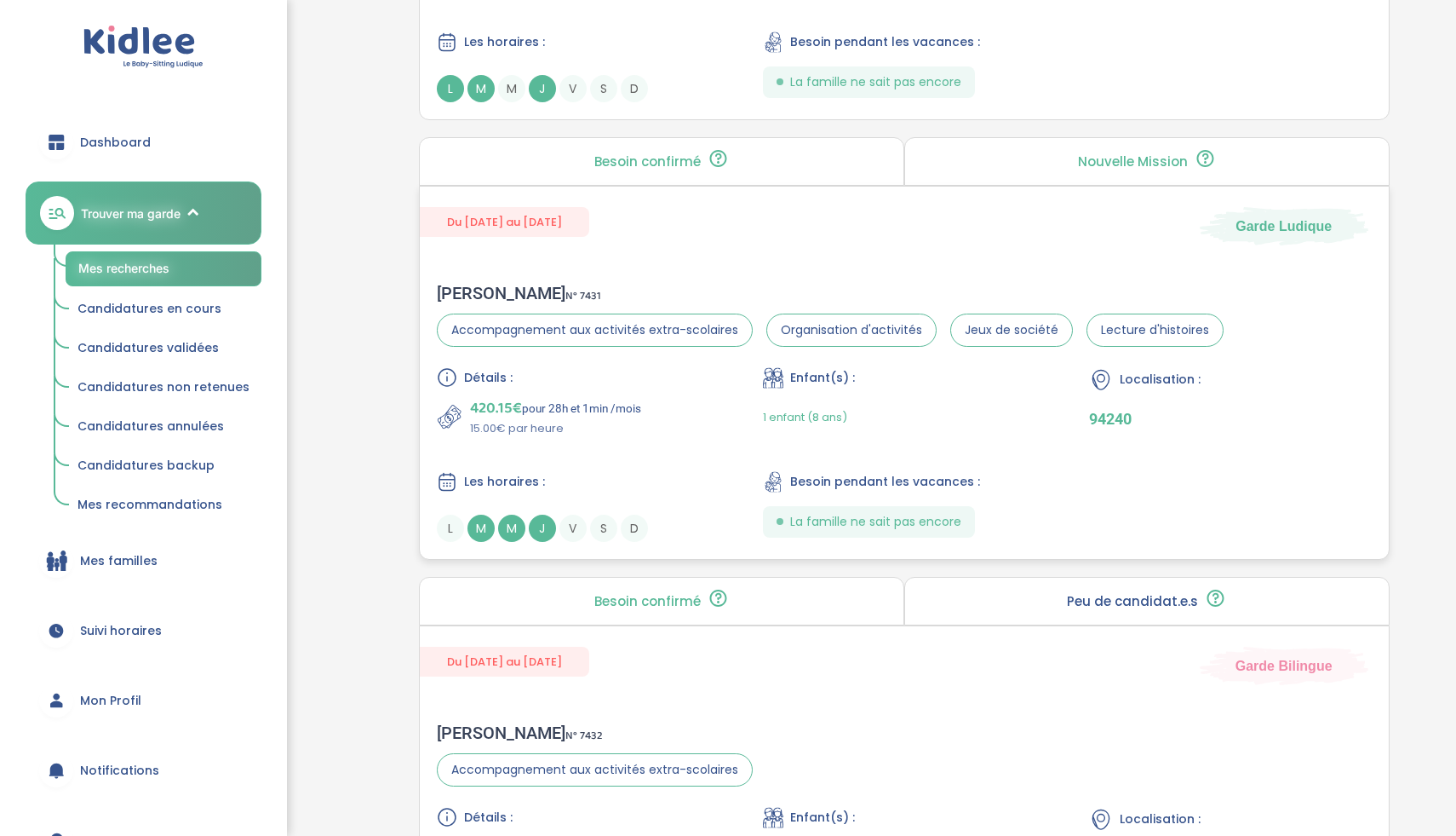
click at [676, 354] on div "Sébastien C . N° 7431 Accompagnement aux activités extra-scolaires Organisation…" at bounding box center [905, 412] width 970 height 293
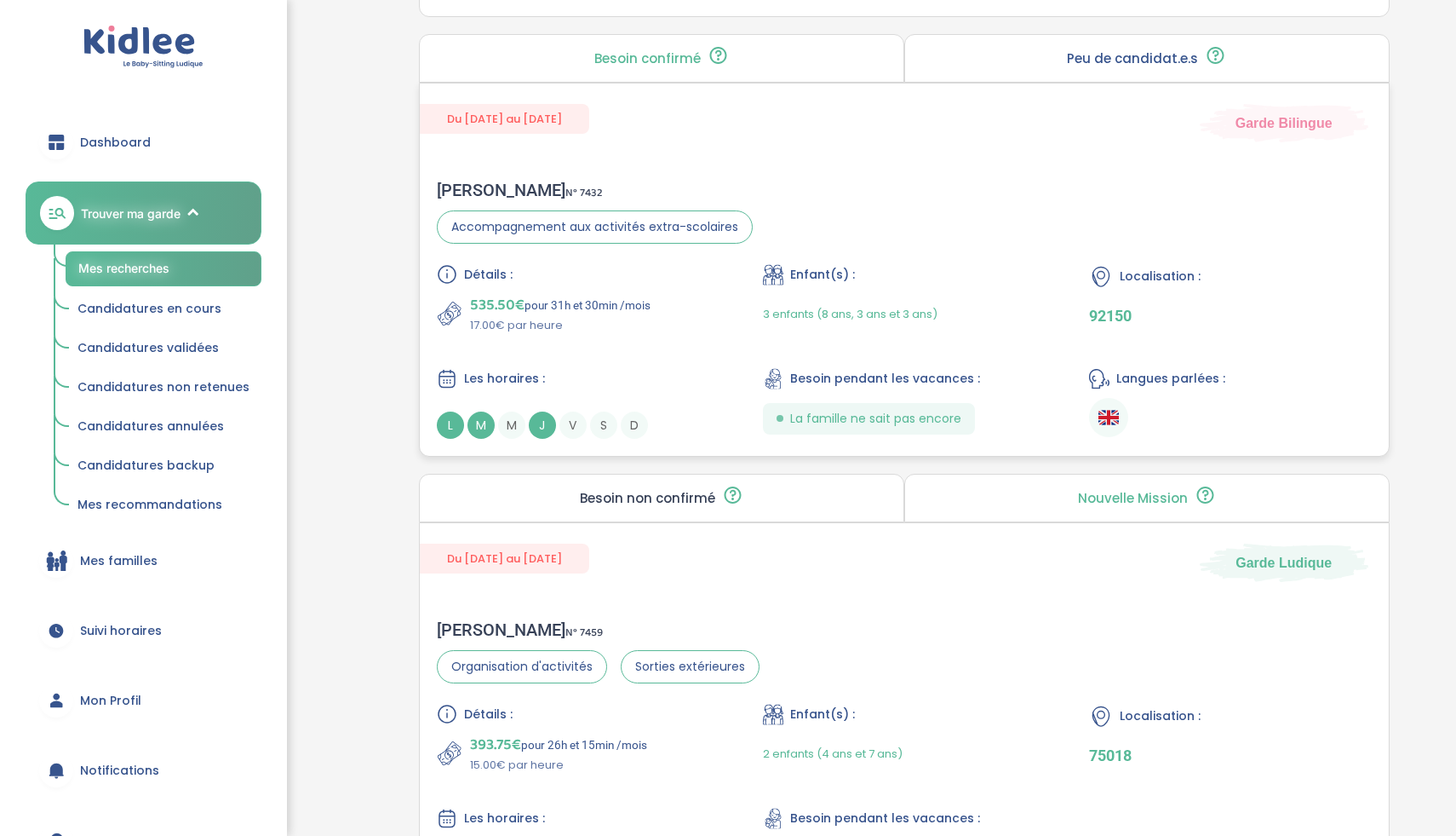
scroll to position [4158, 0]
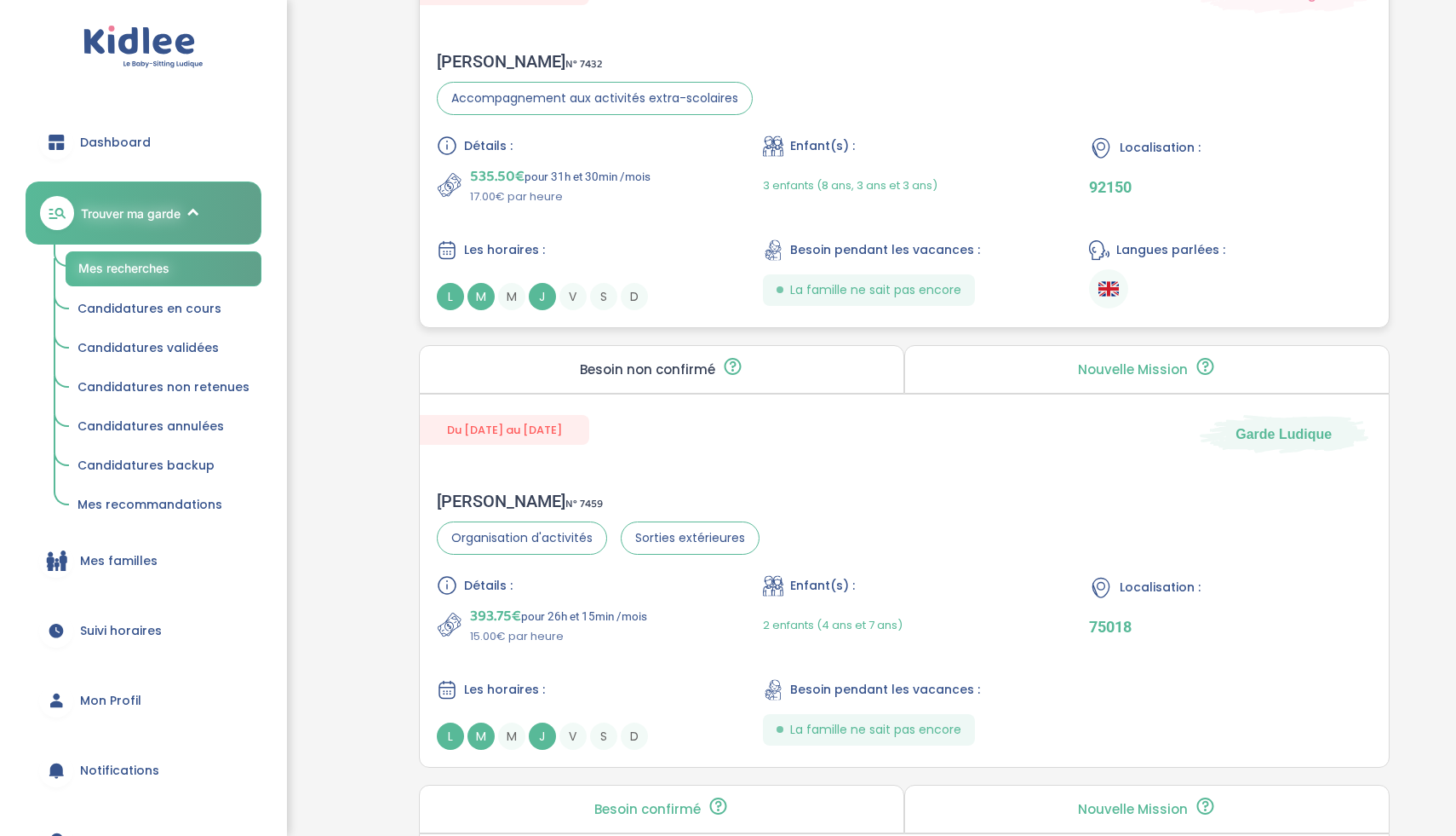
click at [697, 237] on div "Détails : 535.50€ pour 31h et 30min /mois 17.00€ par heure Enfant(s) : 3 enfant…" at bounding box center [905, 223] width 935 height 175
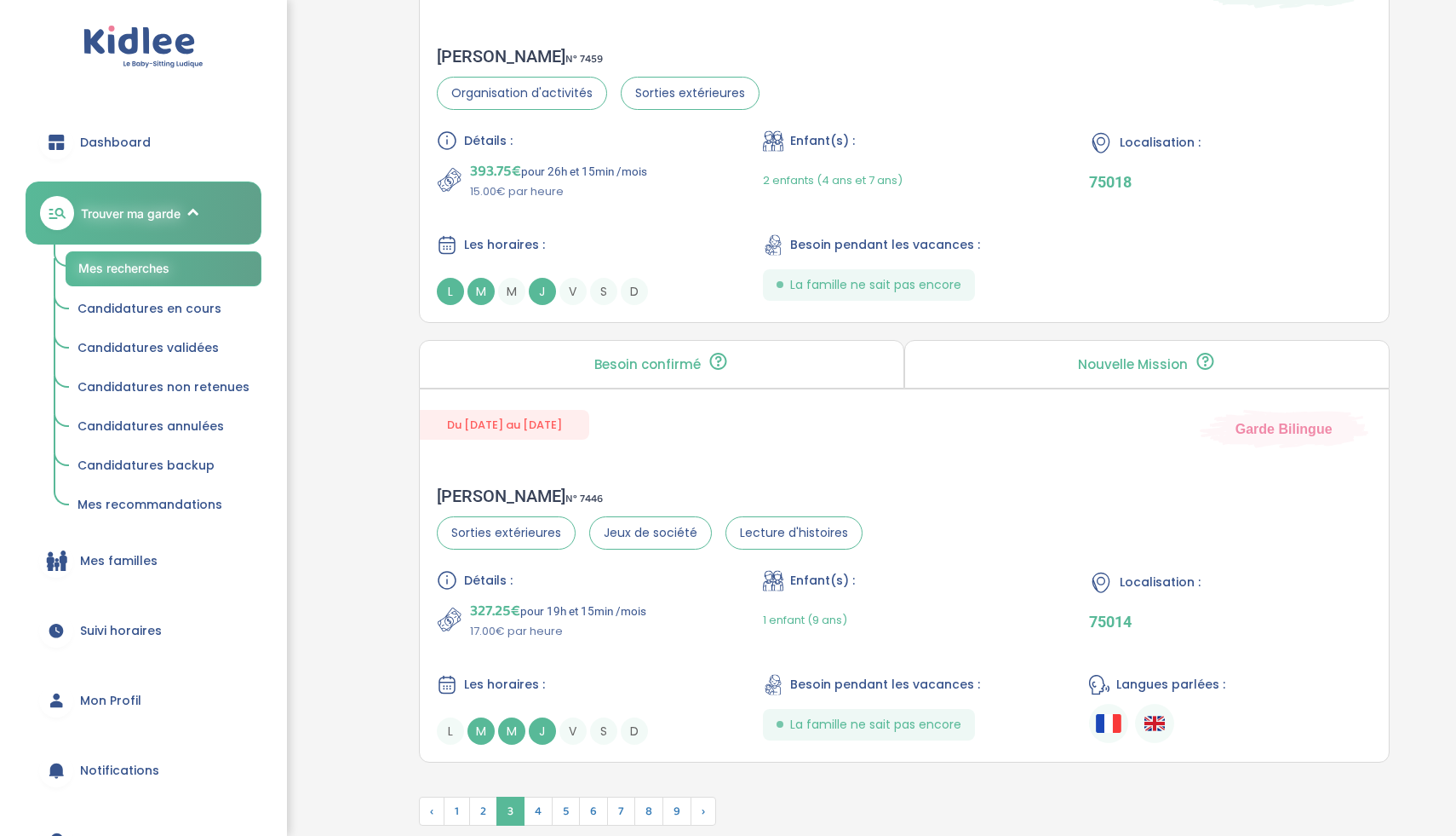
scroll to position [4724, 0]
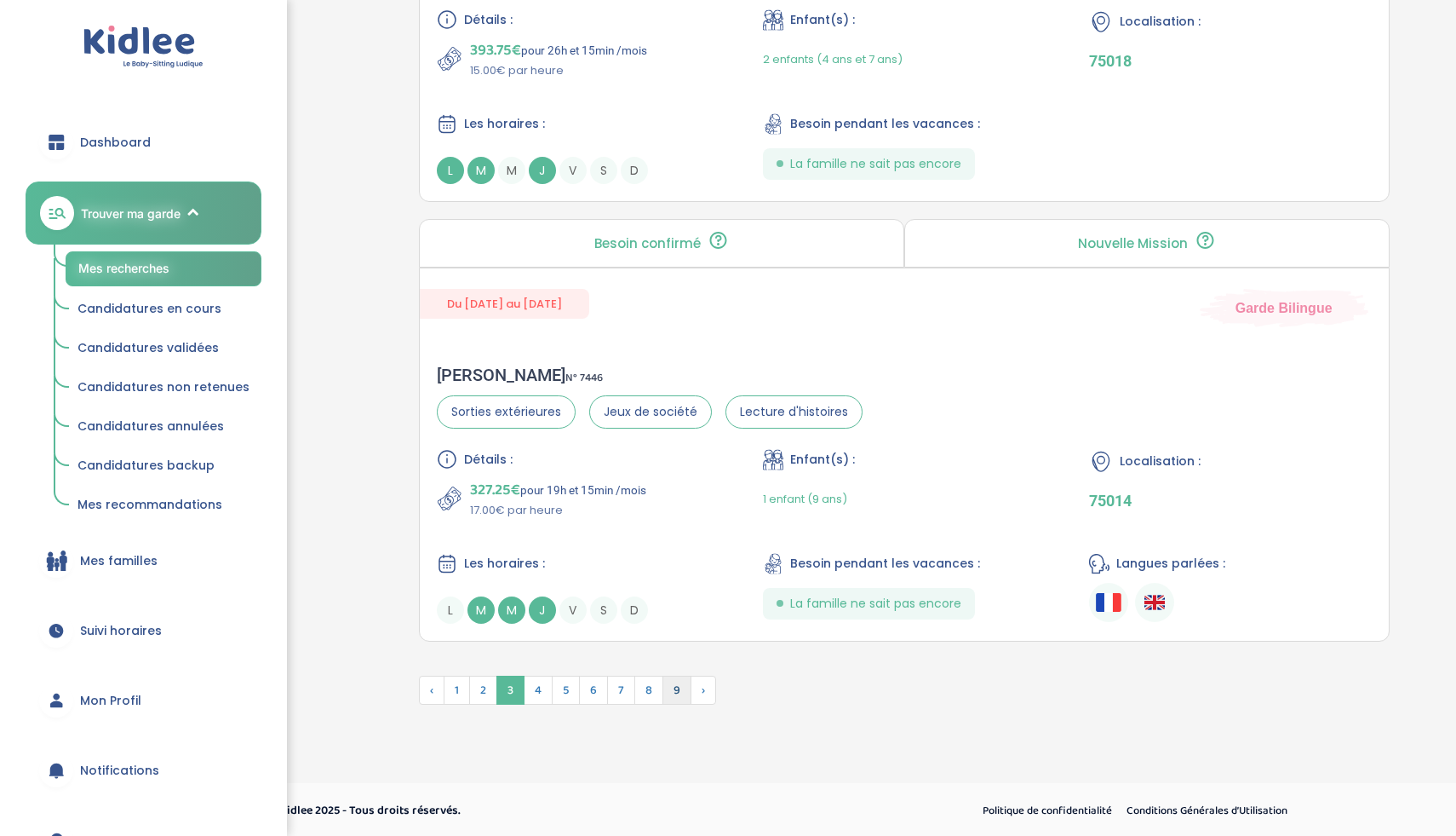
click at [678, 680] on span "9" at bounding box center [677, 690] width 29 height 29
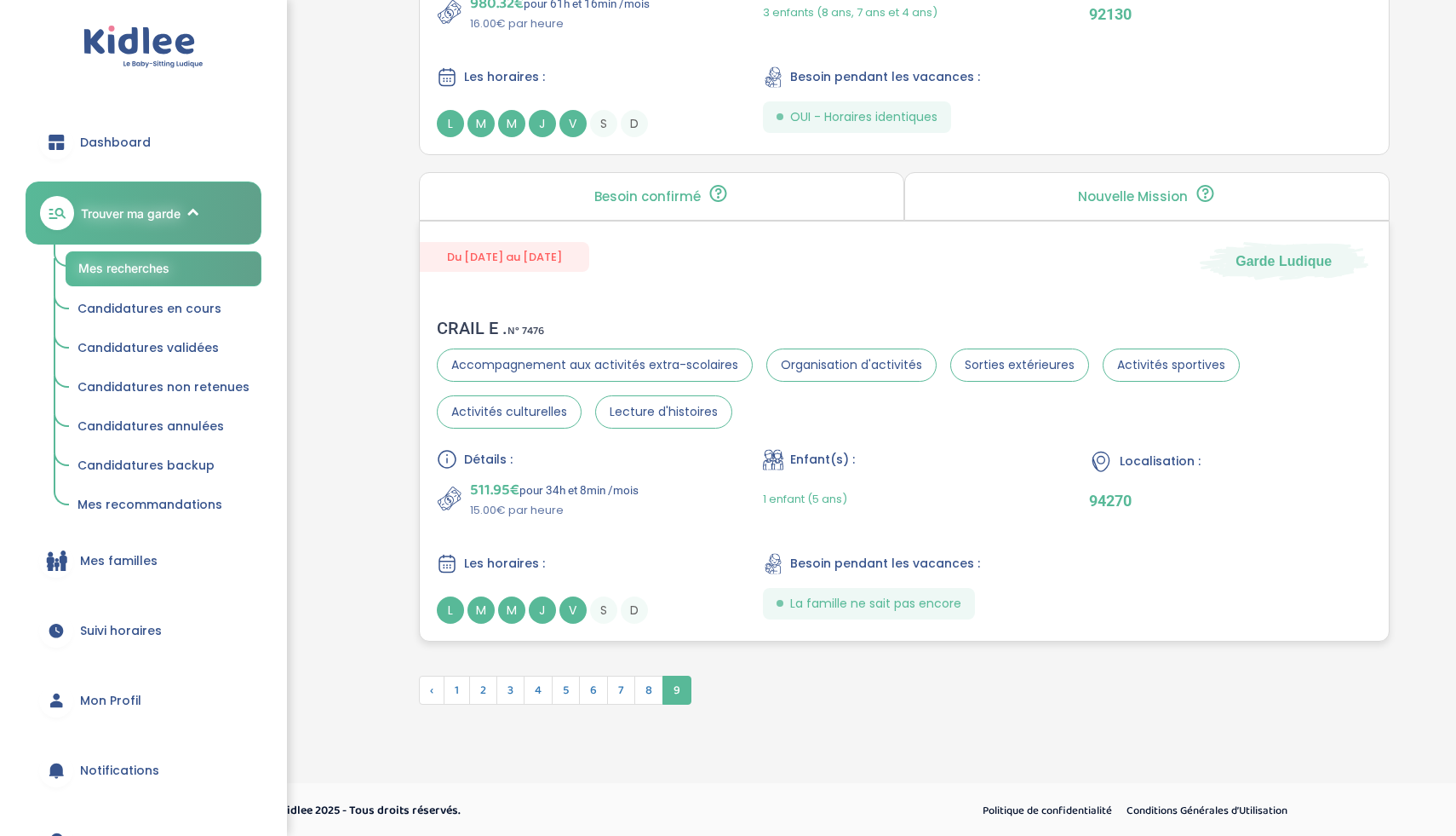
click at [660, 517] on div "511.95€ pour 34h et 8min /mois 15.00€ par heure" at bounding box center [578, 499] width 282 height 41
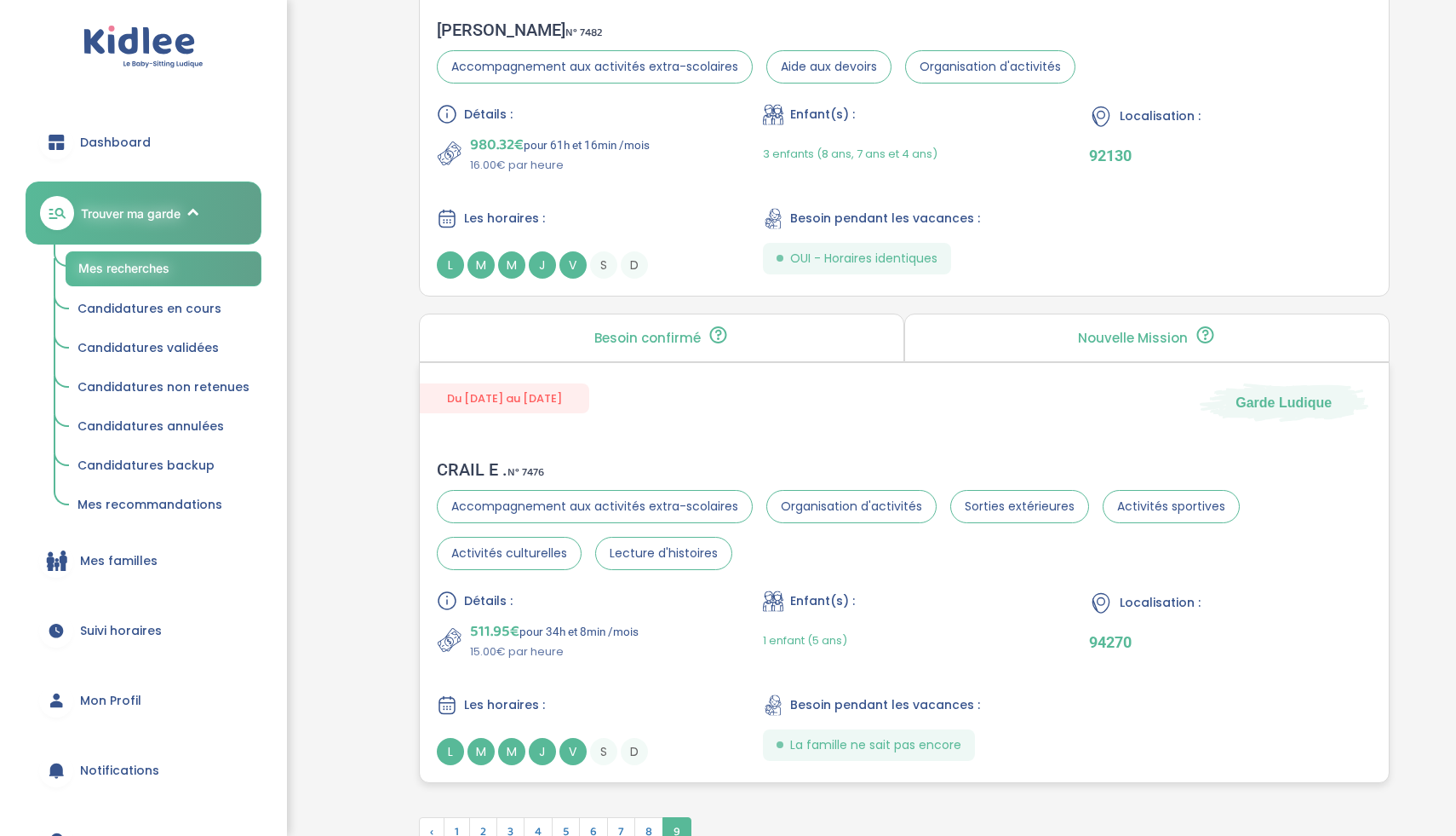
scroll to position [1035, 0]
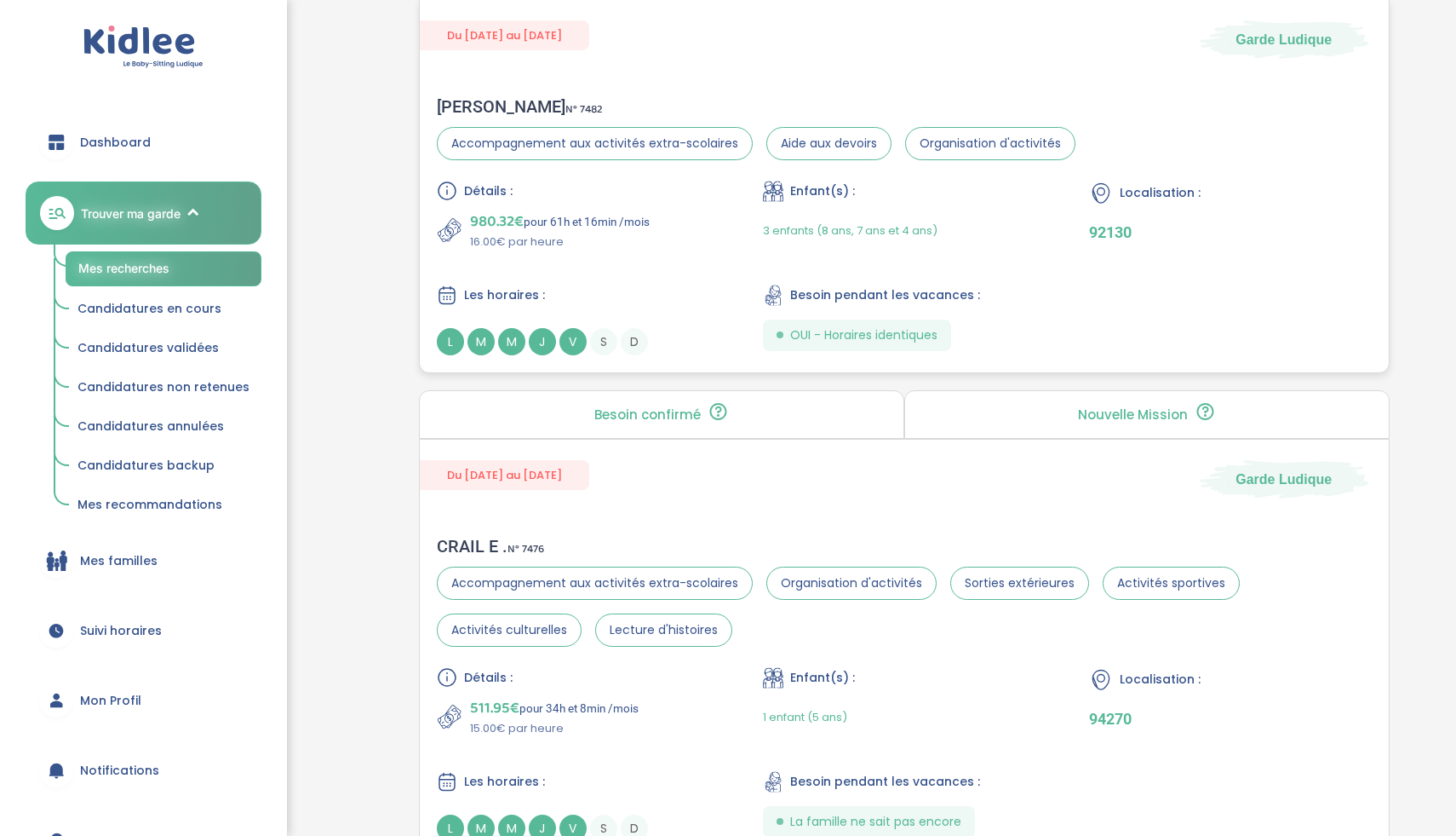
click at [701, 229] on div "980.32€ pour 61h et 16min /mois 16.00€ par heure" at bounding box center [578, 230] width 282 height 41
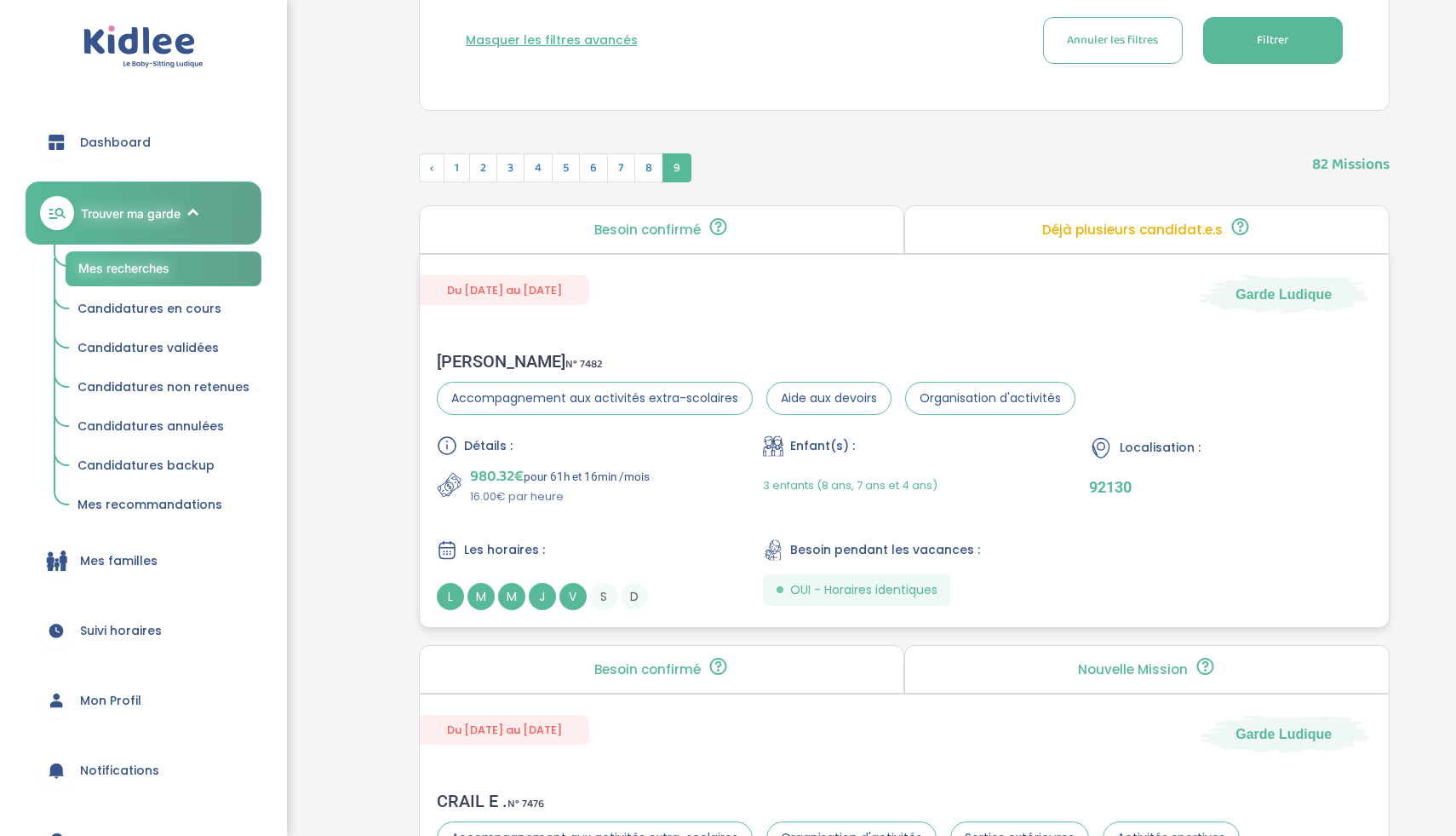
scroll to position [778, 0]
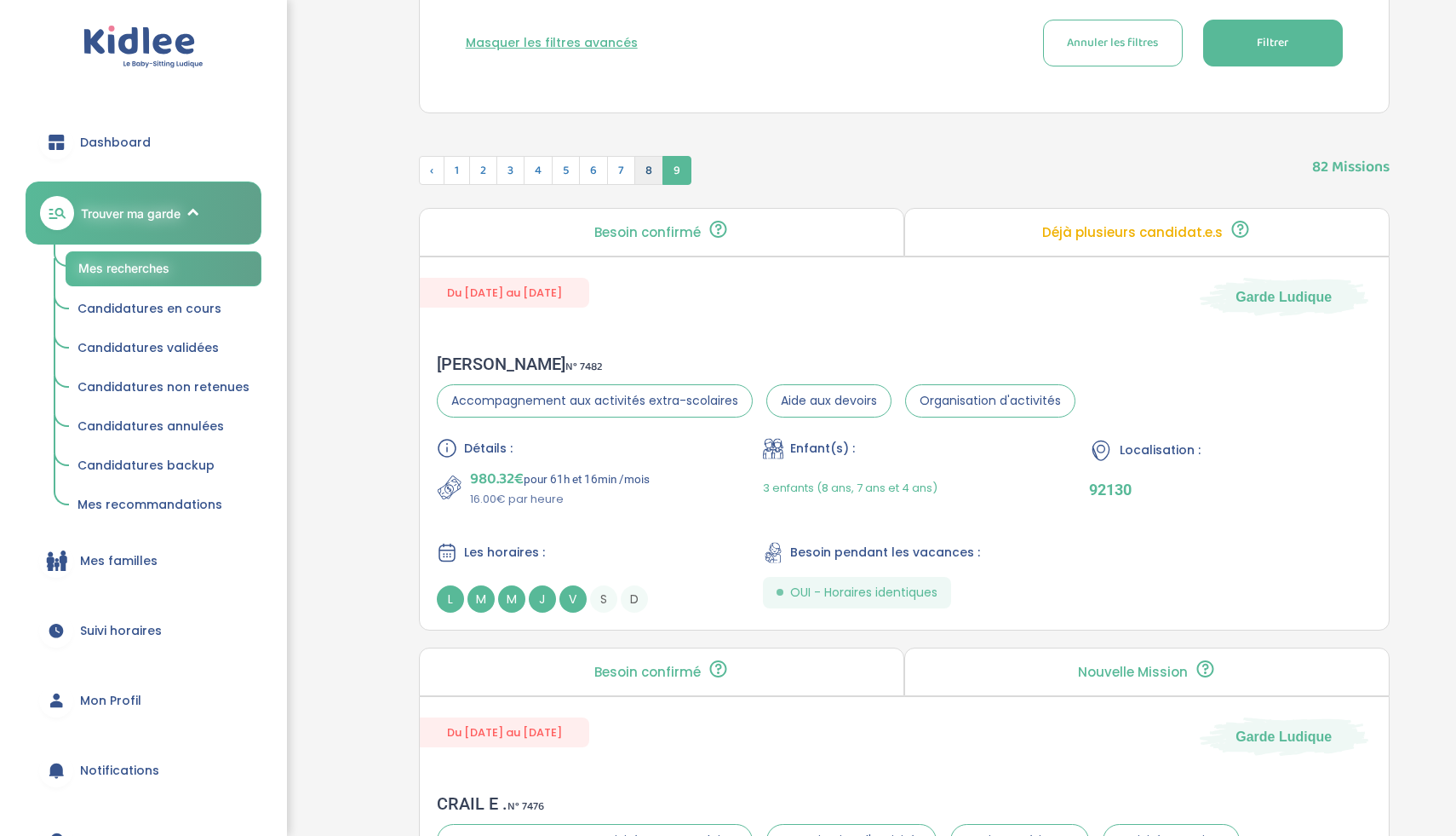
click at [650, 177] on span "8" at bounding box center [649, 171] width 29 height 29
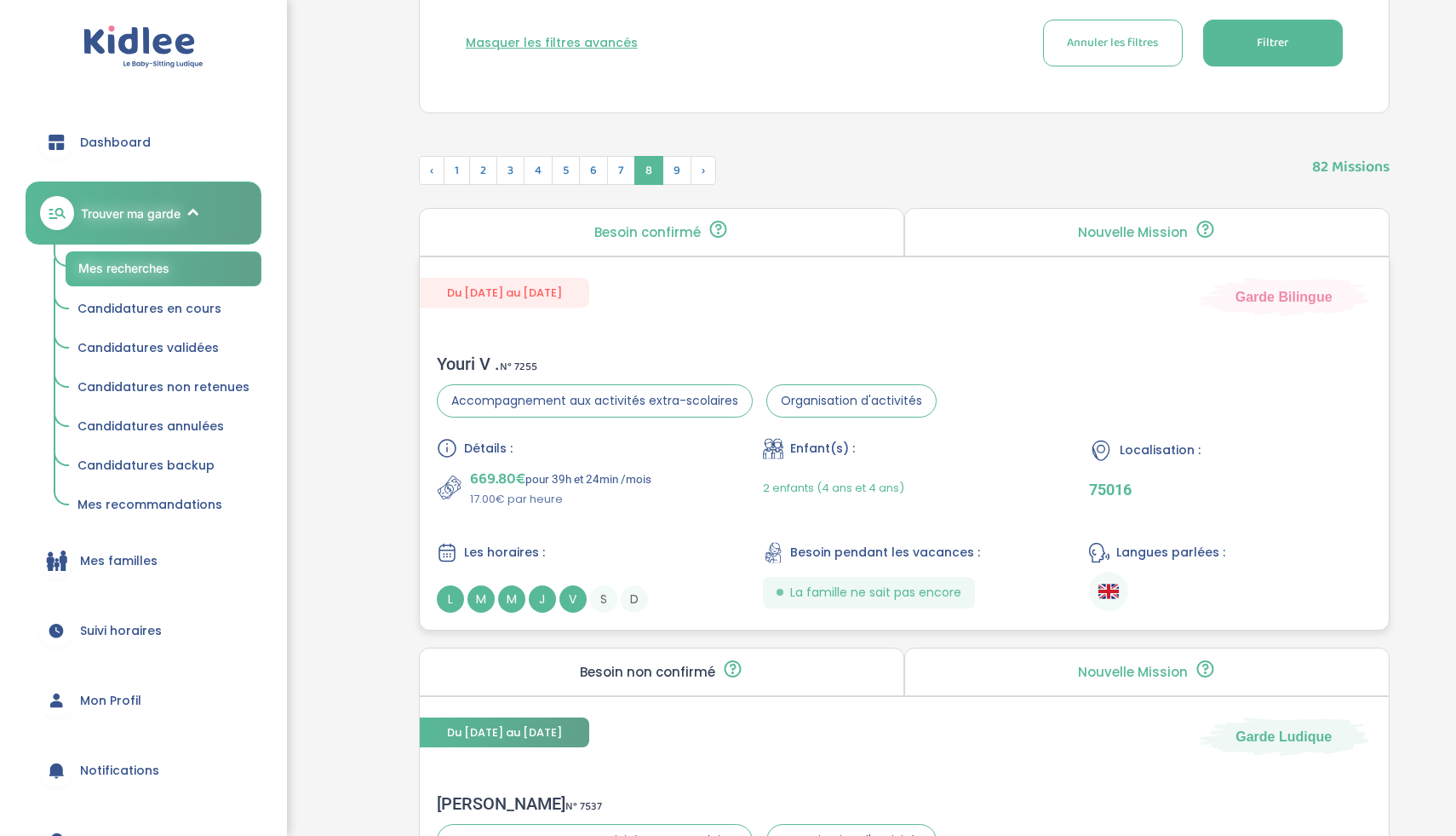
click at [610, 456] on div "Détails :" at bounding box center [578, 448] width 282 height 20
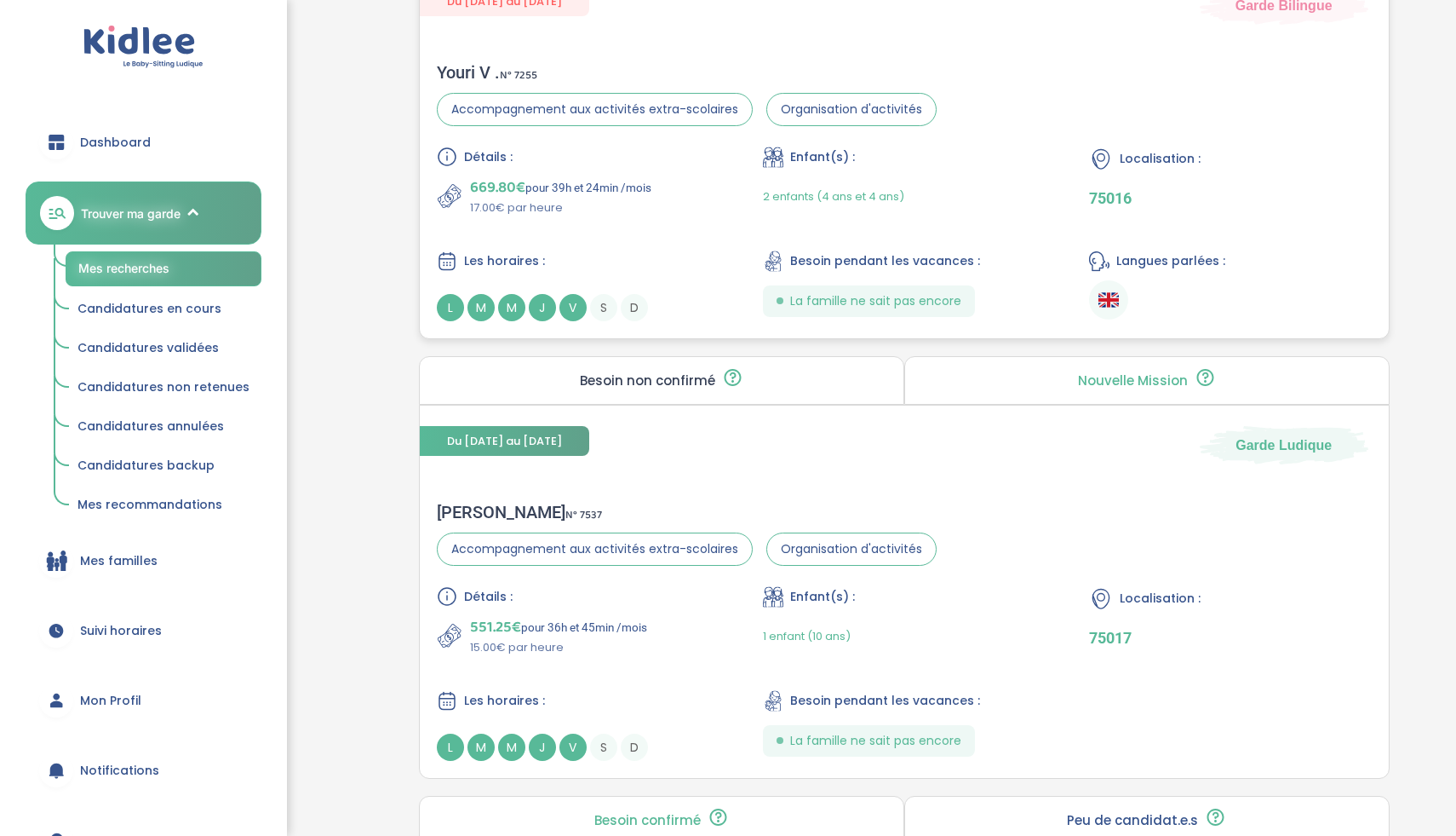
scroll to position [1231, 0]
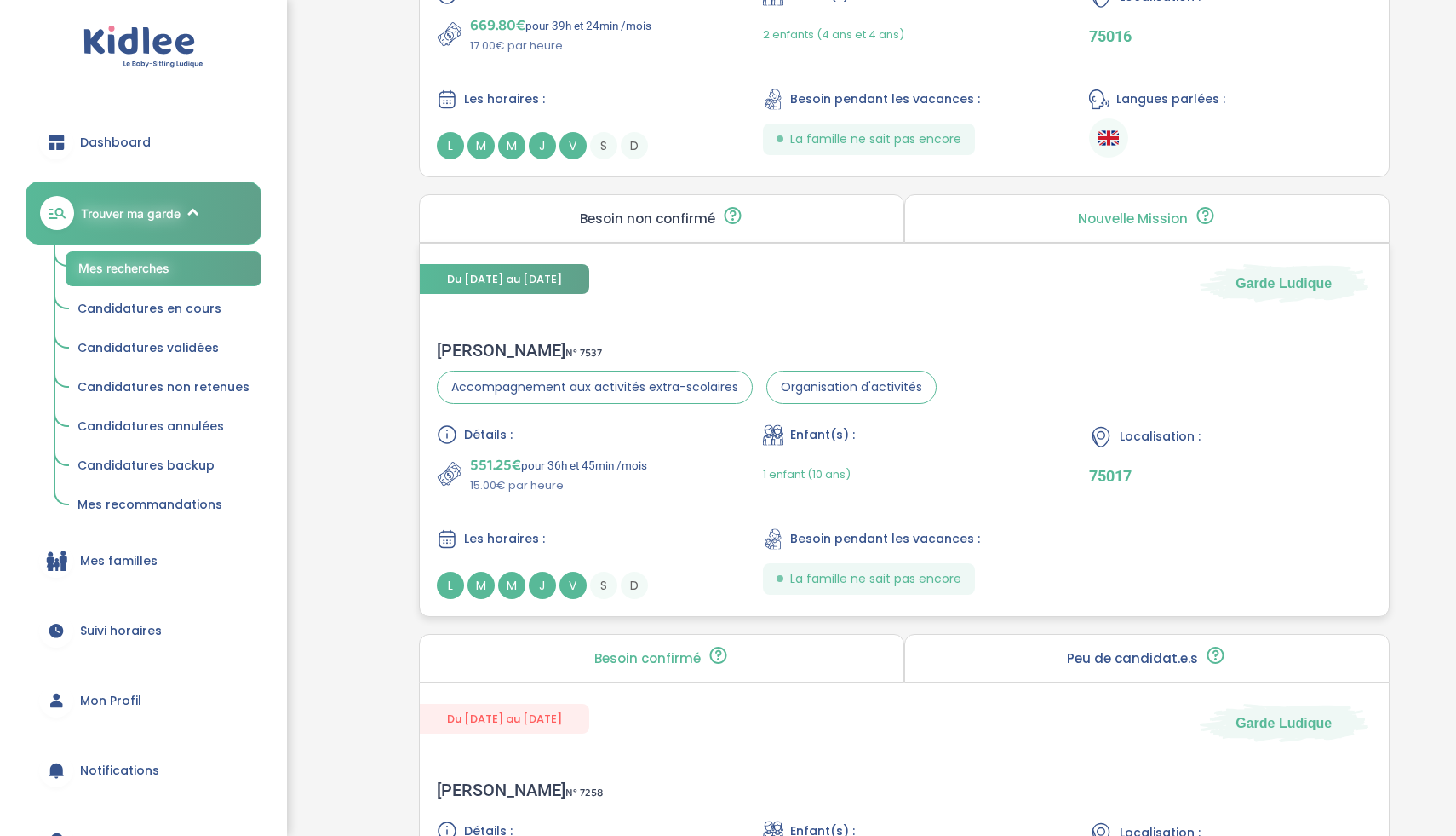
click at [629, 441] on div "Détails :" at bounding box center [578, 435] width 282 height 20
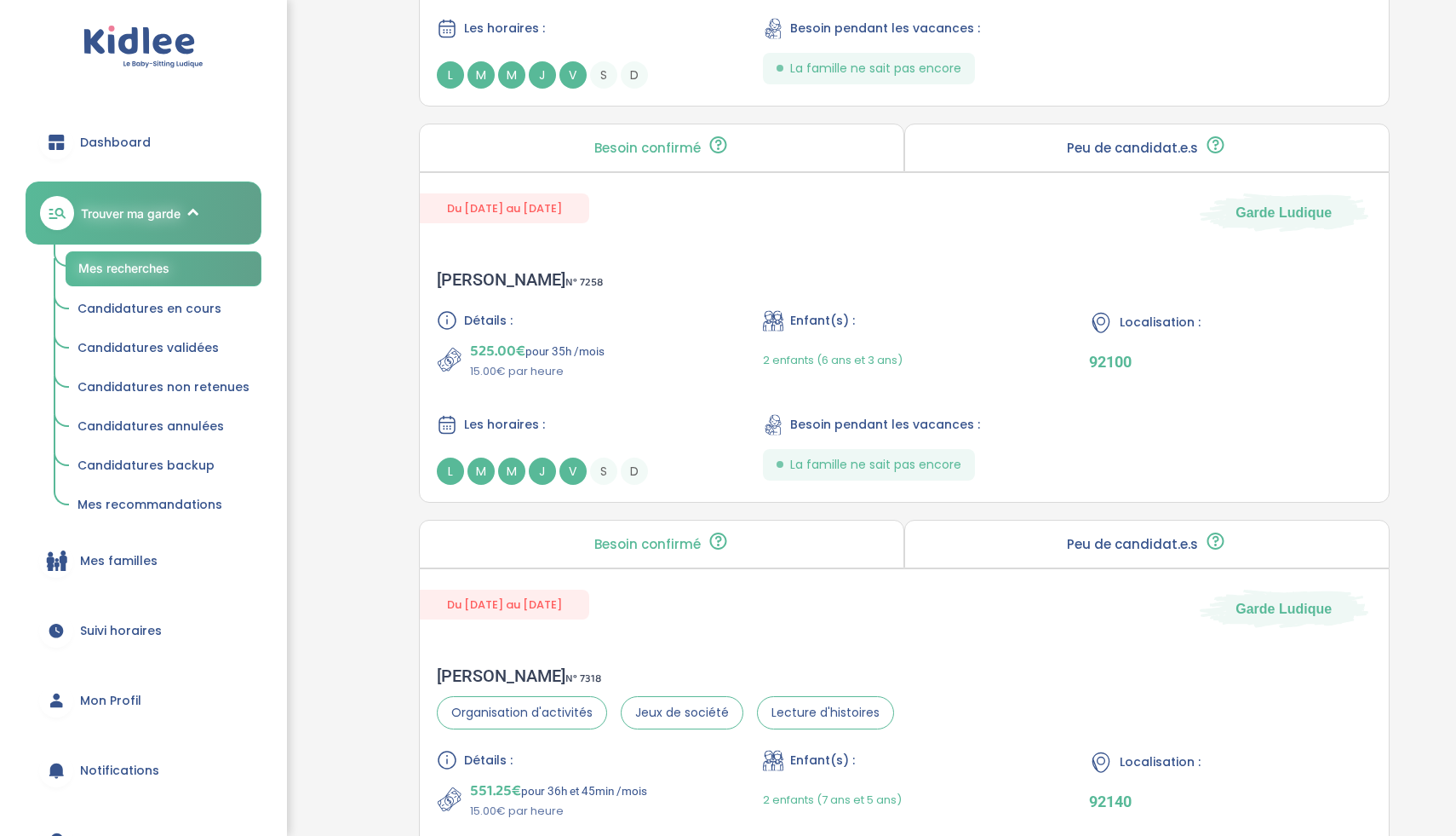
scroll to position [1858, 0]
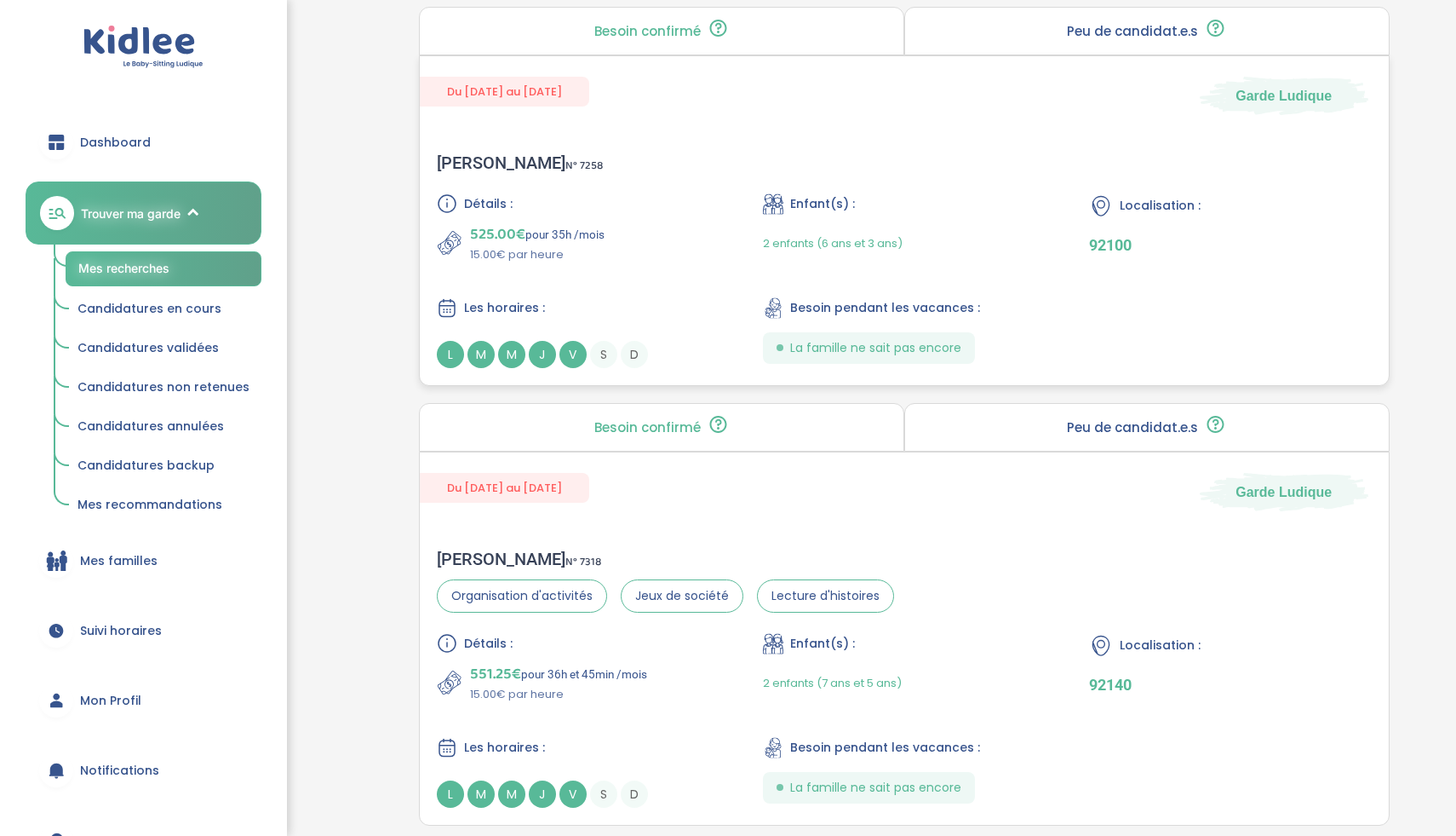
click at [666, 279] on div "Détails : 525.00€ pour 35h /mois 15.00€ par heure Enfant(s) : 2 enfants (6 ans …" at bounding box center [905, 281] width 935 height 175
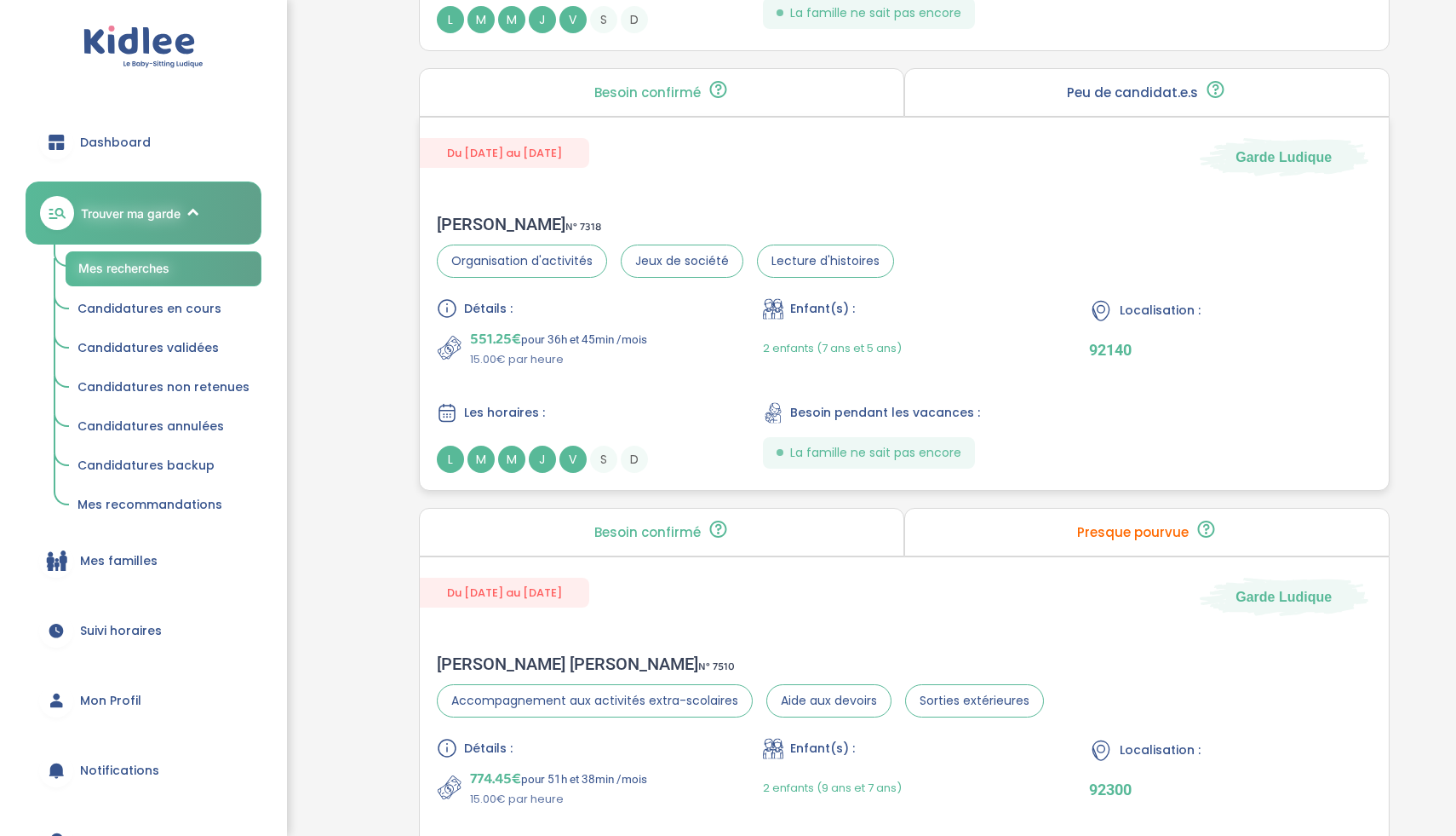
scroll to position [2267, 0]
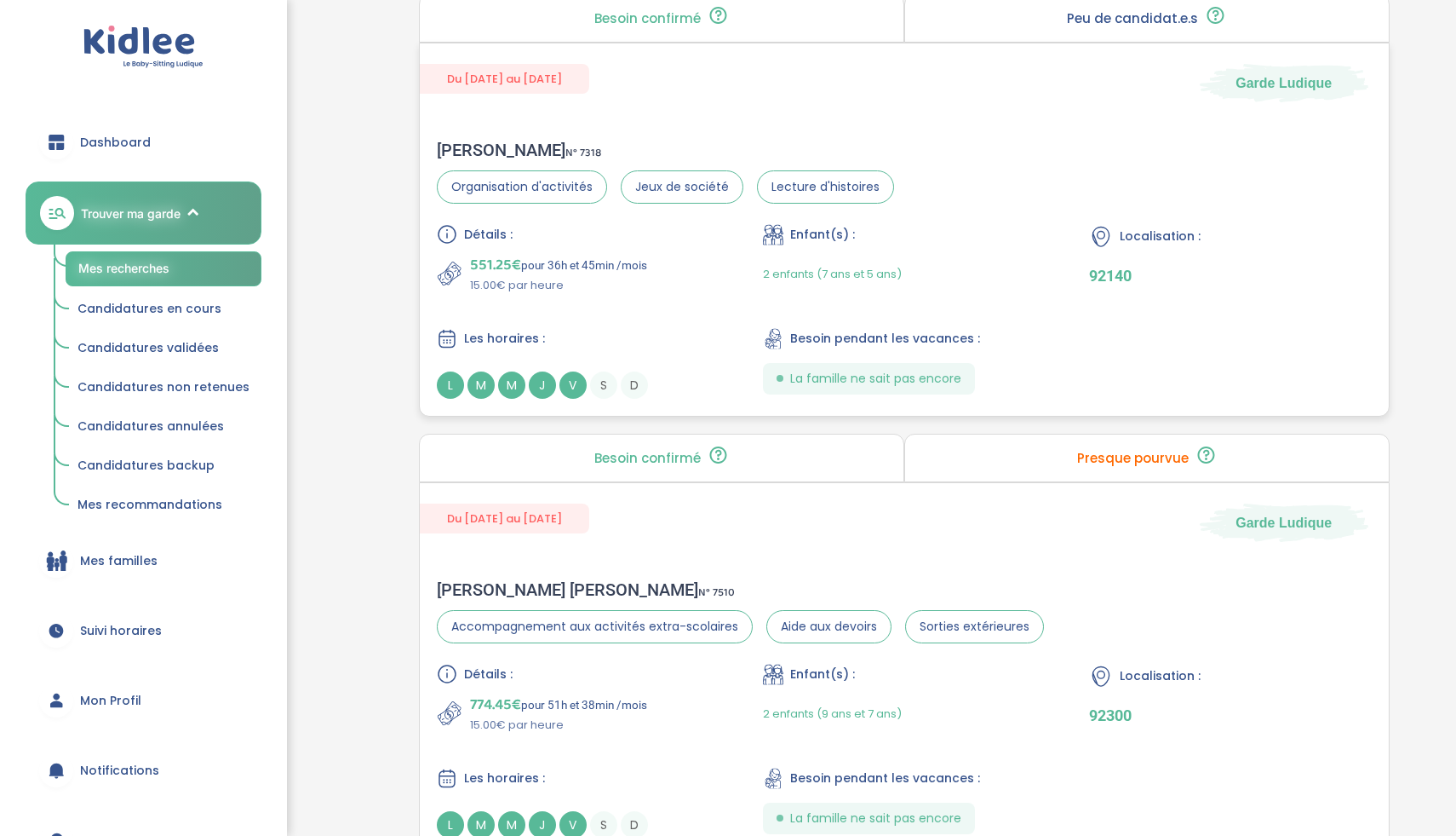
click at [678, 360] on div "Les horaires : L M M J V S D" at bounding box center [578, 363] width 282 height 71
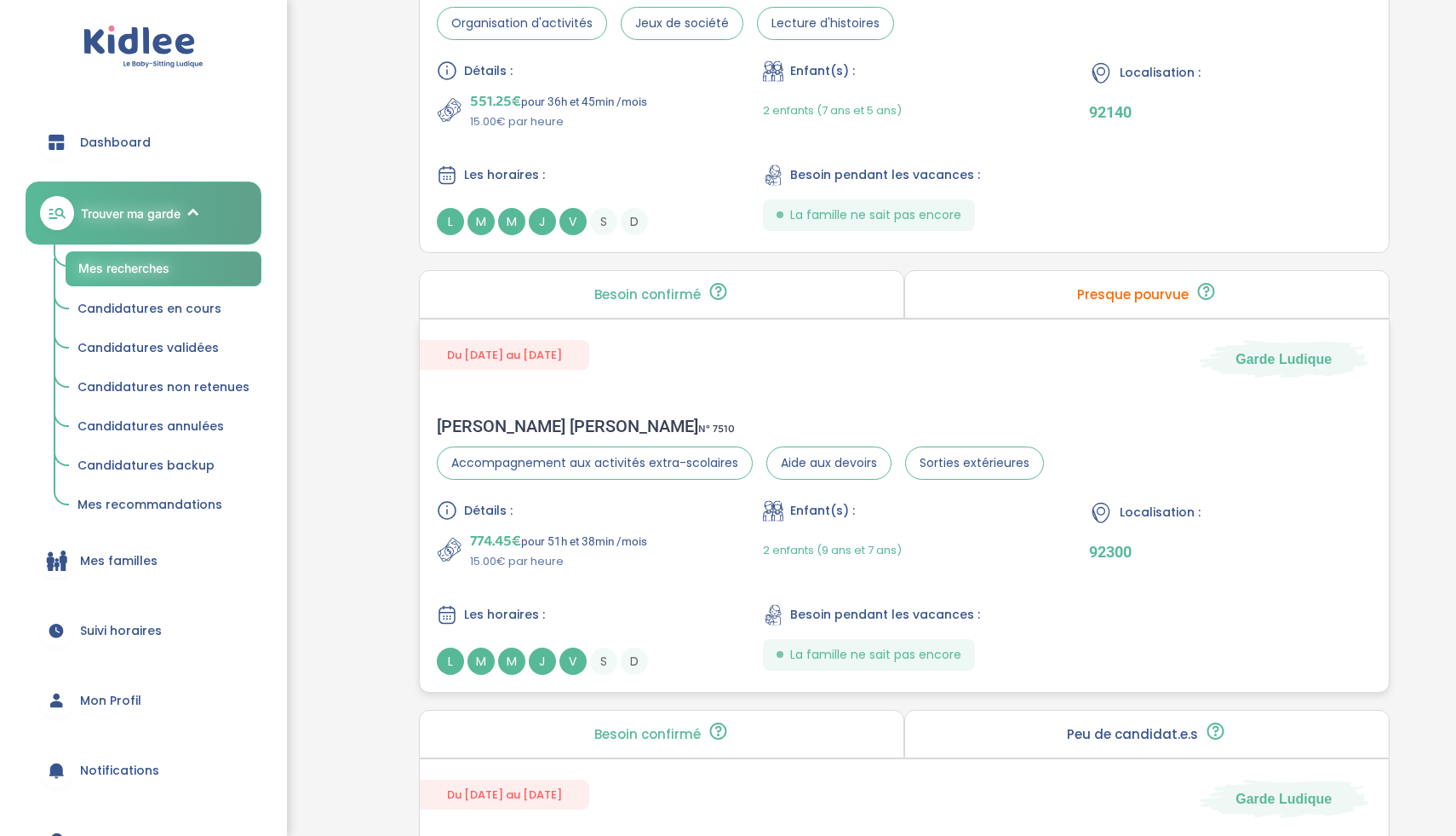
scroll to position [2488, 0]
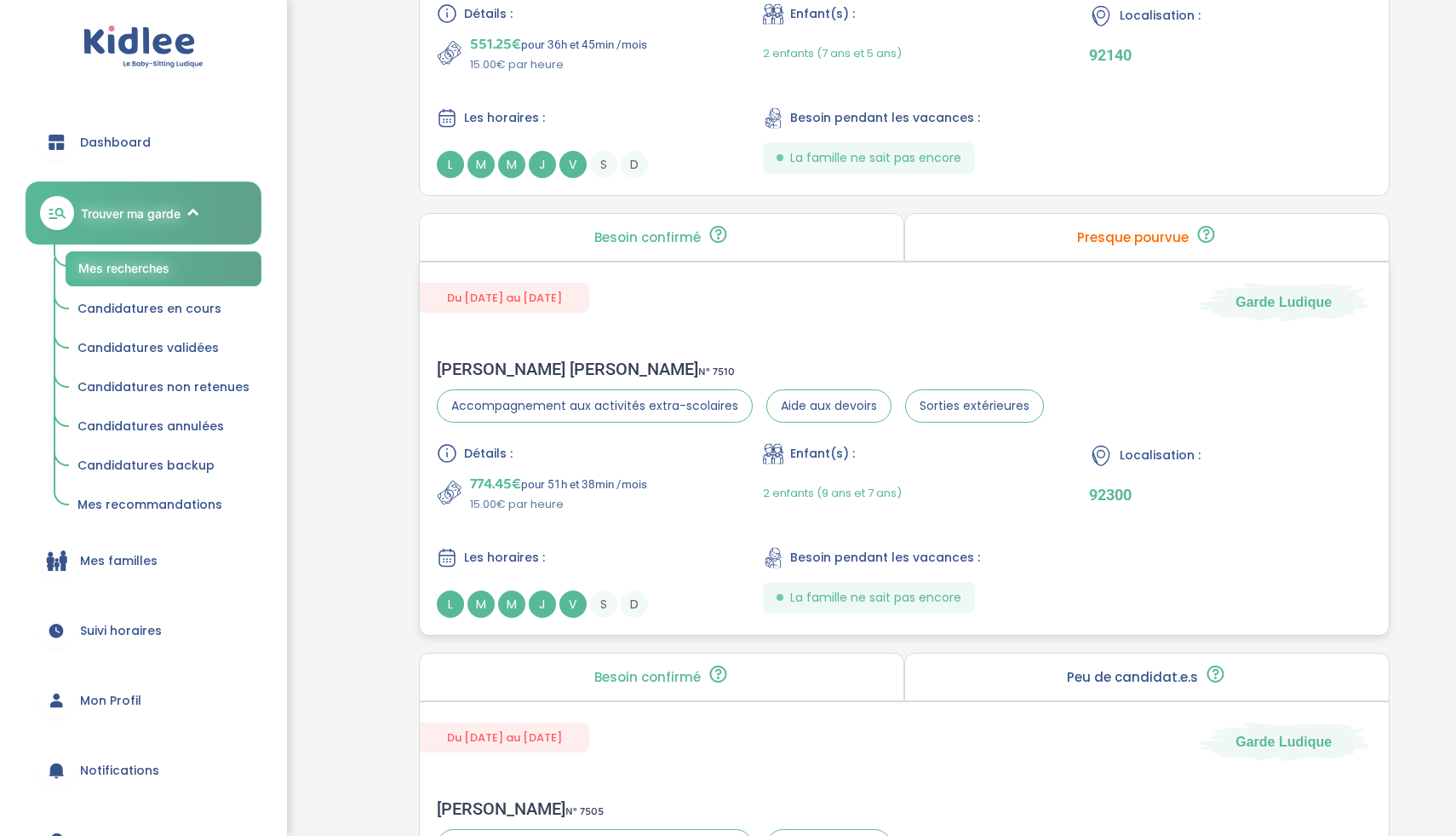
click at [676, 513] on div "Détails : 774.45€ pour 51h et 38min /mois 15.00€ par heure Enfant(s) : 2 enfant…" at bounding box center [905, 530] width 935 height 175
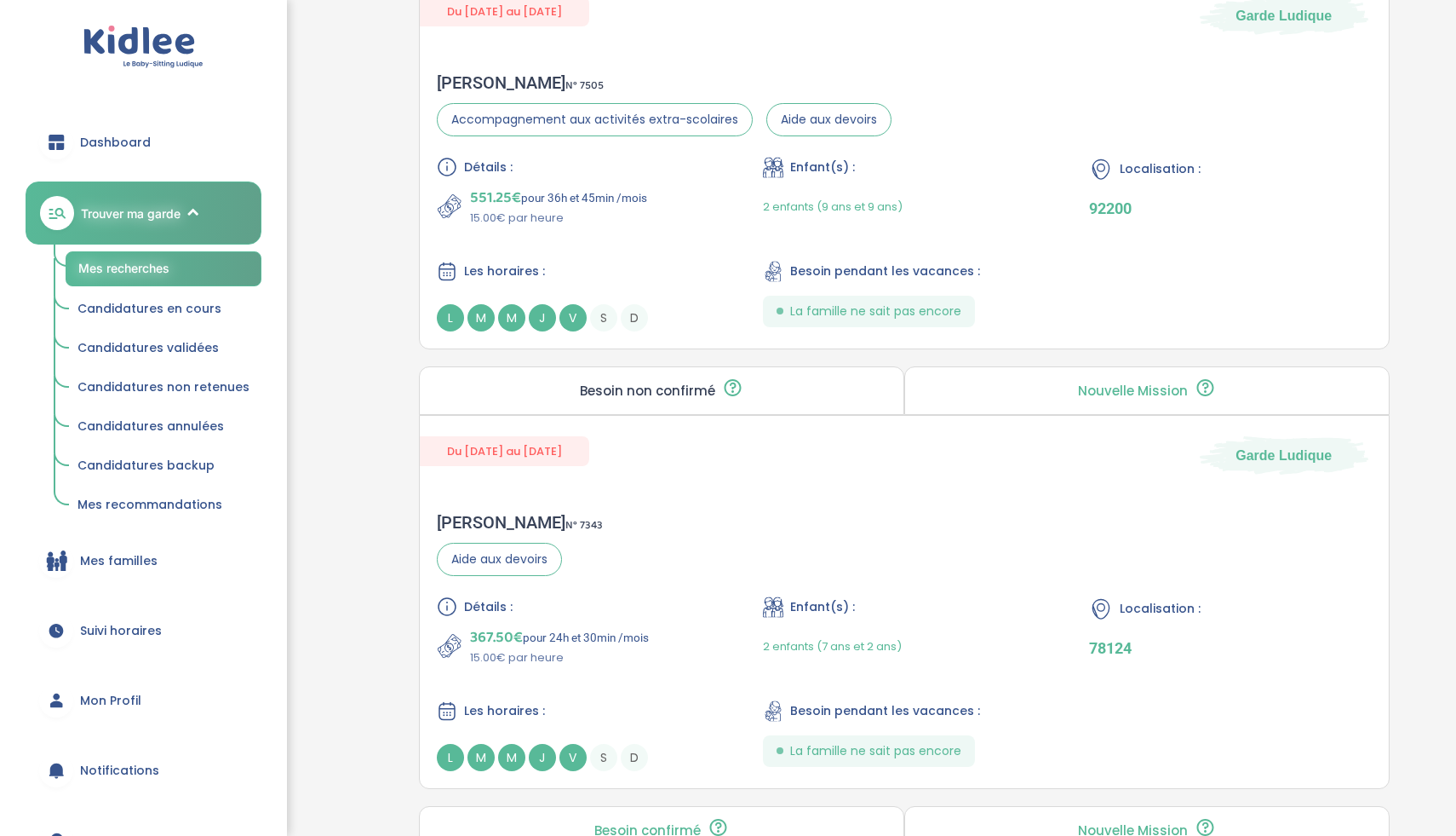
scroll to position [3229, 0]
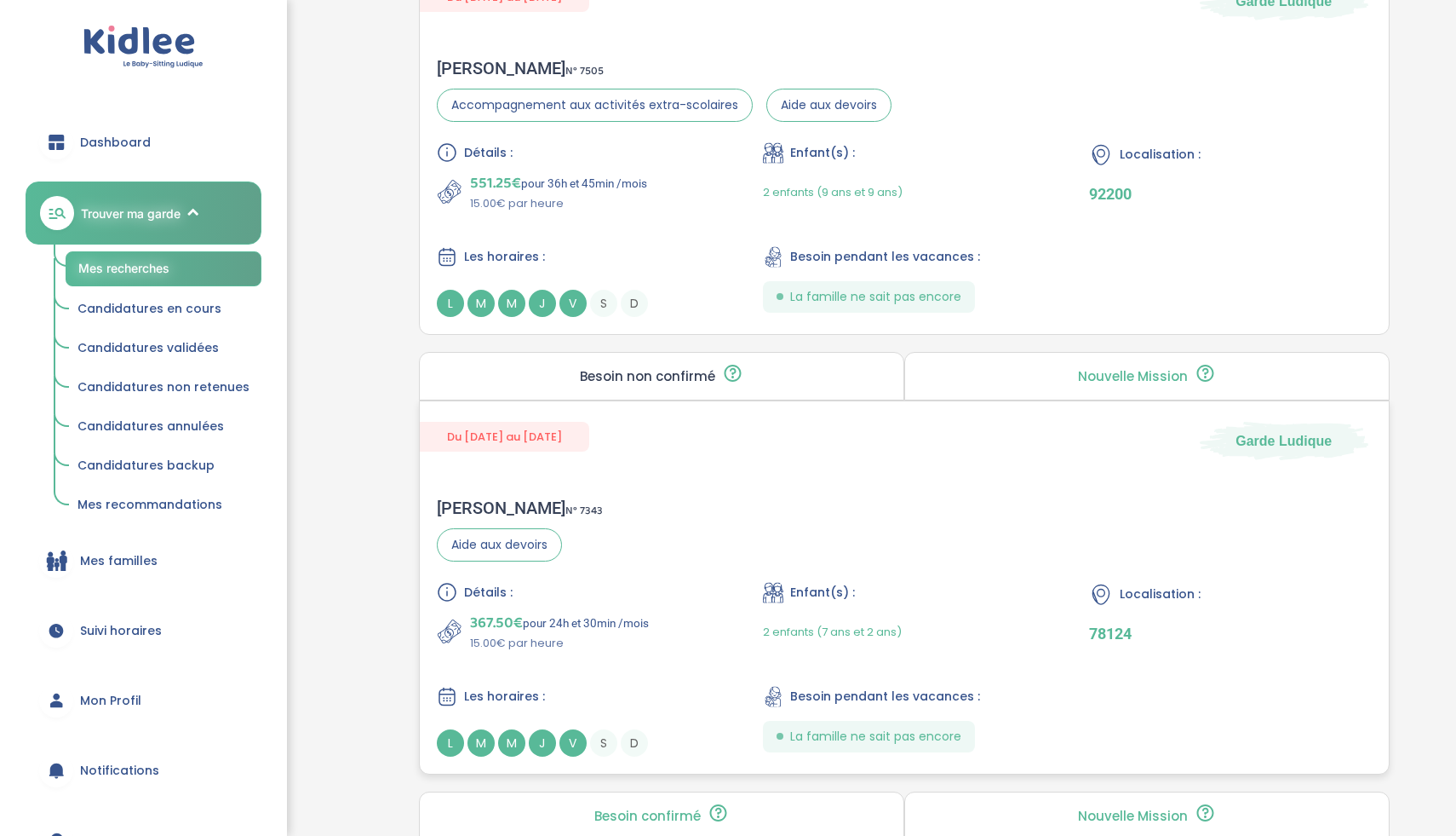
click at [643, 520] on div "Rachid R . N° 7343 Aide aux devoirs Détails : 367.50€ pour 24h et 30min /mois 1…" at bounding box center [905, 627] width 970 height 293
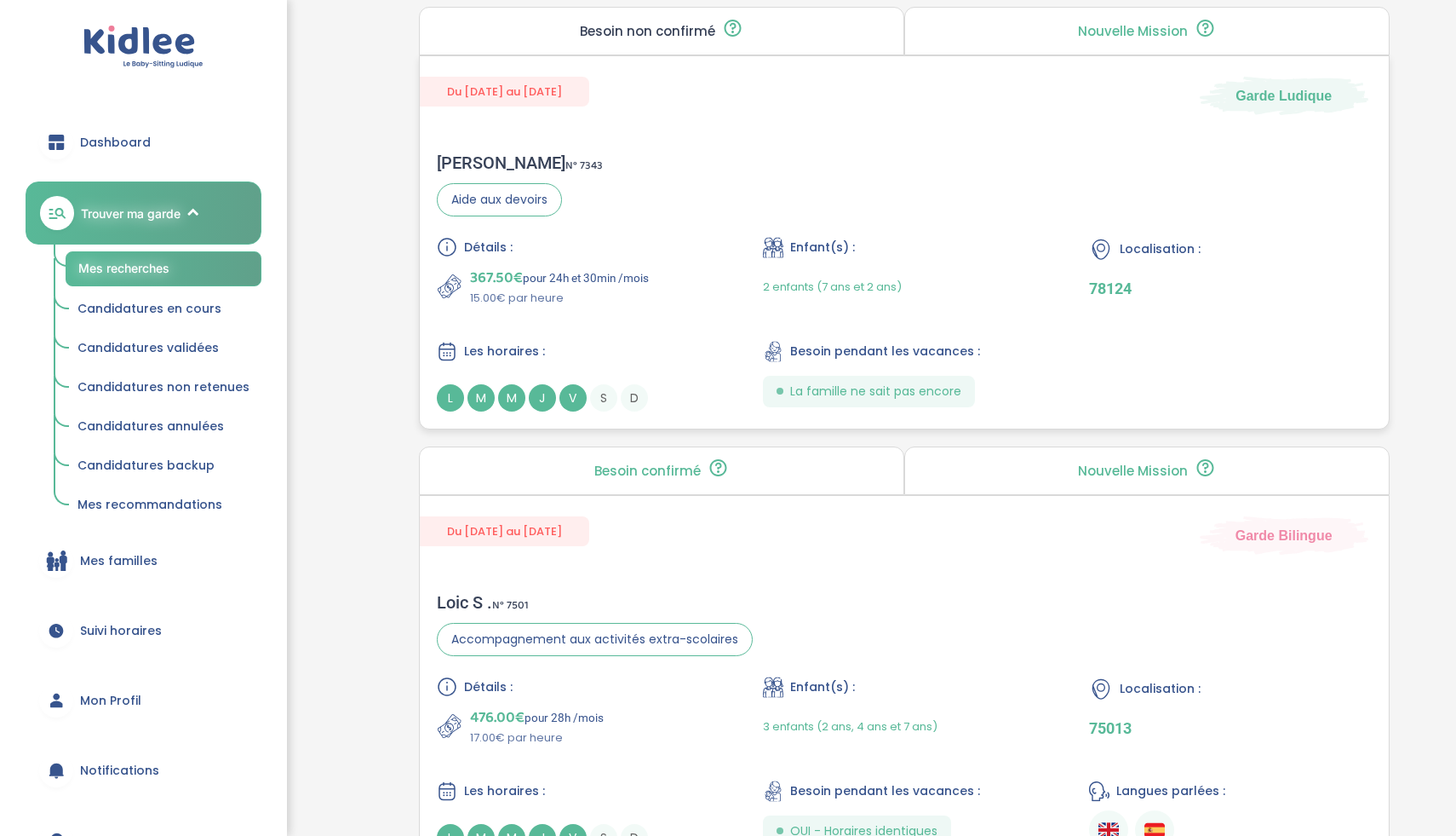
scroll to position [3742, 0]
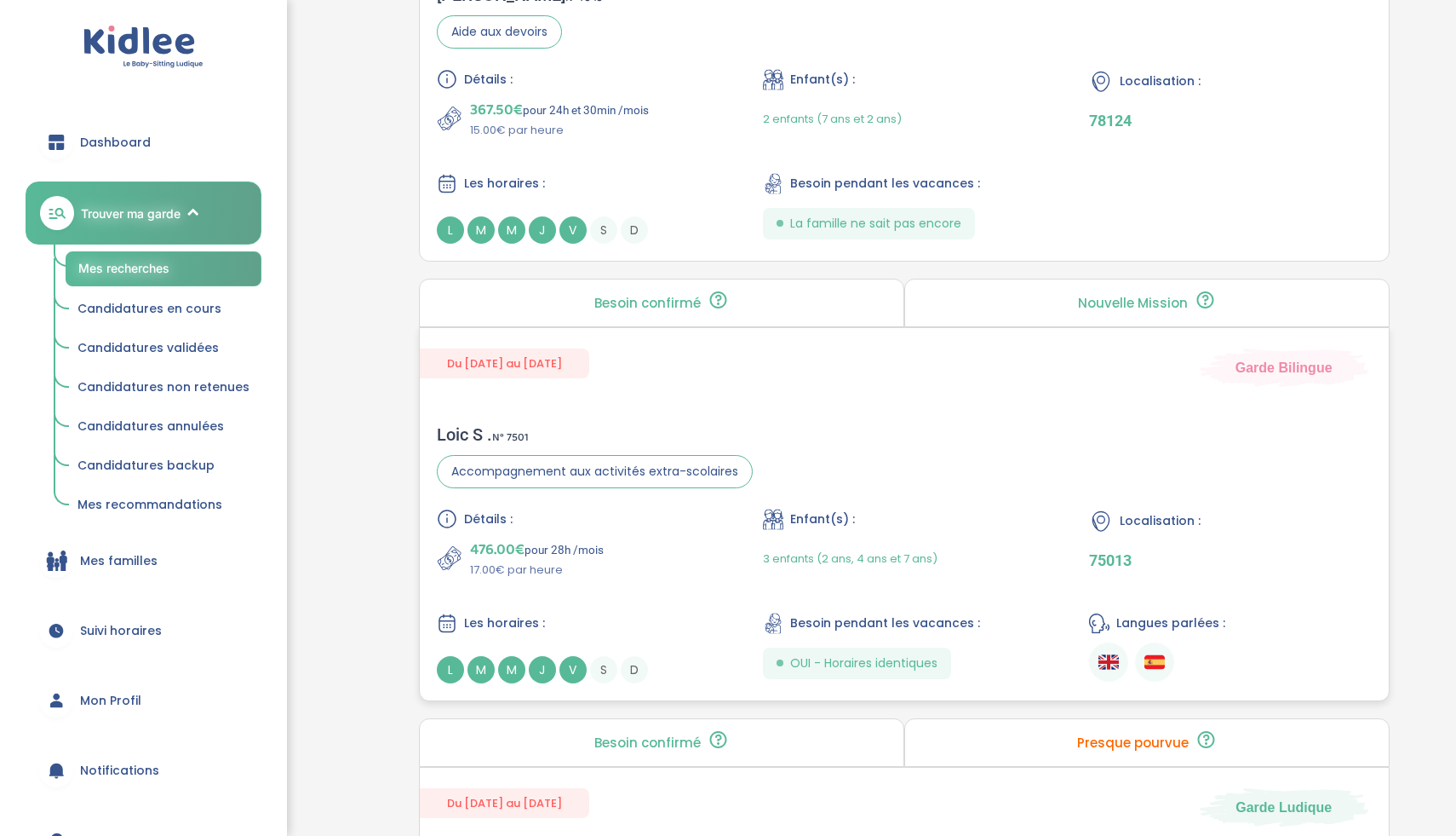
click at [617, 445] on div "Loic S . N° 7501 Accompagnement aux activités extra-scolaires" at bounding box center [595, 456] width 316 height 64
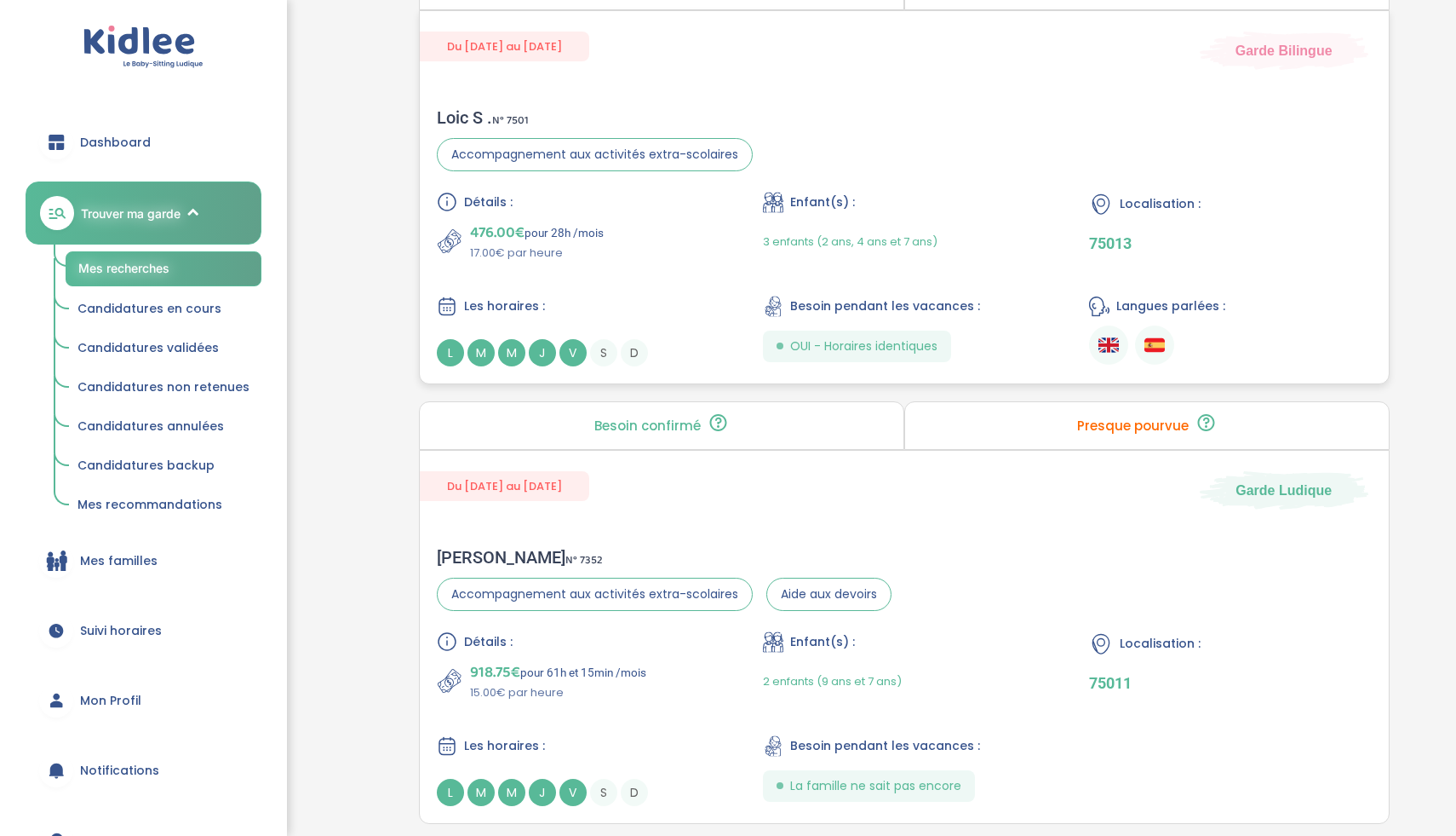
scroll to position [4343, 0]
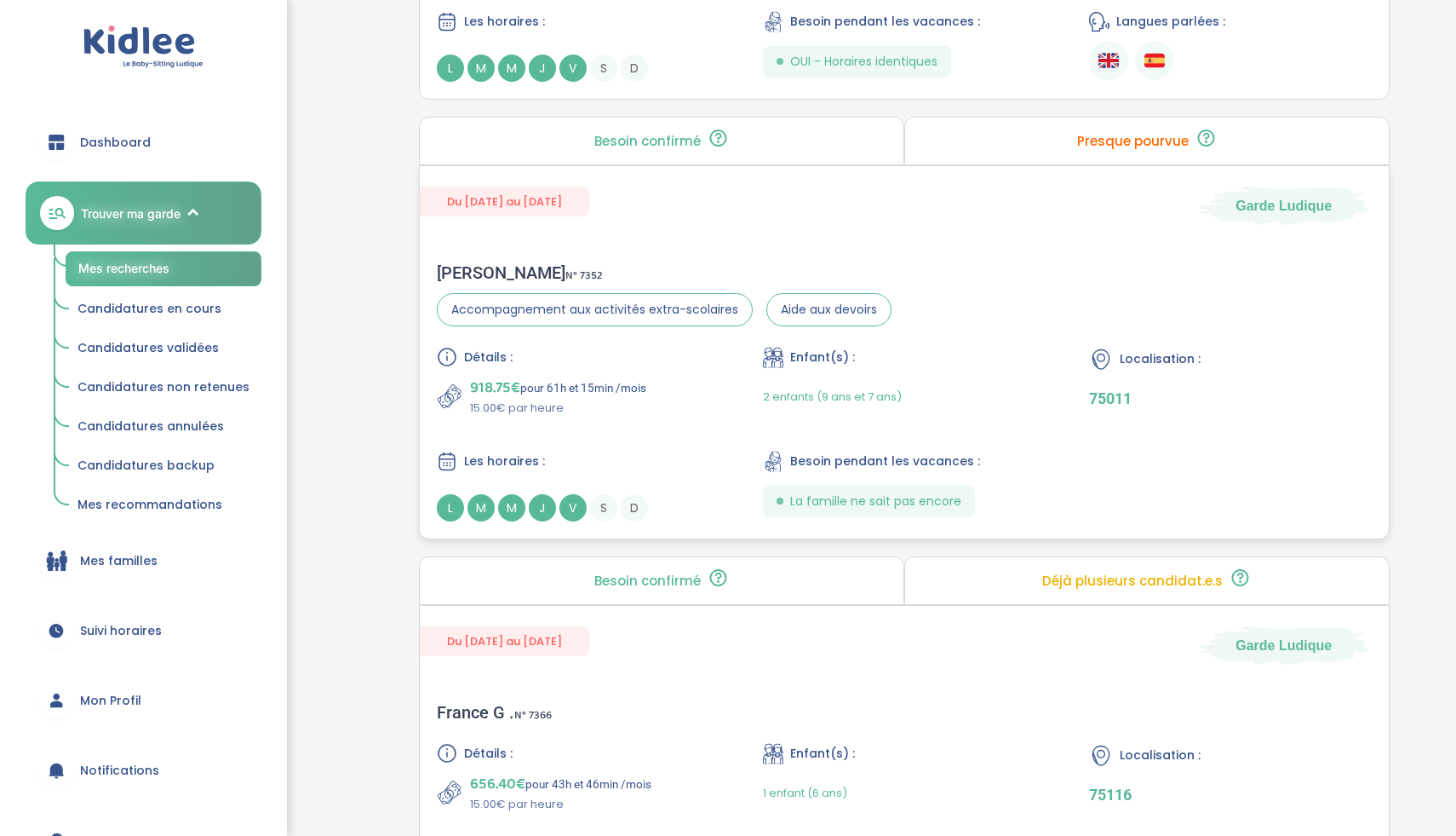
click at [658, 453] on div "Les horaires :" at bounding box center [578, 461] width 282 height 21
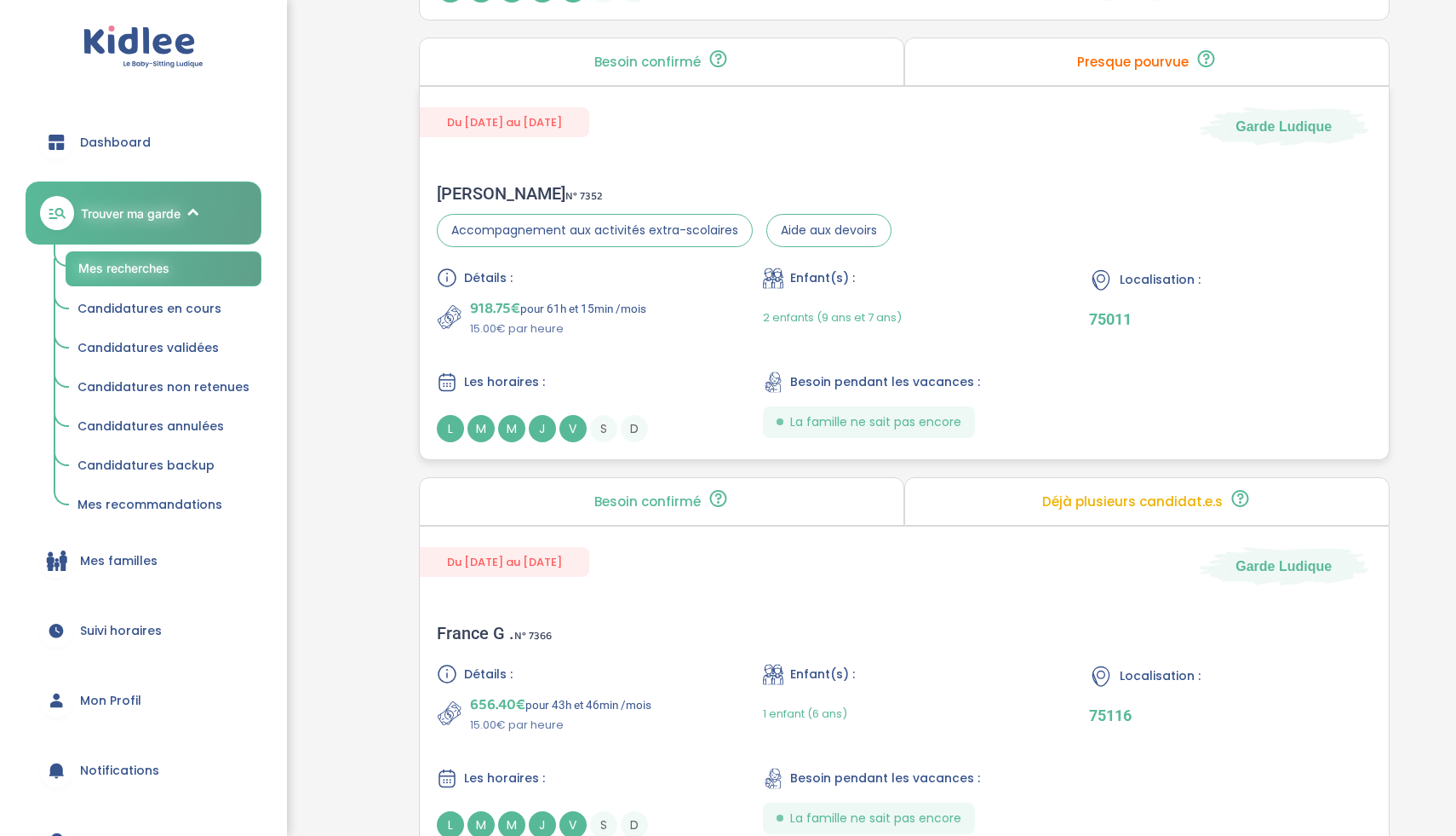
scroll to position [4639, 0]
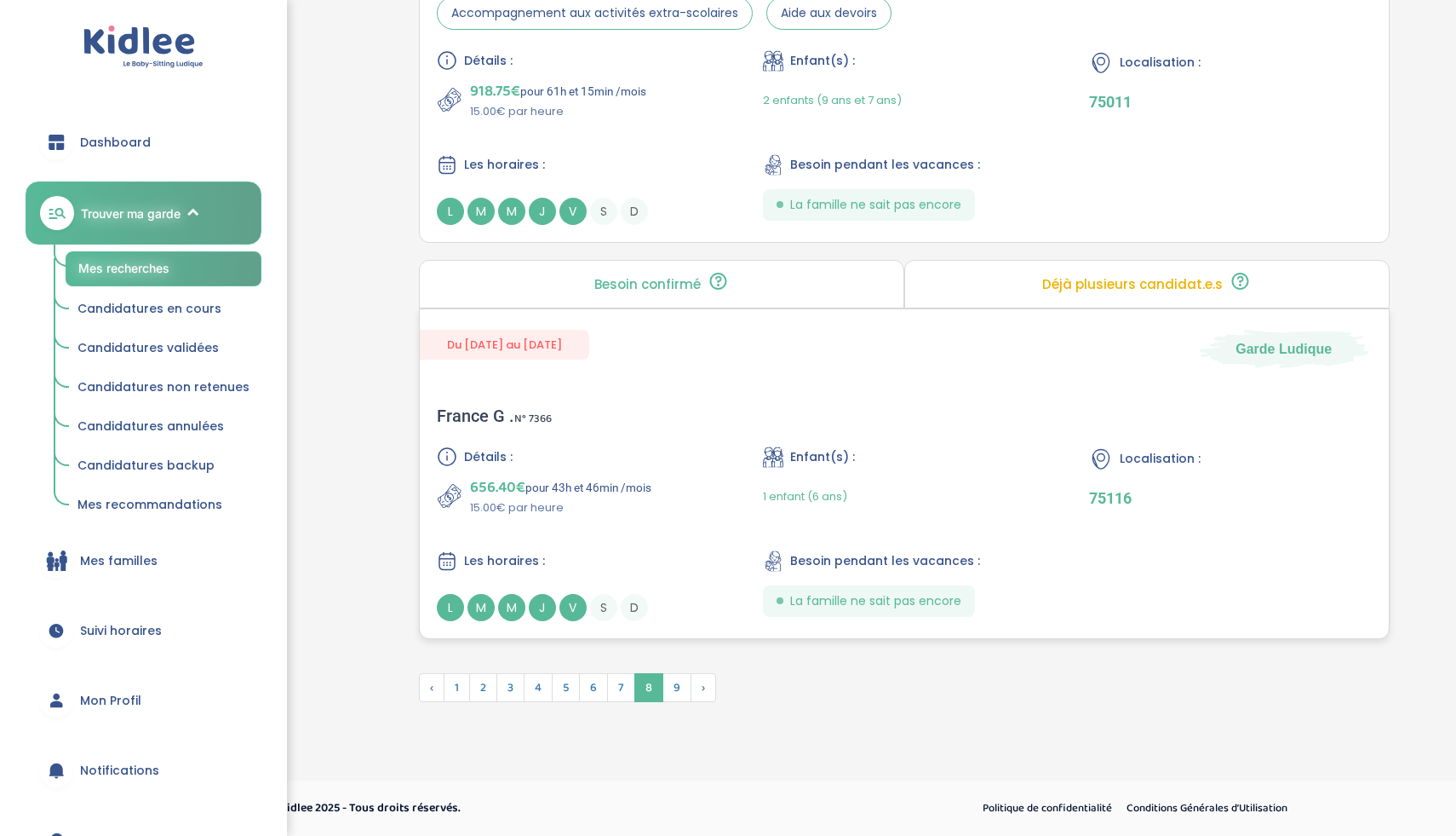
click at [637, 429] on div "France G . N° 7366 Détails : 656.40€ pour 43h et 46min /mois 15.00€ par heure E…" at bounding box center [905, 513] width 970 height 249
click at [619, 691] on span "7" at bounding box center [620, 687] width 28 height 29
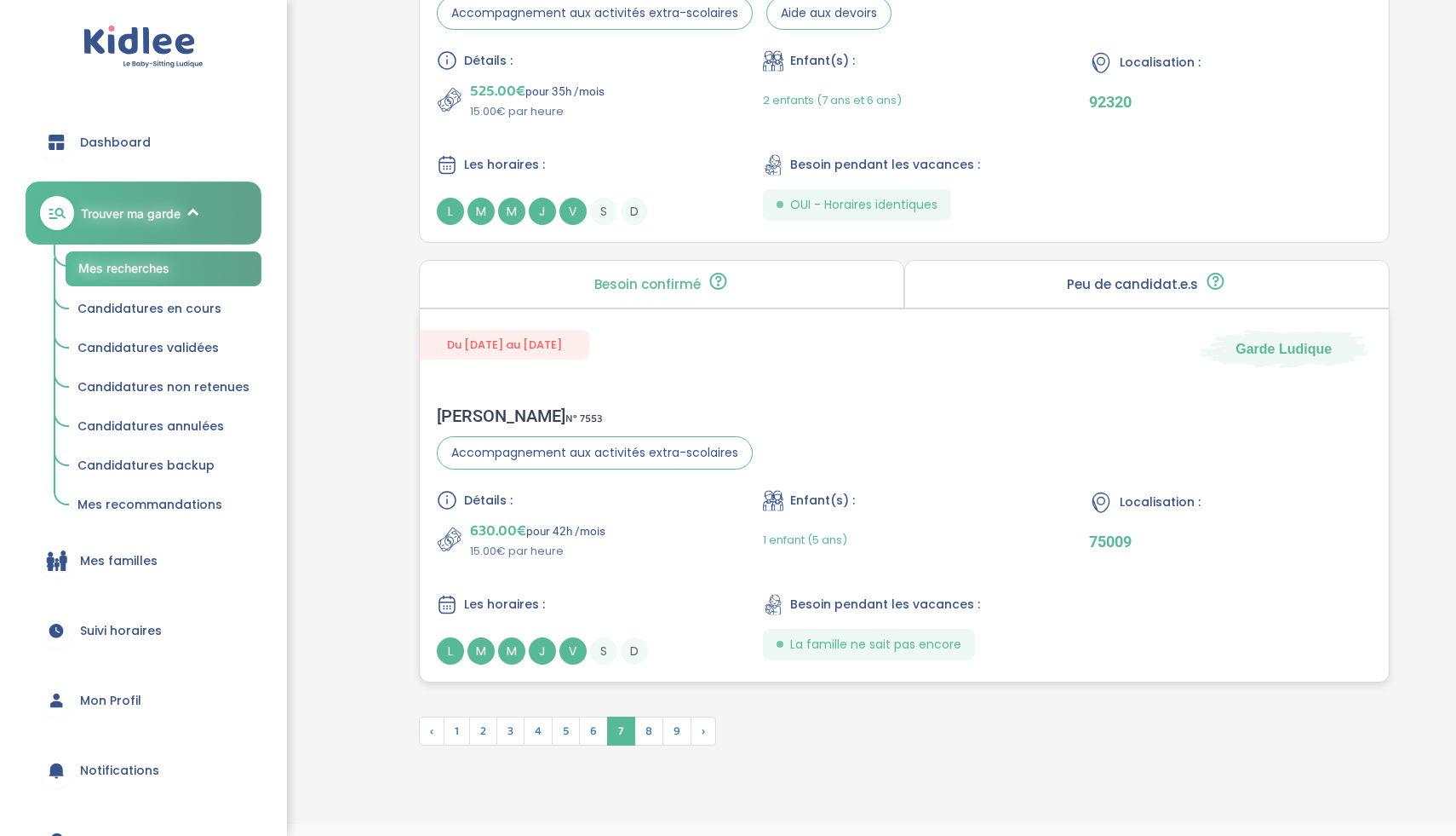
click at [668, 494] on div "Détails :" at bounding box center [578, 500] width 282 height 20
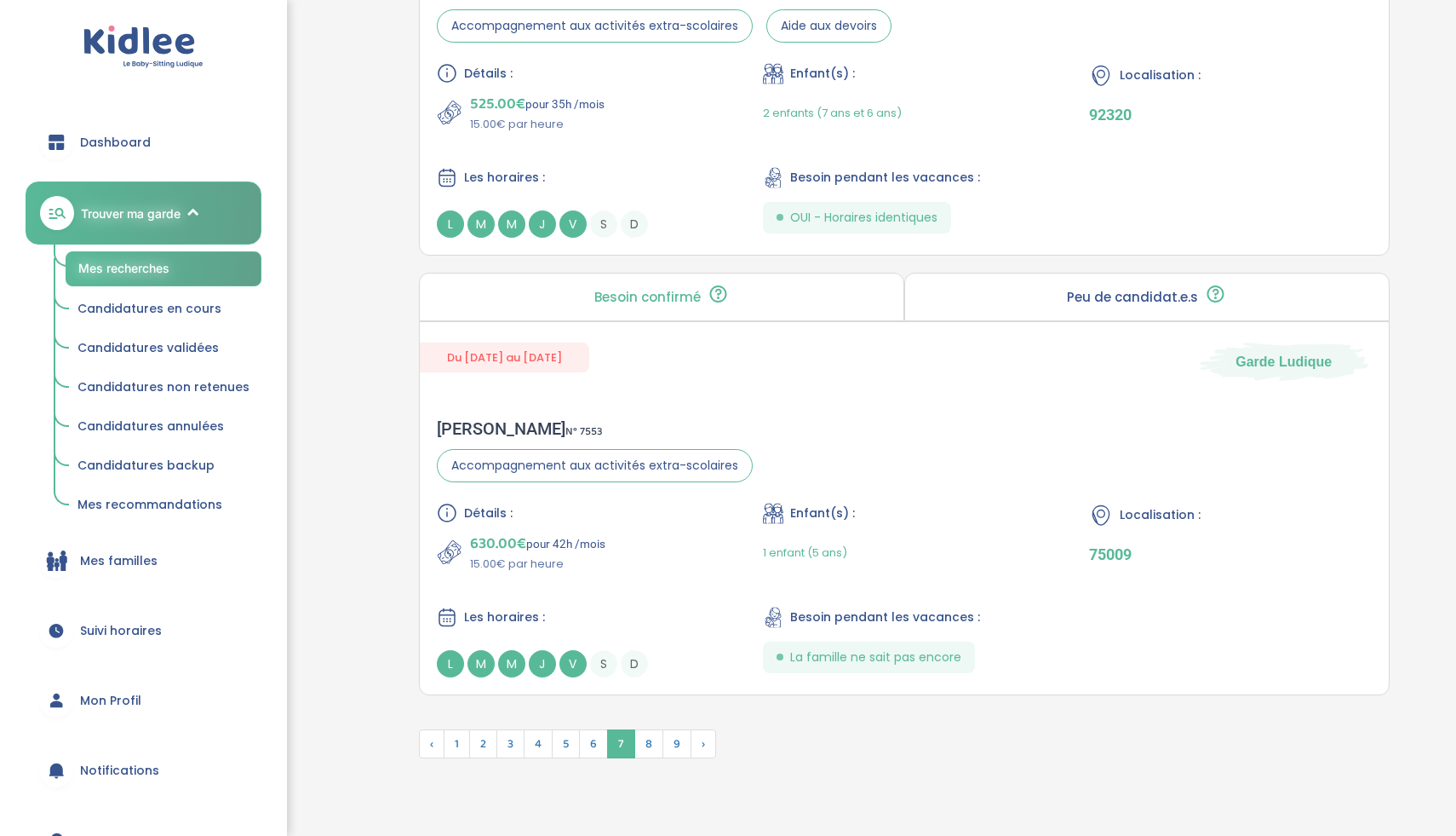
scroll to position [4664, 0]
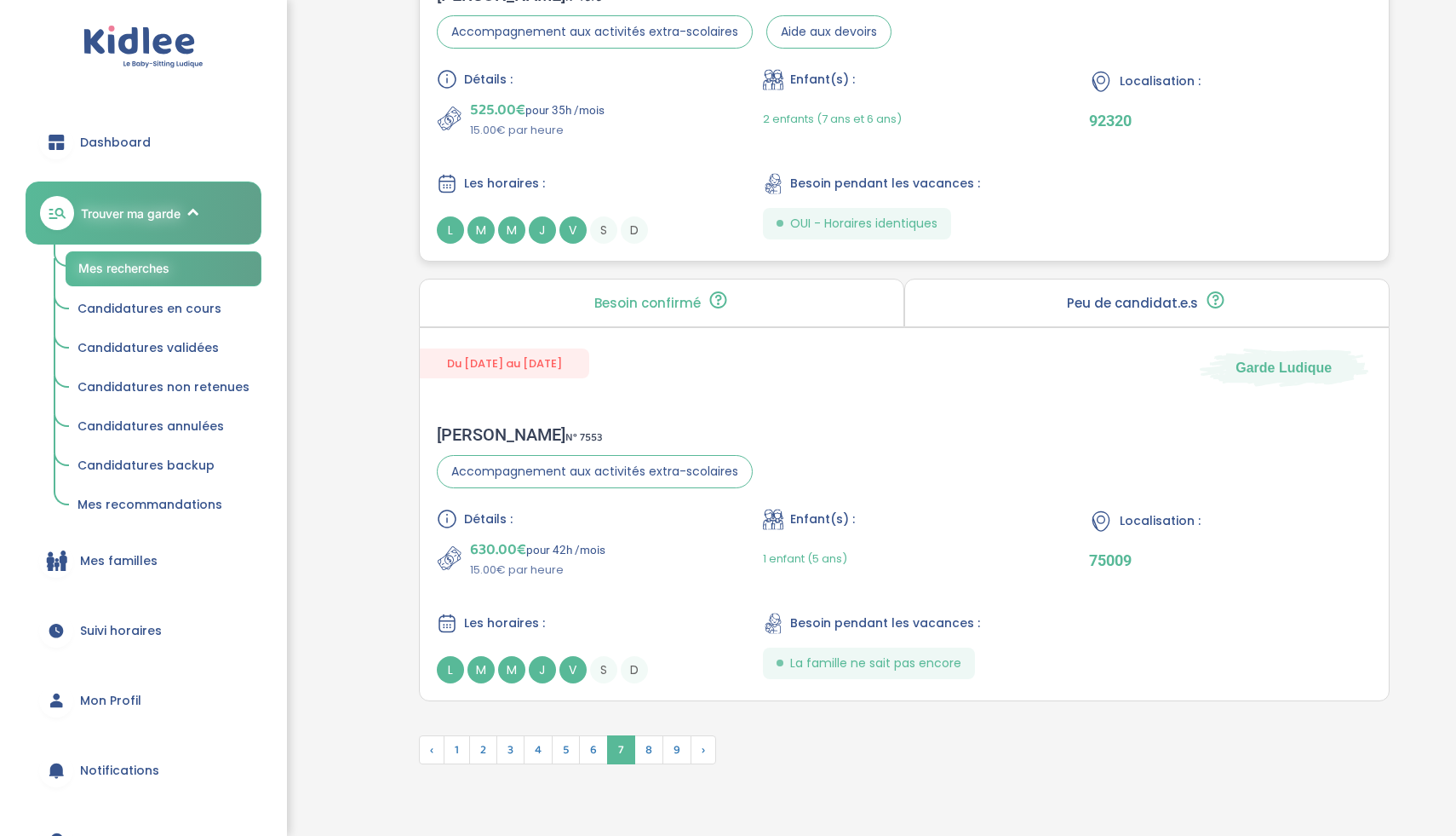
click at [665, 118] on div "525.00€ pour 35h /mois 15.00€ par heure" at bounding box center [578, 119] width 282 height 41
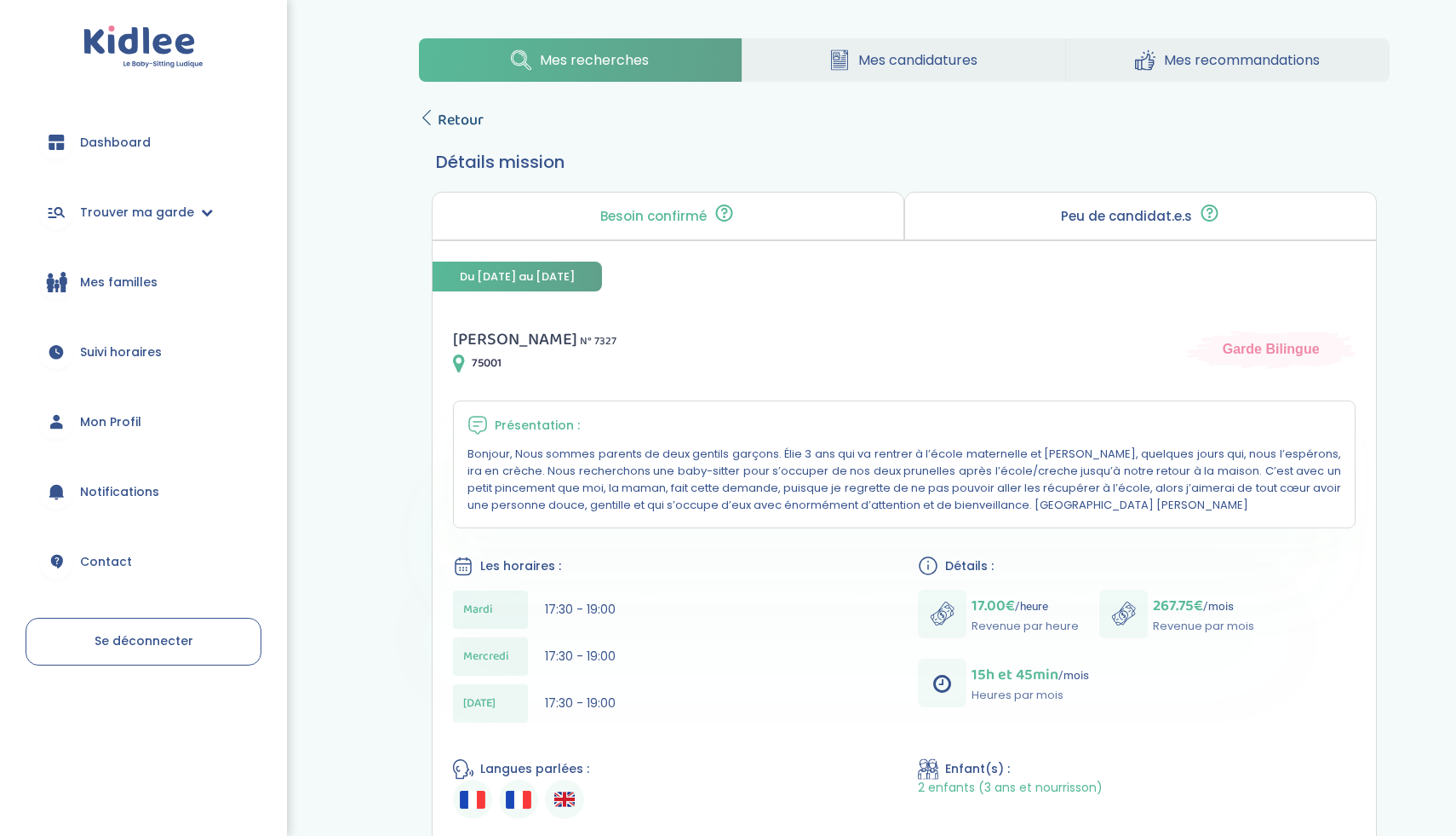
click at [472, 125] on span "Retour" at bounding box center [461, 120] width 46 height 24
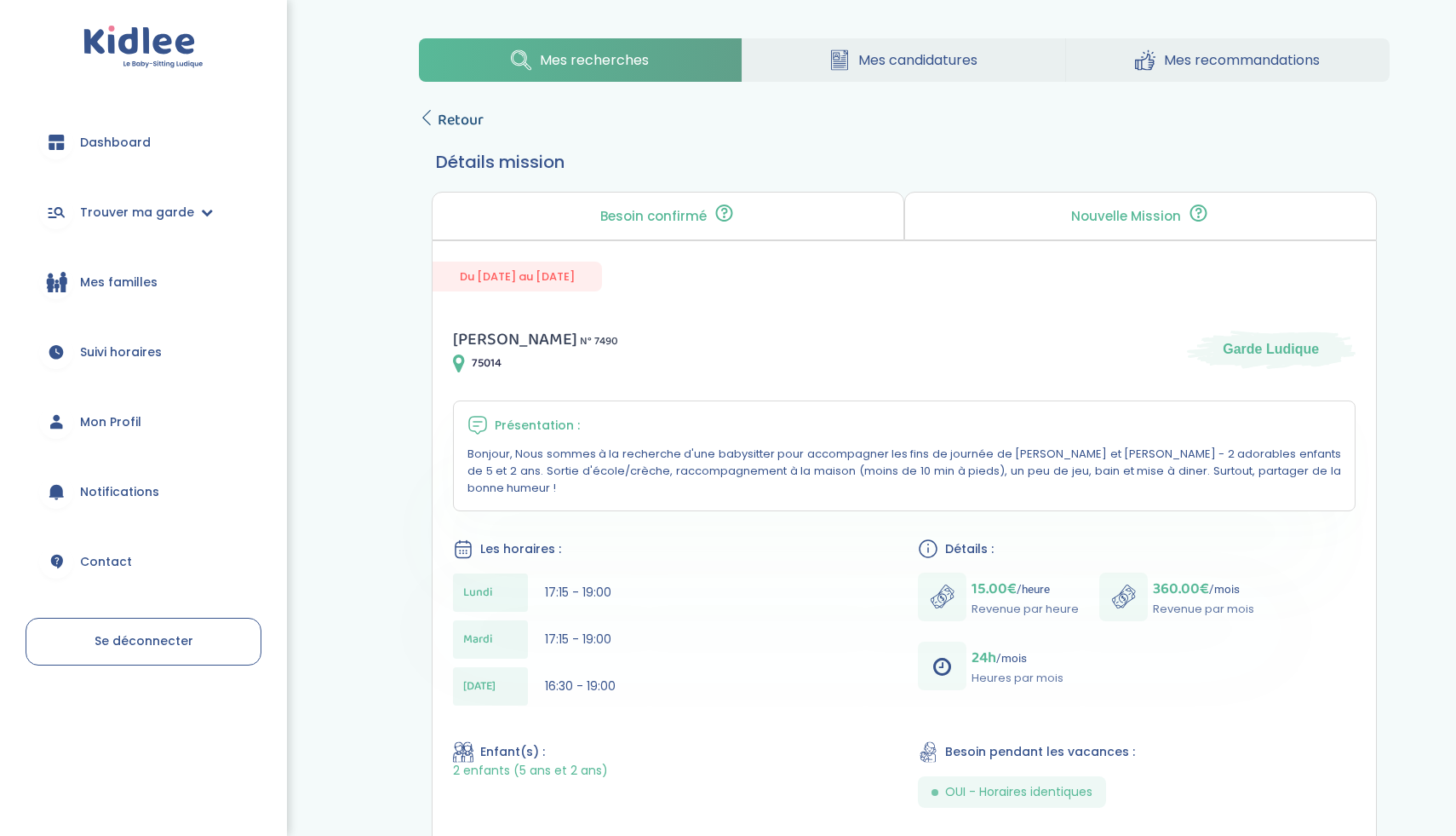
click at [463, 120] on span "Retour" at bounding box center [461, 120] width 46 height 24
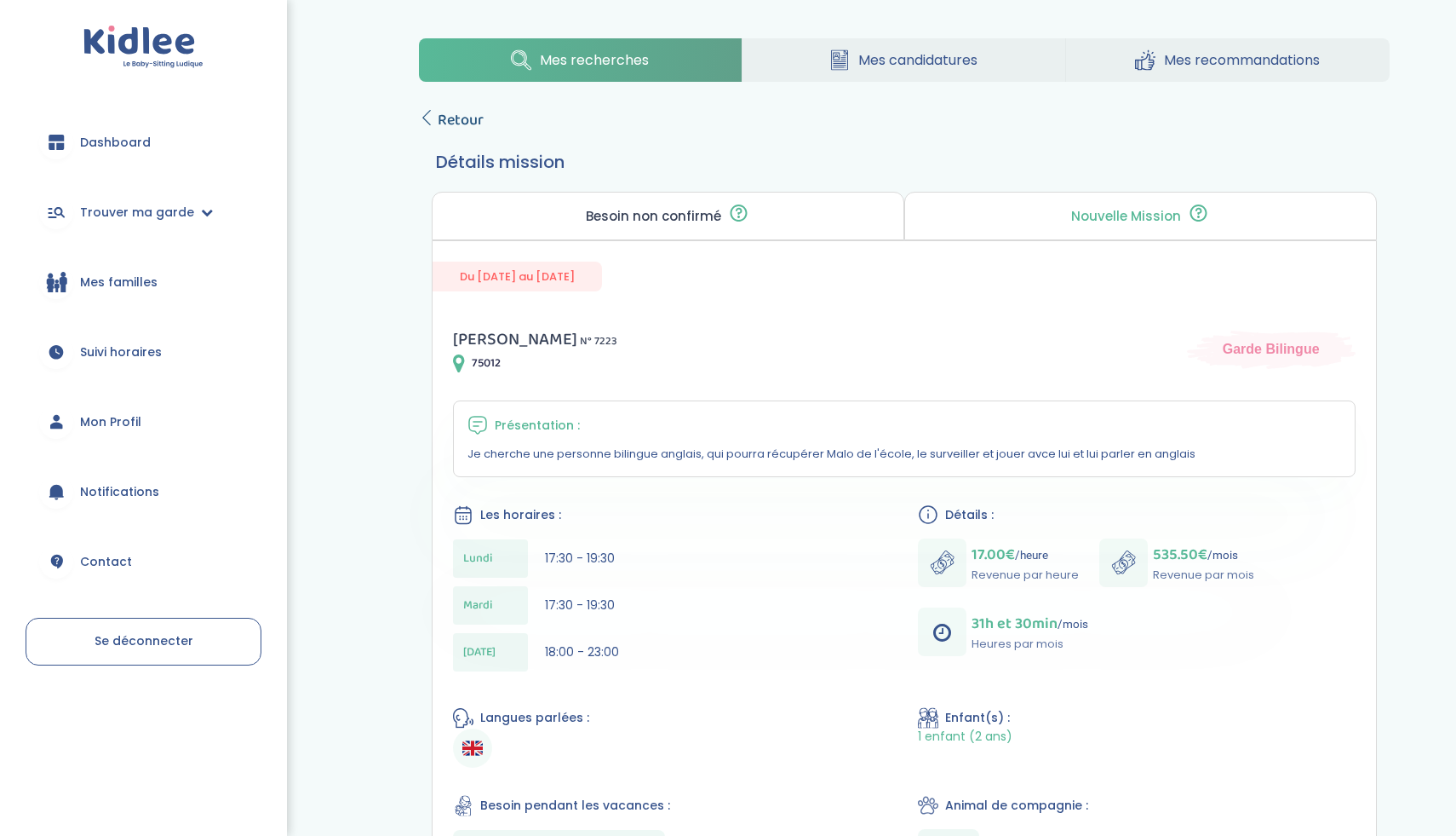
click at [436, 113] on link "Retour" at bounding box center [451, 120] width 65 height 24
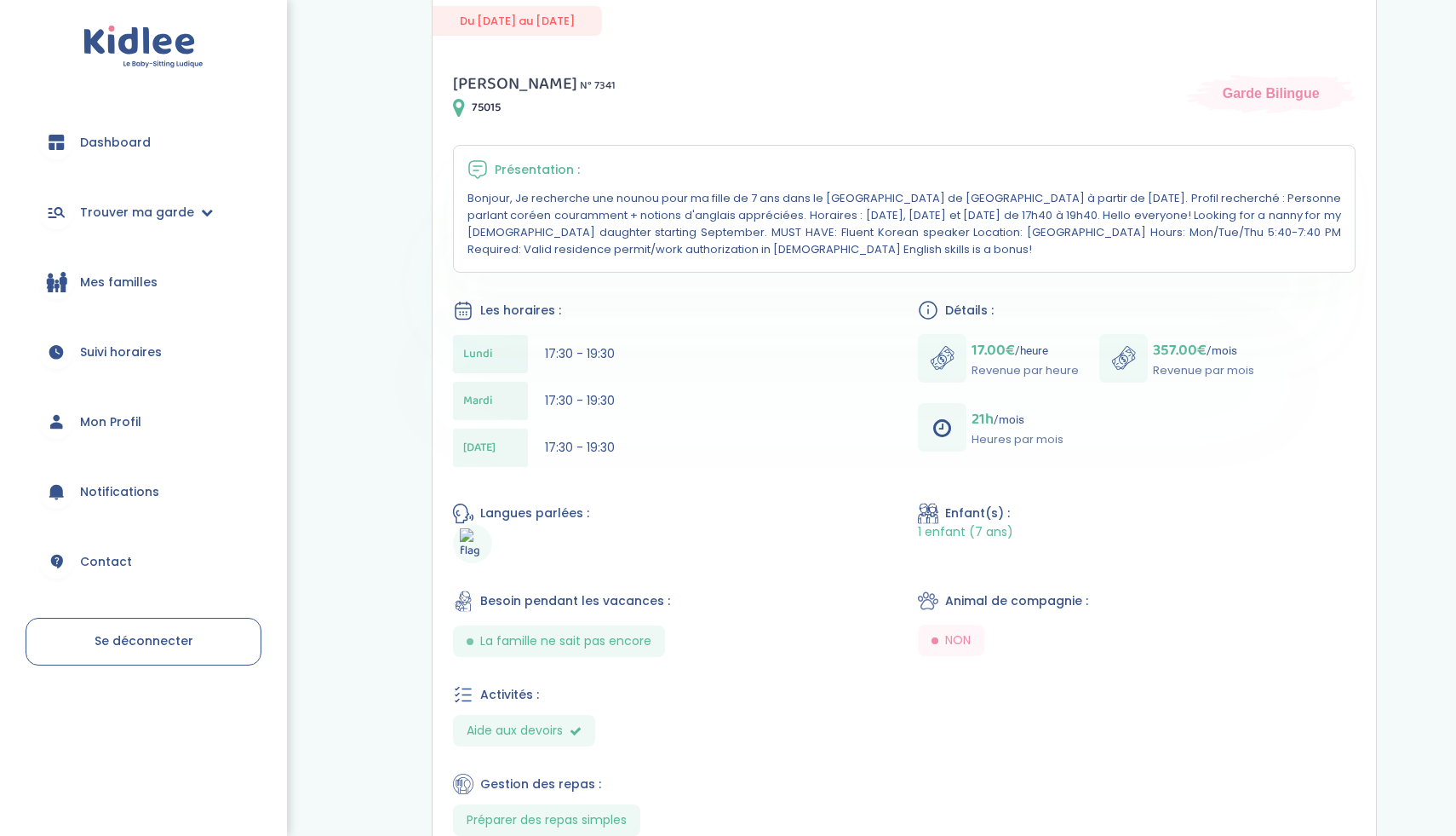
scroll to position [356, 0]
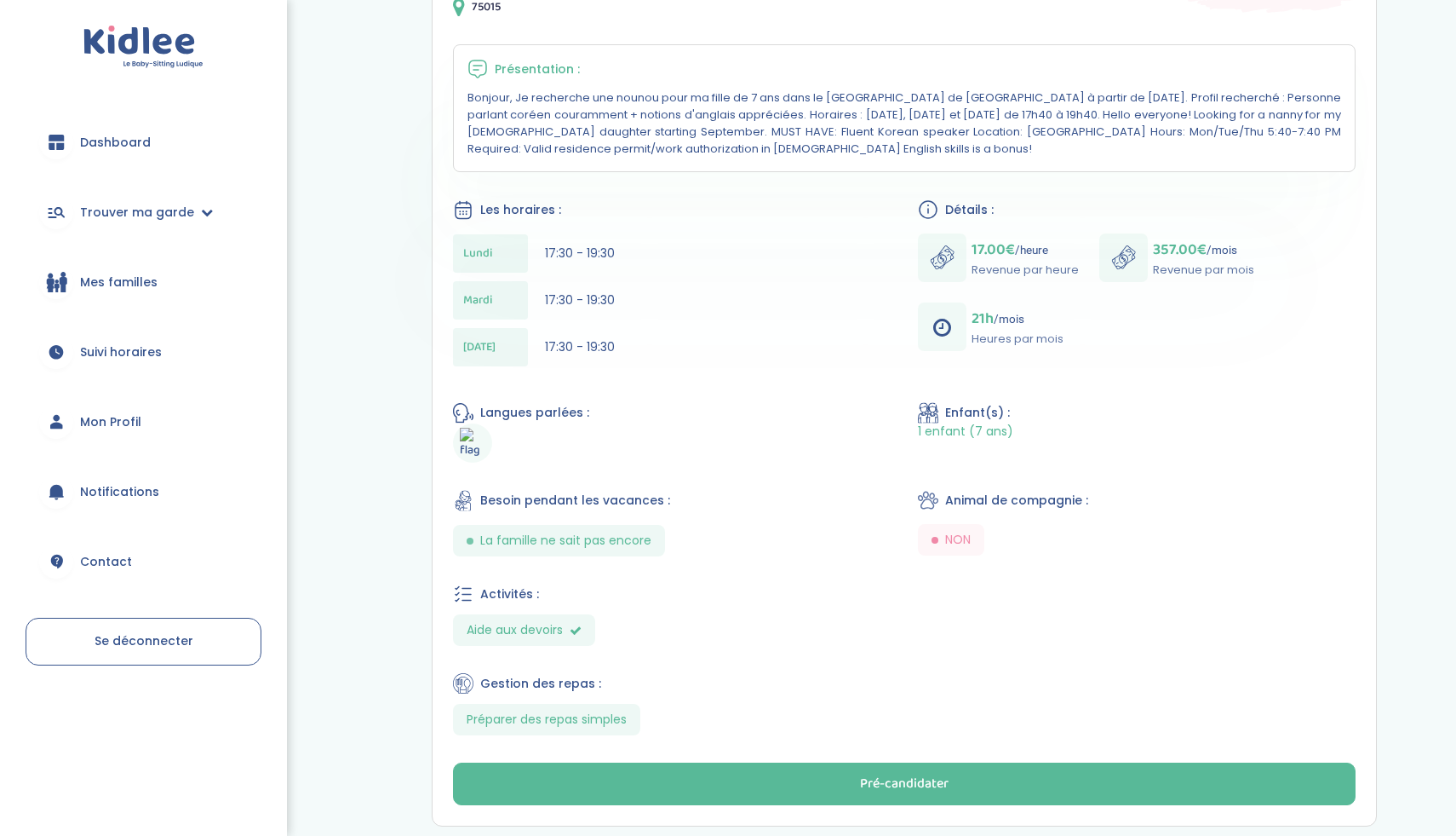
click at [471, 434] on img at bounding box center [473, 443] width 26 height 32
click at [472, 444] on img at bounding box center [473, 443] width 26 height 32
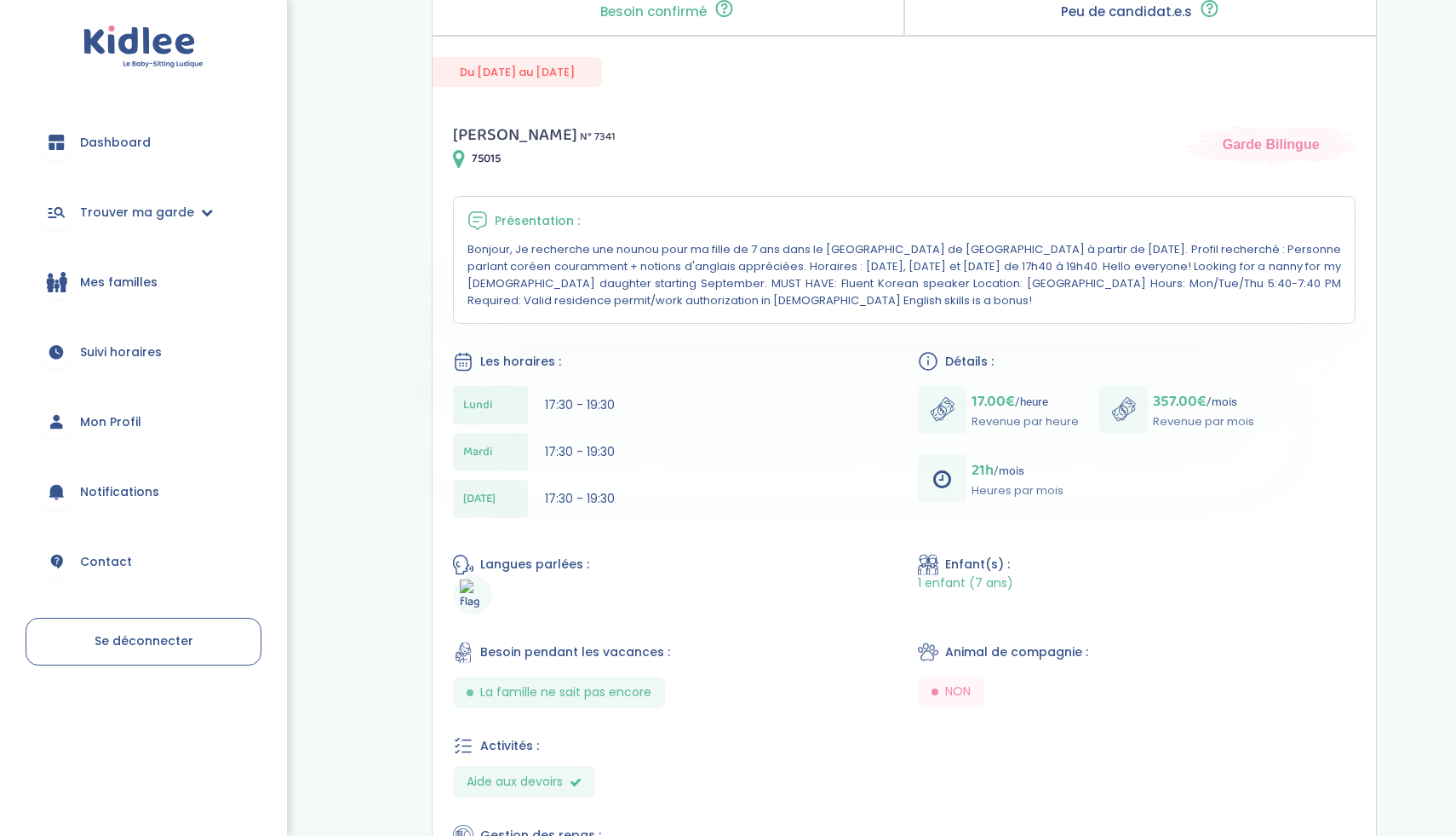
scroll to position [187, 0]
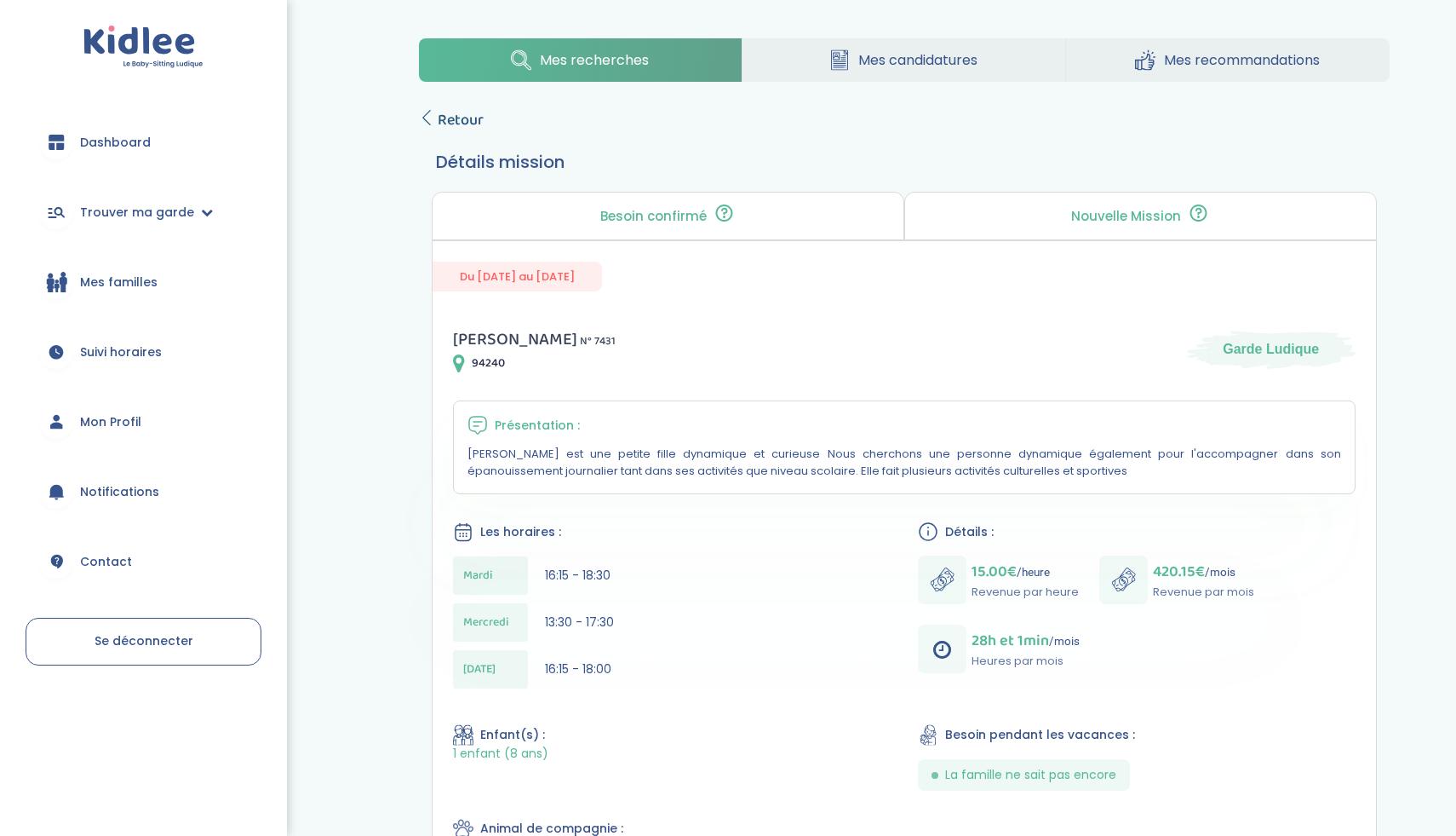
click at [457, 120] on span "Retour" at bounding box center [461, 120] width 46 height 24
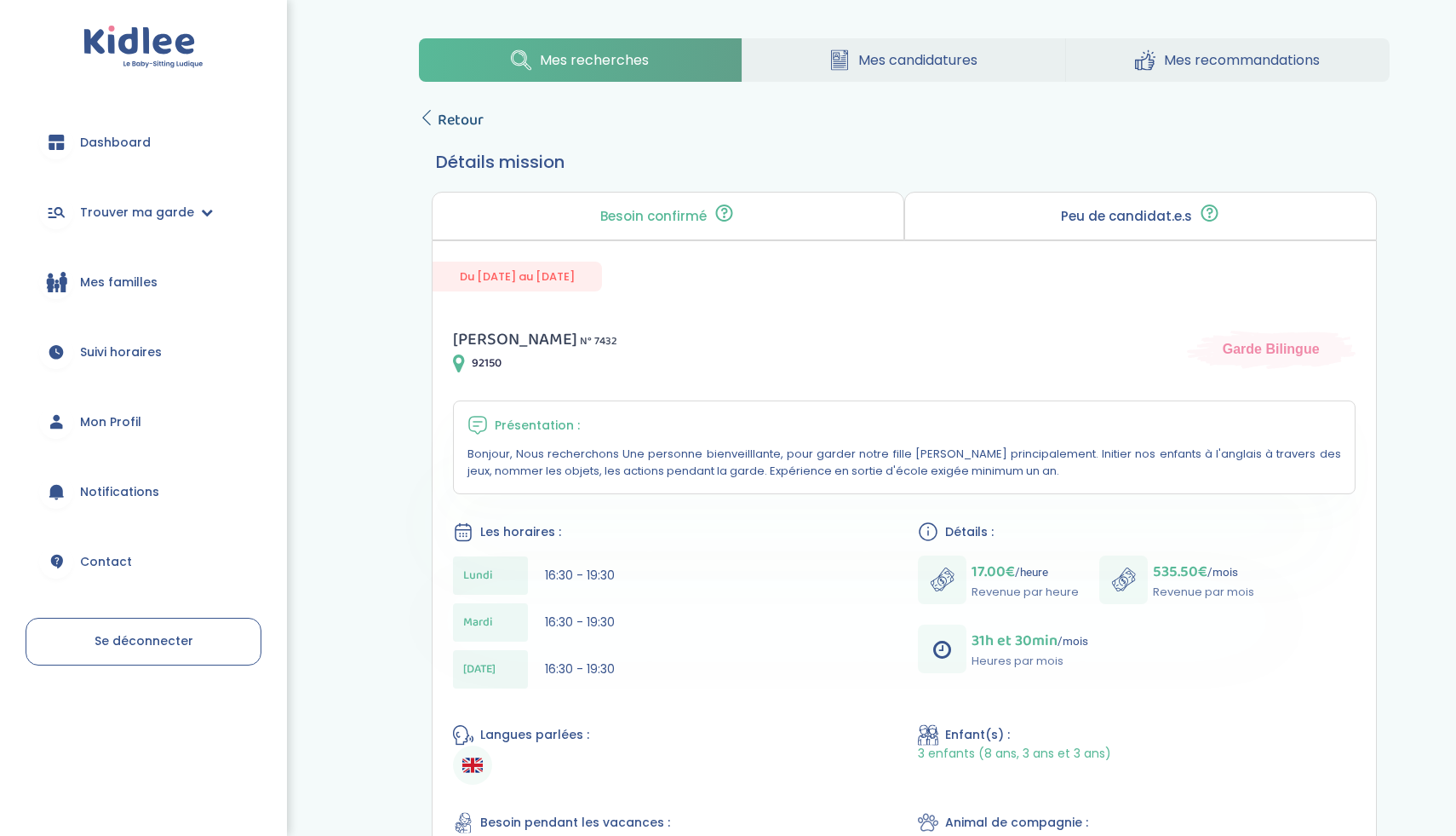
click at [439, 126] on span "Retour" at bounding box center [461, 120] width 46 height 24
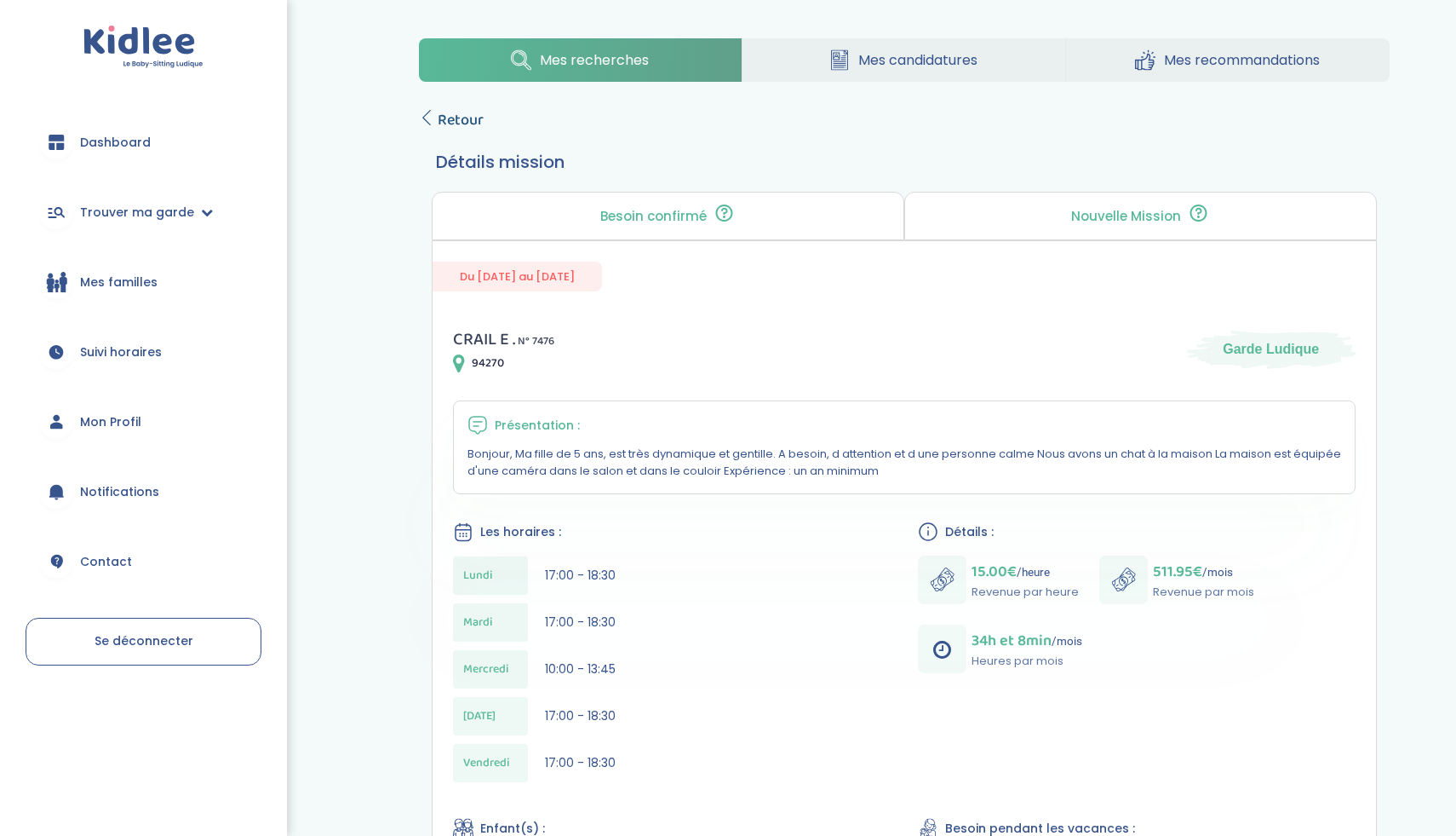
click at [453, 124] on span "Retour" at bounding box center [461, 120] width 46 height 24
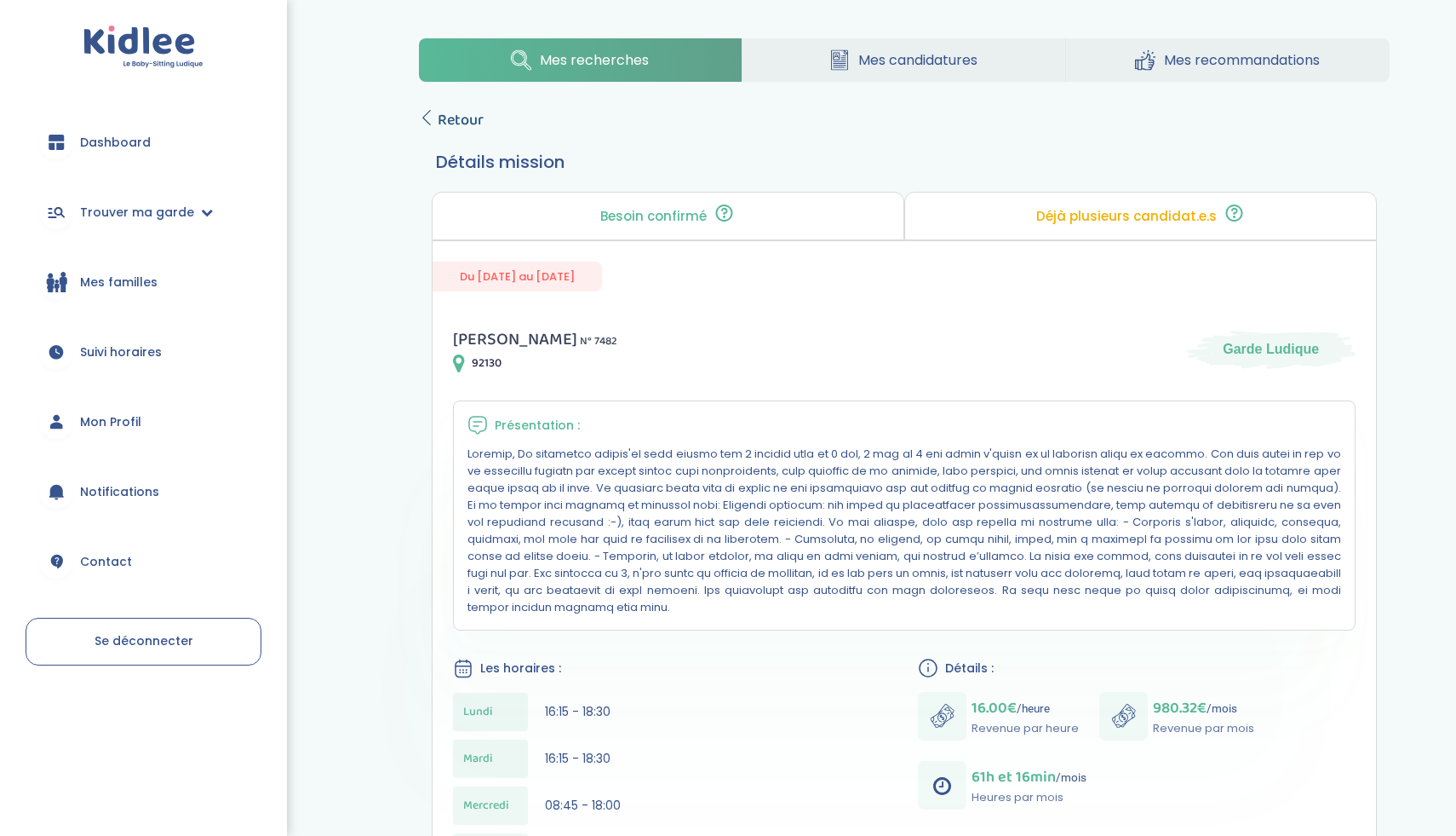
click at [447, 112] on span "Retour" at bounding box center [461, 120] width 46 height 24
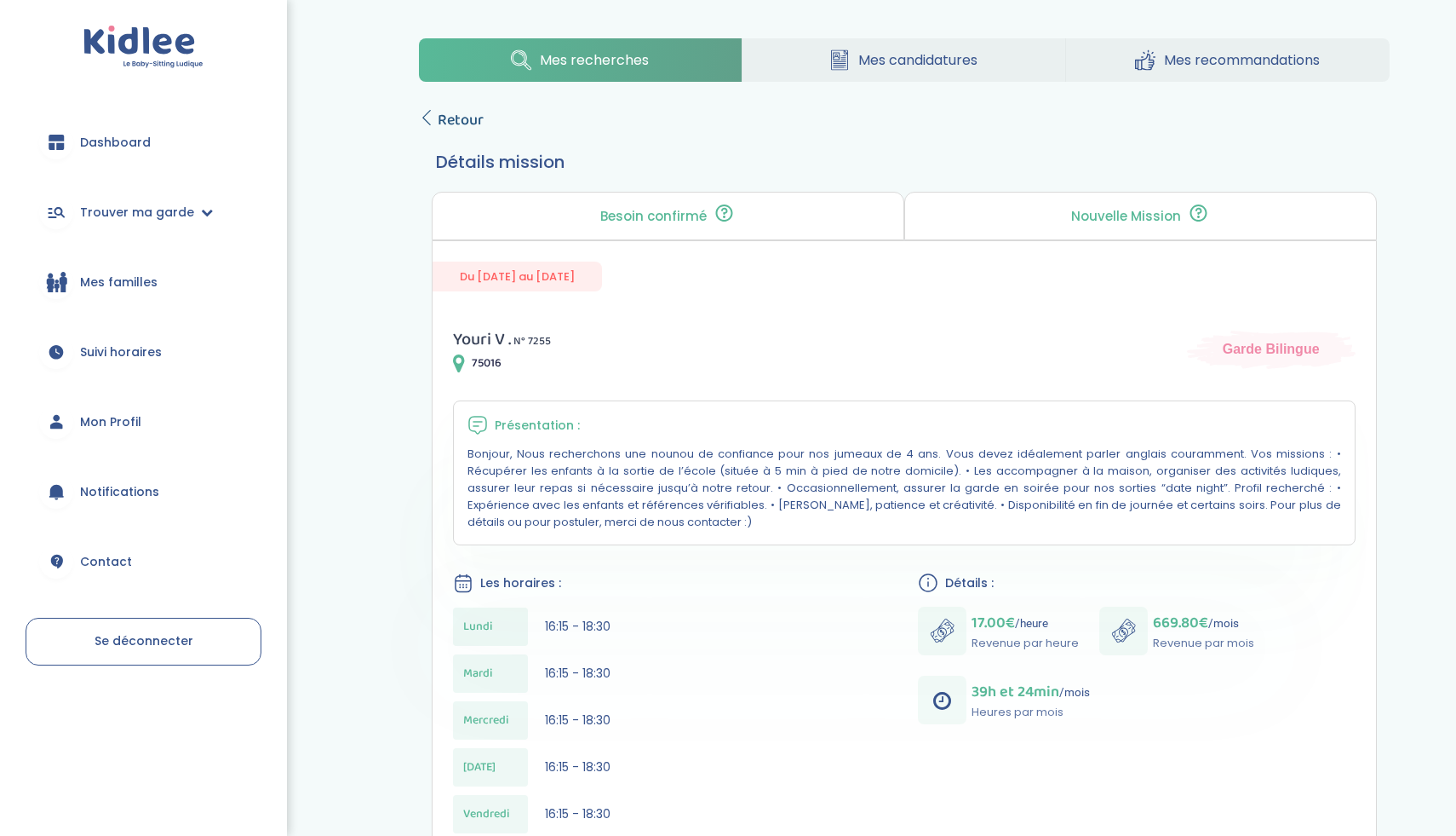
click at [473, 122] on span "Retour" at bounding box center [461, 120] width 46 height 24
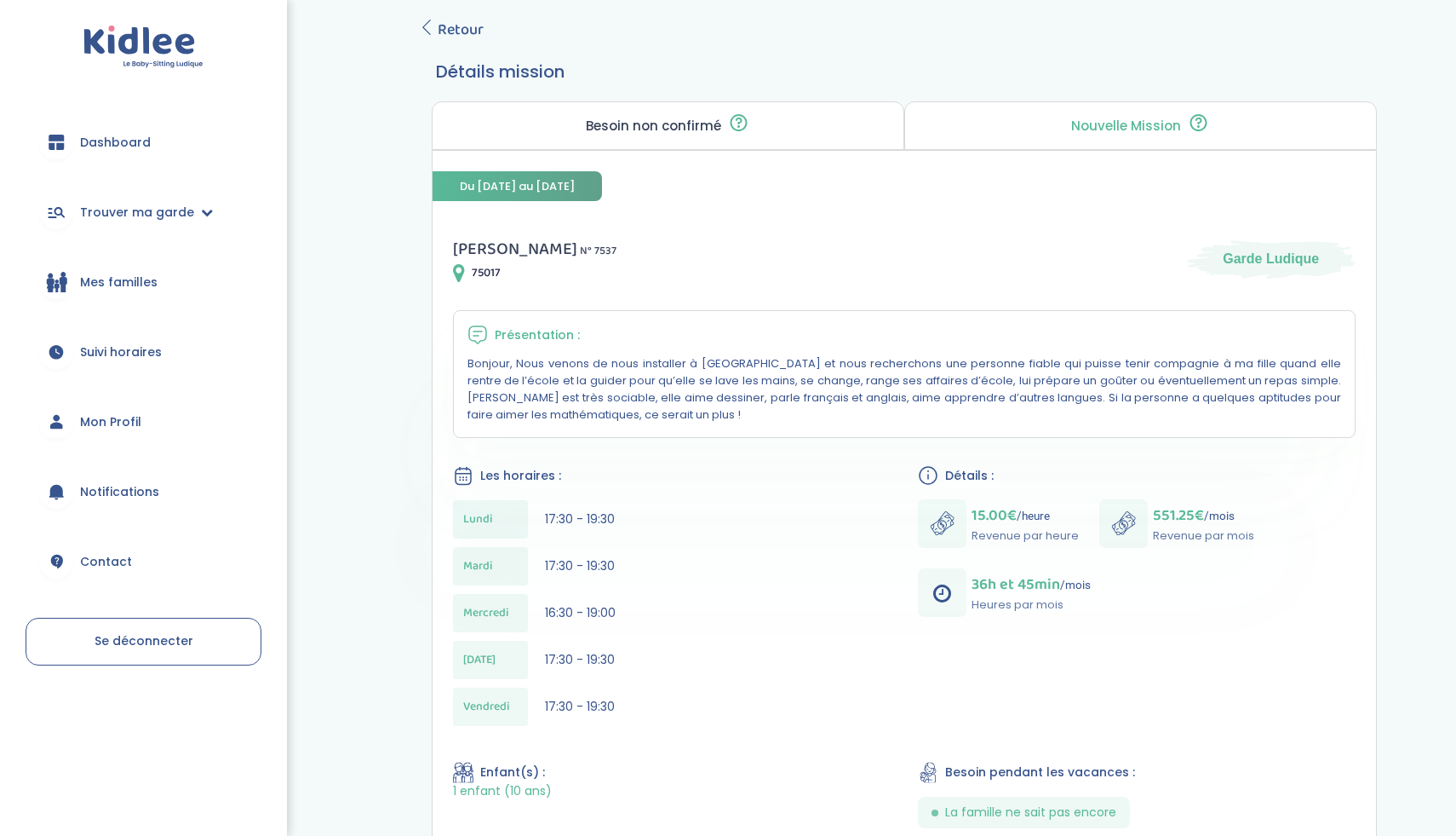
scroll to position [30, 0]
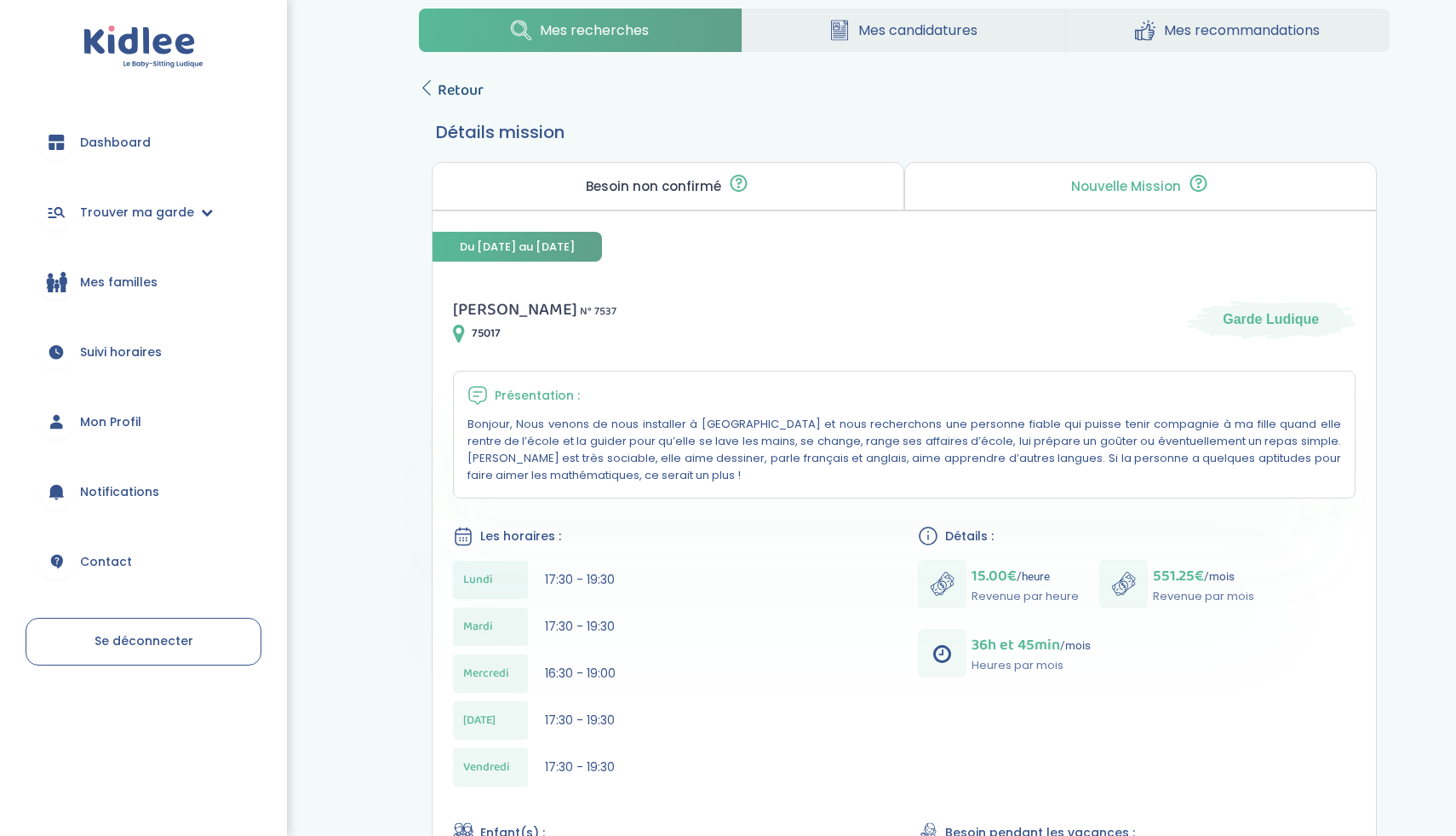
click at [451, 89] on span "Retour" at bounding box center [461, 91] width 46 height 24
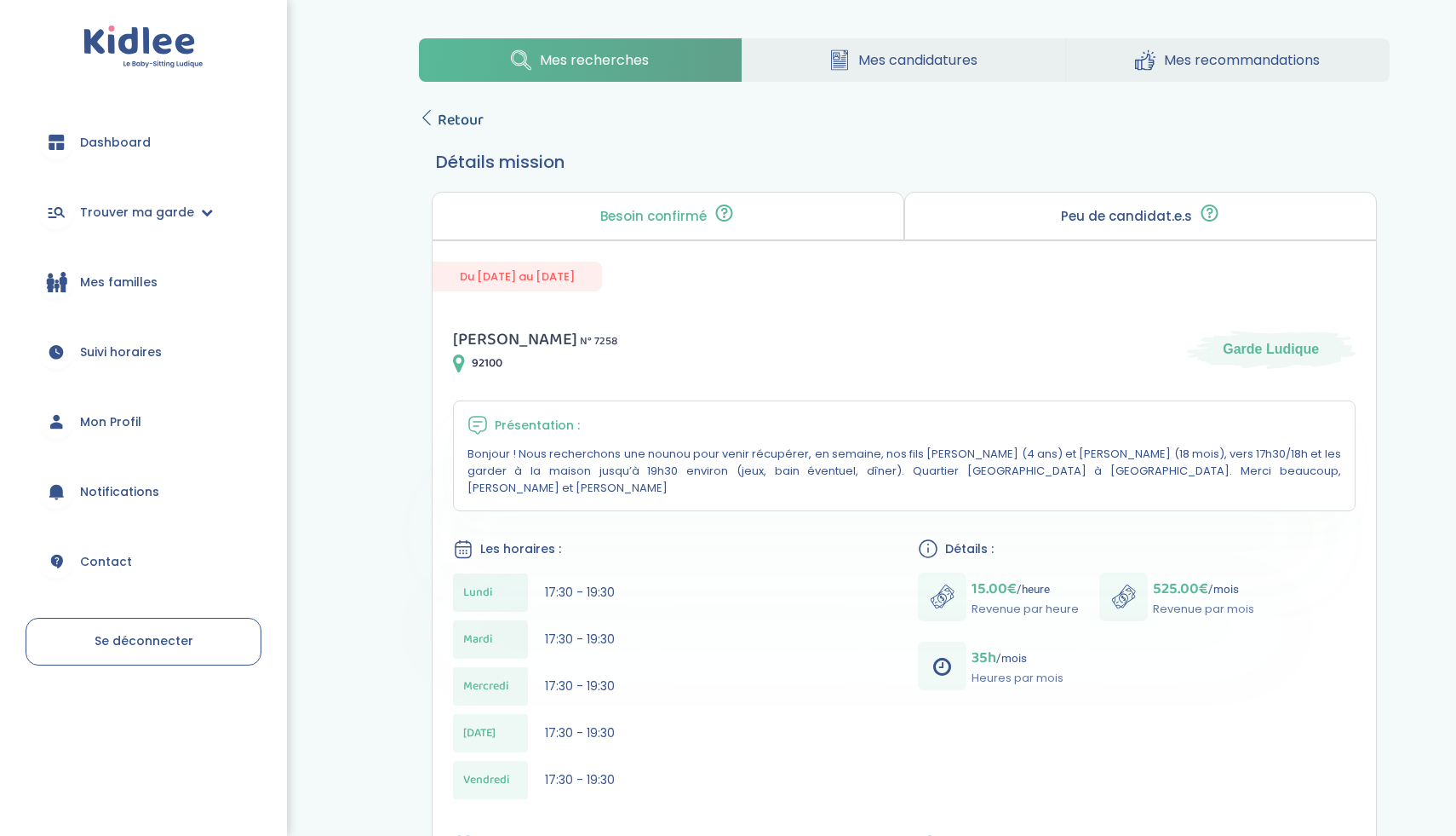
click at [446, 120] on span "Retour" at bounding box center [461, 120] width 46 height 24
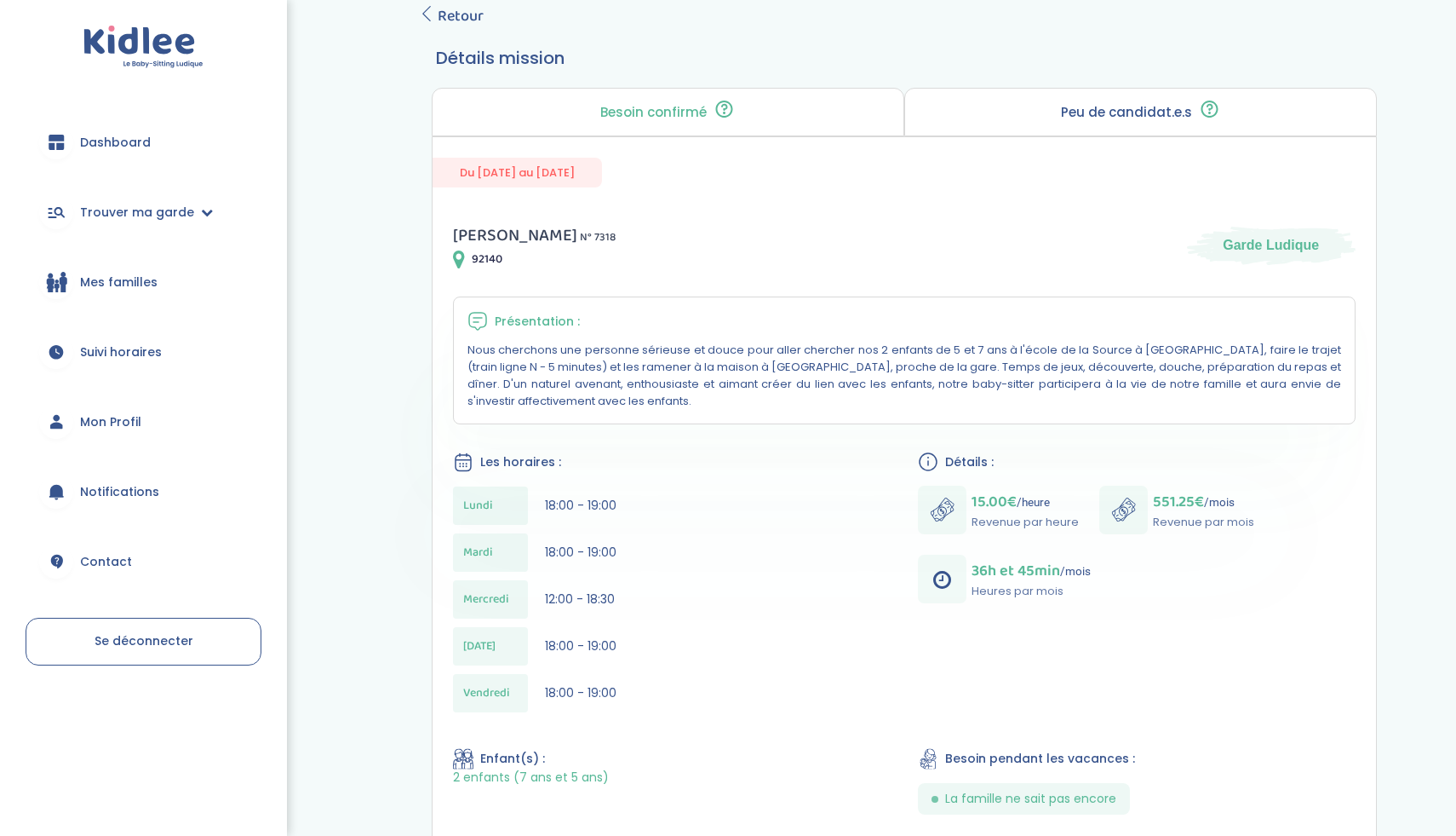
scroll to position [105, 0]
click at [469, 18] on span "Retour" at bounding box center [461, 15] width 46 height 24
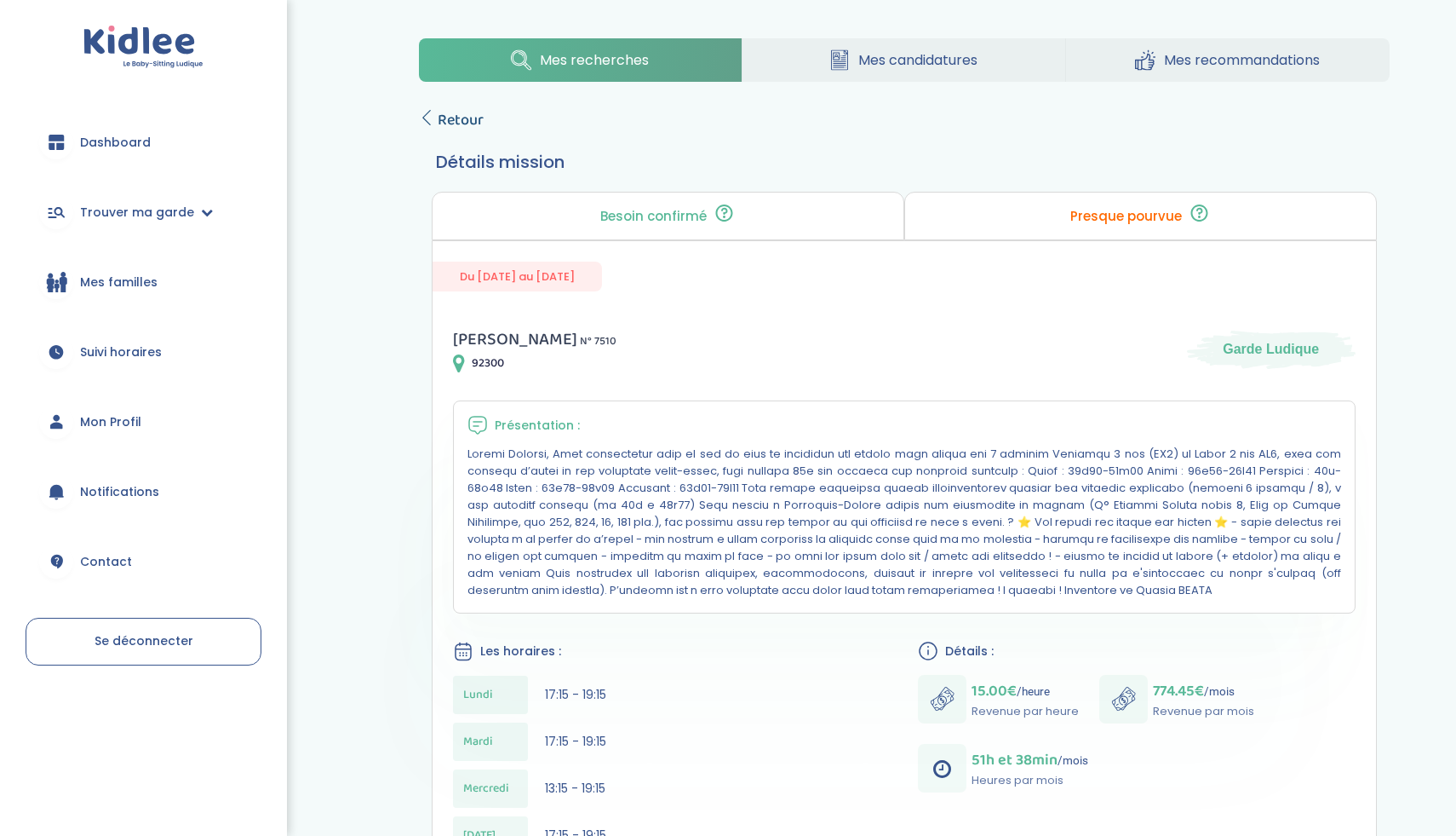
click at [426, 112] on icon at bounding box center [427, 118] width 15 height 15
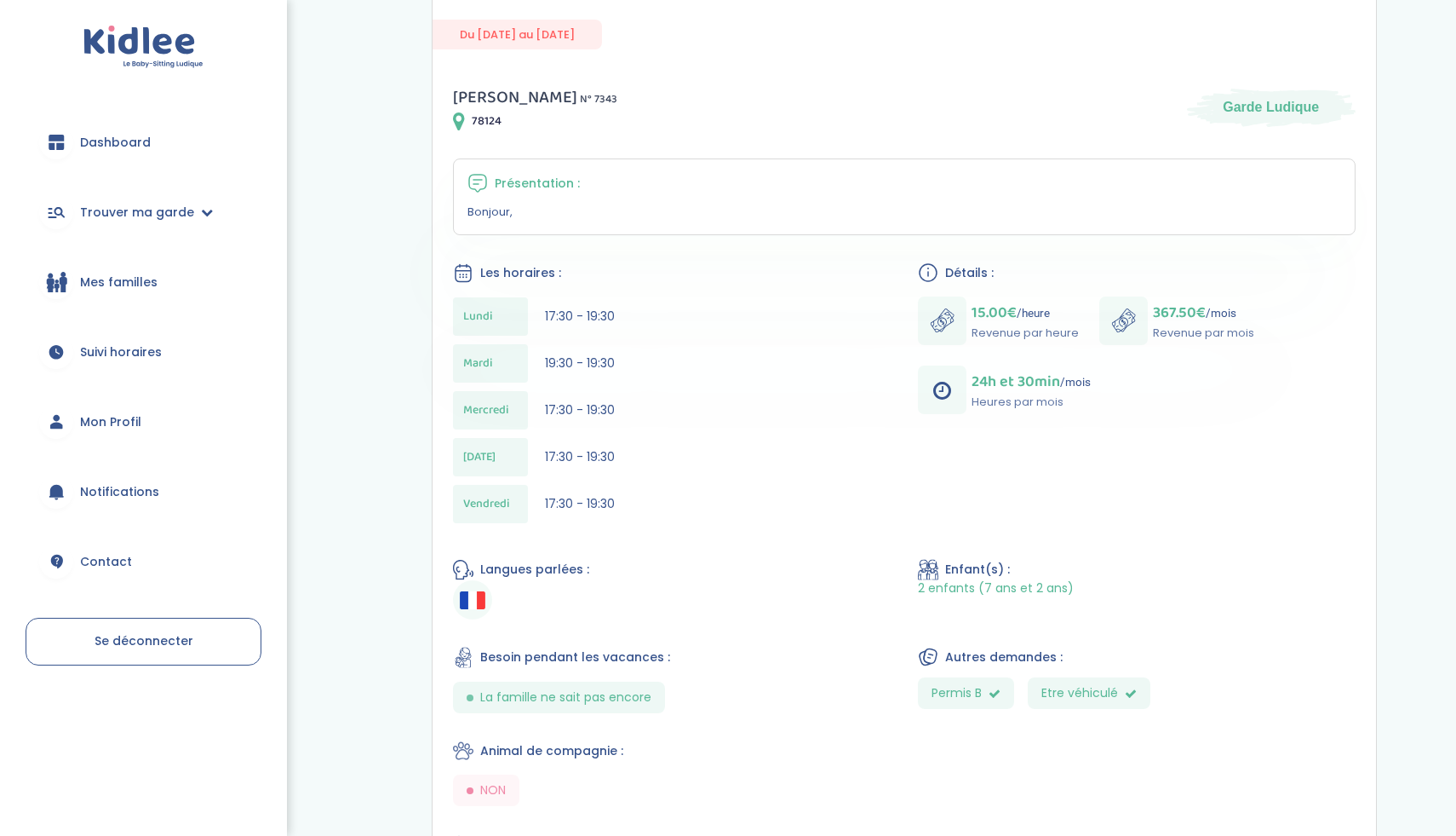
scroll to position [245, 0]
click at [647, 209] on p "Bonjour," at bounding box center [905, 208] width 874 height 17
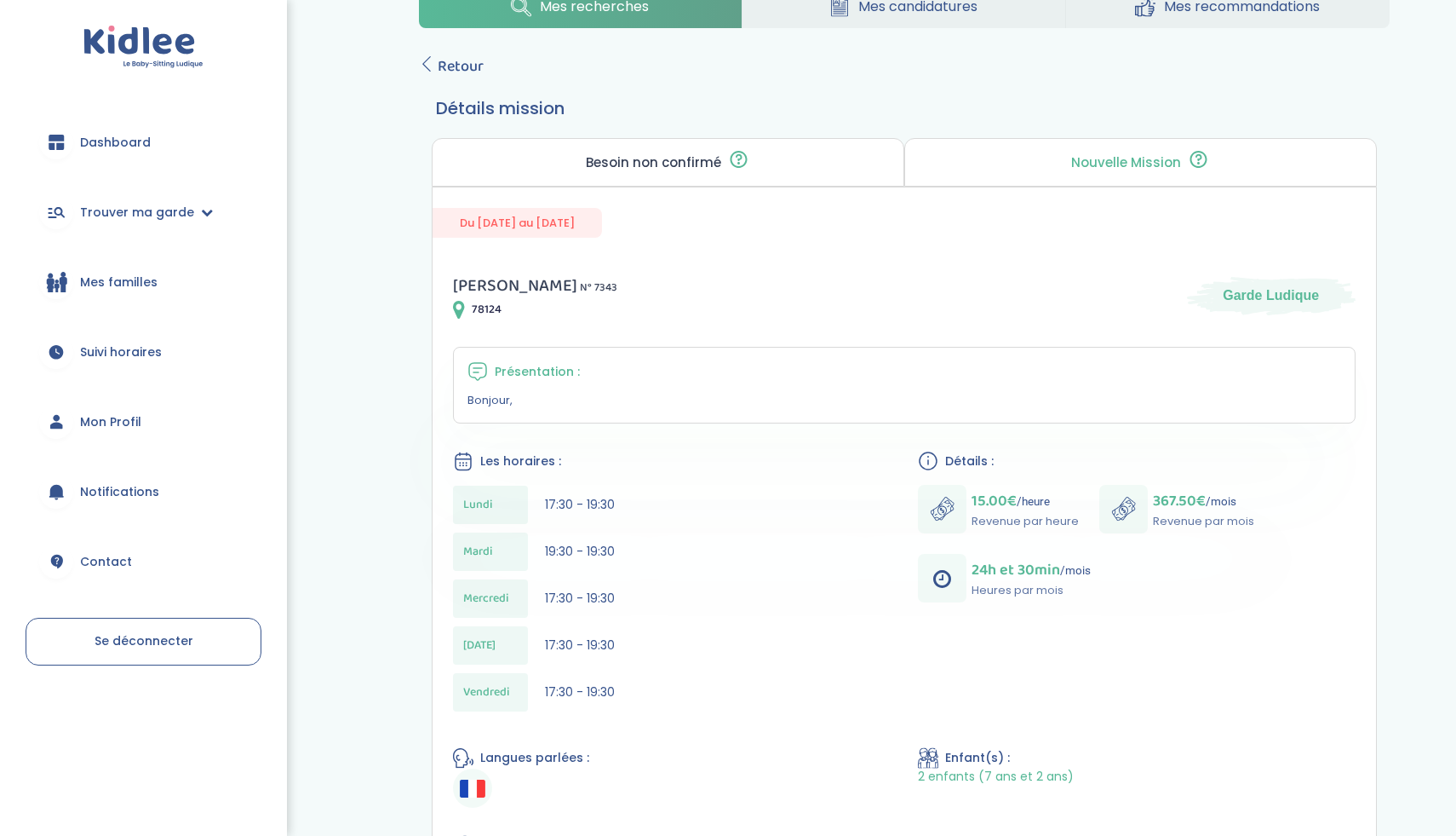
scroll to position [0, 0]
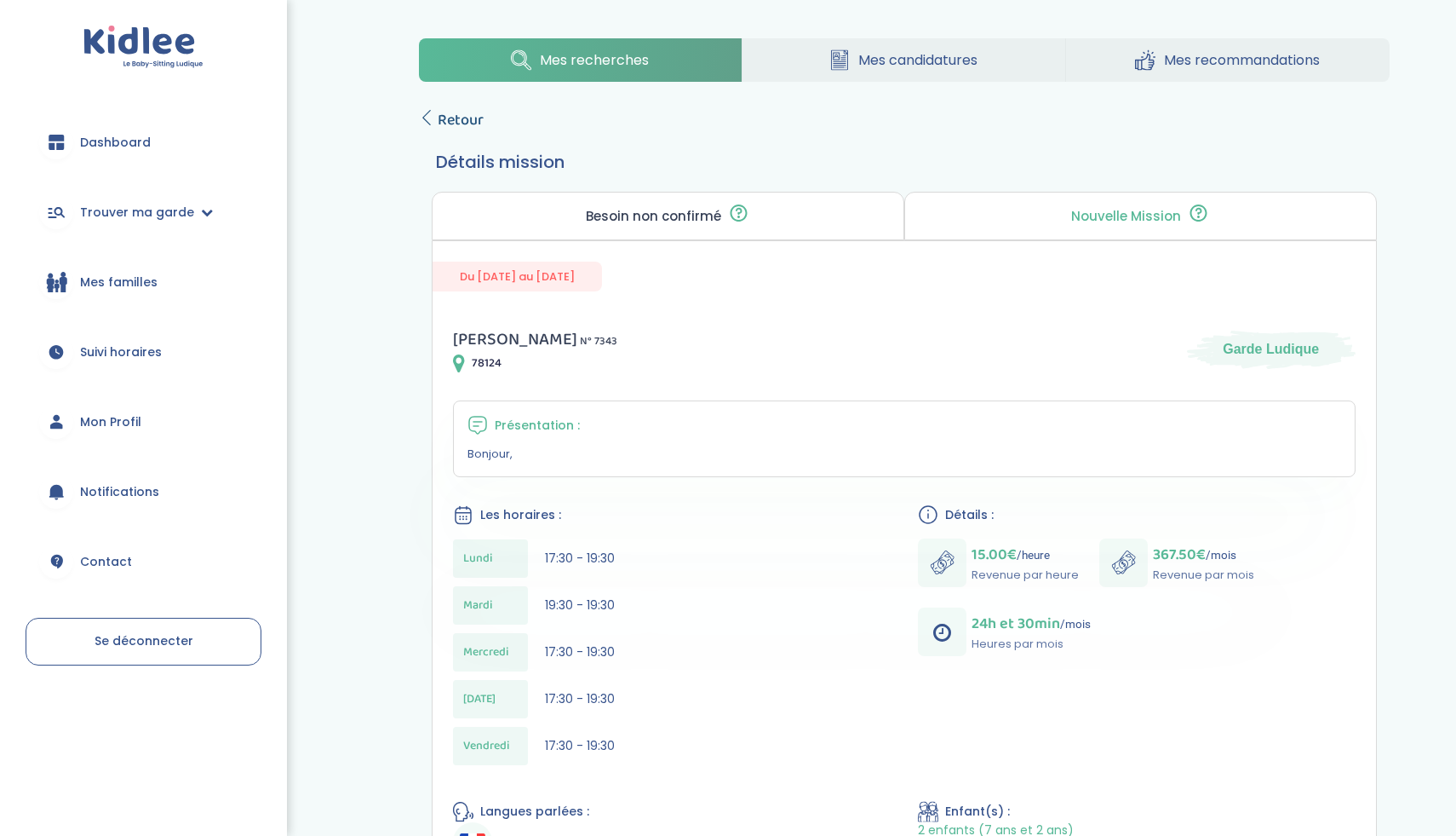
click at [430, 110] on icon at bounding box center [427, 118] width 15 height 15
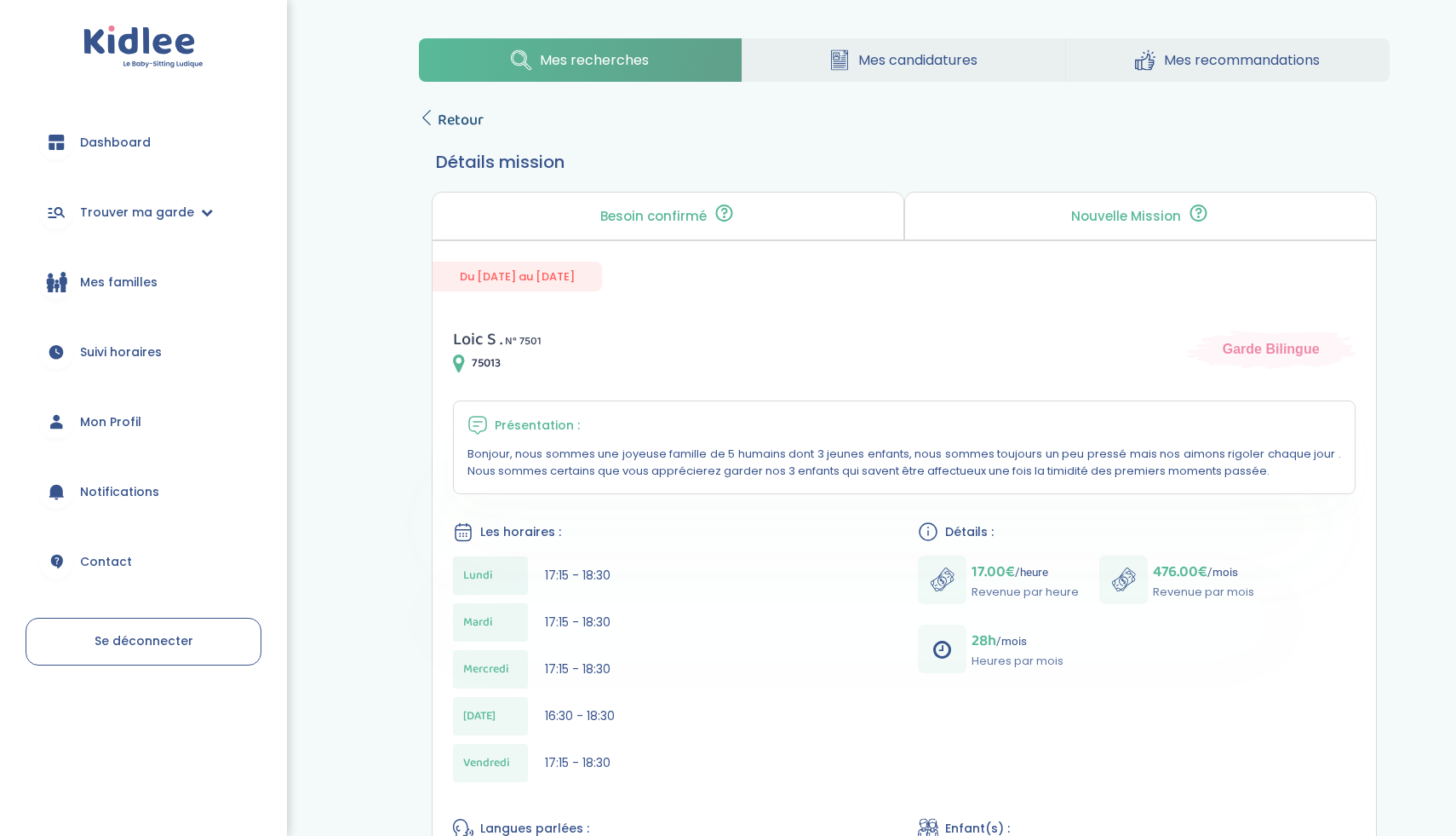
click at [449, 118] on span "Retour" at bounding box center [461, 120] width 46 height 24
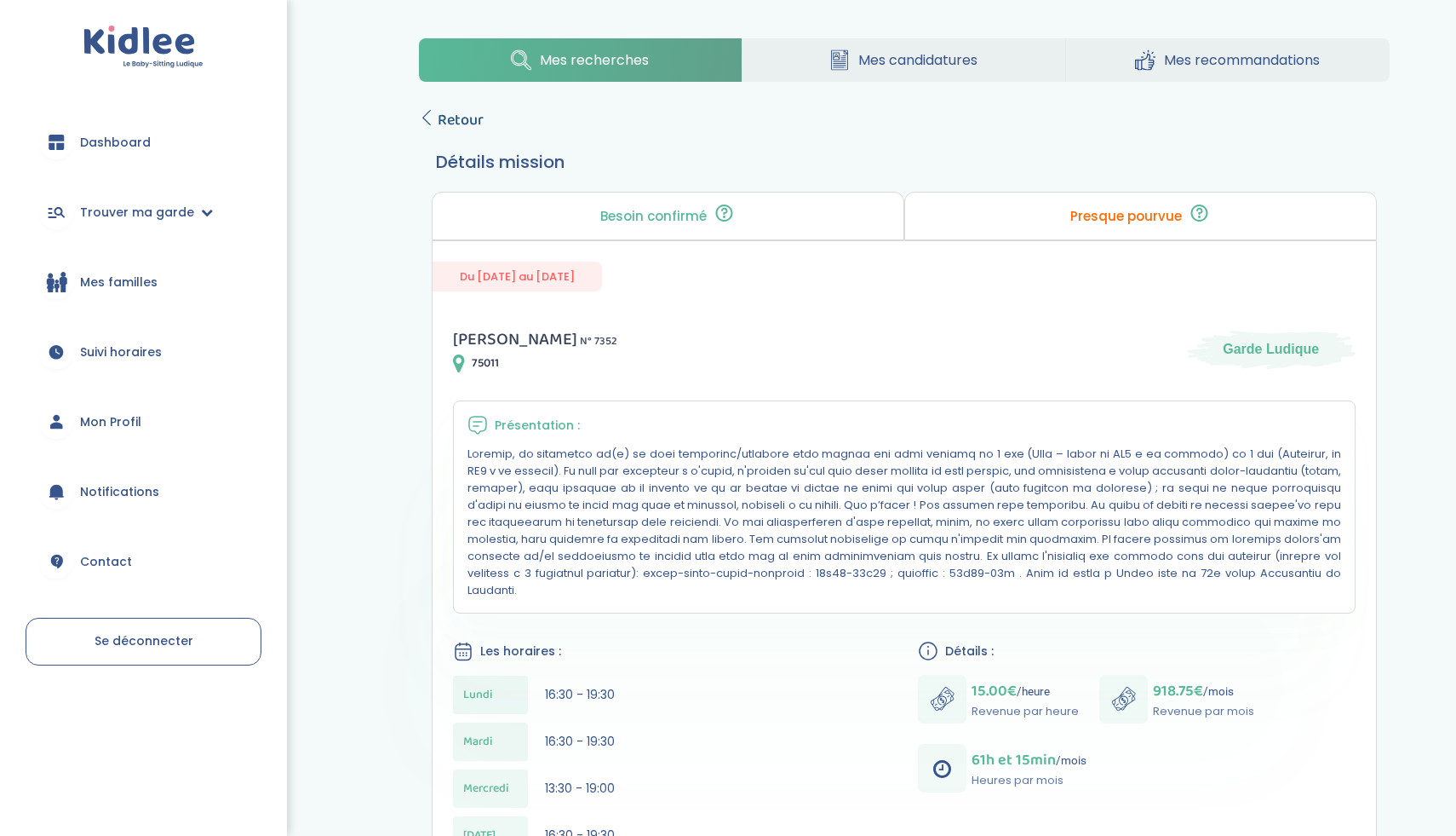
click at [440, 118] on span "Retour" at bounding box center [461, 120] width 46 height 24
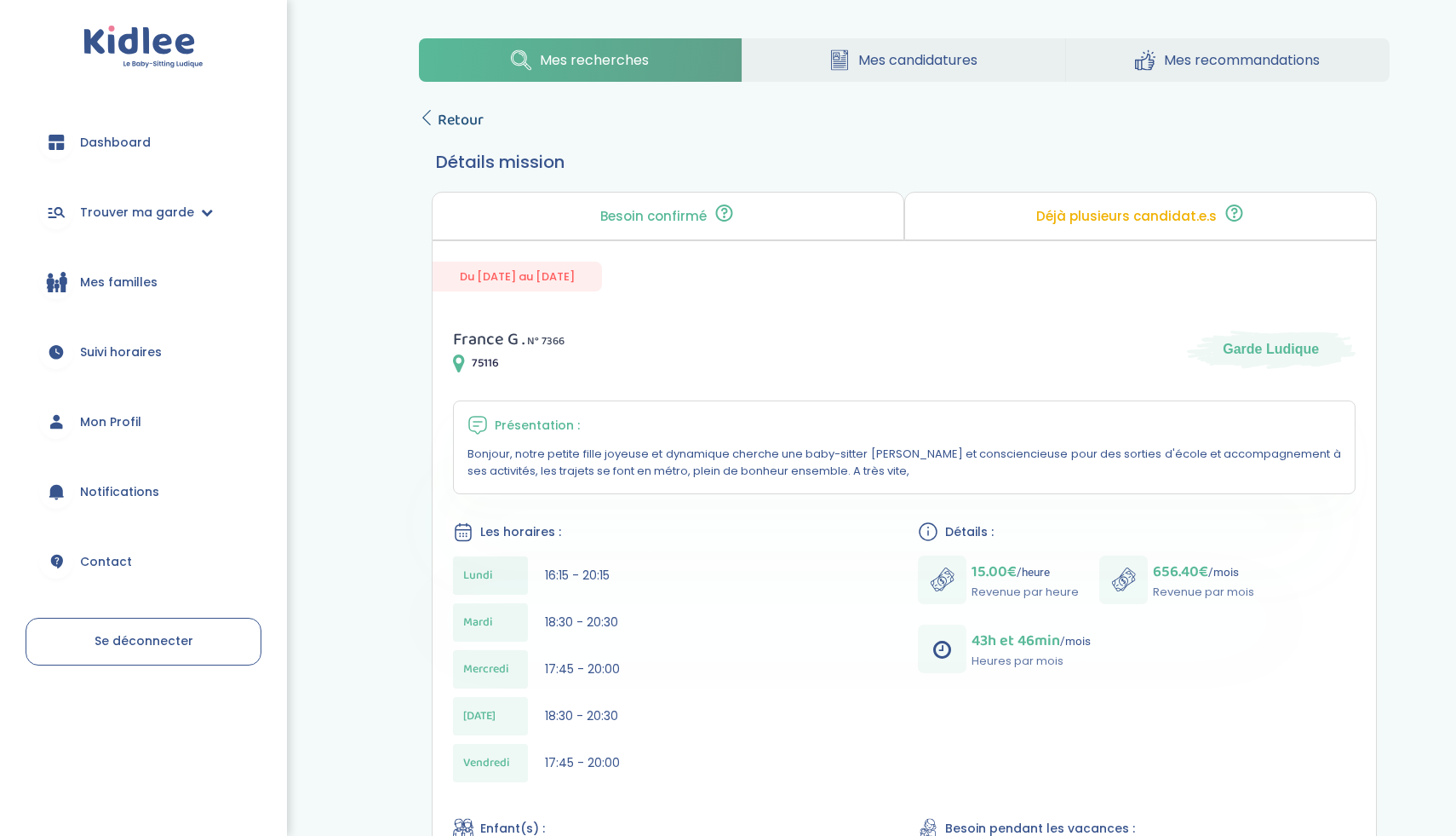
click at [464, 128] on span "Retour" at bounding box center [461, 120] width 46 height 24
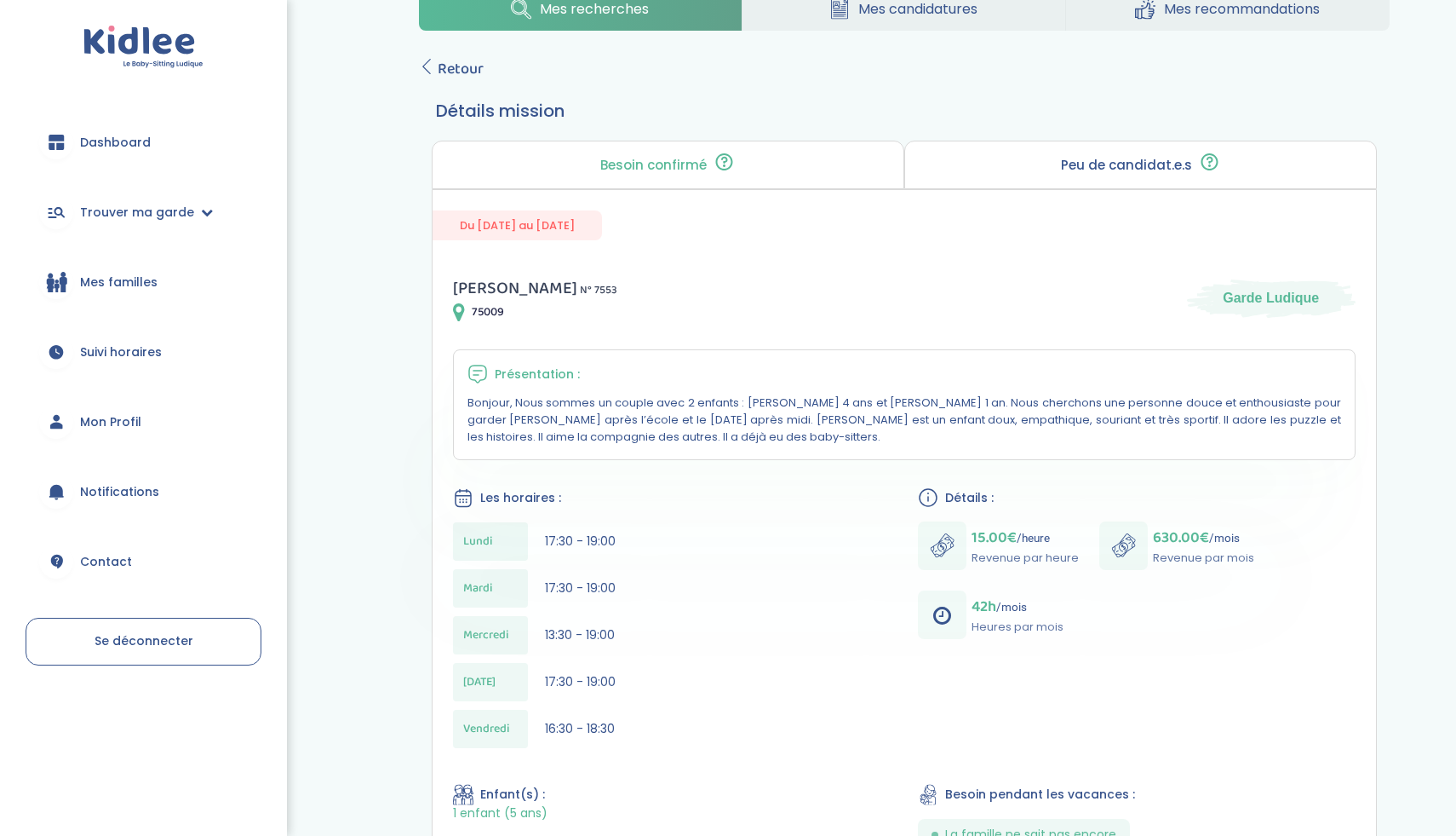
scroll to position [68, 0]
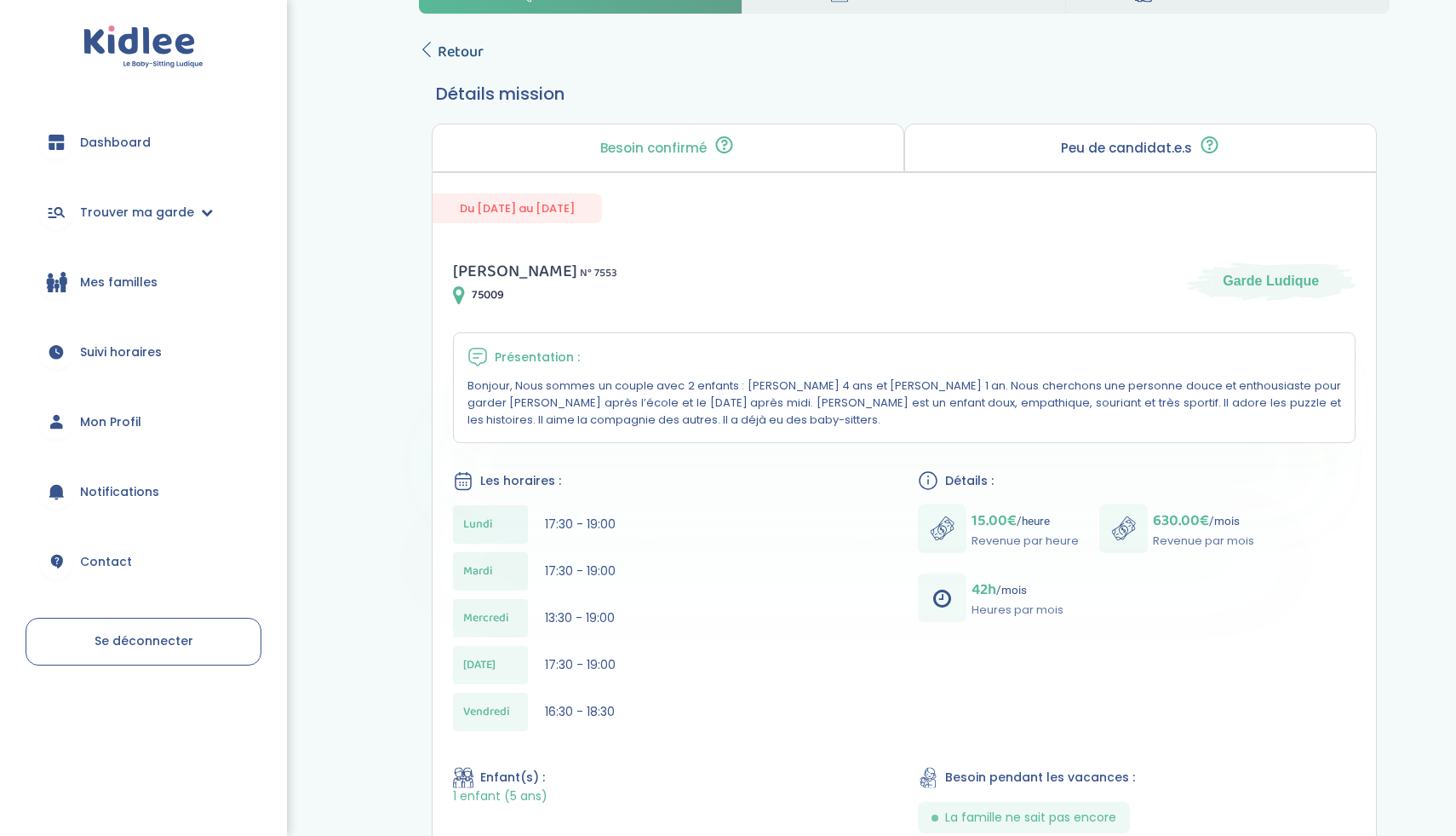
click at [445, 40] on span "Retour" at bounding box center [461, 52] width 46 height 24
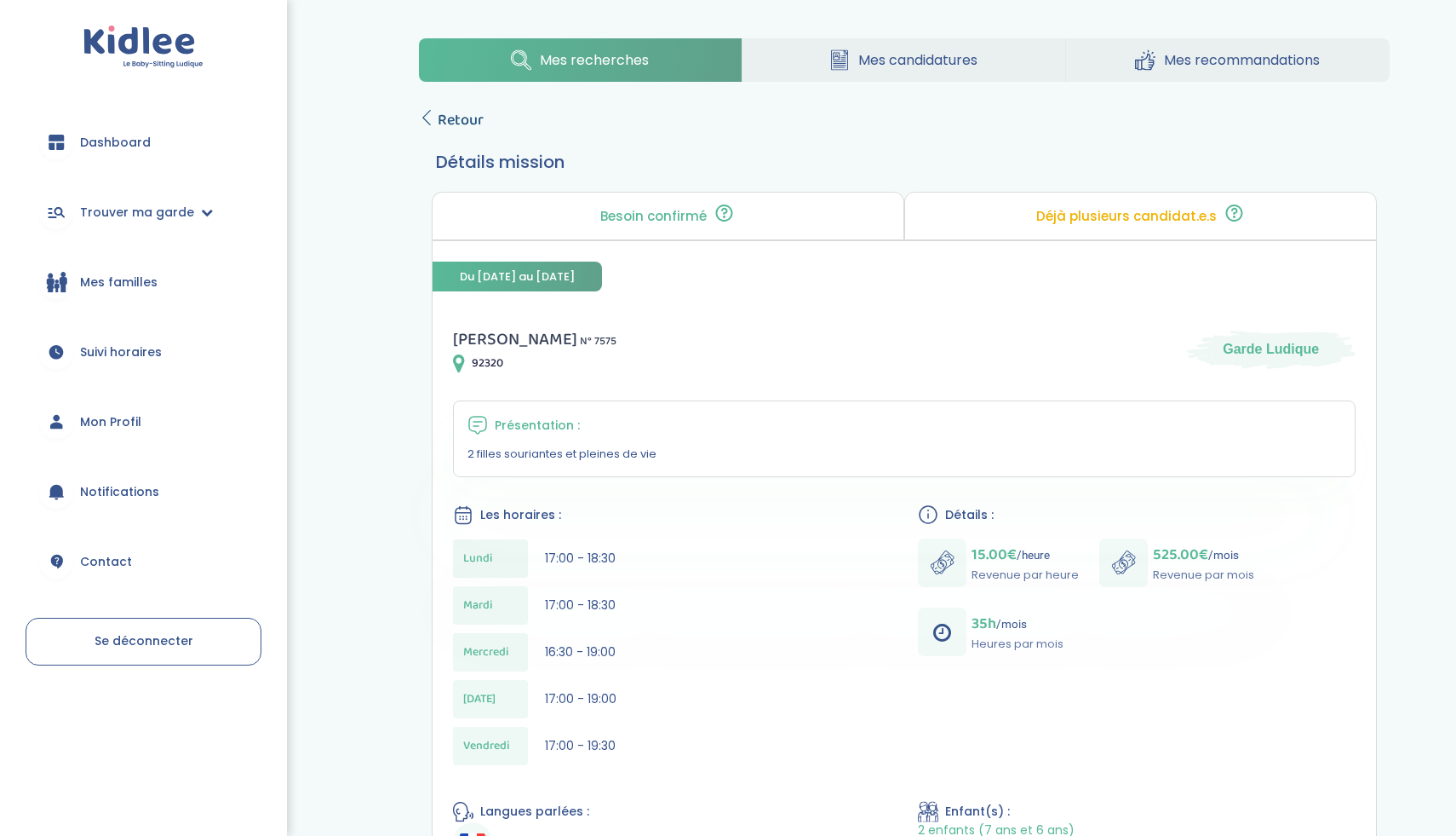
click at [428, 120] on icon at bounding box center [427, 118] width 15 height 15
